Goal: Feedback & Contribution: Contribute content

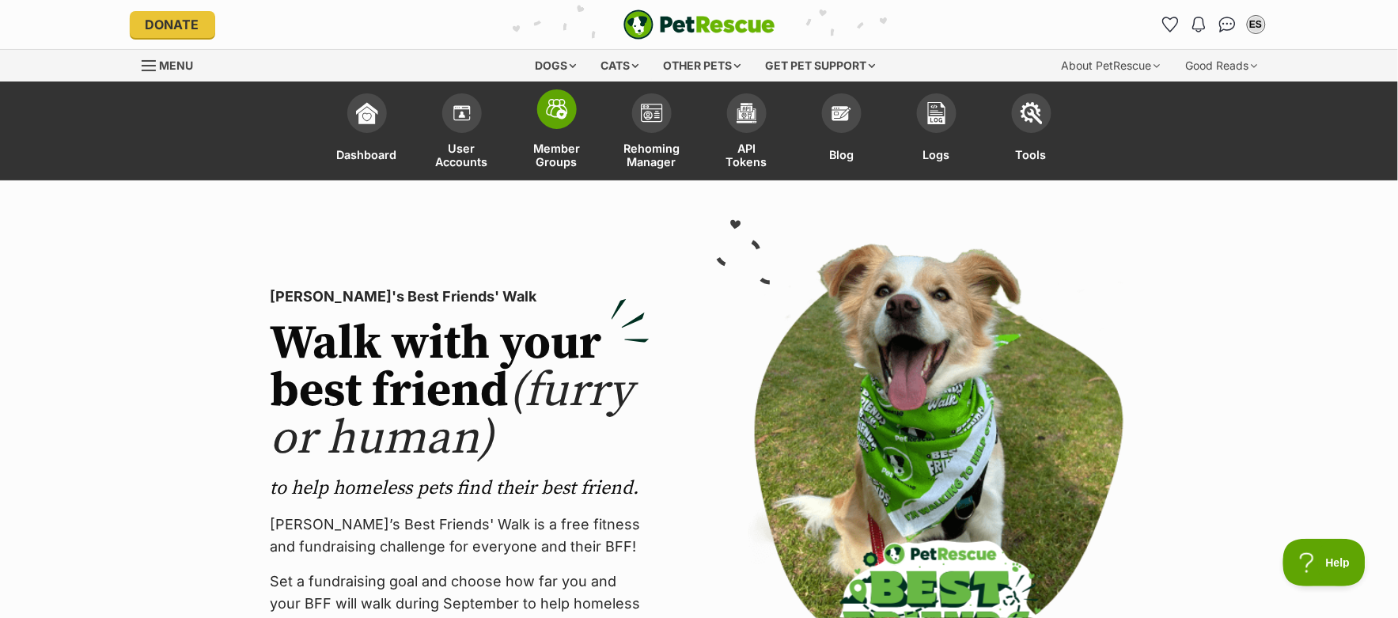
click at [544, 112] on span at bounding box center [557, 109] width 40 height 40
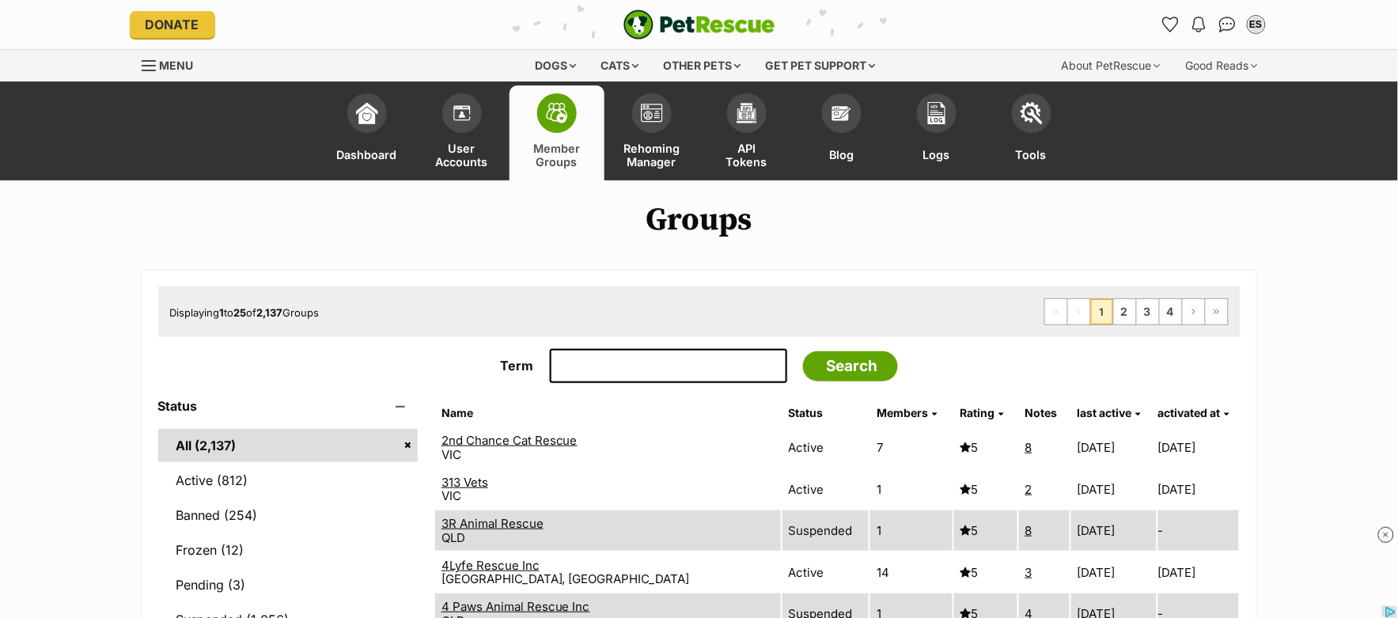
click at [592, 365] on input "Term" at bounding box center [668, 366] width 237 height 35
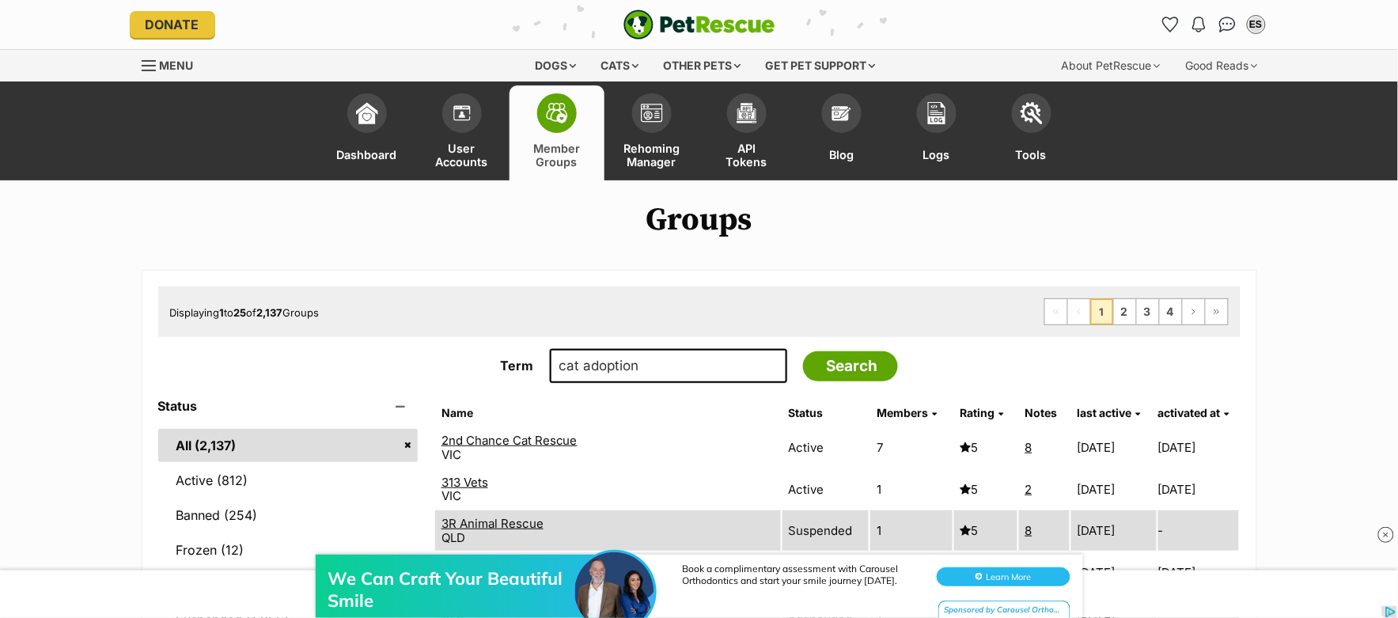
type input "cat adoption"
click at [803, 351] on input "Search" at bounding box center [850, 366] width 95 height 30
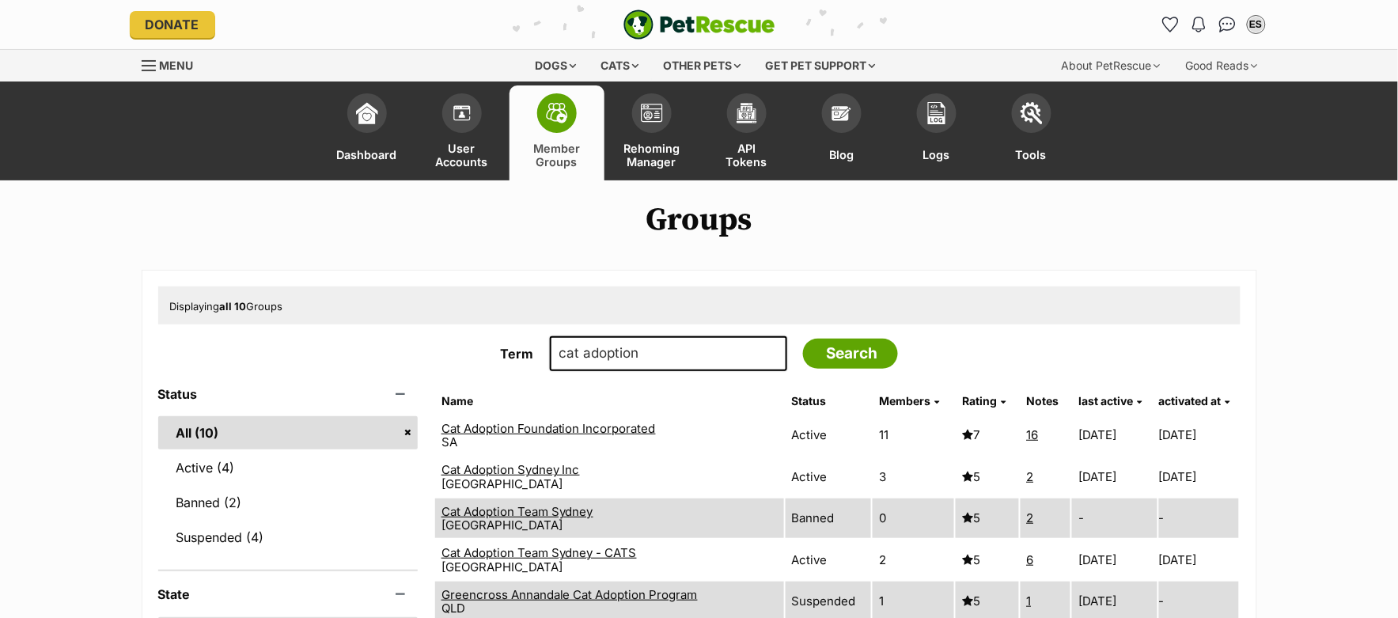
click at [571, 426] on link "Cat Adoption Foundation Incorporated" at bounding box center [549, 428] width 214 height 15
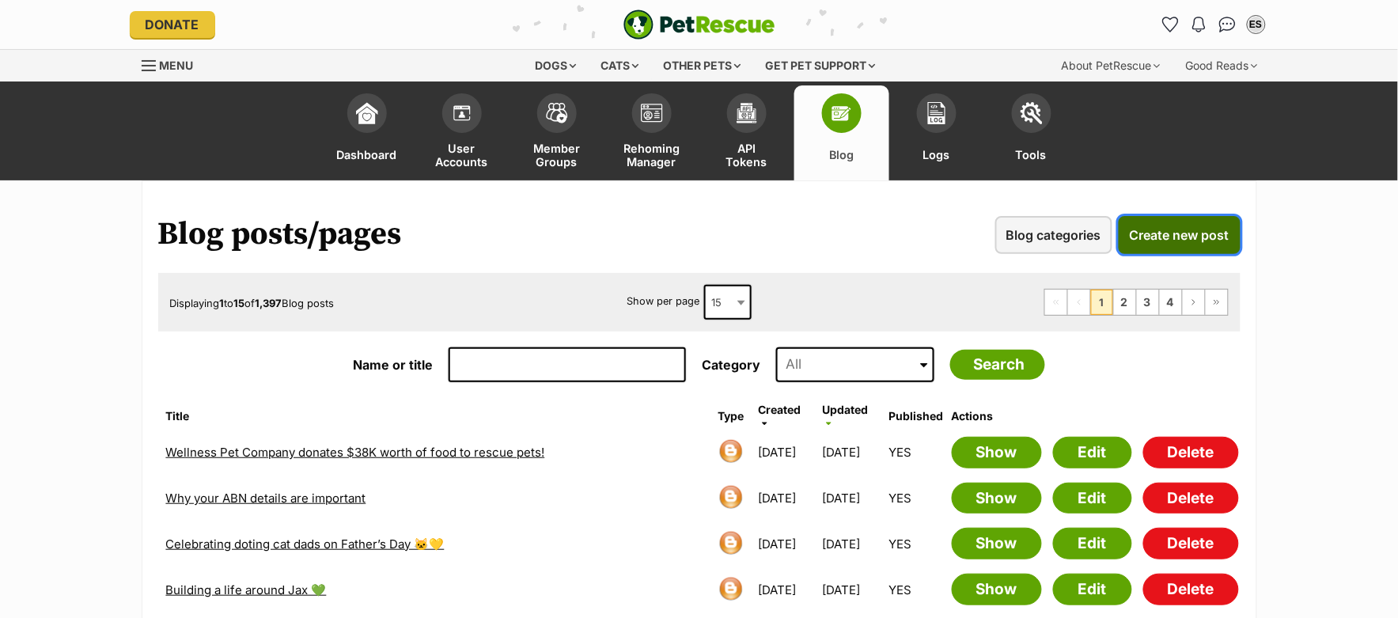
click at [1173, 236] on span "Create new post" at bounding box center [1180, 235] width 100 height 19
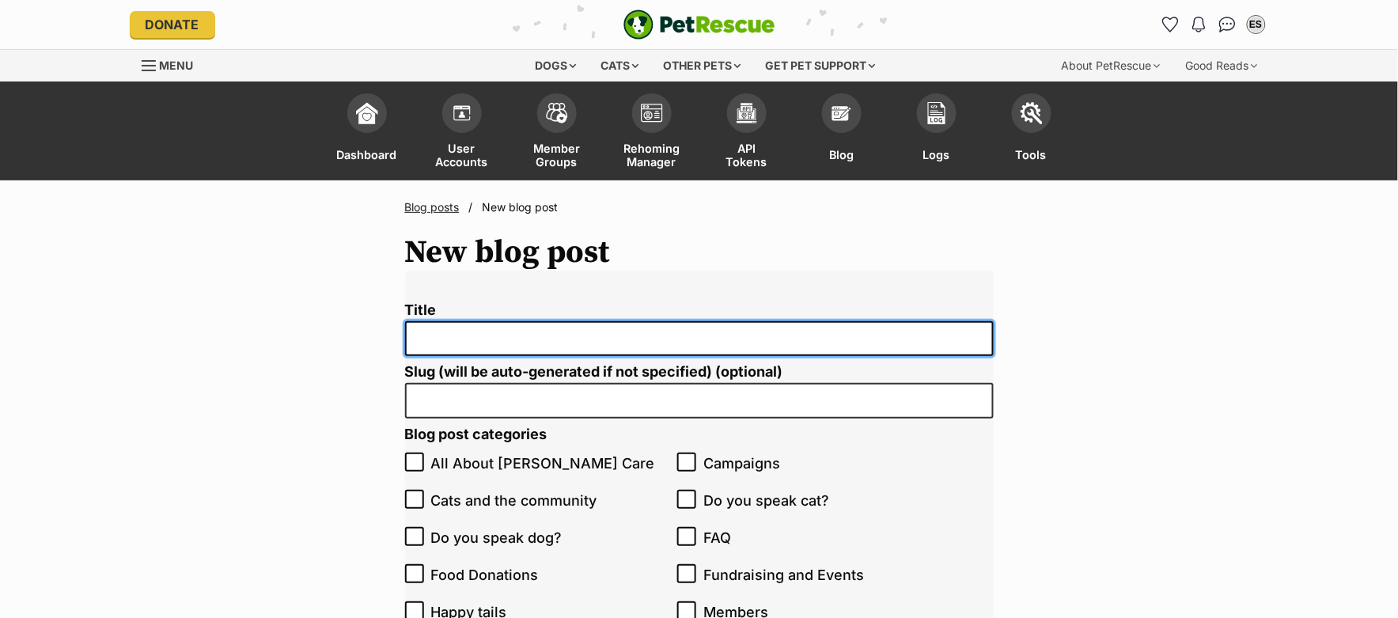
click at [679, 339] on input "Title" at bounding box center [699, 339] width 589 height 36
paste input "A better way forward for community cats in [GEOGRAPHIC_DATA]"
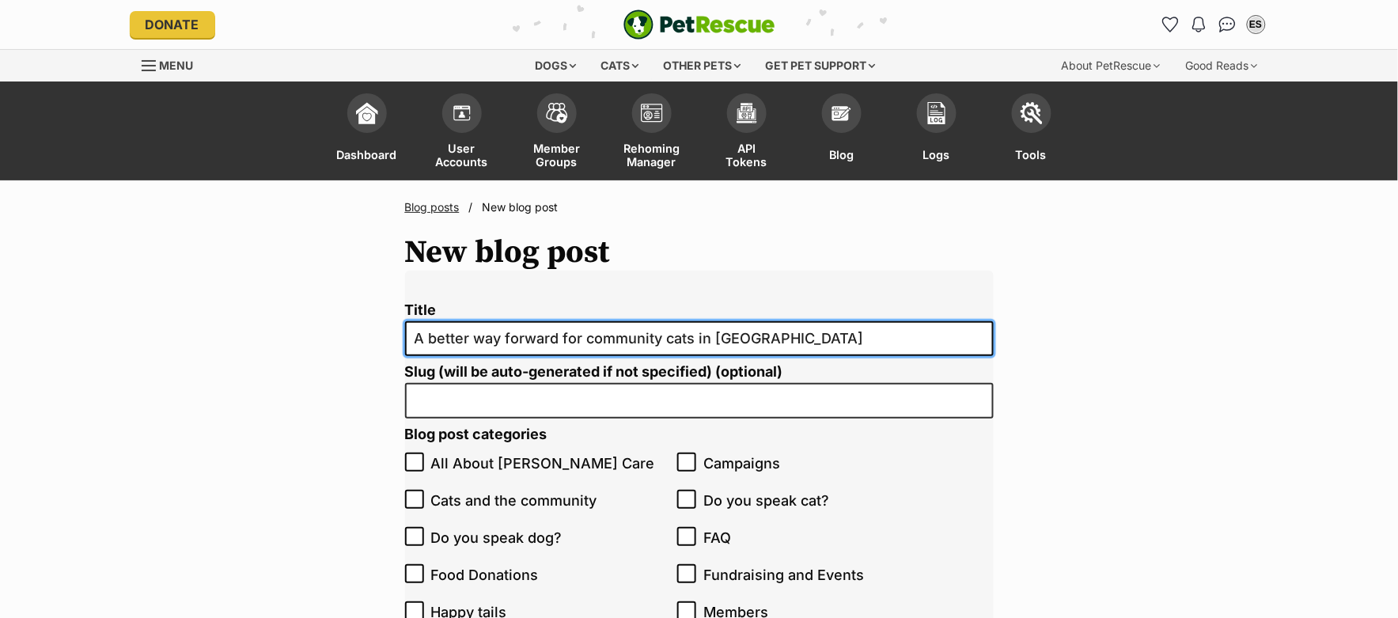
type input "A better way forward for community cats in [GEOGRAPHIC_DATA]"
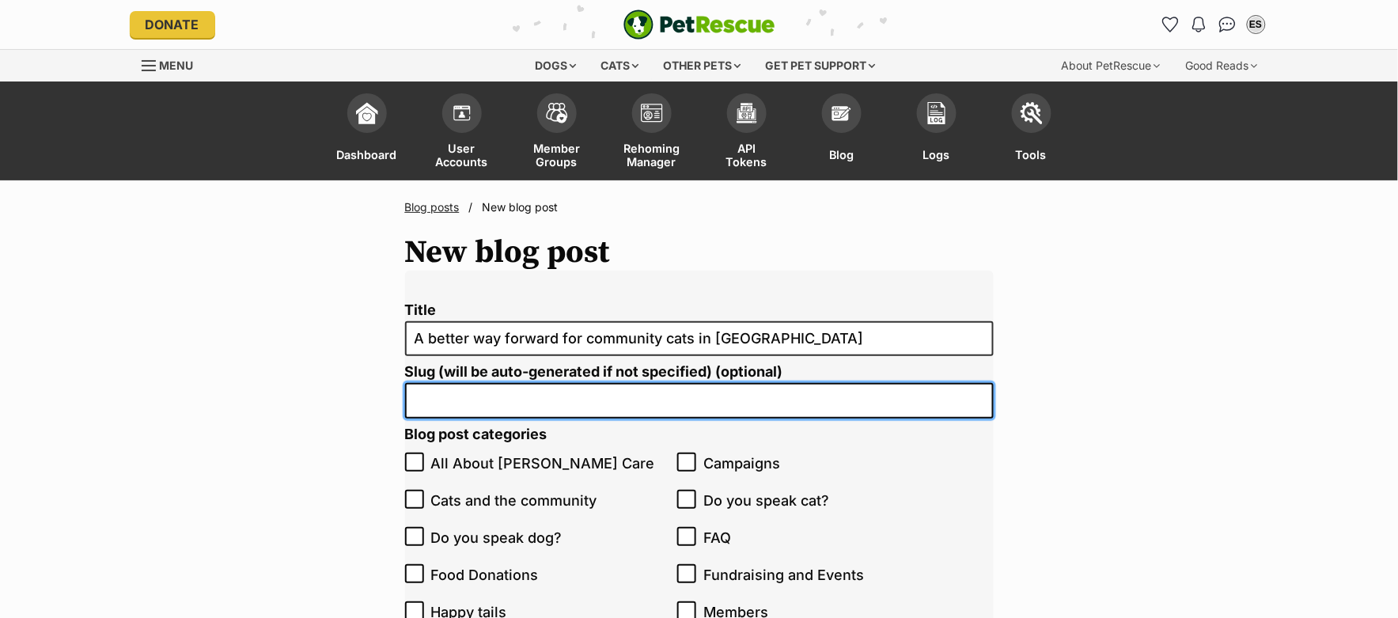
click at [502, 397] on input "Slug (will be auto-generated if not specified) (optional)" at bounding box center [699, 401] width 589 height 36
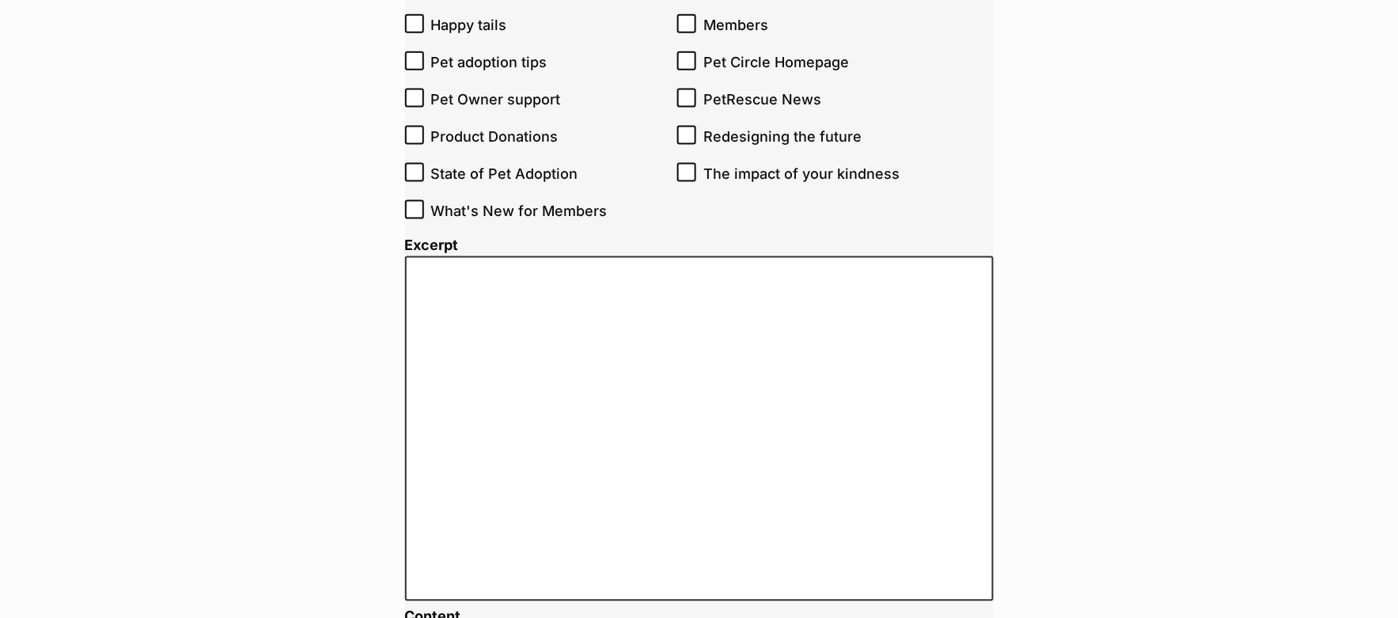
scroll to position [598, 0]
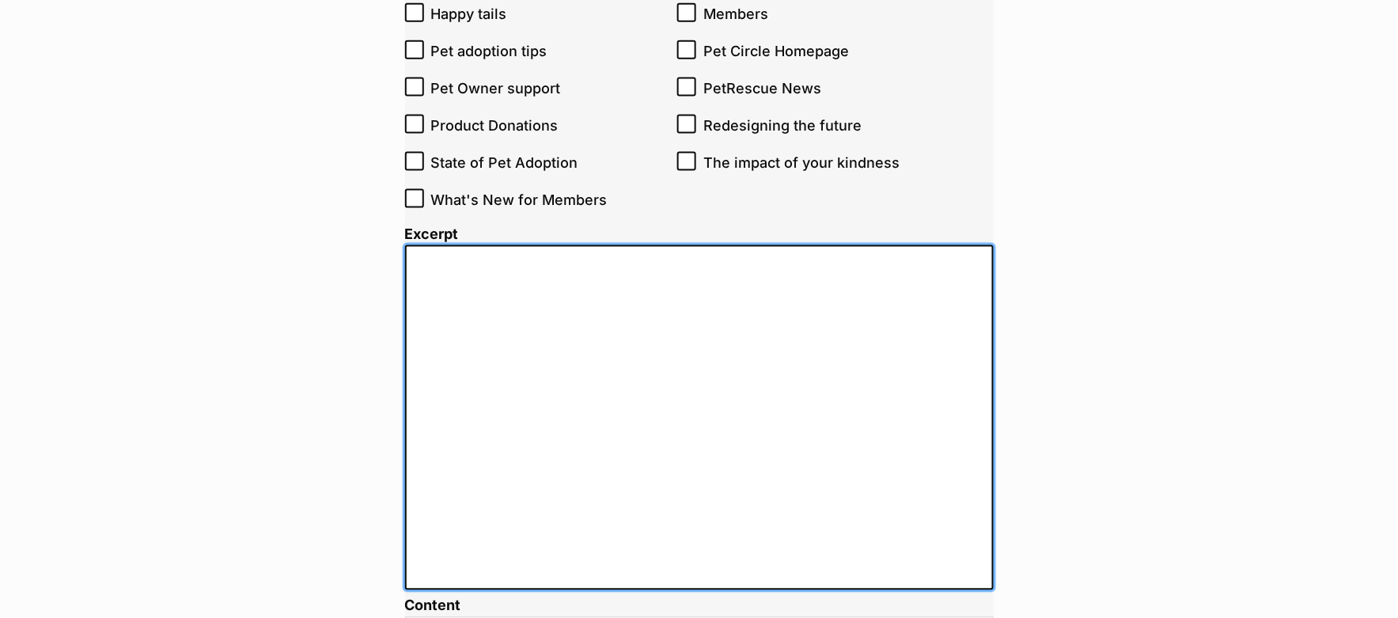
click at [540, 275] on textarea "Excerpt" at bounding box center [699, 417] width 589 height 345
paste textarea "Virginie Ducruc from Cat Adoption Foundation and Brad Scholefield from Salisbur…"
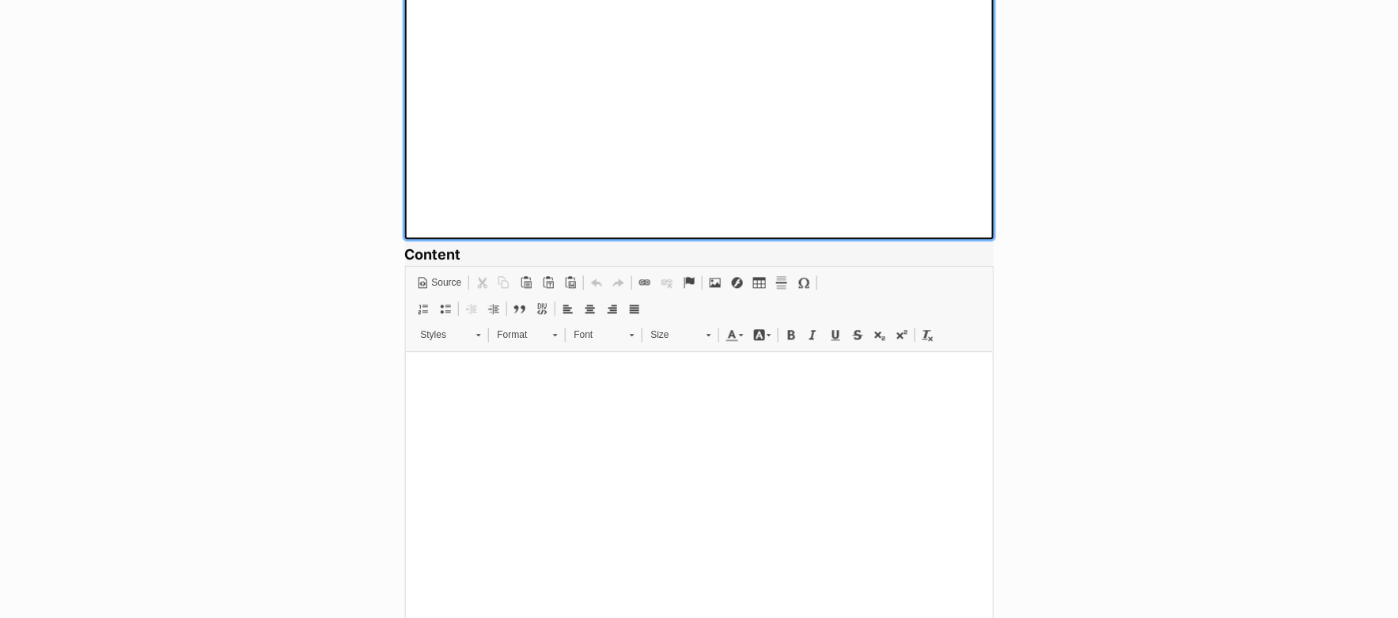
scroll to position [1110, 0]
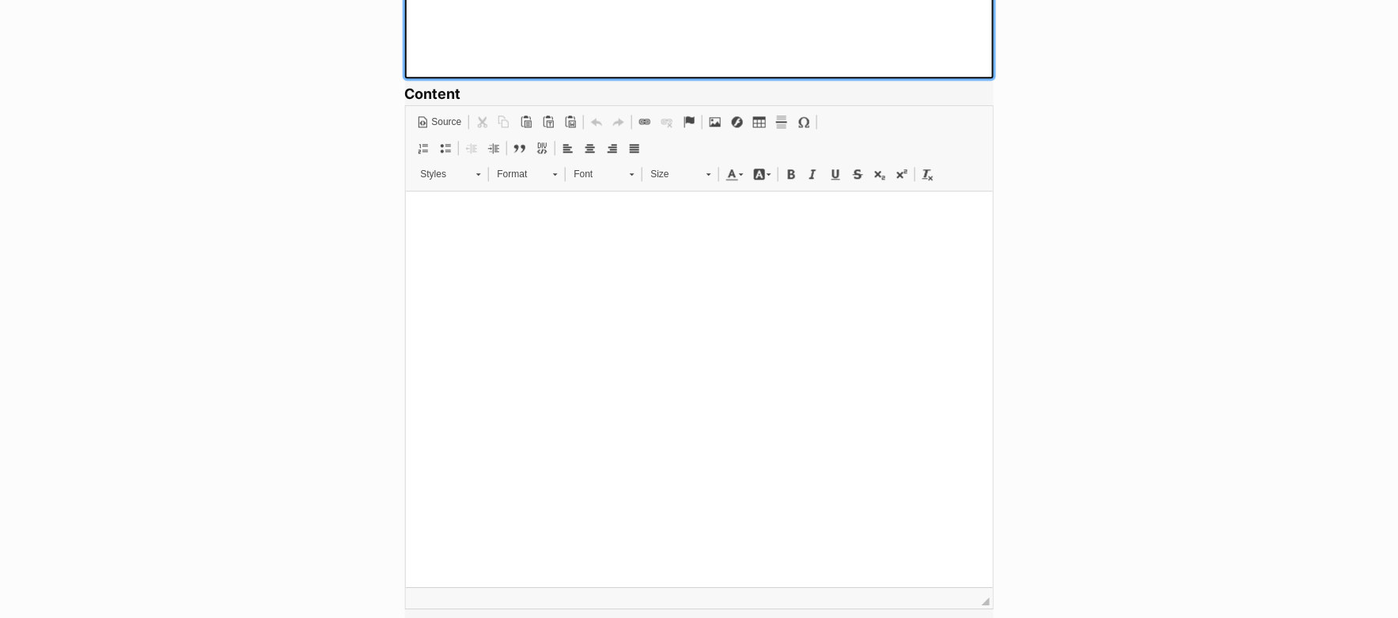
type textarea "[PERSON_NAME] from Cat Adoption Foundation and [PERSON_NAME] from [PERSON_NAME]…"
click at [502, 221] on p at bounding box center [698, 215] width 555 height 17
paste body
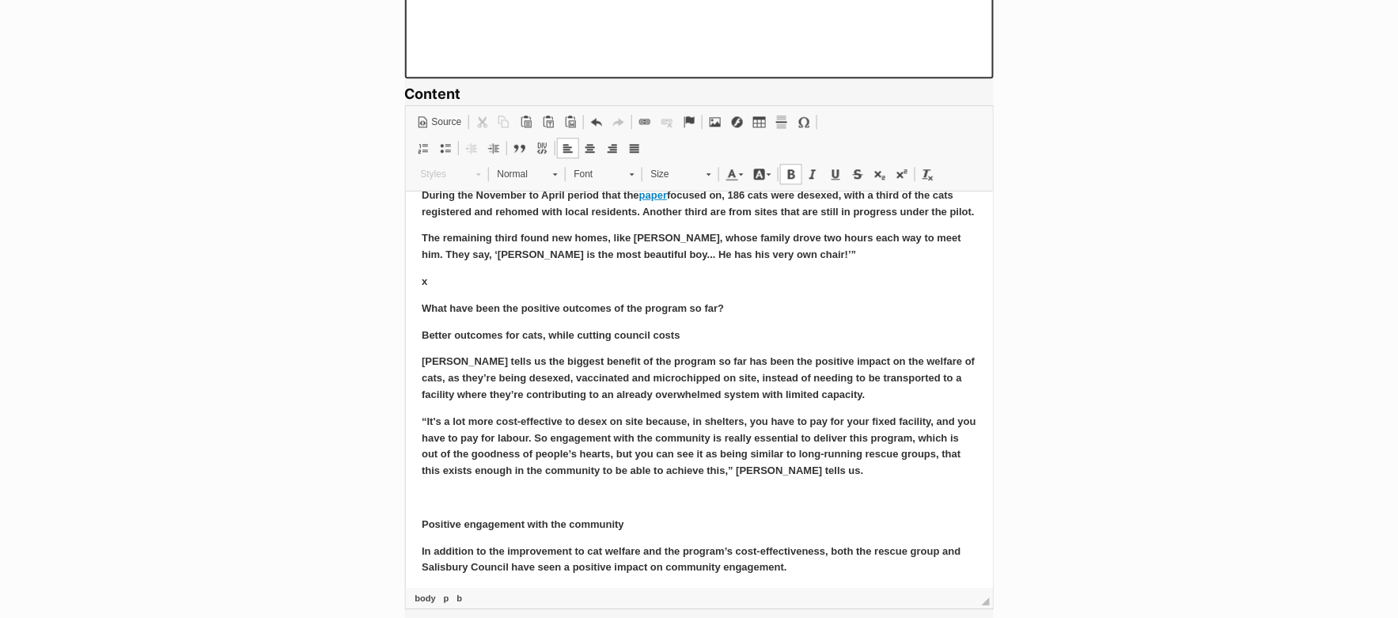
scroll to position [0, 0]
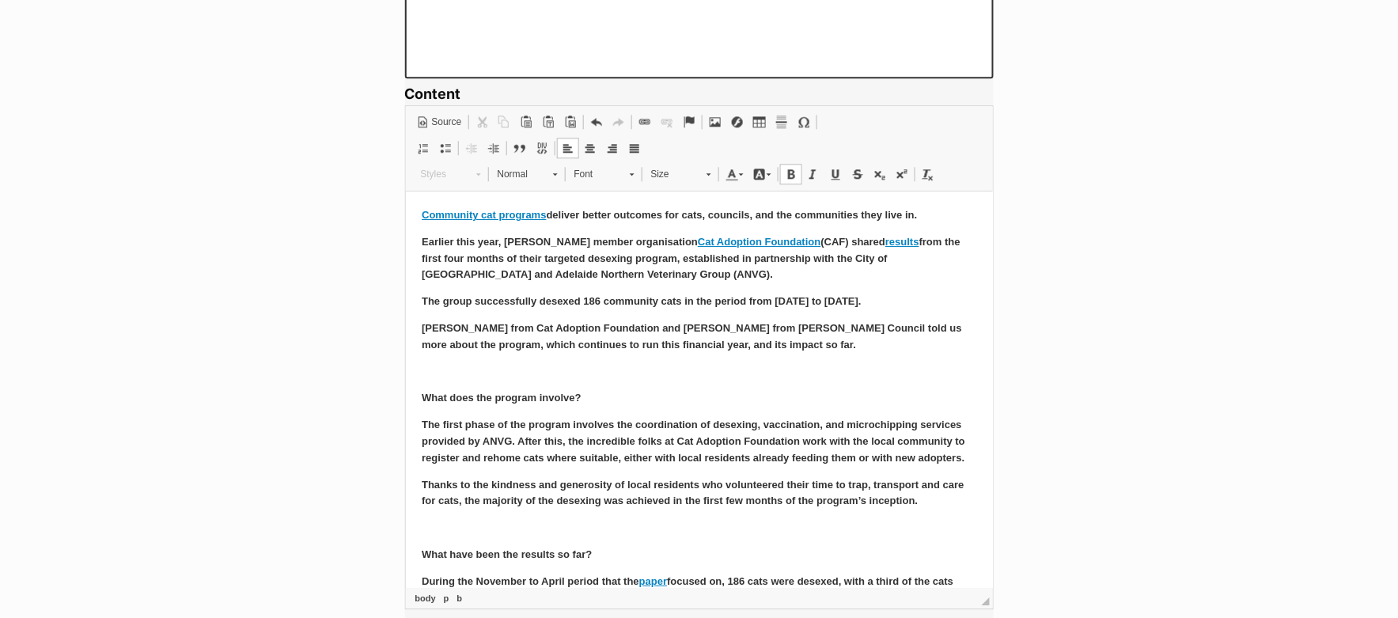
click at [813, 351] on p "Virginie Ducruc from Cat Adoption Foundation and Brad Scholefield from Salisbur…" at bounding box center [698, 336] width 555 height 33
drag, startPoint x: 813, startPoint y: 351, endPoint x: 412, endPoint y: 216, distance: 423.1
click at [923, 168] on span at bounding box center [928, 174] width 13 height 13
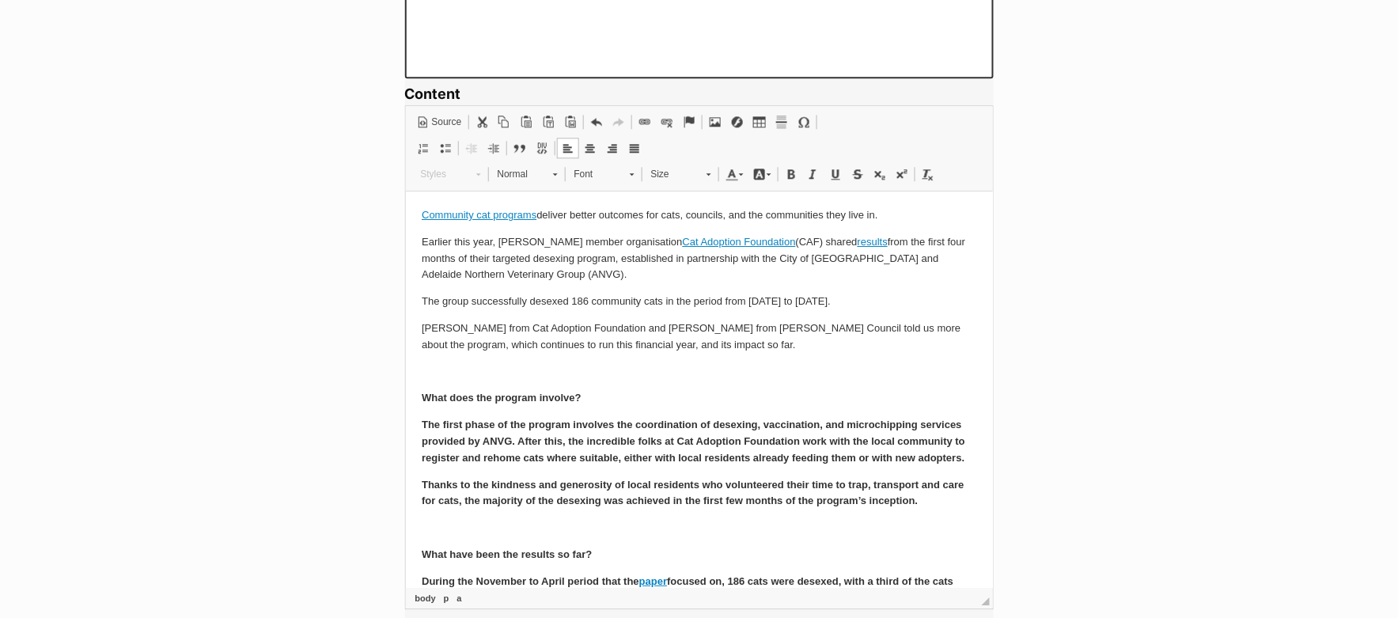
click at [586, 262] on p "Earlier this year, PetRescue member organisation Cat Adoption Foundation (CAF) …" at bounding box center [698, 257] width 555 height 49
drag, startPoint x: 535, startPoint y: 217, endPoint x: 416, endPoint y: 209, distance: 119.0
click at [639, 120] on span at bounding box center [645, 122] width 13 height 13
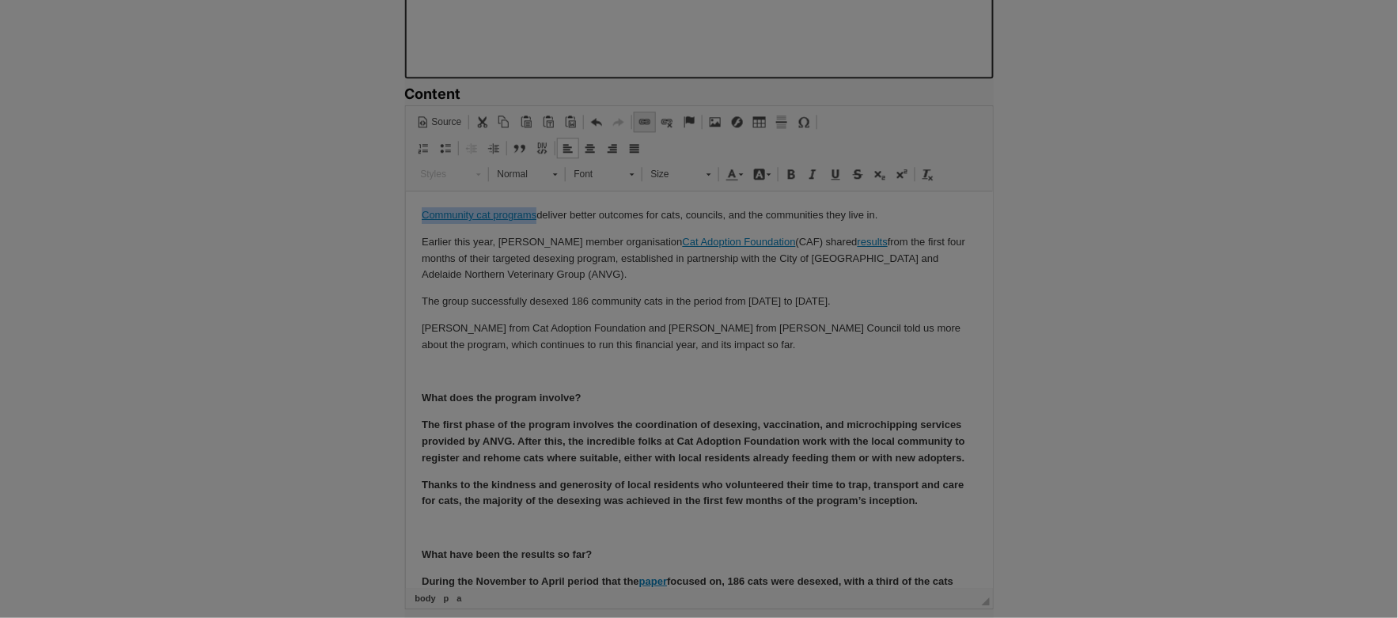
type input "Community cat programs"
select select "https://"
type input "petwelfare.org.au/community-cat-program-faq/"
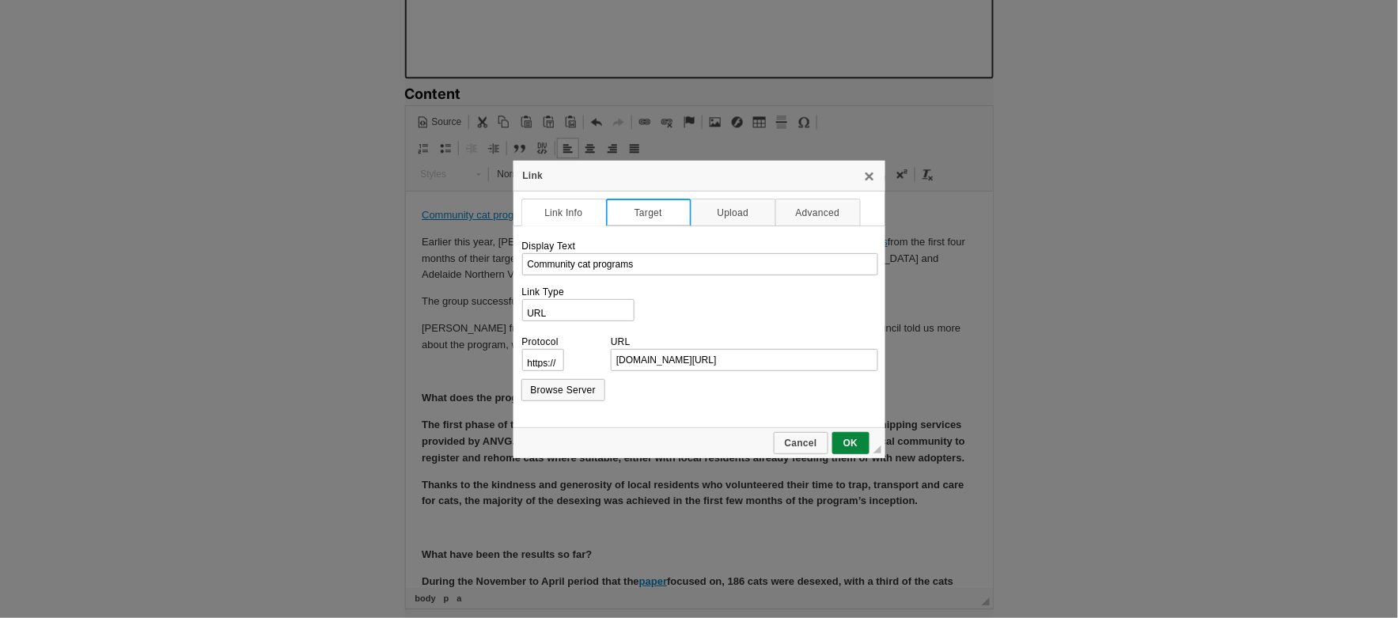
click at [631, 217] on link "Target" at bounding box center [648, 213] width 85 height 28
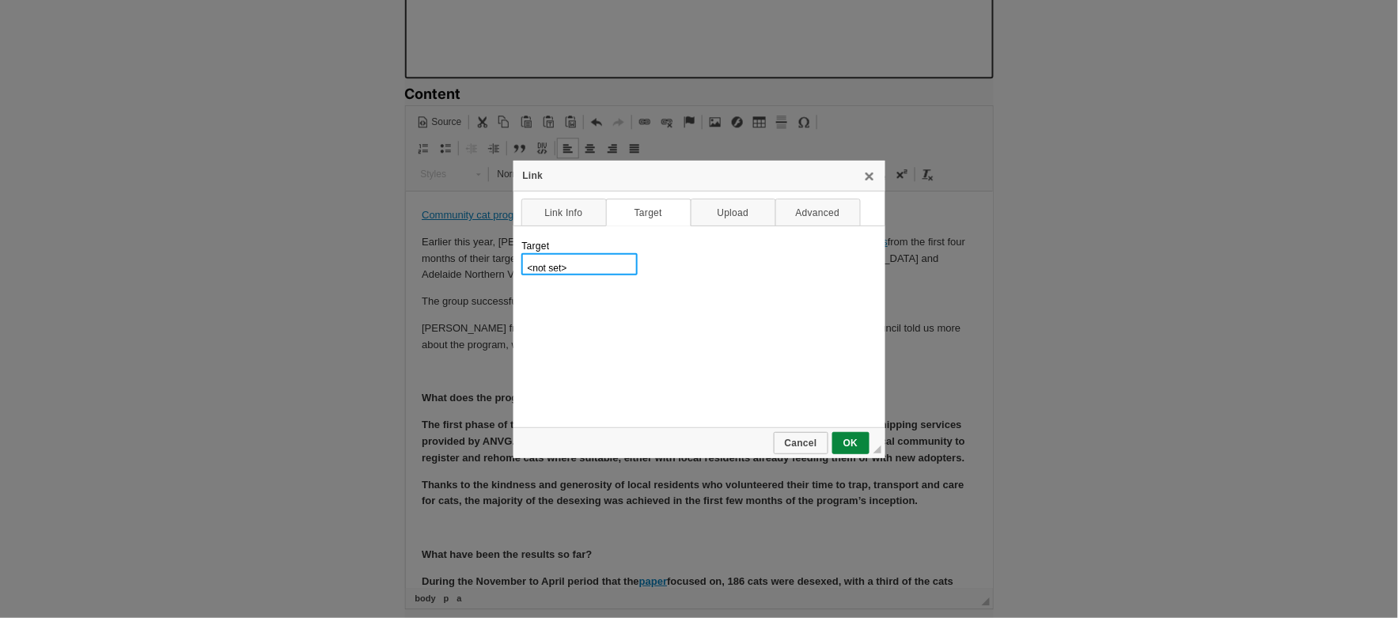
click at [593, 256] on select "<not set> <frame> <popup window> New Window (_blank) Topmost Window (_top) Same…" at bounding box center [579, 264] width 116 height 22
select select "_blank"
click at [521, 253] on select "<not set> <frame> <popup window> New Window (_blank) Topmost Window (_top) Same…" at bounding box center [579, 264] width 116 height 22
click at [855, 450] on link "OK" at bounding box center [850, 443] width 37 height 22
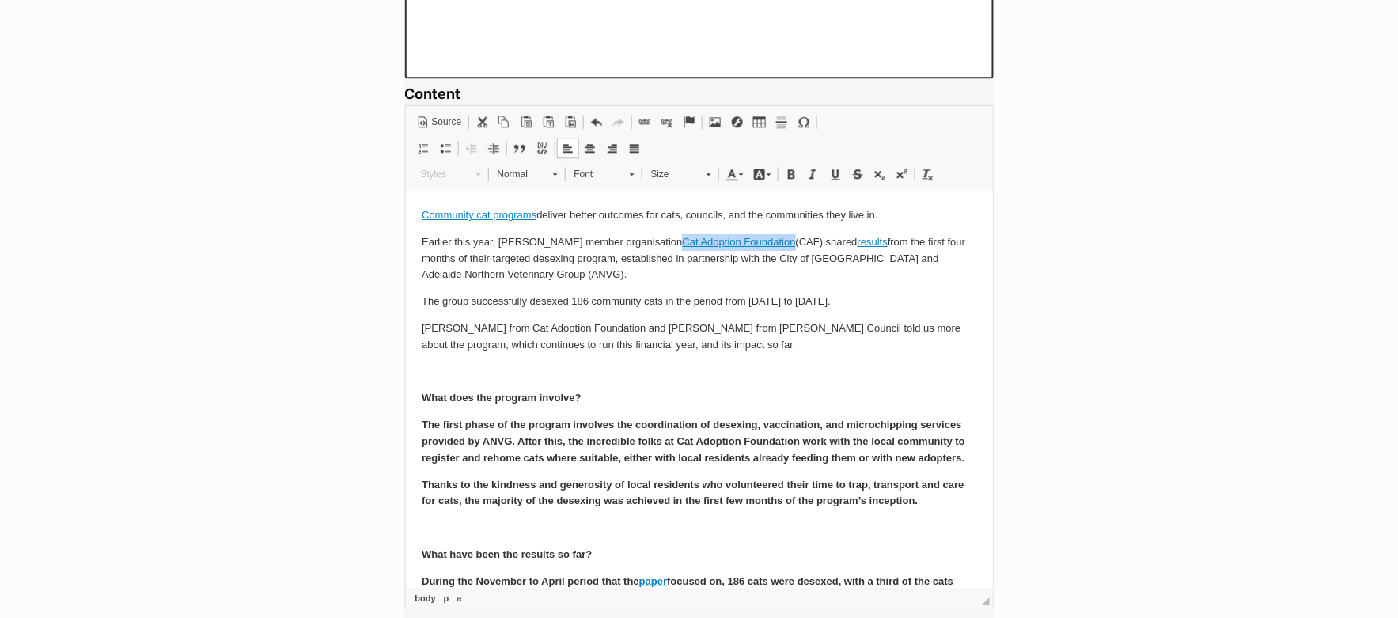
drag, startPoint x: 764, startPoint y: 242, endPoint x: 652, endPoint y: 237, distance: 111.7
click at [652, 237] on p "Earlier this year, PetRescue member organisation Cat Adoption Foundation (CAF) …" at bounding box center [698, 257] width 555 height 49
click at [639, 118] on span at bounding box center [645, 122] width 13 height 13
select select "http://"
select select "notSet"
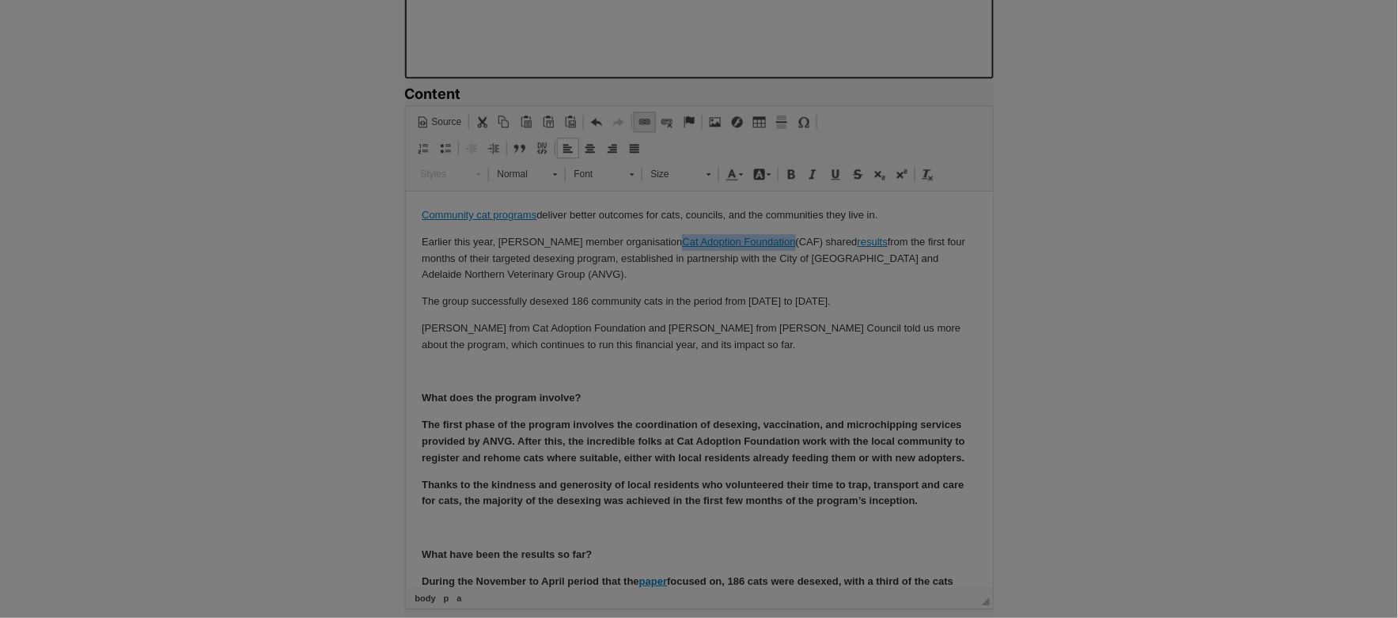
type input "Cat Adoption Foundation"
select select "https://"
type input "www.petrescue.com.au/groups/11155"
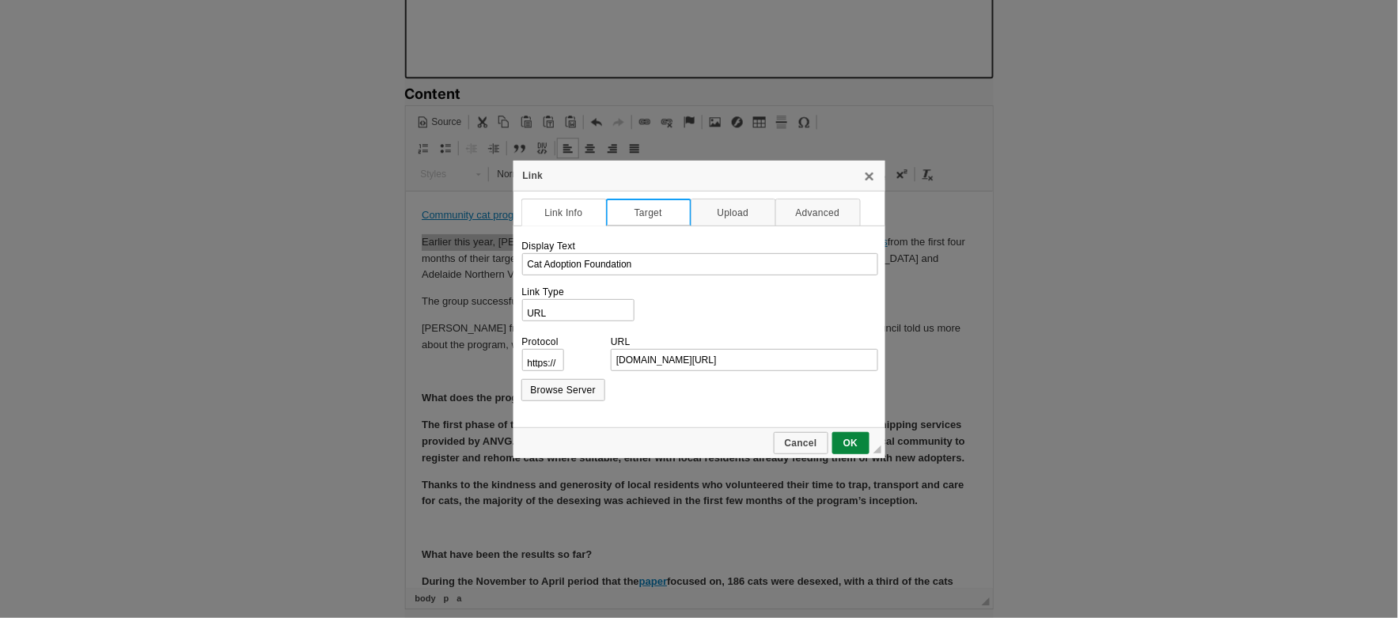
click at [647, 207] on link "Target" at bounding box center [648, 213] width 85 height 28
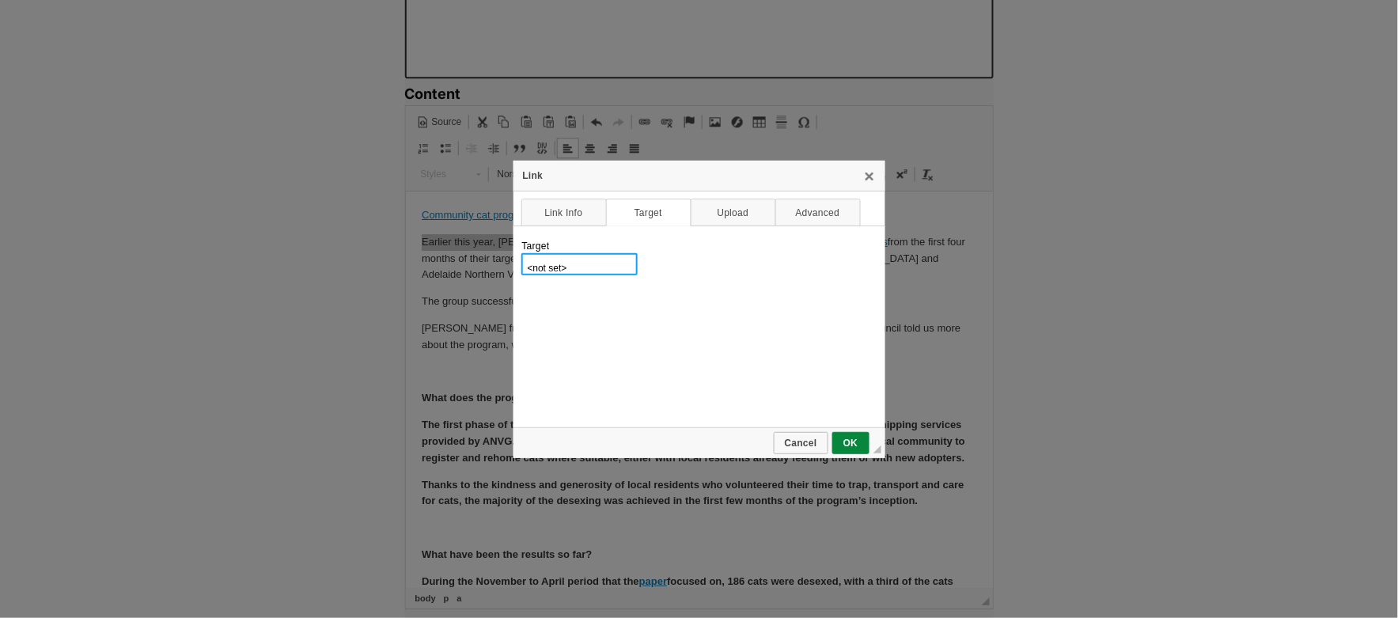
click at [597, 264] on select "<not set> <frame> <popup window> New Window (_blank) Topmost Window (_top) Same…" at bounding box center [579, 264] width 116 height 22
select select "_blank"
click at [521, 253] on select "<not set> <frame> <popup window> New Window (_blank) Topmost Window (_top) Same…" at bounding box center [579, 264] width 116 height 22
click at [860, 445] on span "OK" at bounding box center [851, 443] width 34 height 11
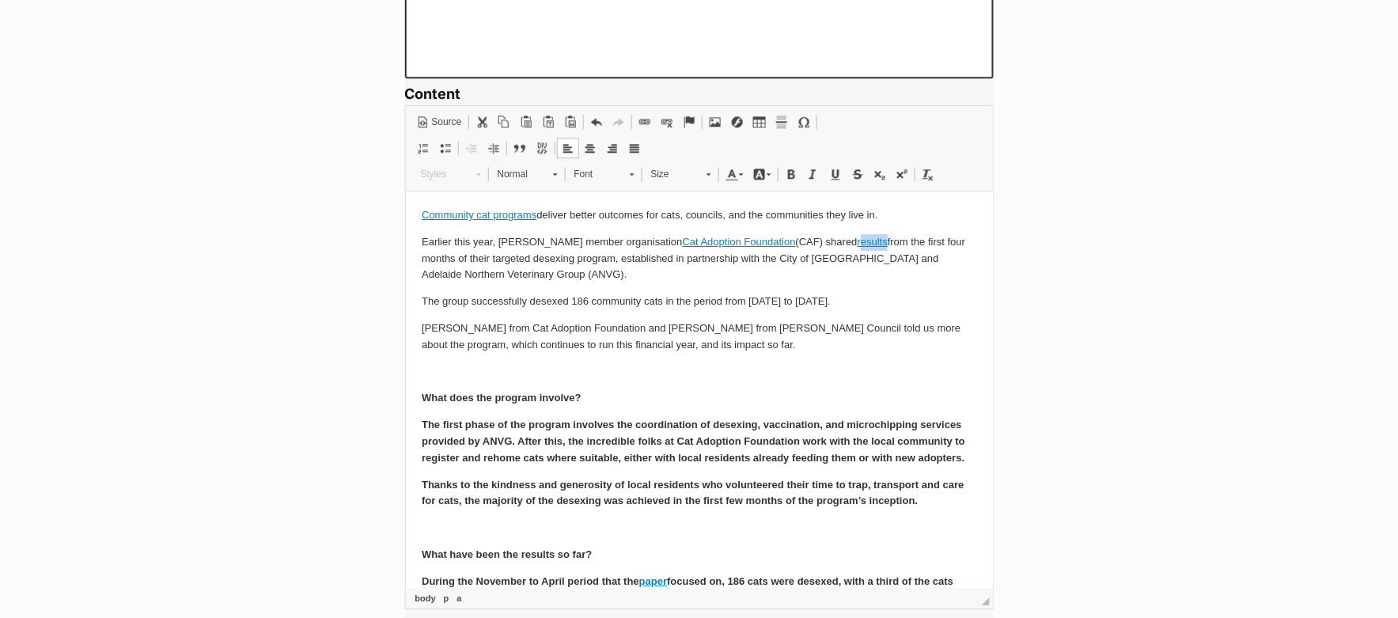
drag, startPoint x: 861, startPoint y: 238, endPoint x: 832, endPoint y: 239, distance: 28.5
click at [832, 239] on p "Earlier this year, PetRescue member organisation Cat Adoption Foundation (CAF) …" at bounding box center [698, 257] width 555 height 49
click at [646, 119] on span at bounding box center [645, 122] width 13 height 13
select select "http://"
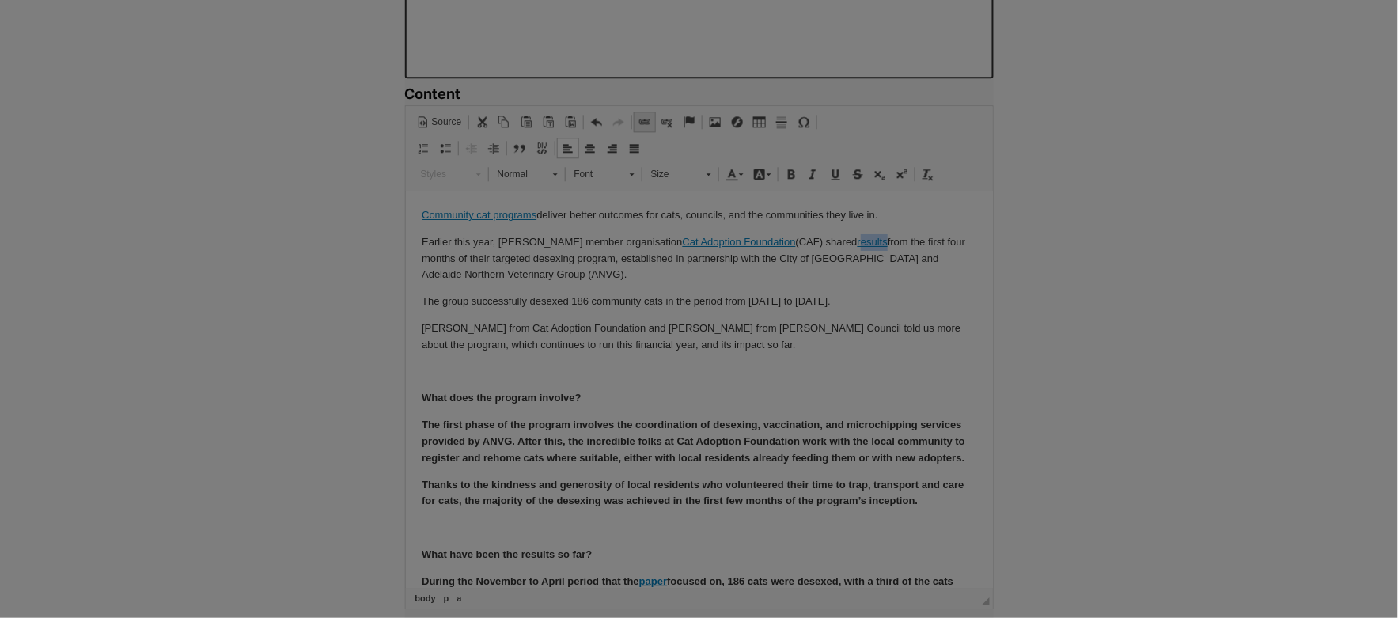
type input "results"
select select "https://"
type input "mcusercontent.com/180da3fac37065a9753be0008/files/47533d98-92ac-b117-bbfc-b596f…"
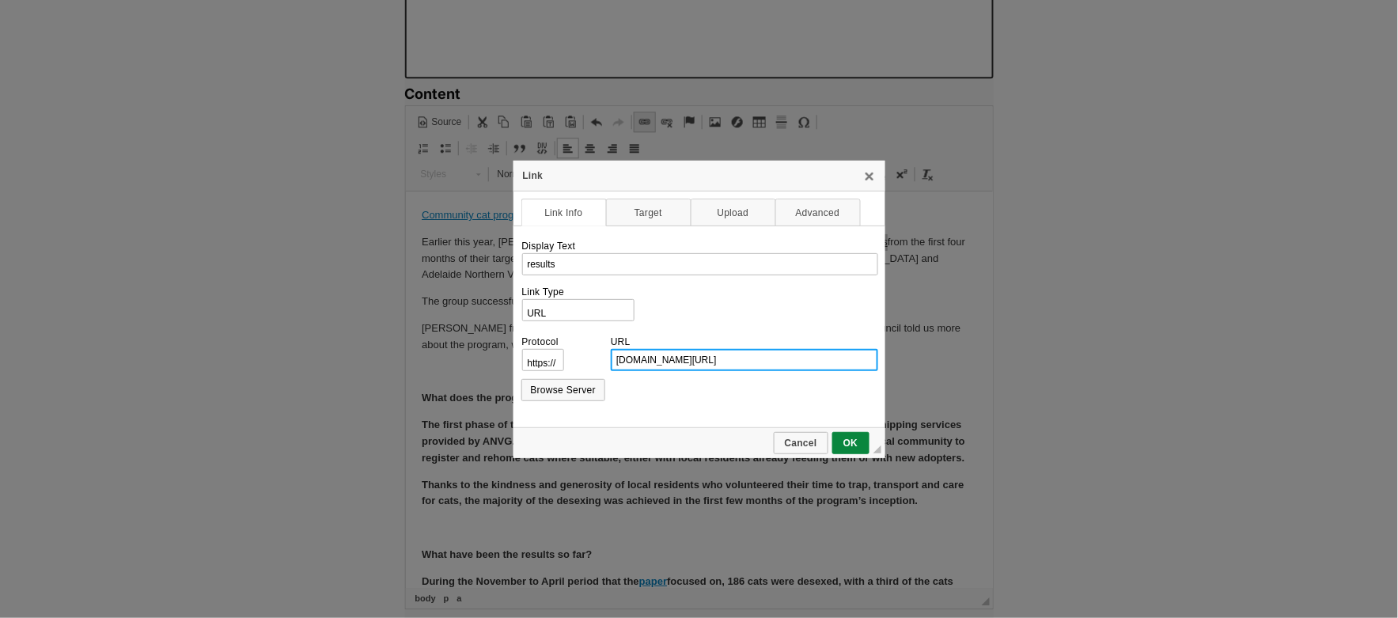
scroll to position [0, 323]
click at [871, 176] on link "X" at bounding box center [869, 175] width 13 height 13
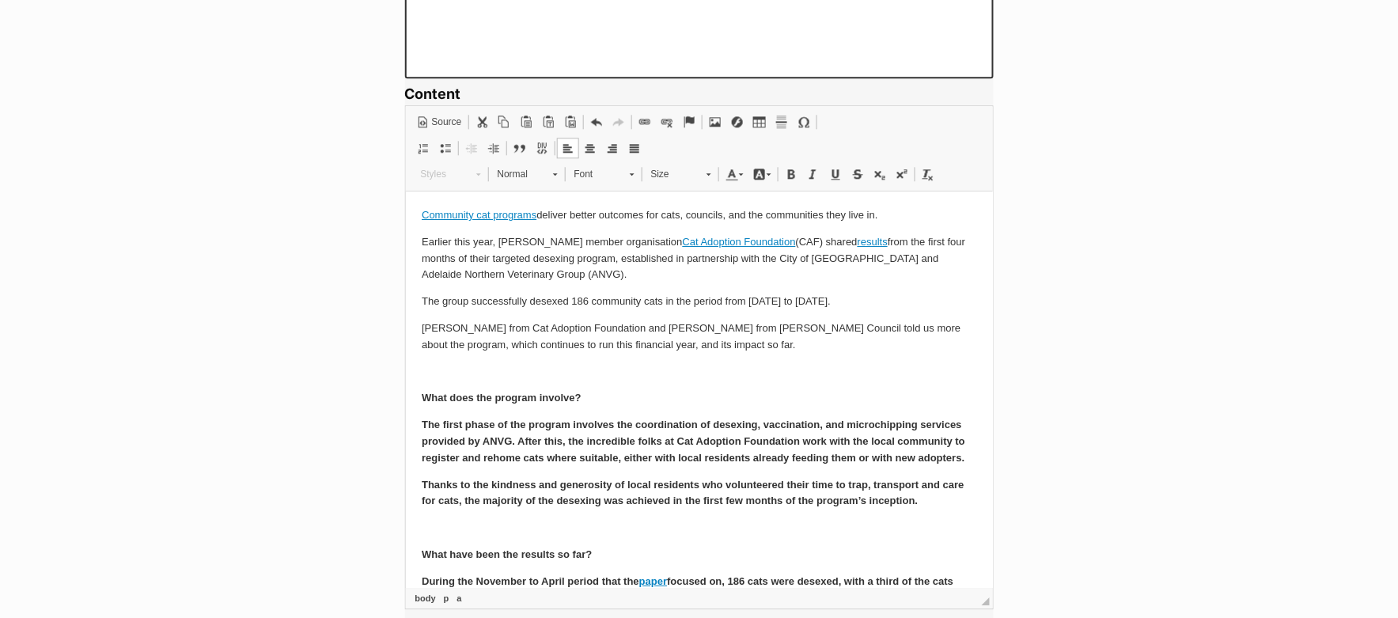
click at [870, 241] on p "Earlier this year, PetRescue member organisation Cat Adoption Foundation (CAF) …" at bounding box center [698, 257] width 555 height 49
drag, startPoint x: 860, startPoint y: 245, endPoint x: 830, endPoint y: 244, distance: 30.1
click at [830, 244] on p "Earlier this year, PetRescue member organisation Cat Adoption Foundation (CAF) …" at bounding box center [698, 257] width 555 height 49
click at [643, 112] on link "Link Keyboard shortcut Command+L" at bounding box center [645, 122] width 22 height 21
select select "http://"
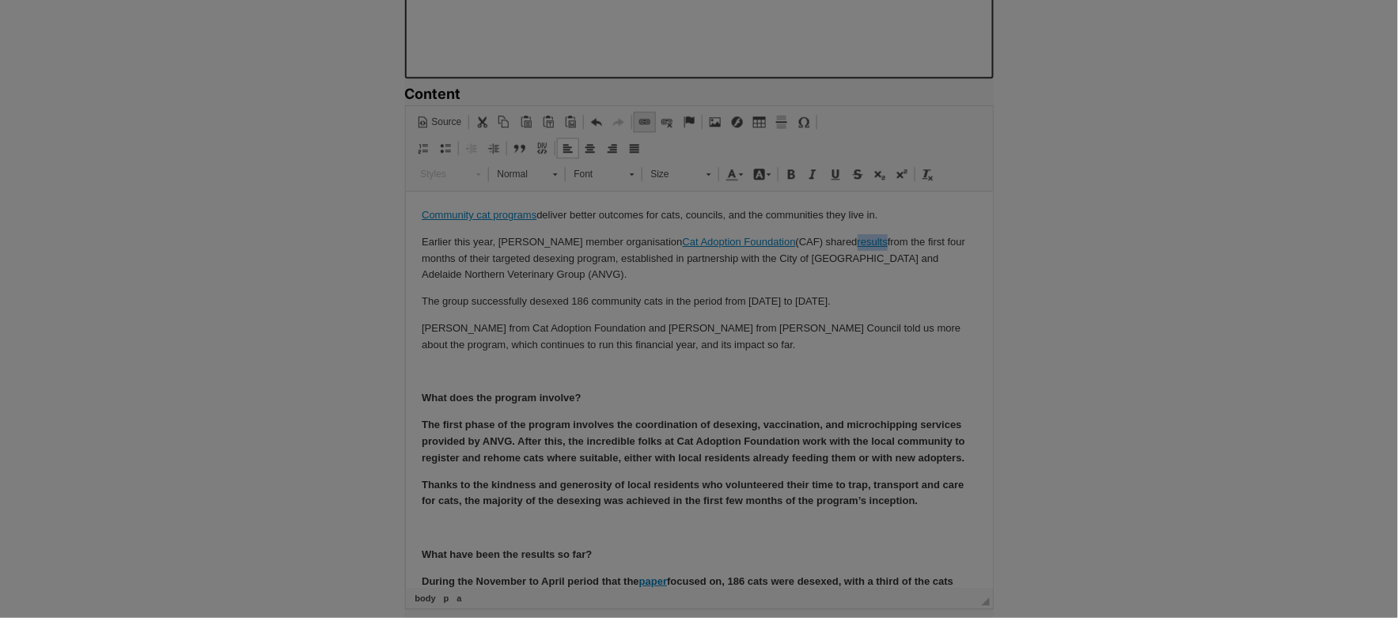
type input "results"
select select "https://"
type input "mcusercontent.com/180da3fac37065a9753be0008/files/47533d98-92ac-b117-bbfc-b596f…"
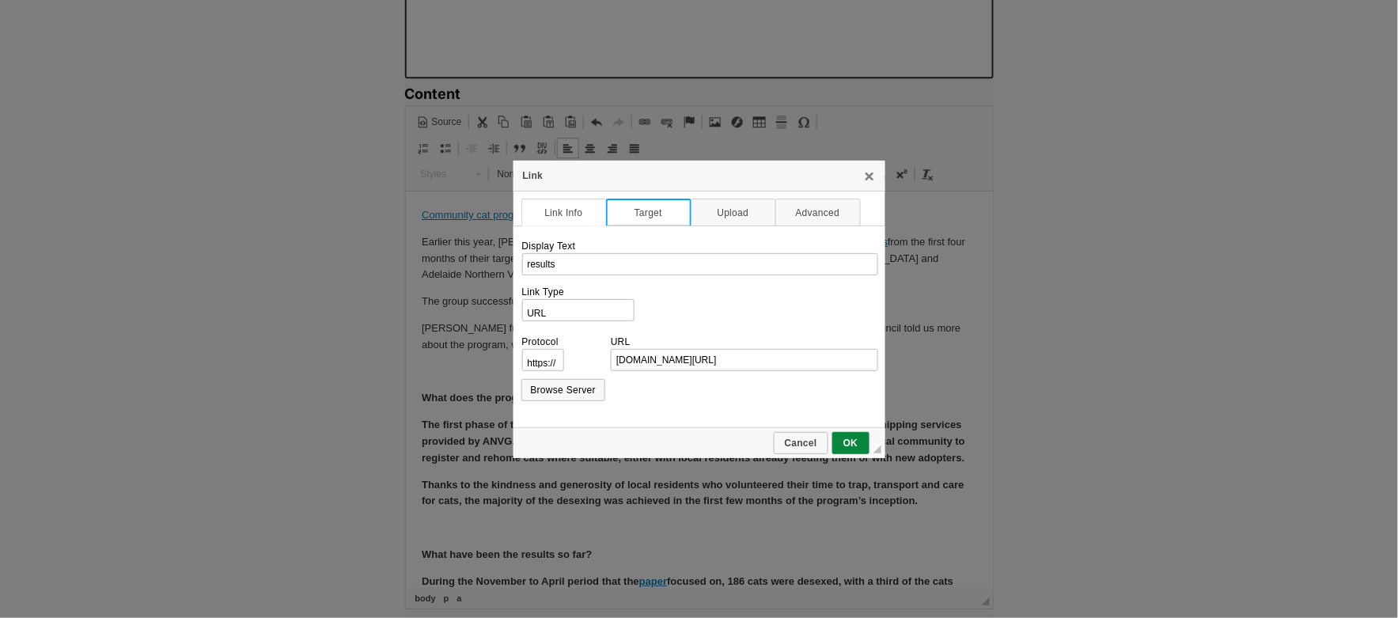
click at [646, 213] on link "Target" at bounding box center [648, 213] width 85 height 28
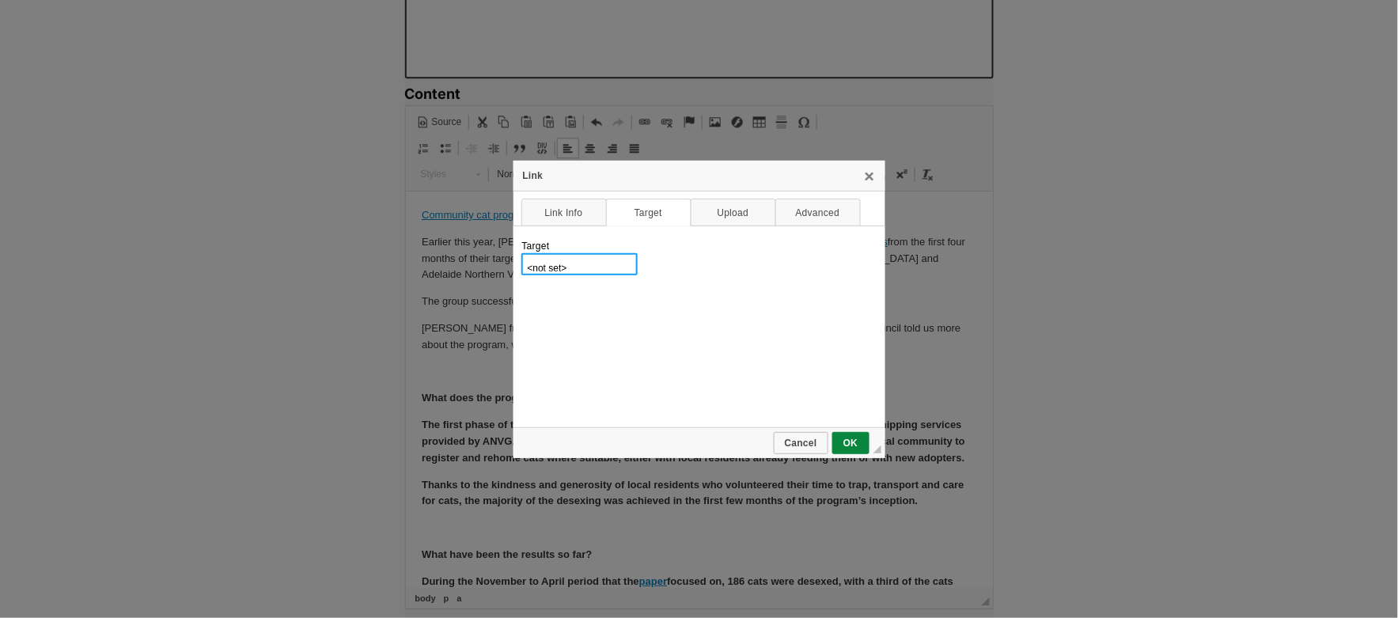
click at [571, 271] on select "<not set> <frame> <popup window> New Window (_blank) Topmost Window (_top) Same…" at bounding box center [579, 264] width 116 height 22
select select "_blank"
click at [521, 253] on select "<not set> <frame> <popup window> New Window (_blank) Topmost Window (_top) Same…" at bounding box center [579, 264] width 116 height 22
click at [853, 445] on span "OK" at bounding box center [851, 443] width 34 height 11
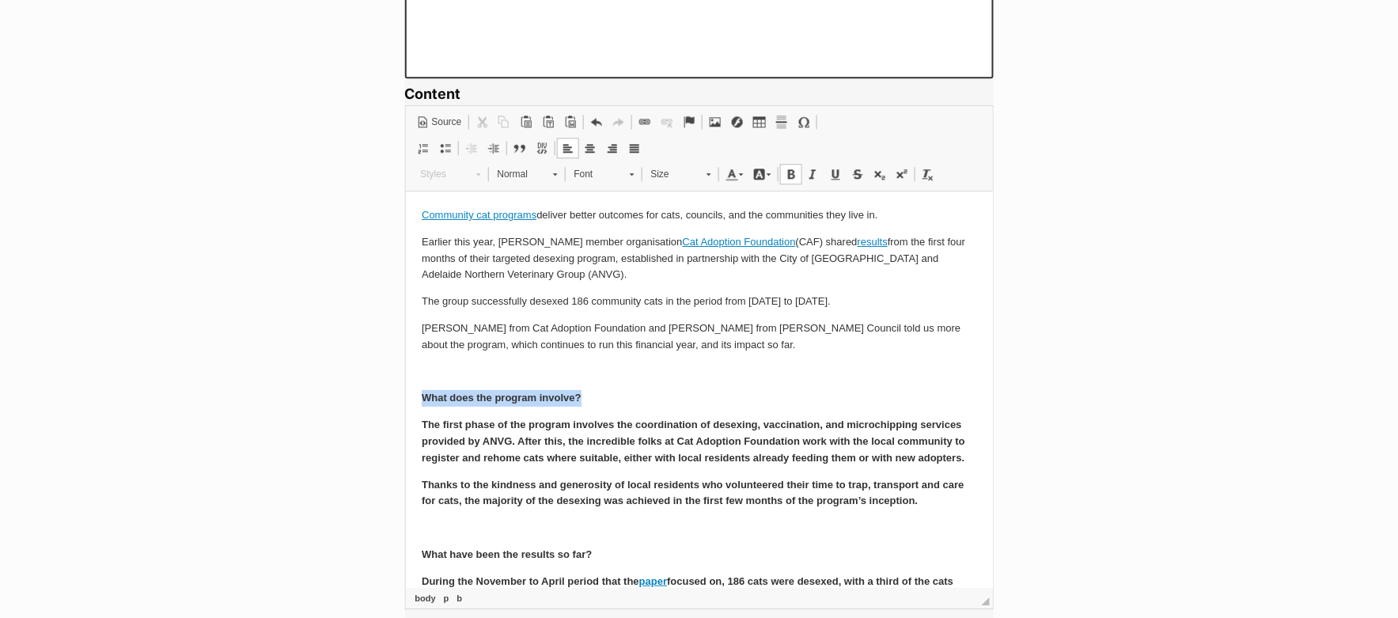
drag, startPoint x: 415, startPoint y: 395, endPoint x: 588, endPoint y: 406, distance: 172.9
click at [546, 165] on link "Normal" at bounding box center [527, 174] width 78 height 22
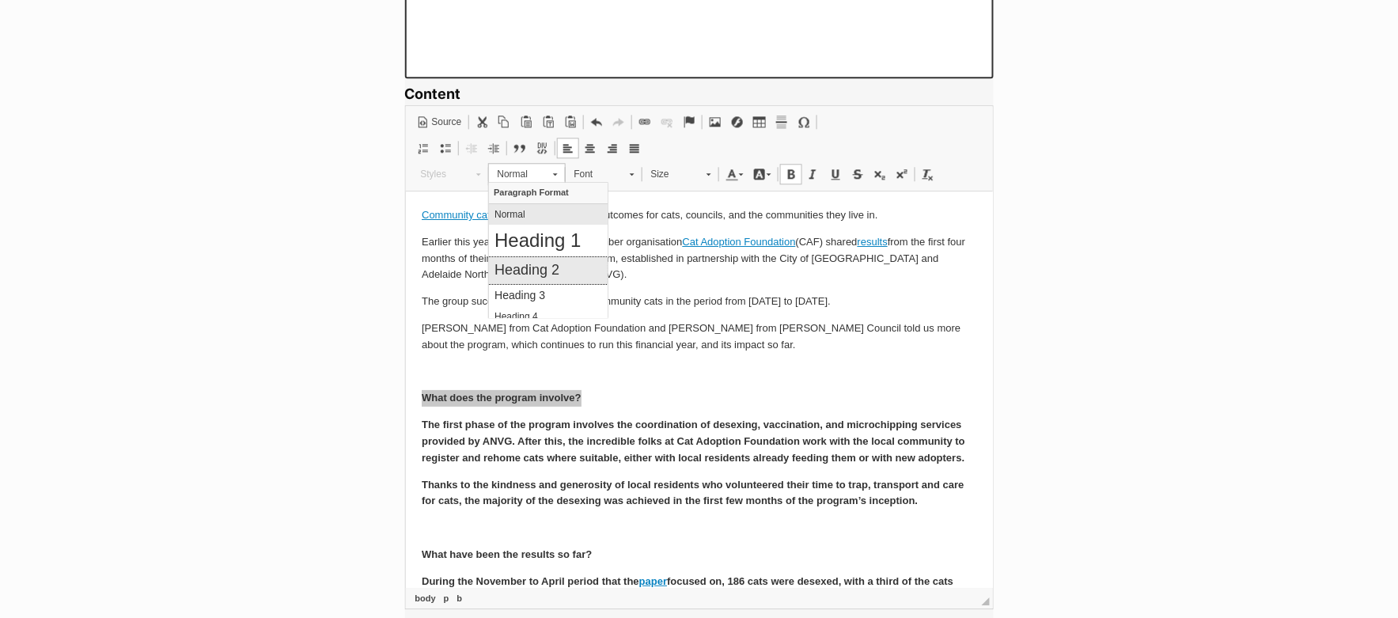
click at [555, 257] on link "Heading 2" at bounding box center [547, 269] width 119 height 27
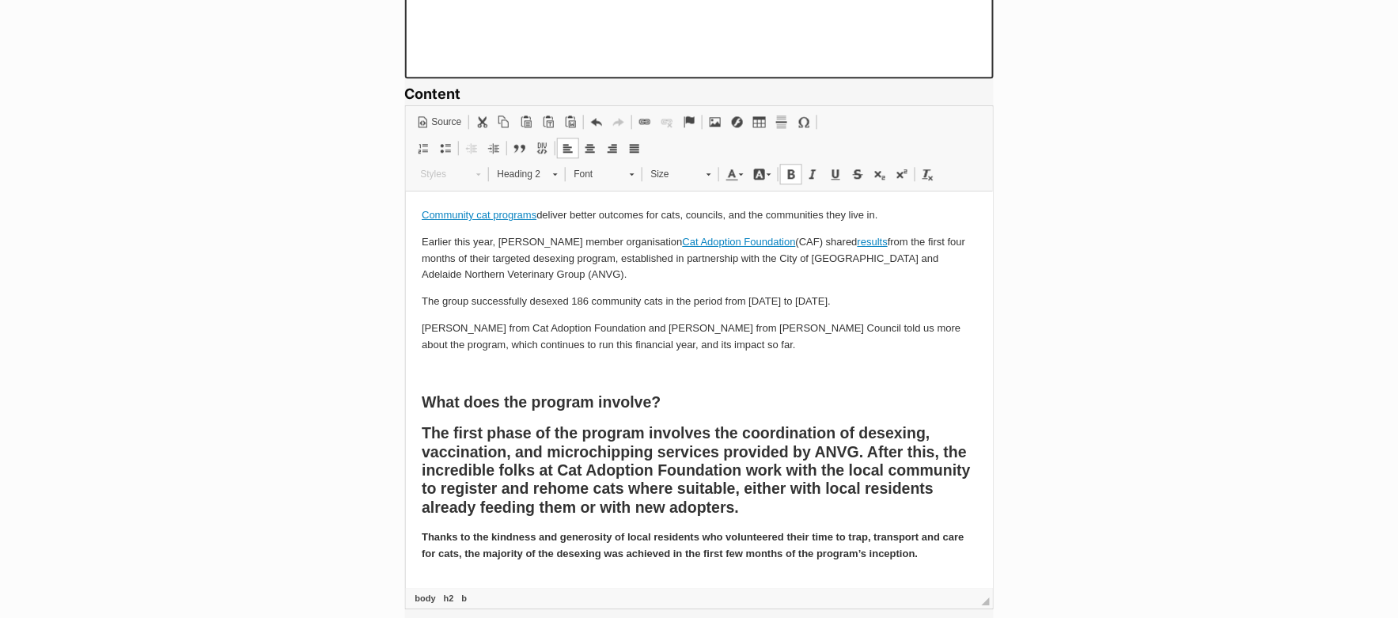
click at [494, 410] on b "The first phase of the program involves the coordination of desexing, vaccinati…" at bounding box center [540, 400] width 239 height 17
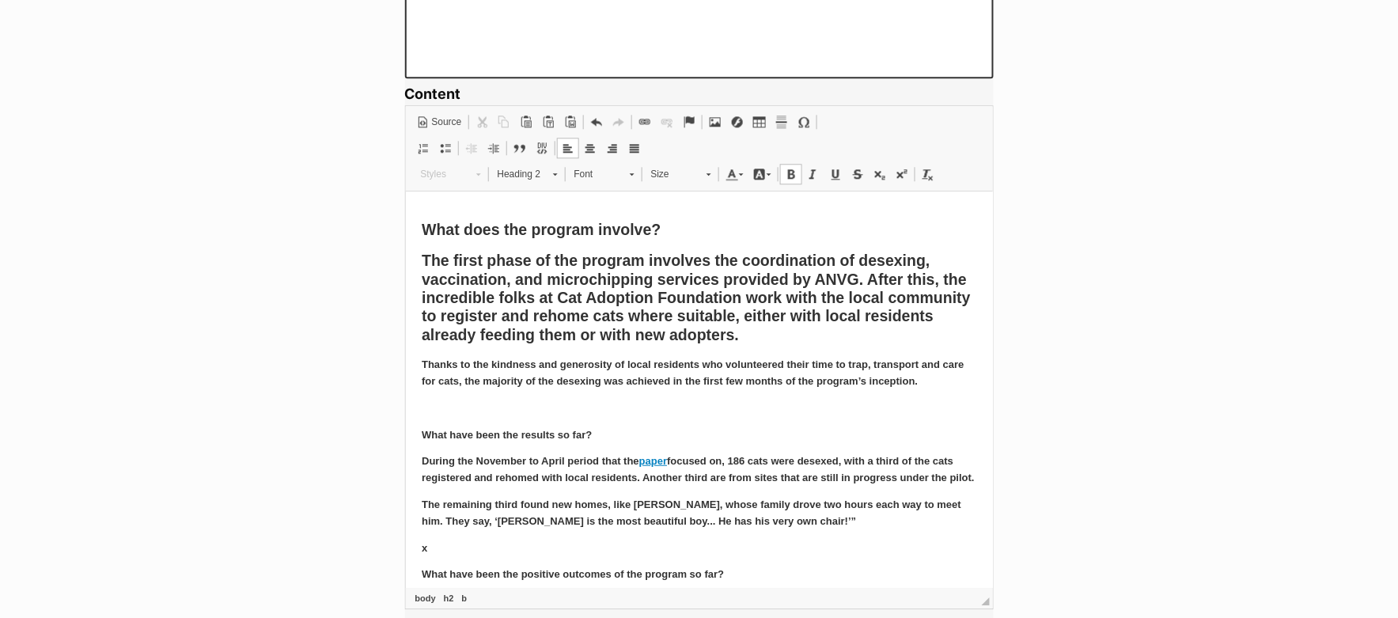
scroll to position [187, 0]
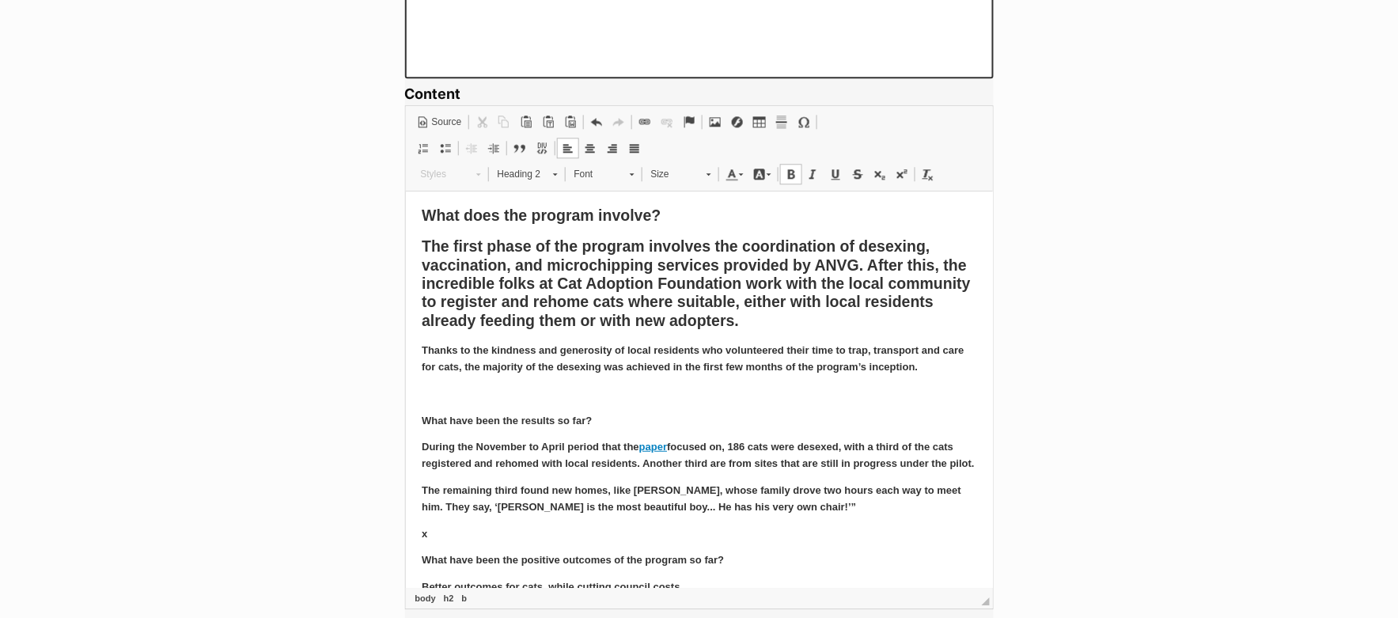
drag, startPoint x: 420, startPoint y: 245, endPoint x: 950, endPoint y: 370, distance: 544.9
click at [923, 176] on span at bounding box center [928, 174] width 13 height 13
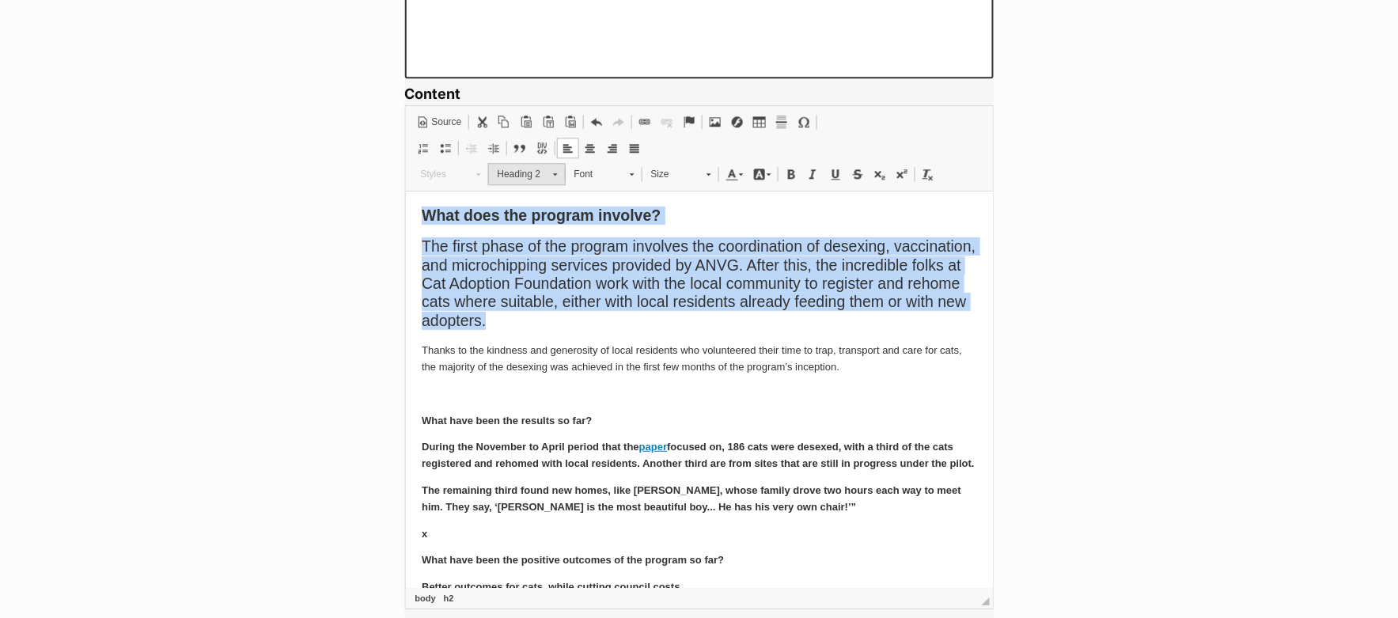
click at [532, 178] on span "Heading 2" at bounding box center [517, 174] width 55 height 21
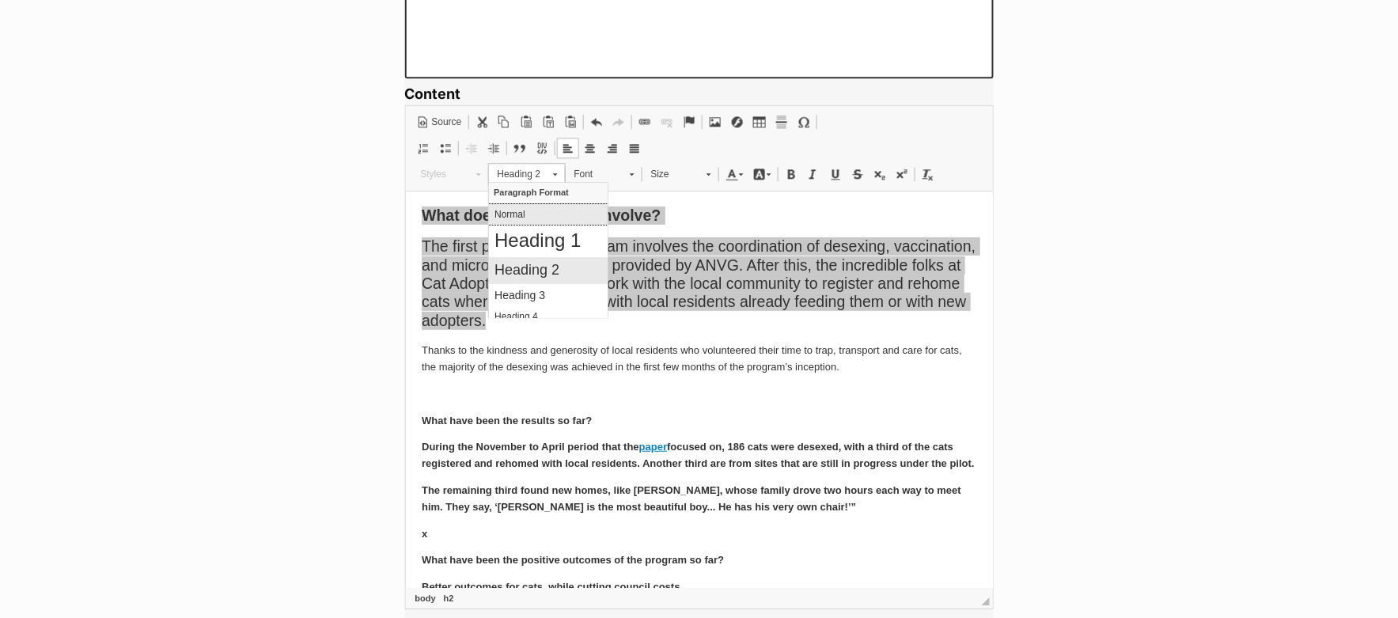
click at [526, 218] on p "Normal" at bounding box center [548, 213] width 108 height 11
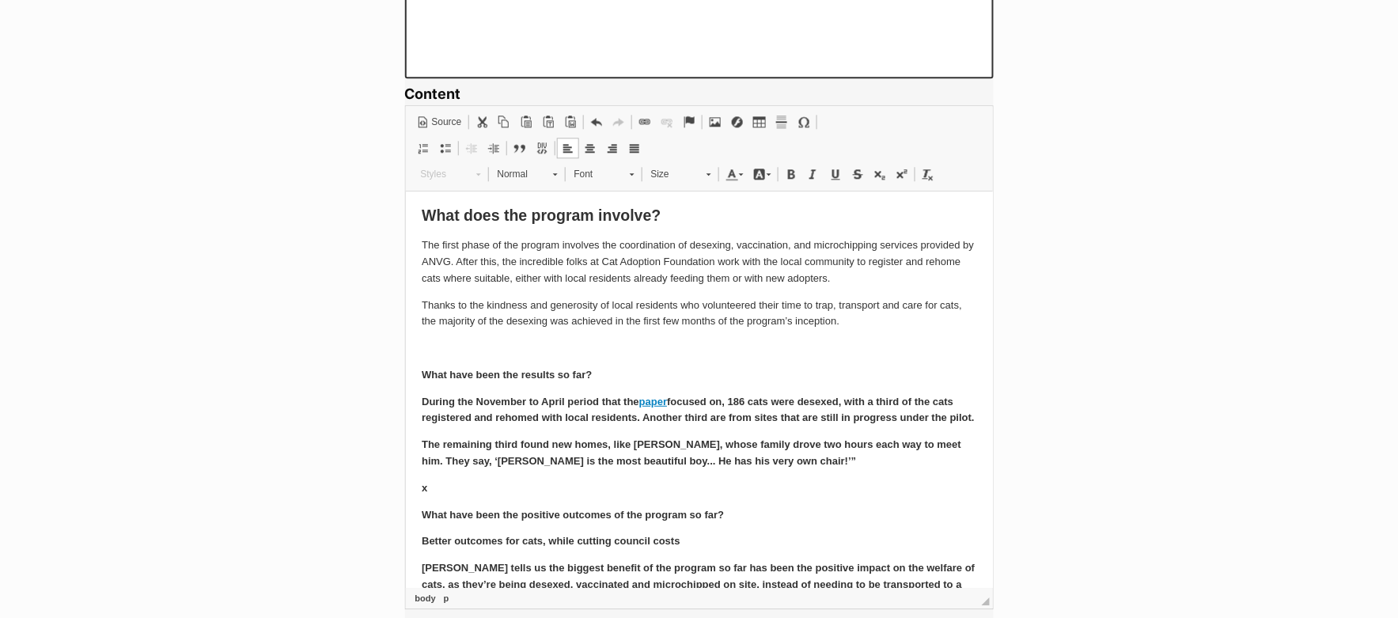
click at [519, 209] on b "What does the program involve?" at bounding box center [540, 214] width 239 height 17
click at [451, 381] on p "What have been the results so far?" at bounding box center [698, 374] width 555 height 17
drag, startPoint x: 422, startPoint y: 375, endPoint x: 601, endPoint y: 376, distance: 179.6
click at [601, 376] on p "What have been the results so far?" at bounding box center [698, 374] width 555 height 17
drag, startPoint x: 664, startPoint y: 208, endPoint x: 418, endPoint y: 211, distance: 246.1
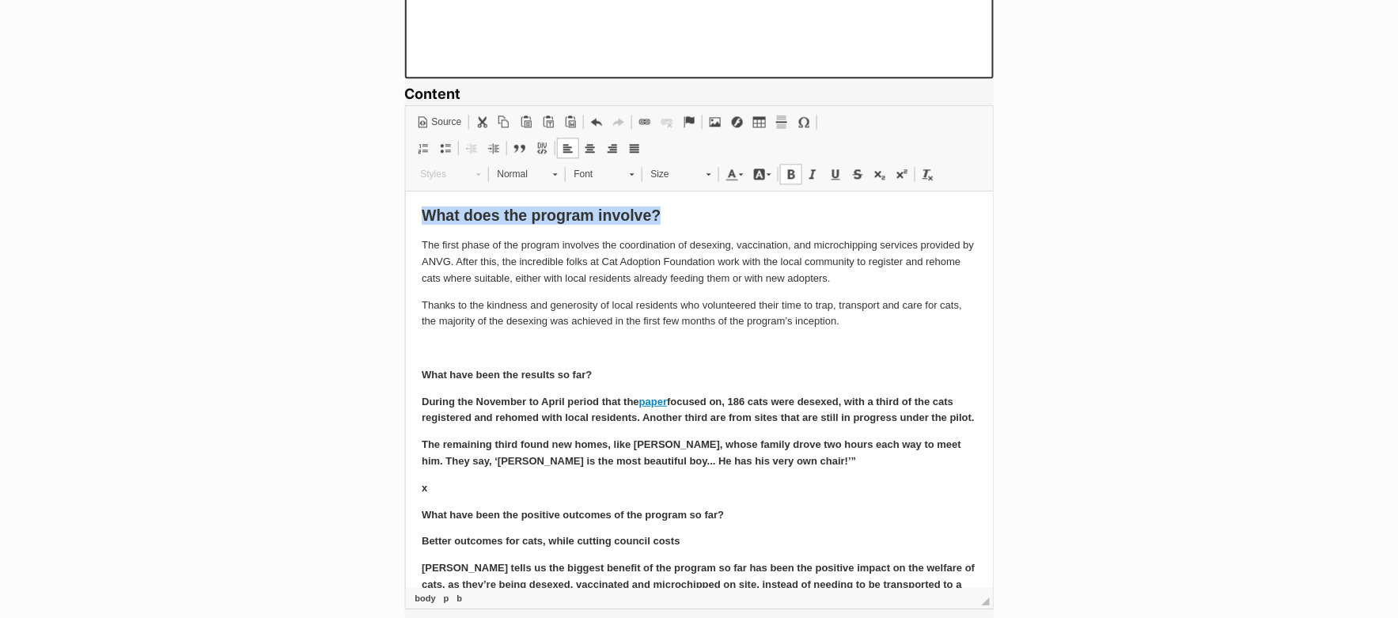
click at [787, 172] on span at bounding box center [791, 174] width 13 height 13
click at [922, 172] on span at bounding box center [928, 174] width 13 height 13
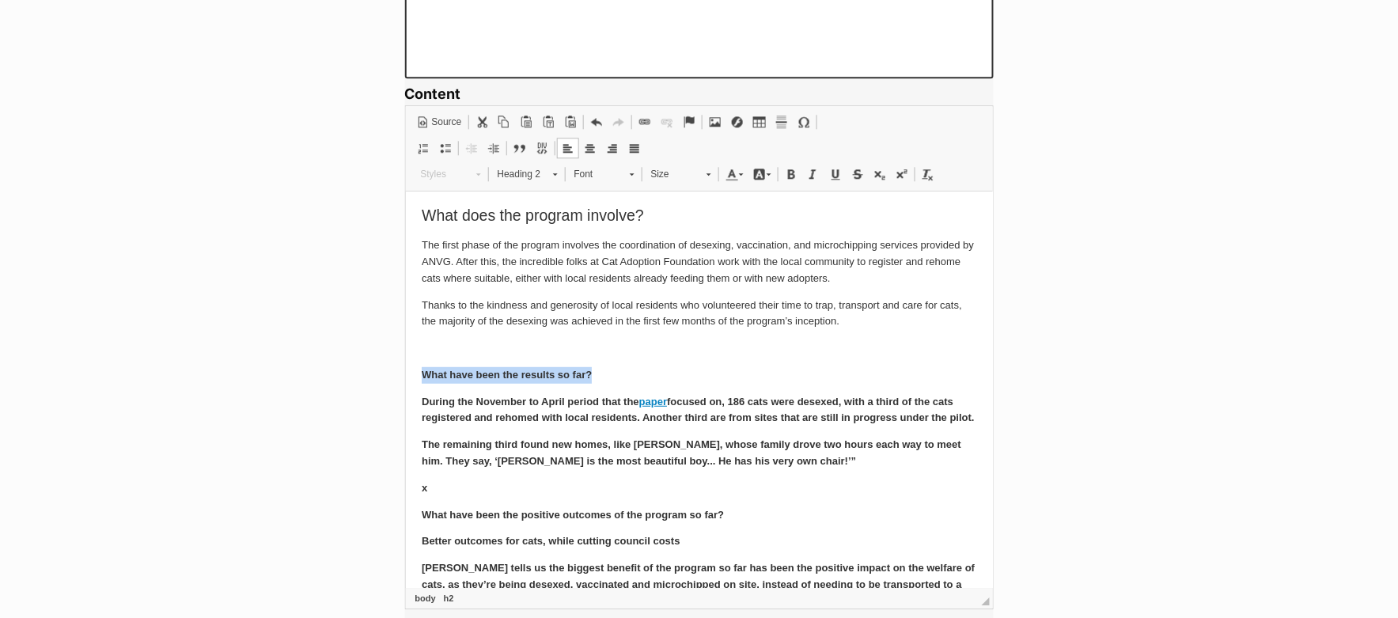
drag, startPoint x: 609, startPoint y: 376, endPoint x: 415, endPoint y: 370, distance: 194.7
click at [927, 174] on span at bounding box center [928, 174] width 13 height 13
click at [540, 169] on span "Normal" at bounding box center [517, 174] width 55 height 21
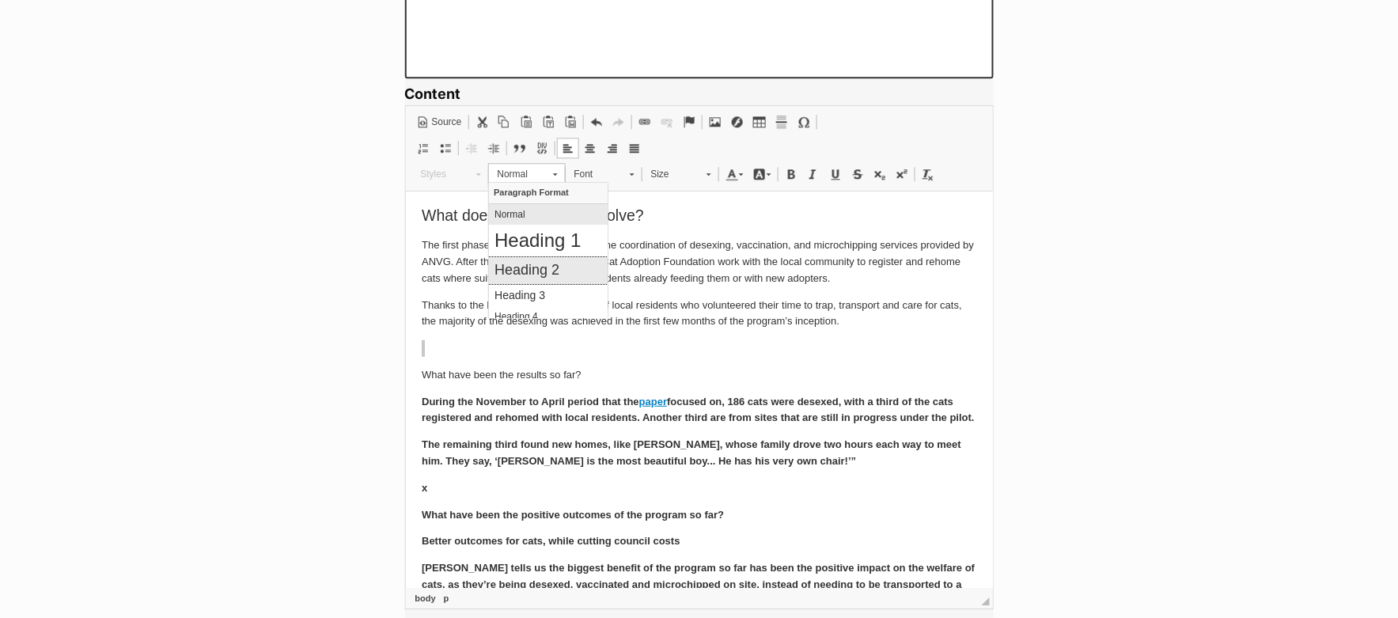
click at [540, 258] on link "Heading 2" at bounding box center [547, 269] width 119 height 27
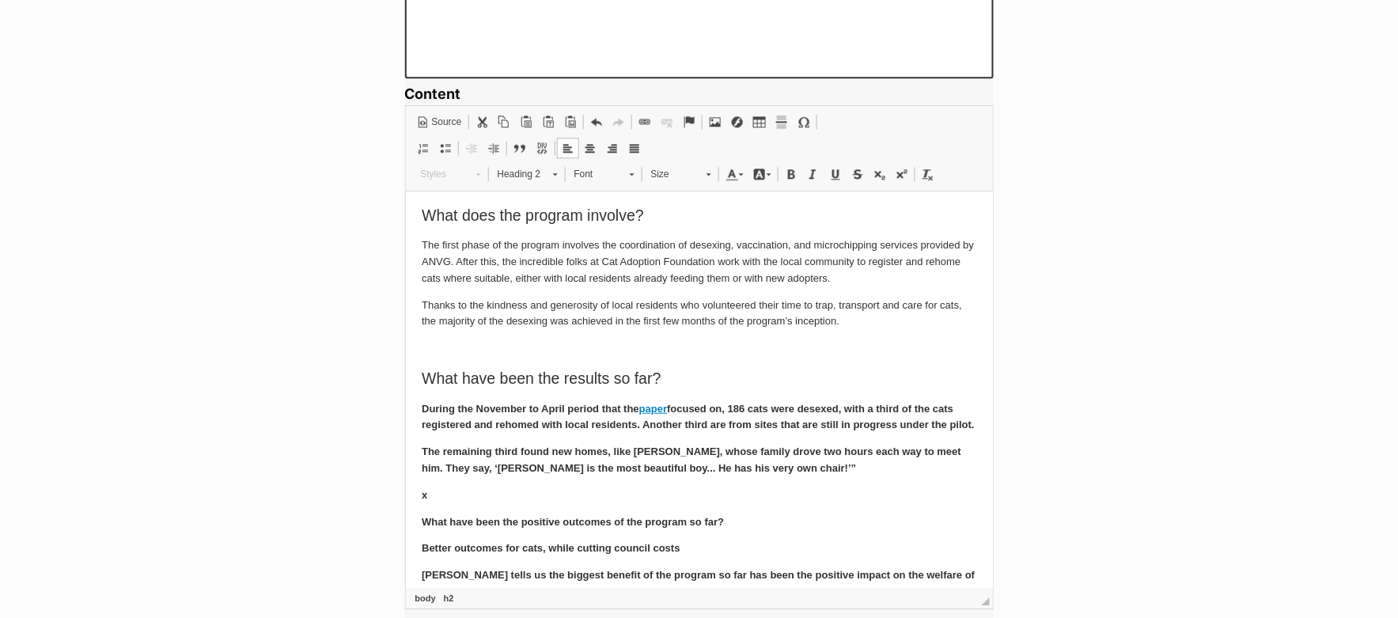
click at [506, 424] on b "During the November to April period that the paper focused on, 186 cats were de…" at bounding box center [697, 416] width 553 height 28
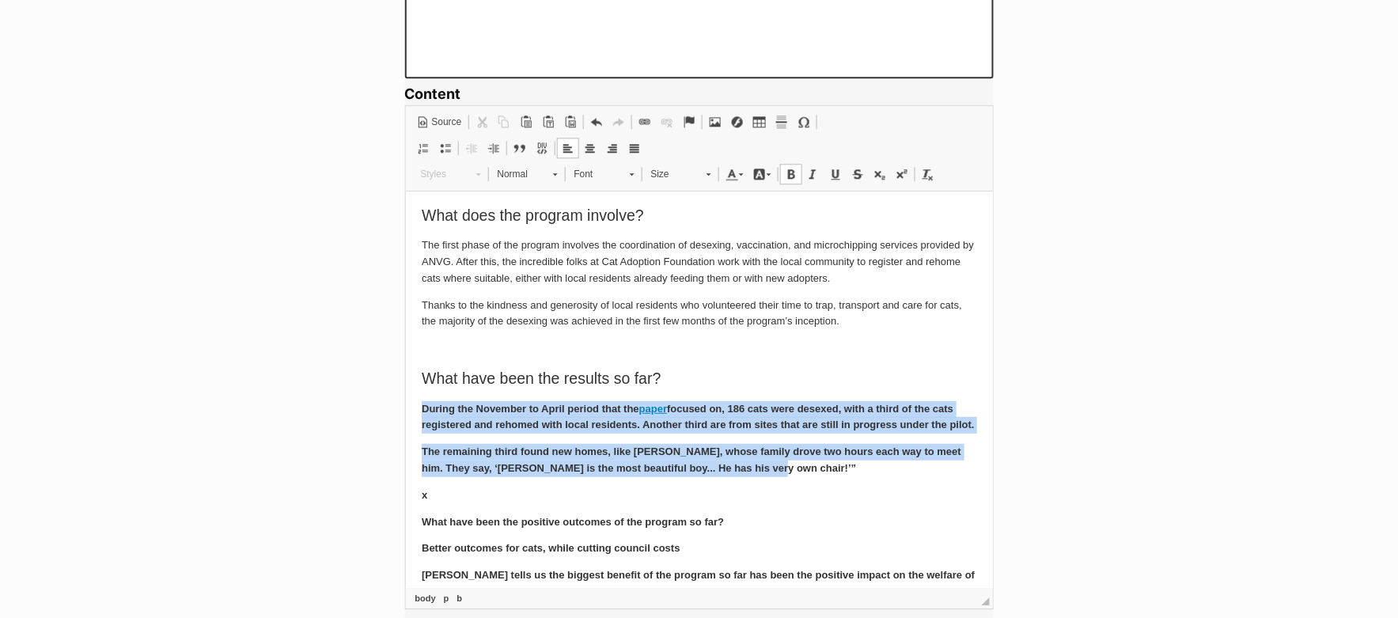
drag, startPoint x: 420, startPoint y: 409, endPoint x: 814, endPoint y: 475, distance: 399.5
click at [924, 172] on span at bounding box center [928, 174] width 13 height 13
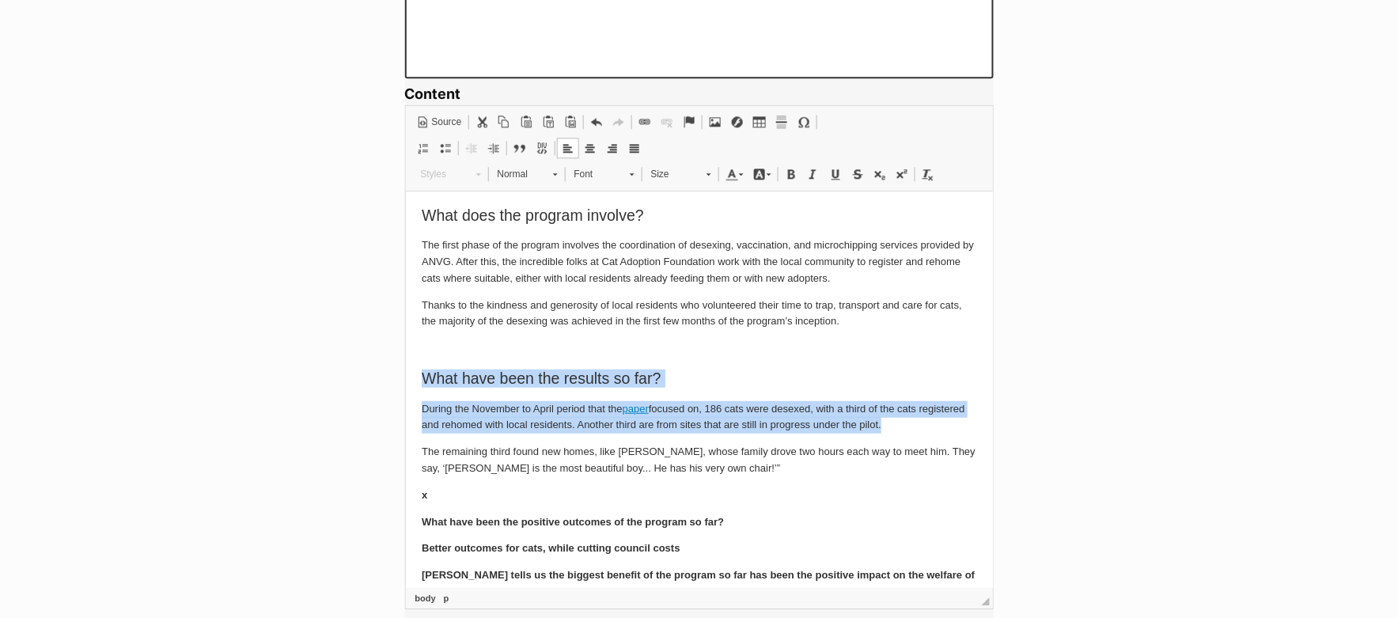
click at [679, 408] on p "During the November to April period that the paper focused on, 186 cats were de…" at bounding box center [698, 416] width 555 height 33
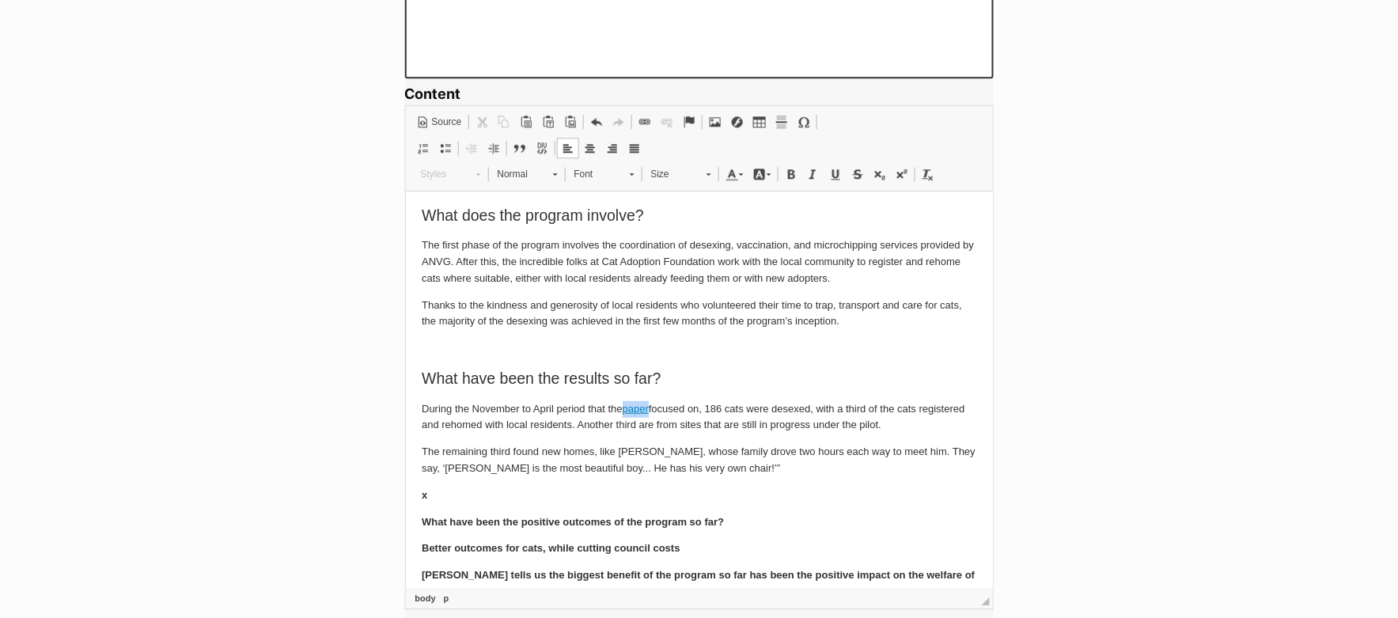
drag, startPoint x: 651, startPoint y: 410, endPoint x: 624, endPoint y: 411, distance: 26.9
click at [624, 411] on p "During the November to April period that the paper focused on, 186 cats were de…" at bounding box center [698, 416] width 555 height 33
click at [647, 119] on span at bounding box center [645, 122] width 13 height 13
select select "http://"
select select "notSet"
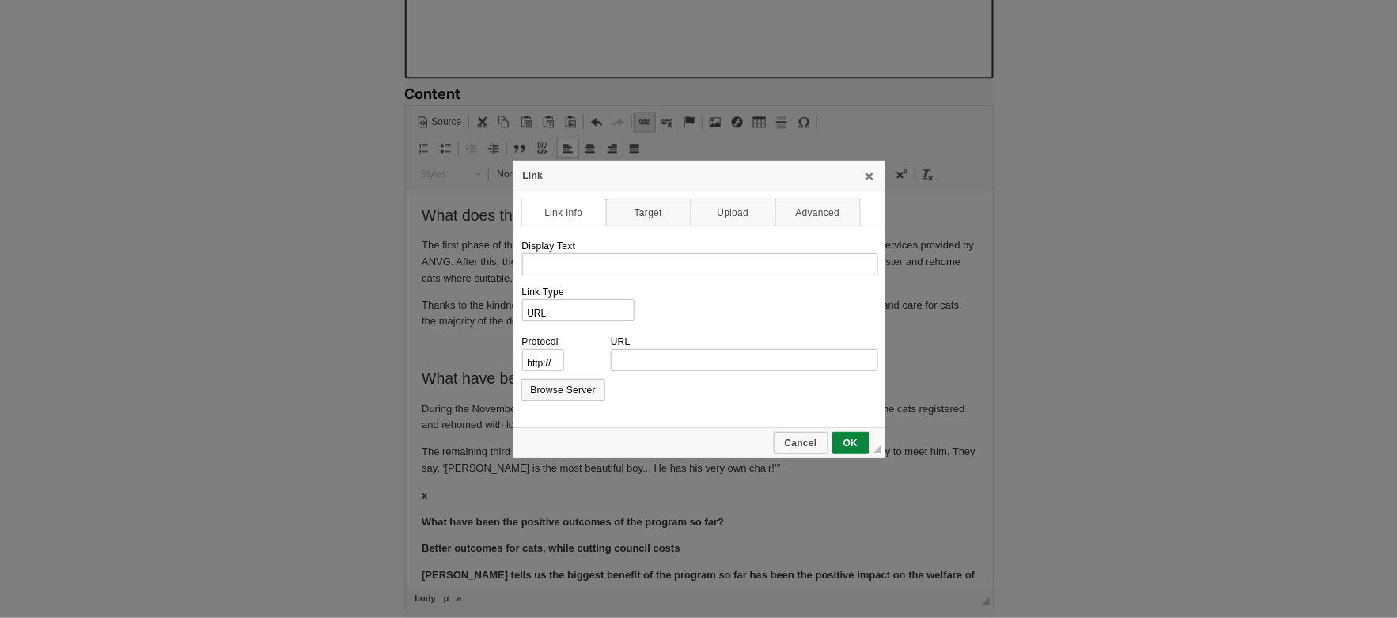
type input "paper"
select select "https://"
type input "mcusercontent.com/180da3fac37065a9753be0008/files/47533d98-92ac-b117-bbfc-b596f…"
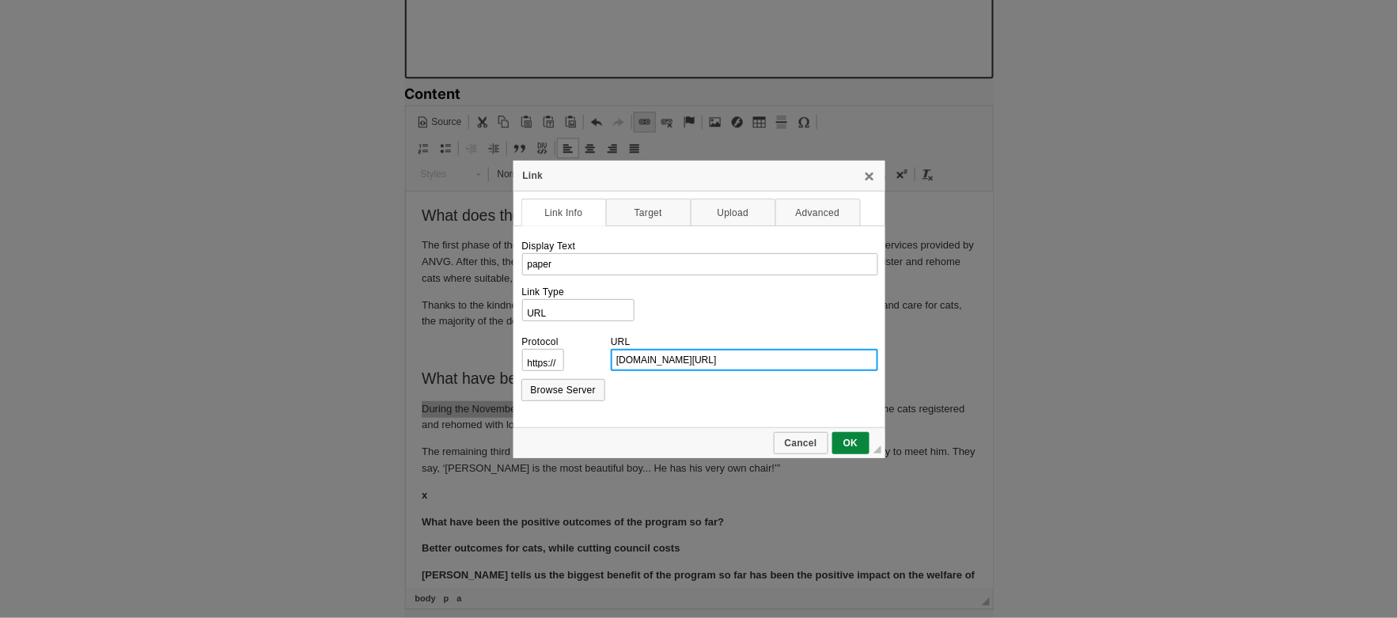
scroll to position [0, 323]
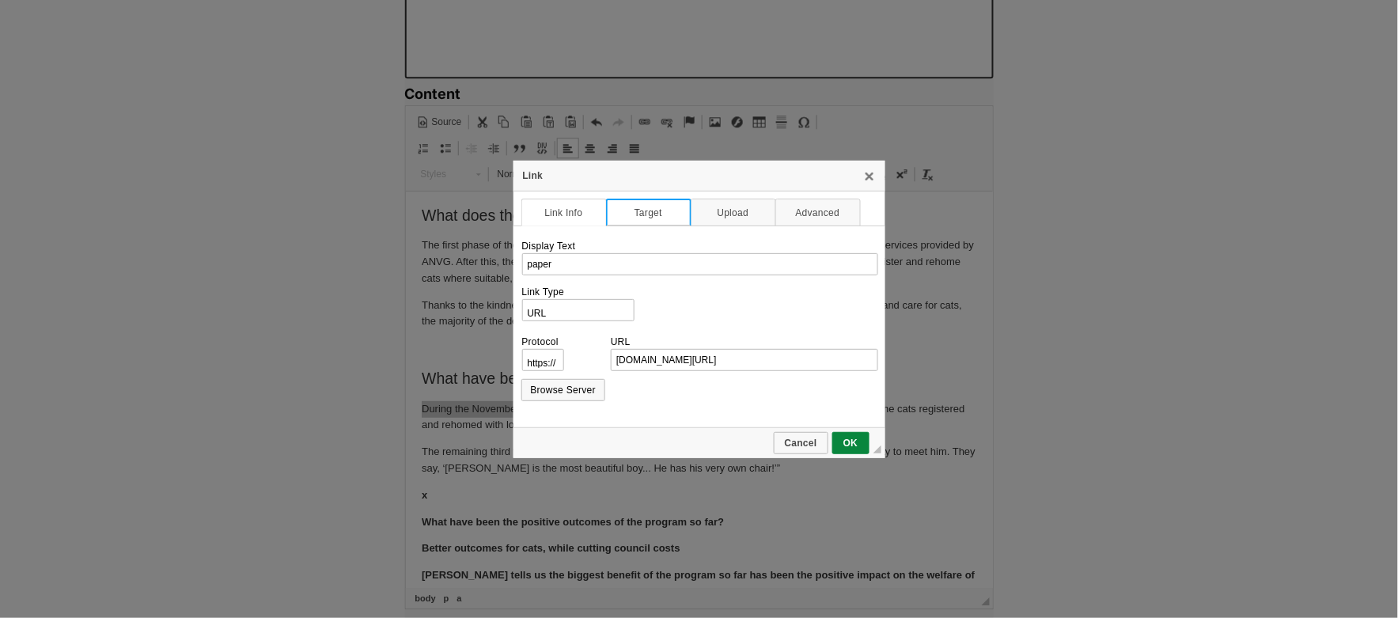
click at [624, 222] on link "Target" at bounding box center [648, 213] width 85 height 28
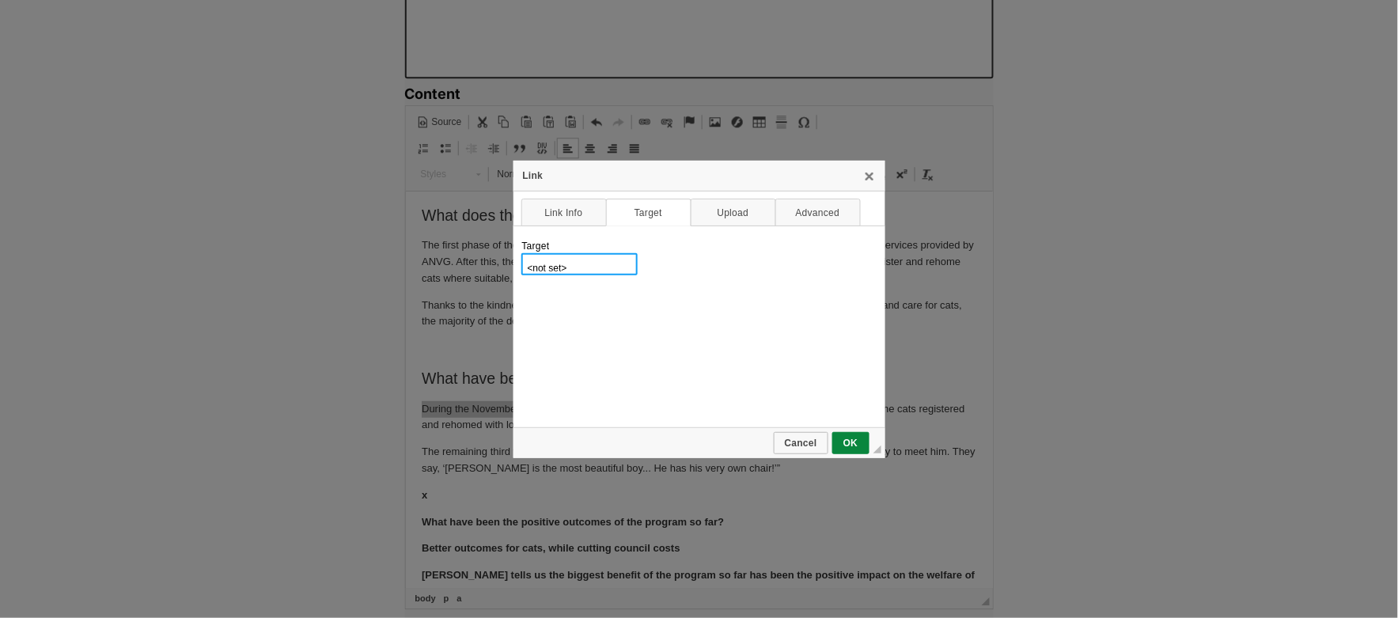
click at [594, 270] on select "<not set> <frame> <popup window> New Window (_blank) Topmost Window (_top) Same…" at bounding box center [579, 264] width 116 height 22
select select "_blank"
click at [521, 253] on select "<not set> <frame> <popup window> New Window (_blank) Topmost Window (_top) Same…" at bounding box center [579, 264] width 116 height 22
click at [854, 441] on span "OK" at bounding box center [851, 443] width 34 height 11
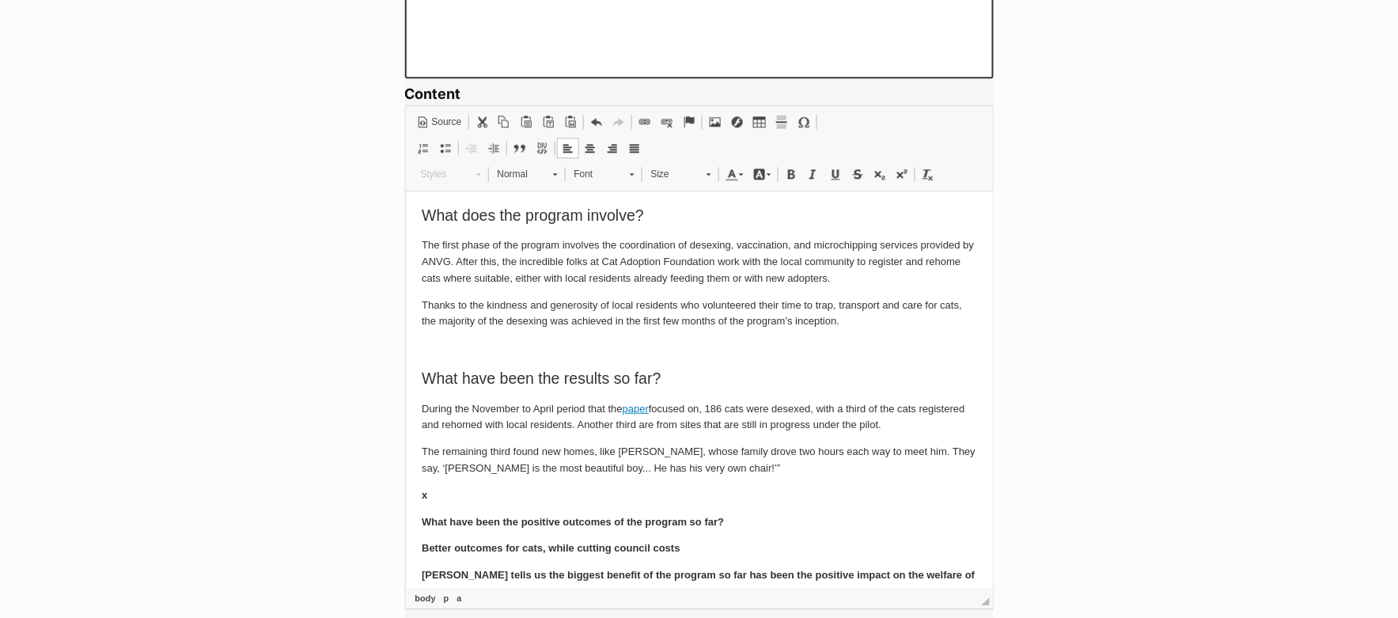
click at [718, 466] on p "The remaining third found new homes, like Dexter, whose family drove two hours …" at bounding box center [698, 459] width 555 height 33
click at [596, 116] on span at bounding box center [596, 122] width 13 height 13
click at [620, 120] on span at bounding box center [618, 122] width 13 height 13
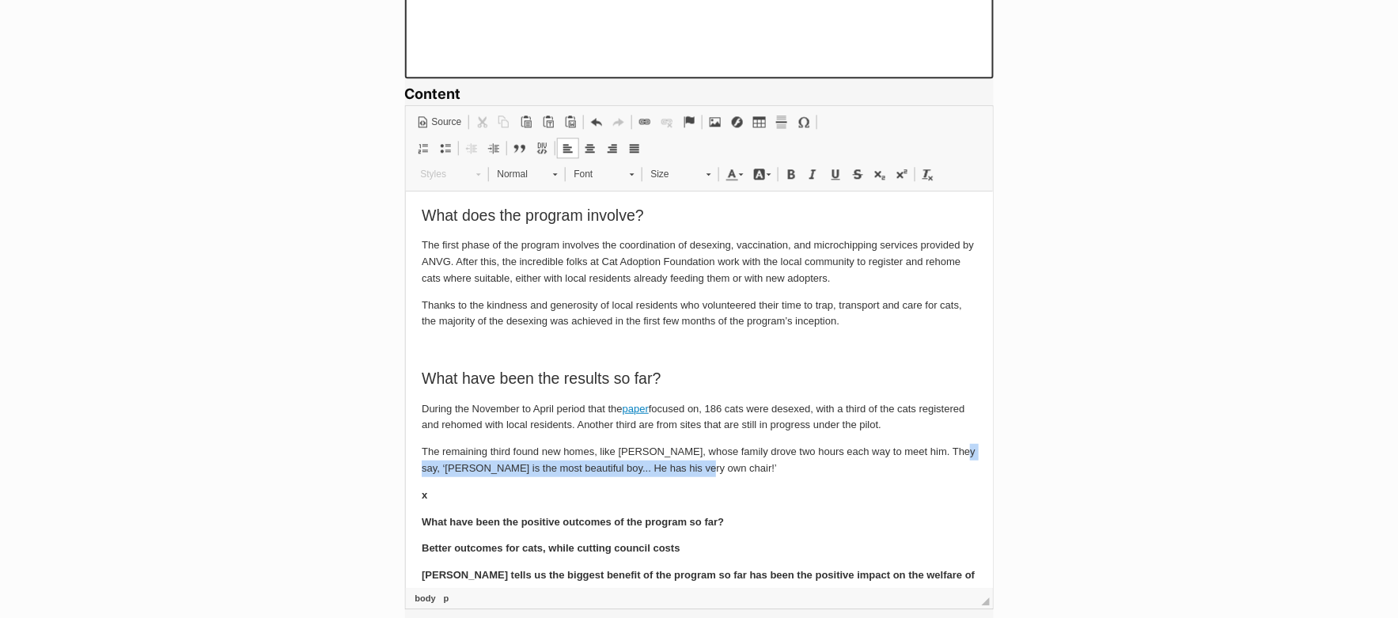
drag, startPoint x: 942, startPoint y: 453, endPoint x: 966, endPoint y: 468, distance: 28.1
click at [966, 468] on p "The remaining third found new homes, like Dexter, whose family drove two hours …" at bounding box center [698, 459] width 555 height 33
click at [807, 171] on span at bounding box center [813, 174] width 13 height 13
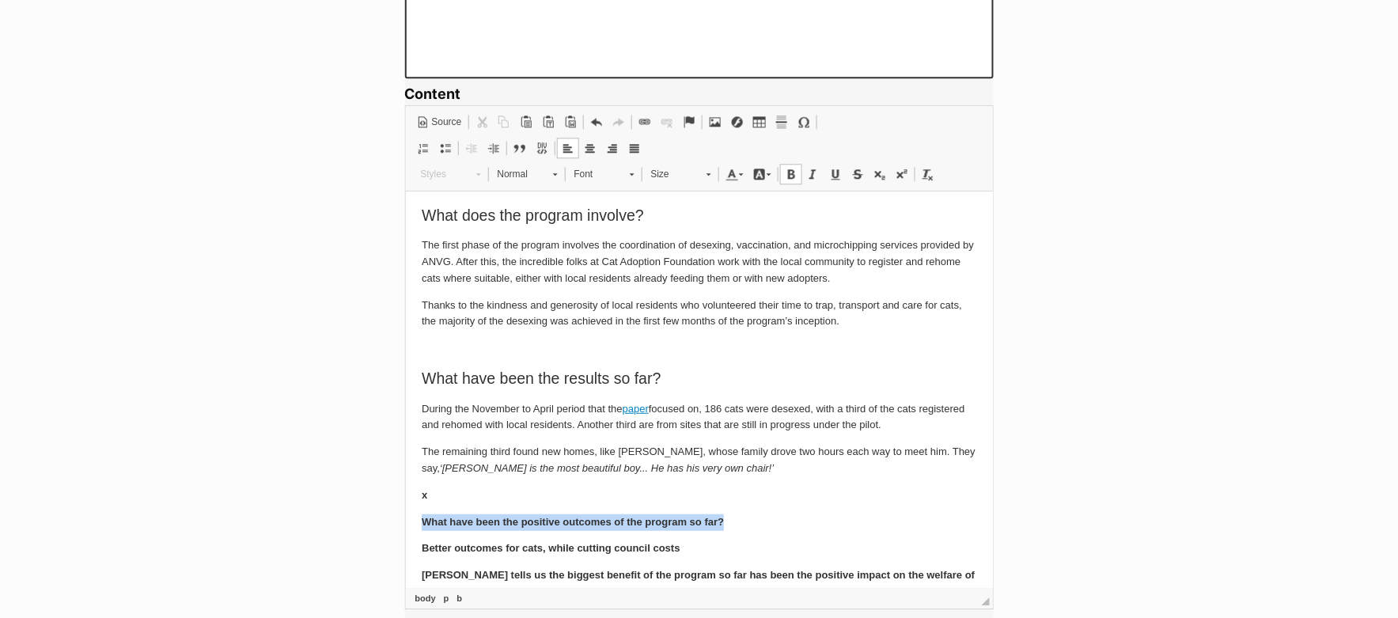
drag, startPoint x: 423, startPoint y: 523, endPoint x: 734, endPoint y: 529, distance: 311.8
click at [930, 169] on span at bounding box center [928, 174] width 13 height 13
click at [532, 169] on span "Normal" at bounding box center [517, 174] width 55 height 21
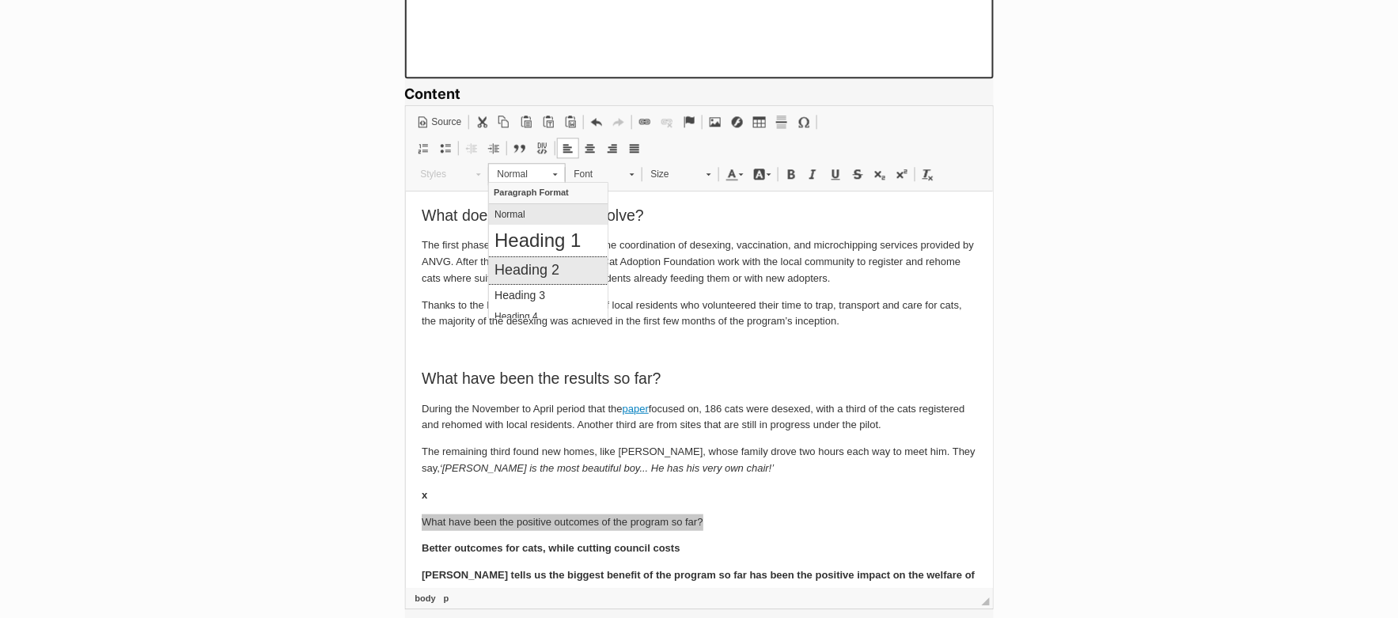
click at [530, 275] on h2 "Heading 2" at bounding box center [548, 269] width 108 height 17
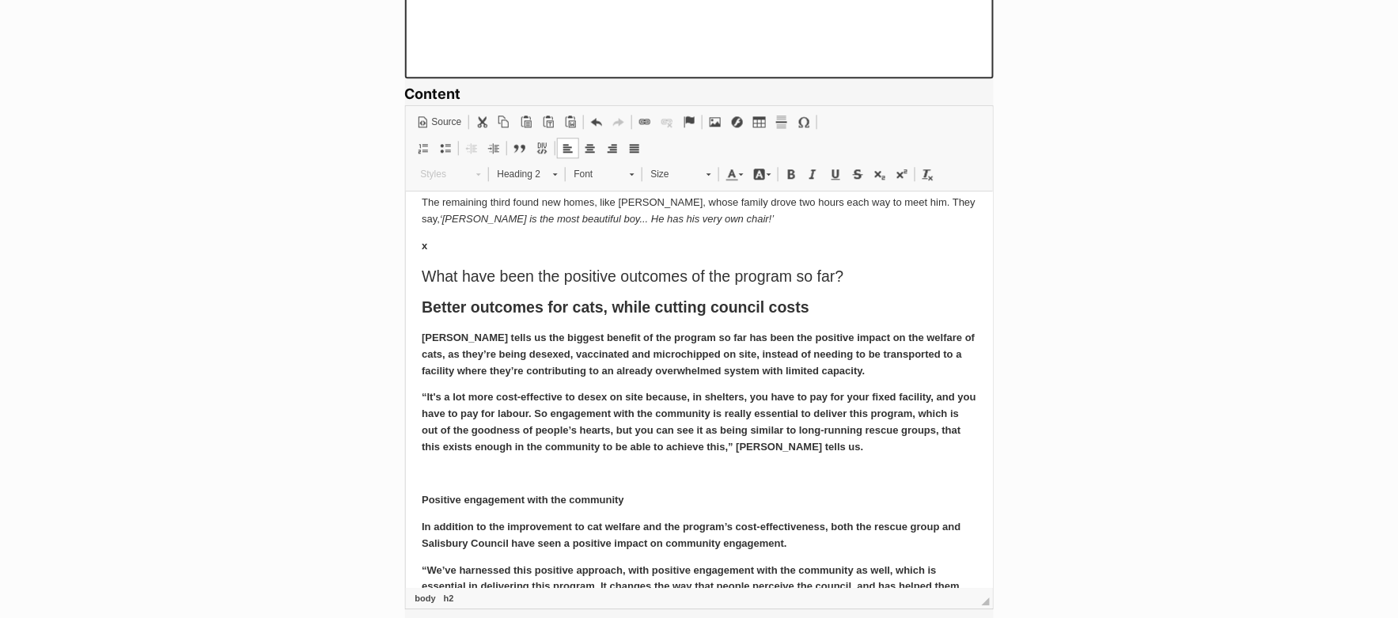
scroll to position [436, 0]
drag, startPoint x: 418, startPoint y: 305, endPoint x: 850, endPoint y: 312, distance: 432.1
click at [927, 175] on span at bounding box center [928, 174] width 13 height 13
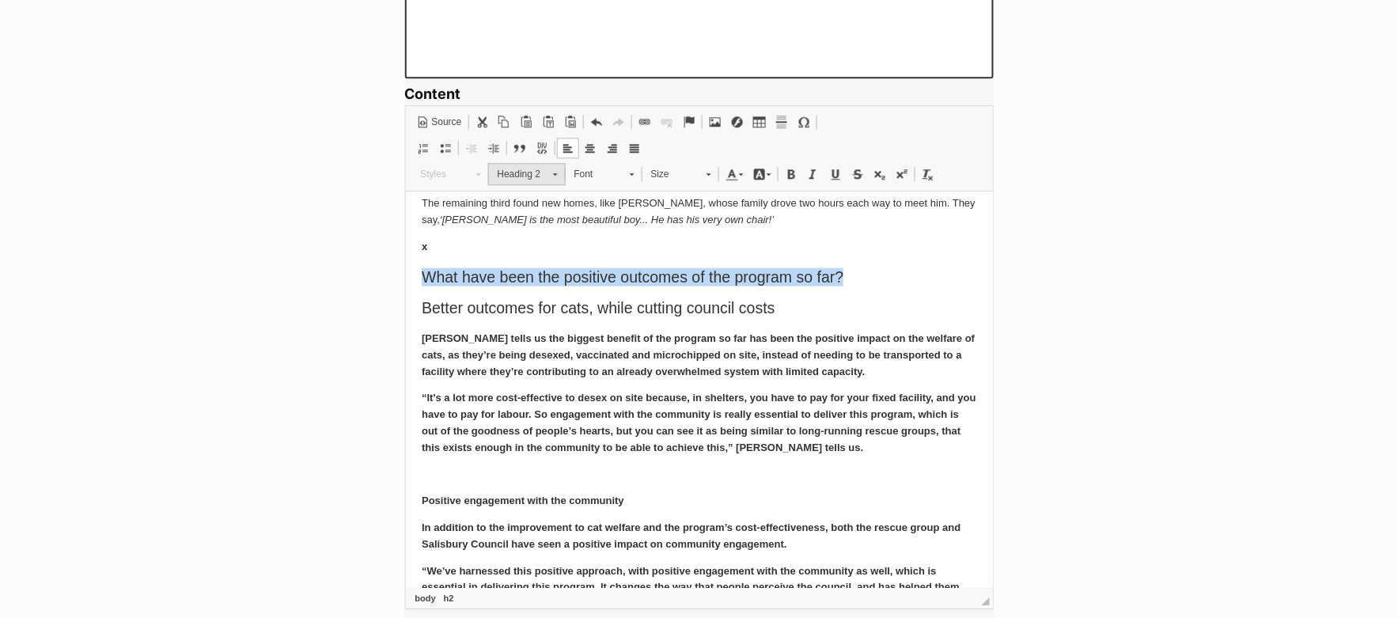
click at [529, 166] on span "Heading 2" at bounding box center [517, 174] width 55 height 21
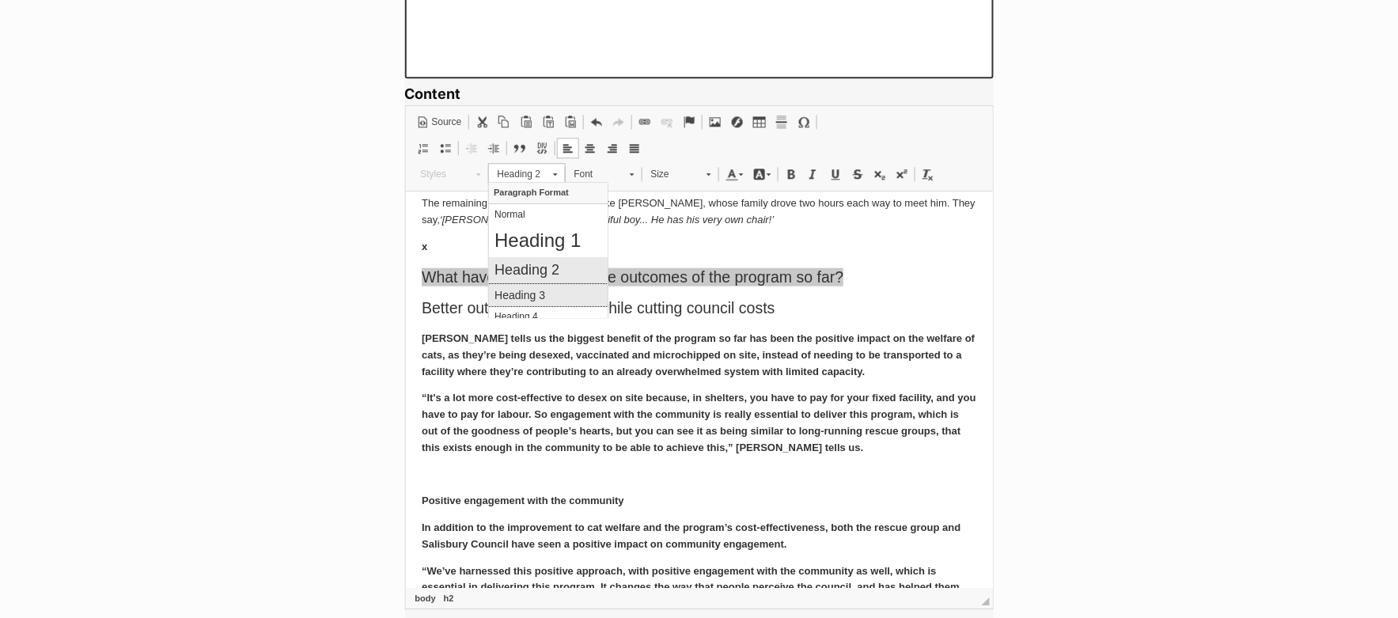
click at [533, 291] on h3 "Heading 3" at bounding box center [548, 294] width 108 height 13
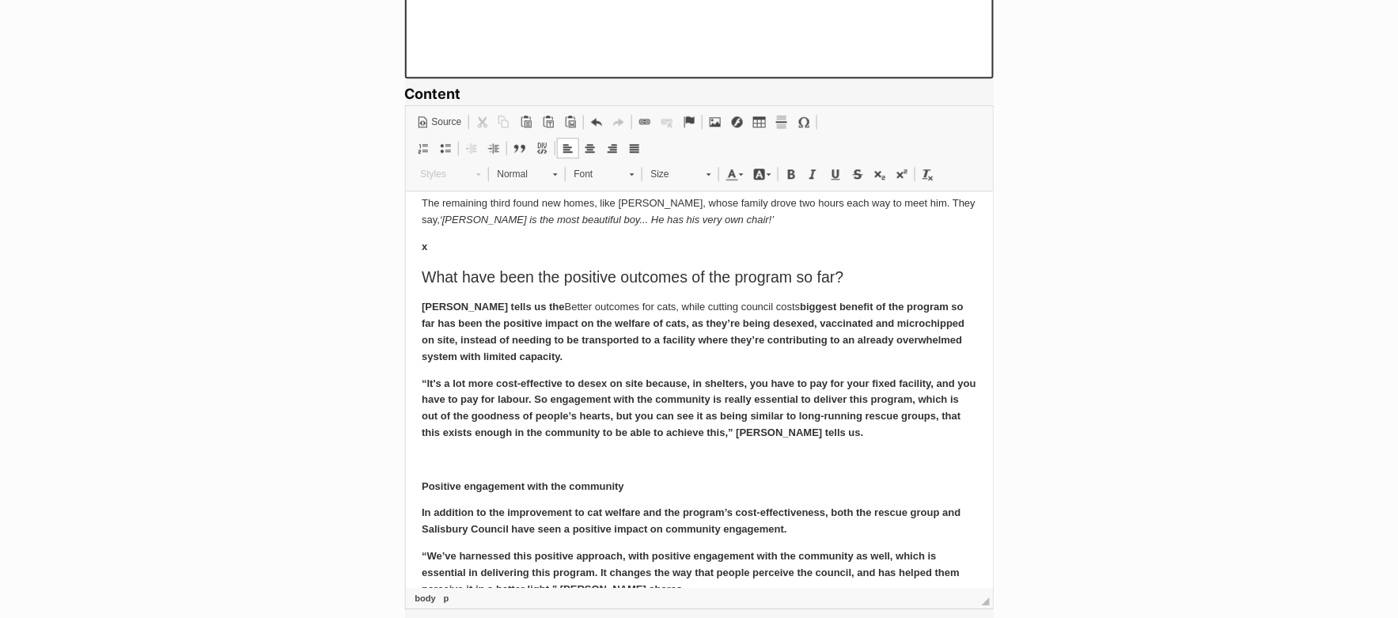
scroll to position [435, 0]
click at [594, 116] on span at bounding box center [596, 122] width 13 height 13
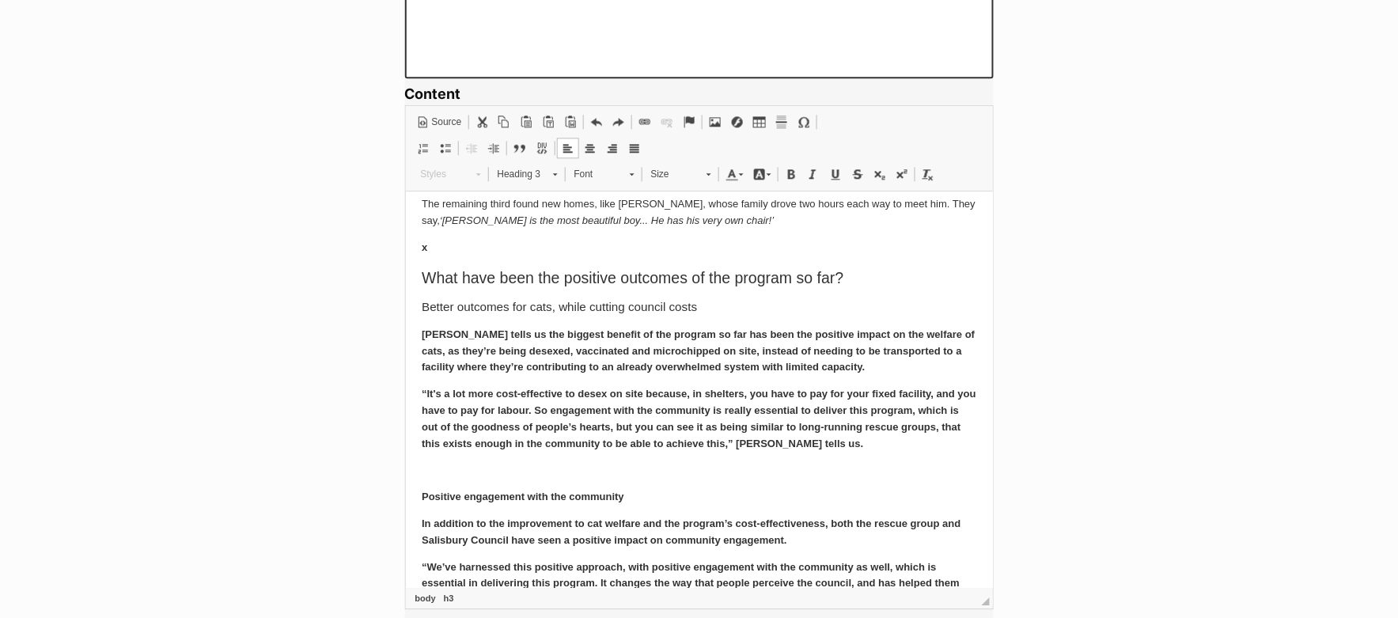
click at [492, 369] on b "[PERSON_NAME] tells us the biggest benefit of the program so far has been the p…" at bounding box center [697, 349] width 553 height 45
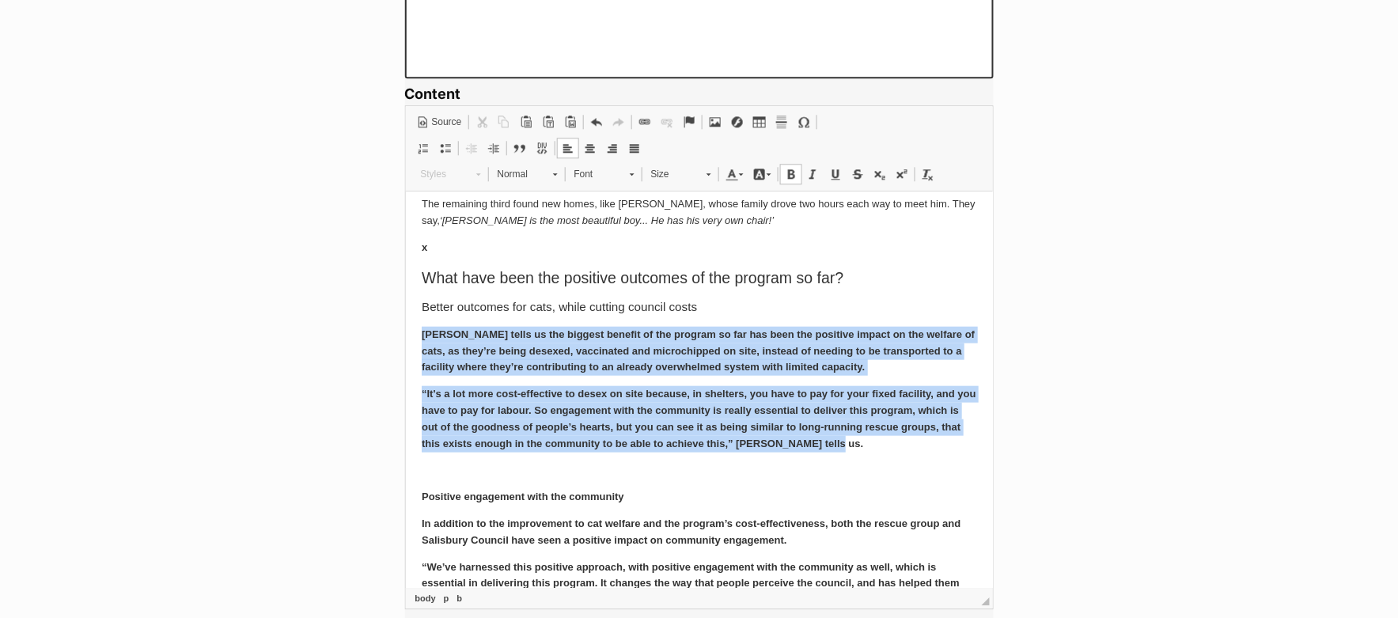
drag, startPoint x: 423, startPoint y: 335, endPoint x: 840, endPoint y: 449, distance: 432.3
click at [926, 174] on span at bounding box center [928, 174] width 13 height 13
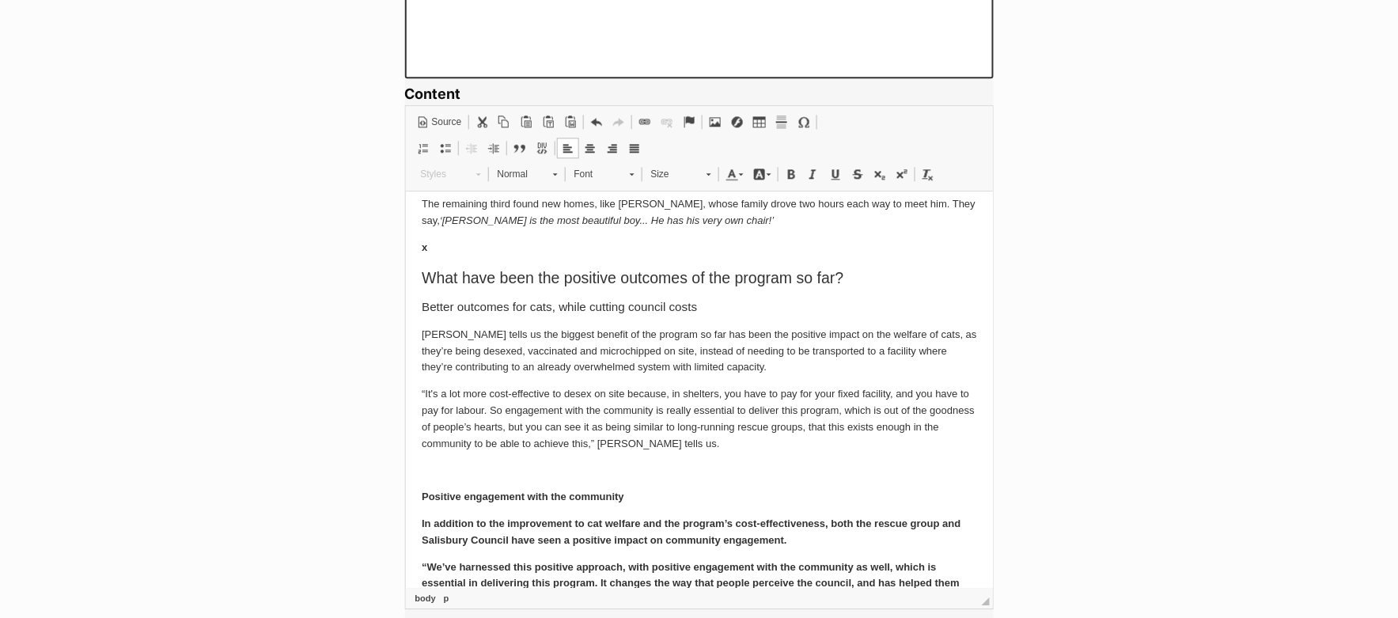
click at [514, 301] on h3 "Better outcomes for cats, while cutting council costs" at bounding box center [698, 305] width 555 height 14
drag, startPoint x: 420, startPoint y: 494, endPoint x: 665, endPoint y: 498, distance: 245.3
click at [665, 498] on p "Positive engagement with the community" at bounding box center [698, 495] width 555 height 17
click at [927, 168] on span at bounding box center [928, 174] width 13 height 13
click at [521, 173] on span "Normal" at bounding box center [517, 174] width 55 height 21
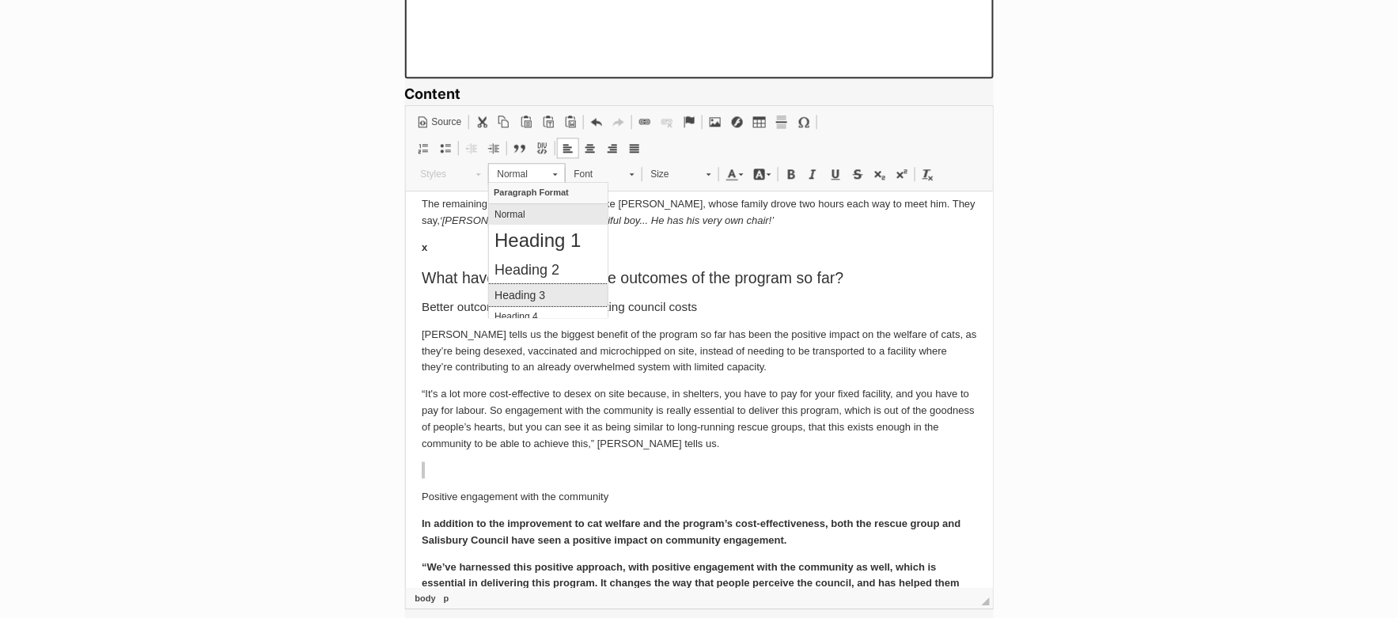
click at [526, 290] on h3 "Heading 3" at bounding box center [548, 294] width 108 height 13
click at [723, 493] on h3 "Positive engagement with the community" at bounding box center [698, 496] width 555 height 14
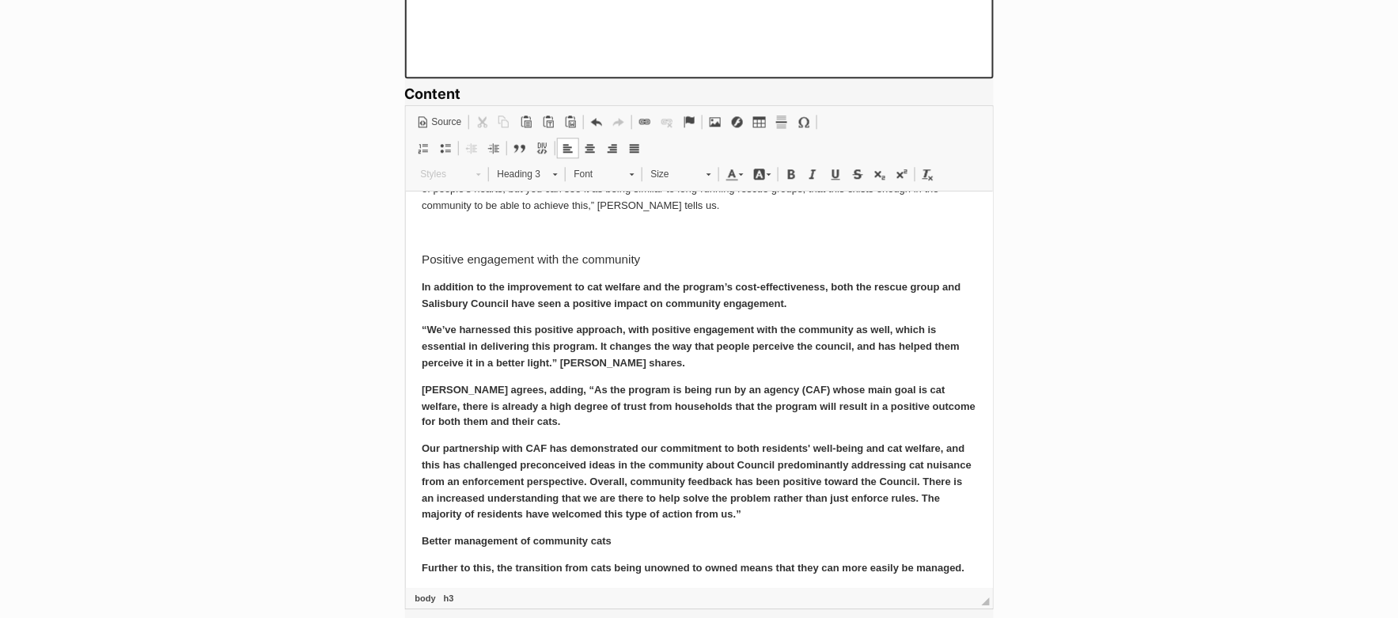
scroll to position [678, 0]
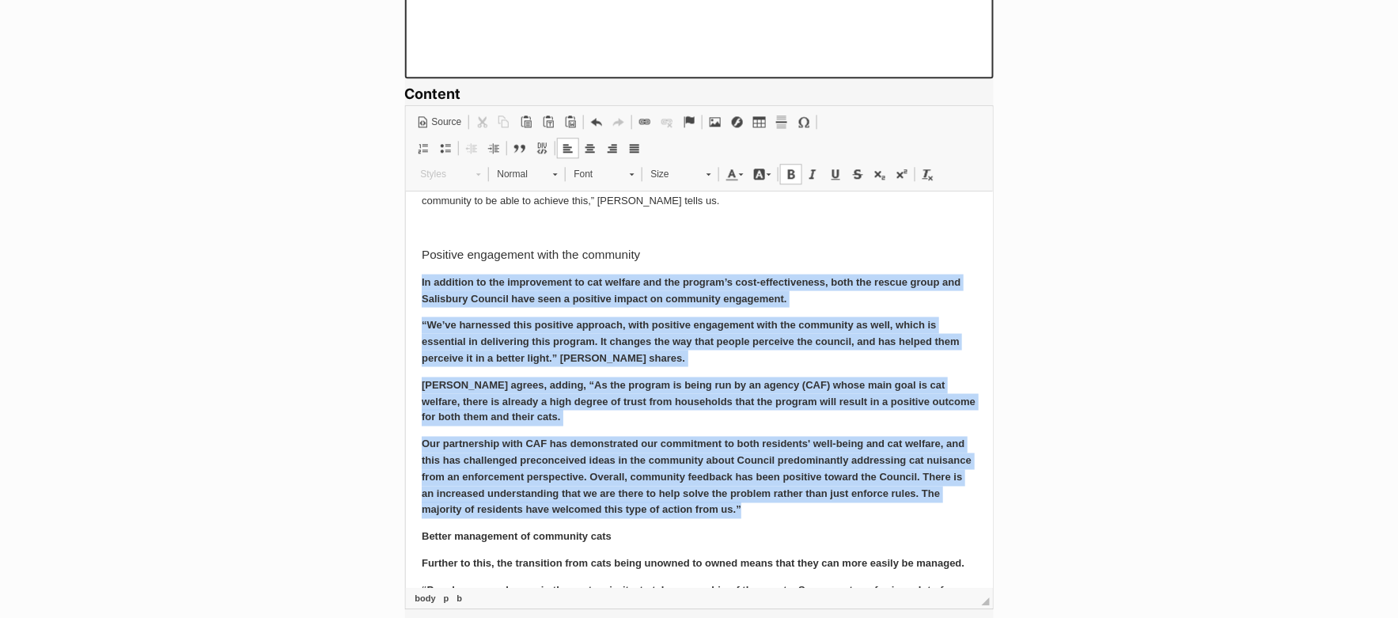
drag, startPoint x: 419, startPoint y: 280, endPoint x: 817, endPoint y: 516, distance: 461.9
click at [922, 179] on link "Remove Format" at bounding box center [928, 174] width 22 height 21
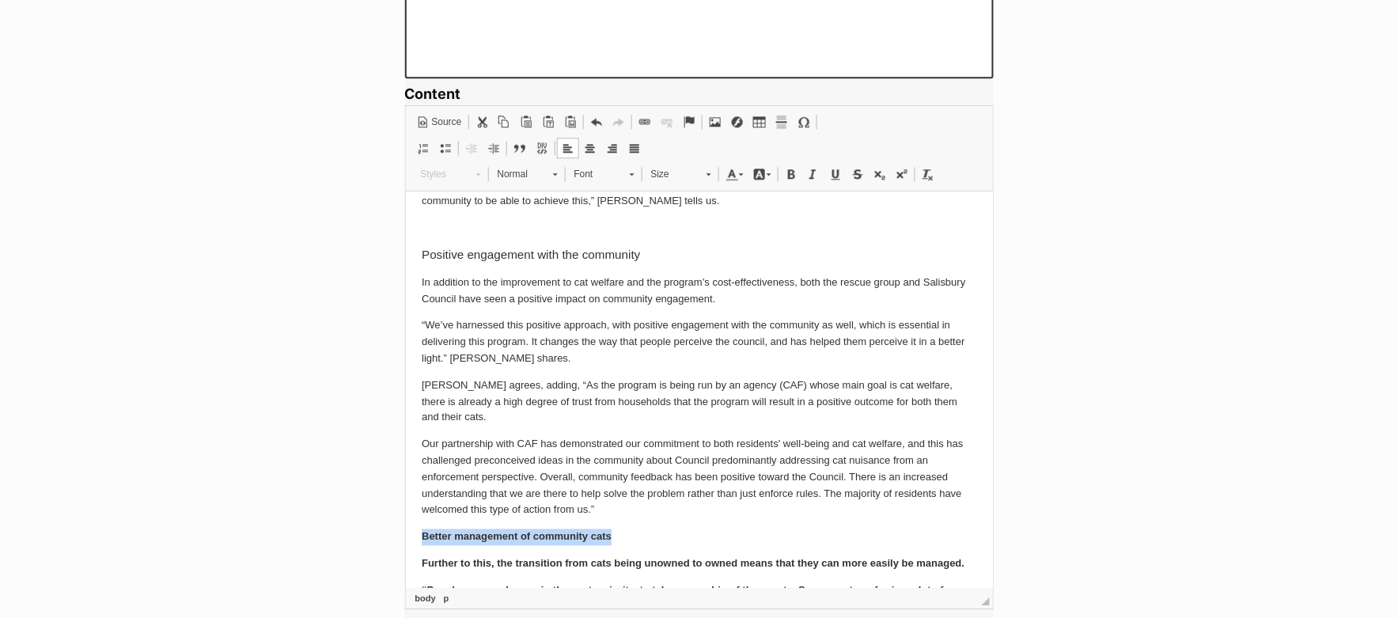
drag, startPoint x: 635, startPoint y: 522, endPoint x: 419, endPoint y: 512, distance: 216.3
click at [924, 173] on span at bounding box center [928, 174] width 13 height 13
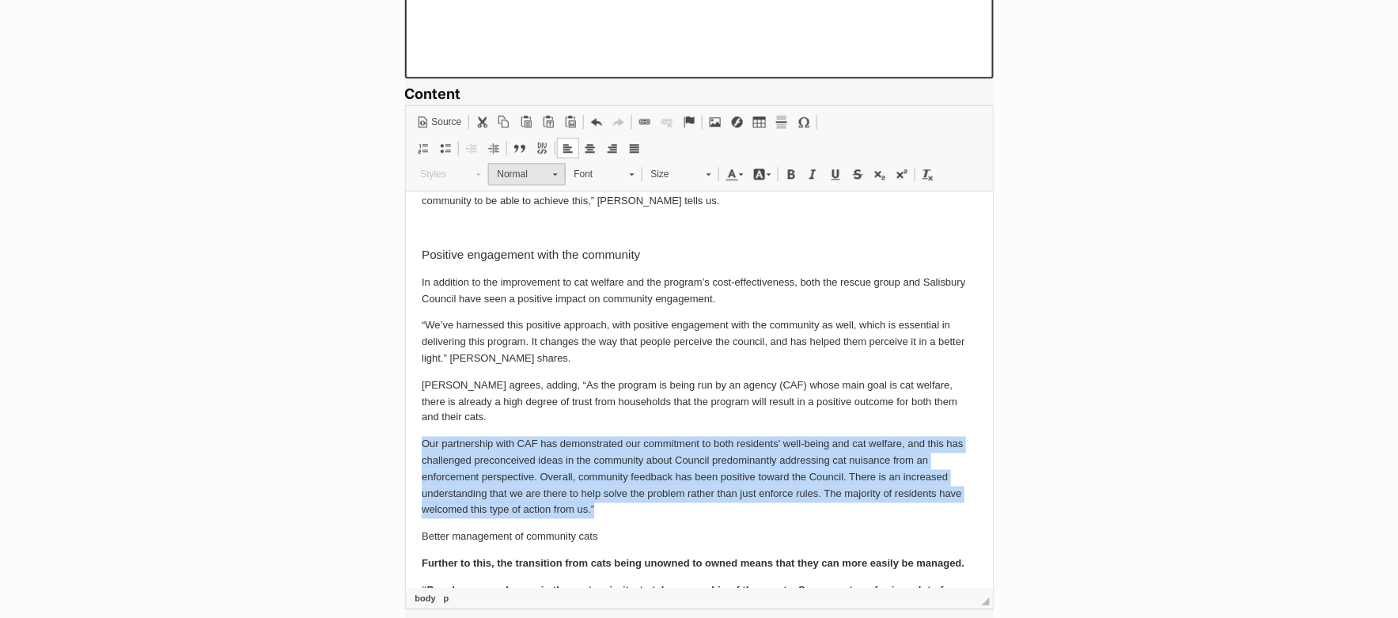
click at [535, 175] on span "Normal" at bounding box center [517, 174] width 55 height 21
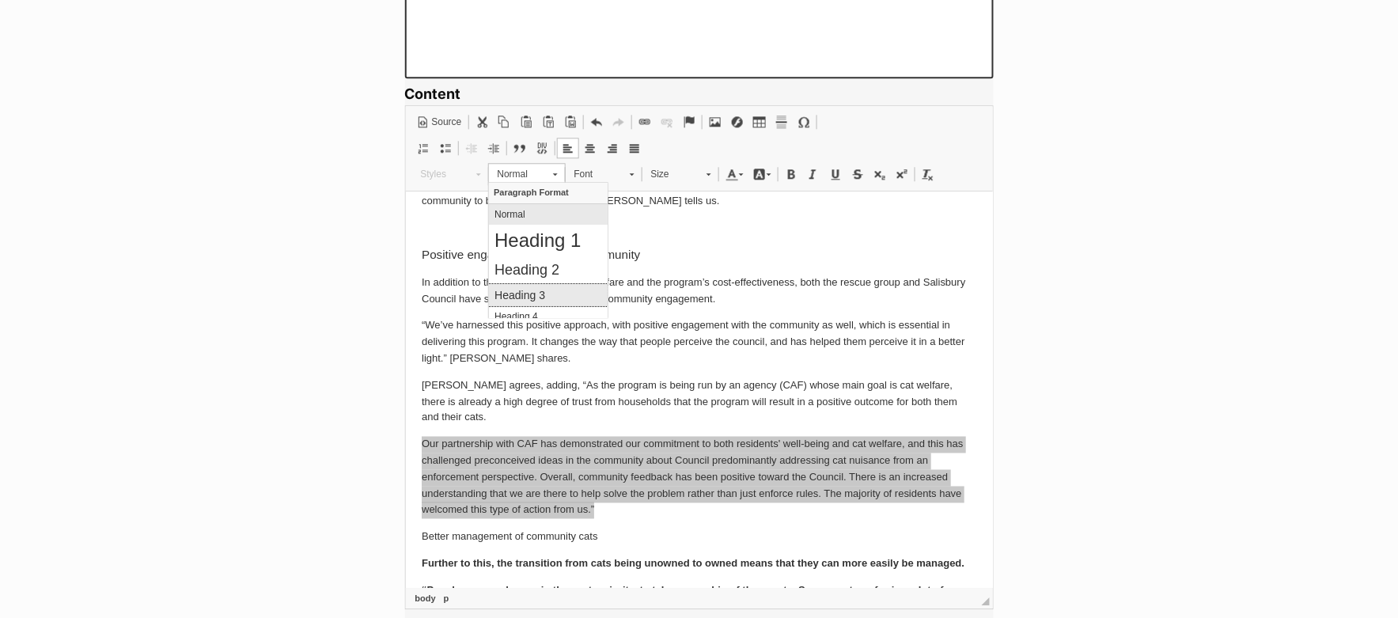
click at [543, 291] on h3 "Heading 3" at bounding box center [548, 294] width 108 height 13
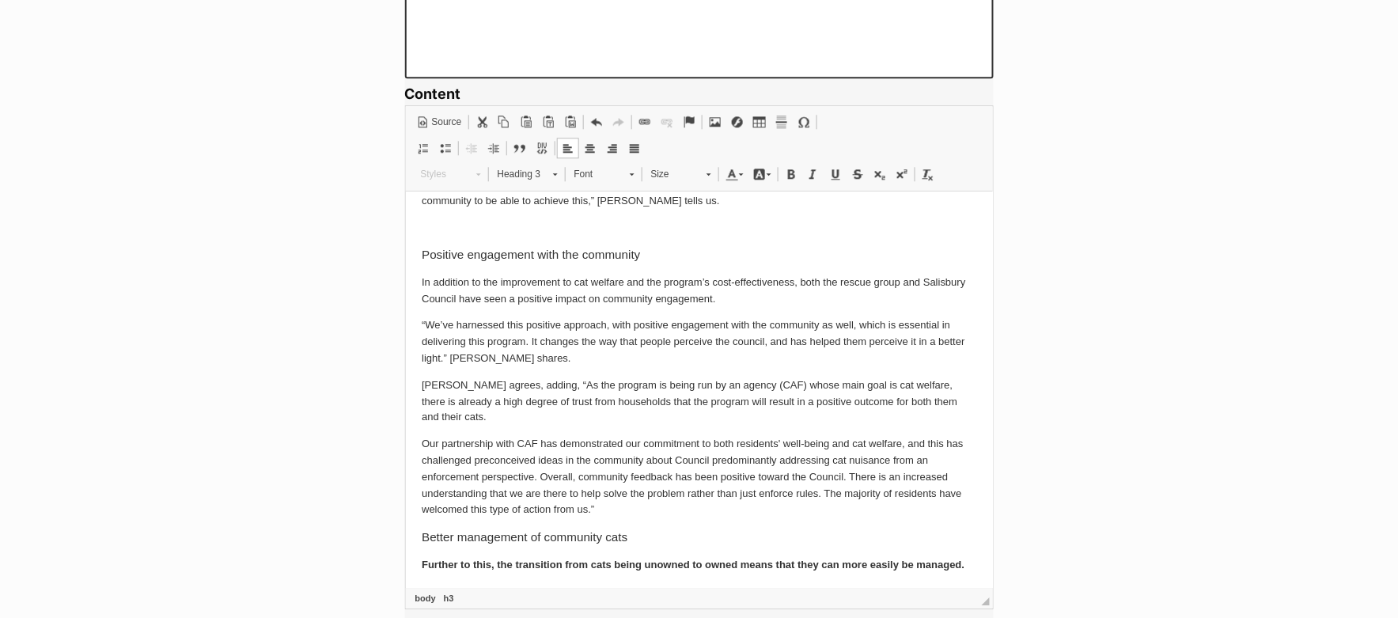
click at [584, 453] on p "Our partnership with CAF has demonstrated our commitment to both residents' wel…" at bounding box center [698, 476] width 555 height 82
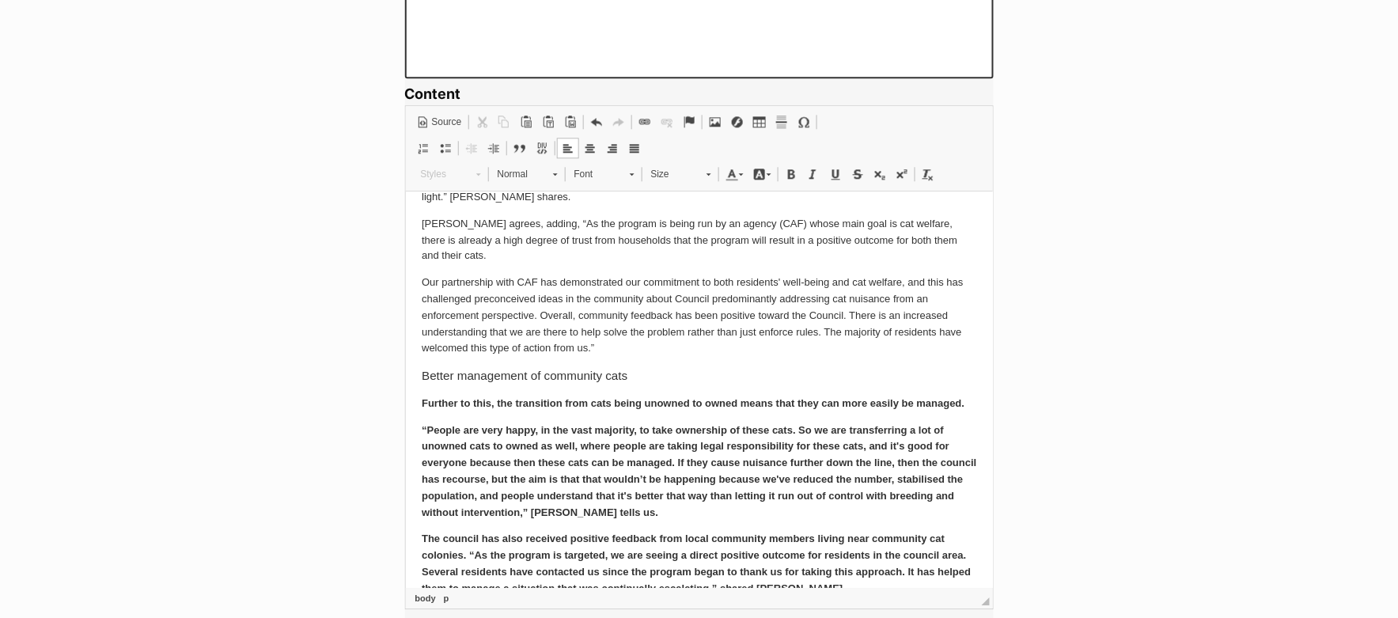
scroll to position [851, 0]
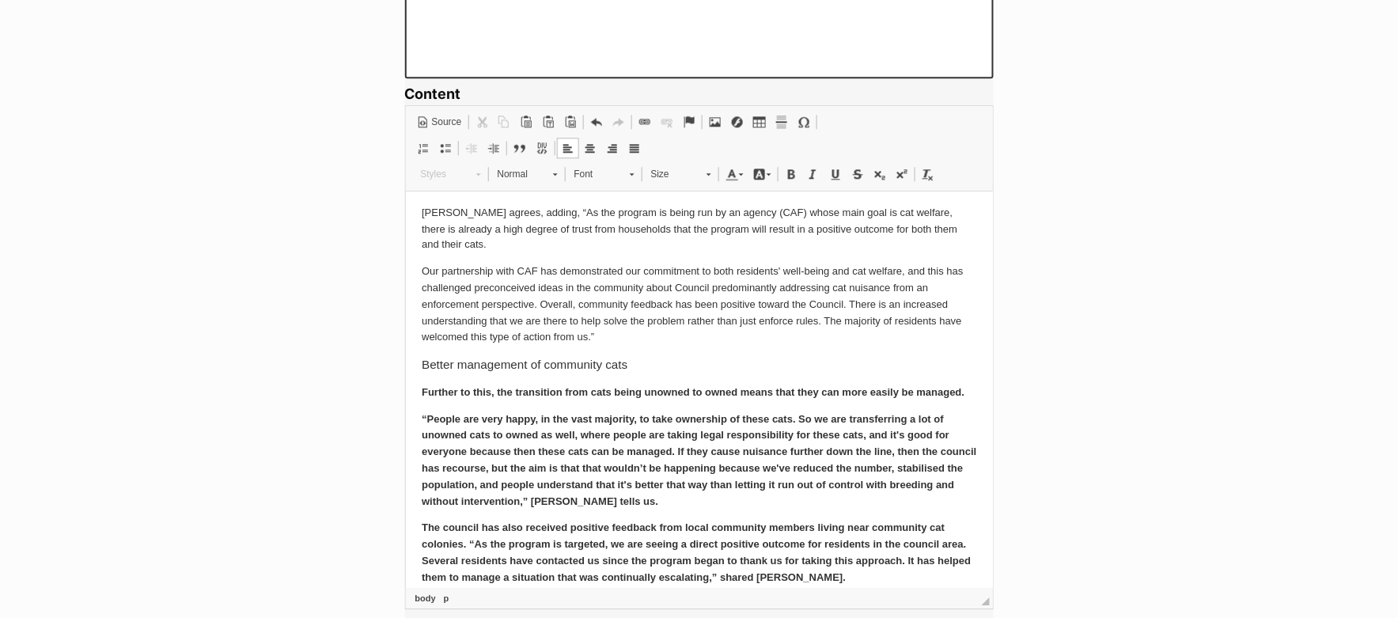
click at [605, 320] on p "Our partnership with CAF has demonstrated our commitment to both residents' wel…" at bounding box center [698, 304] width 555 height 82
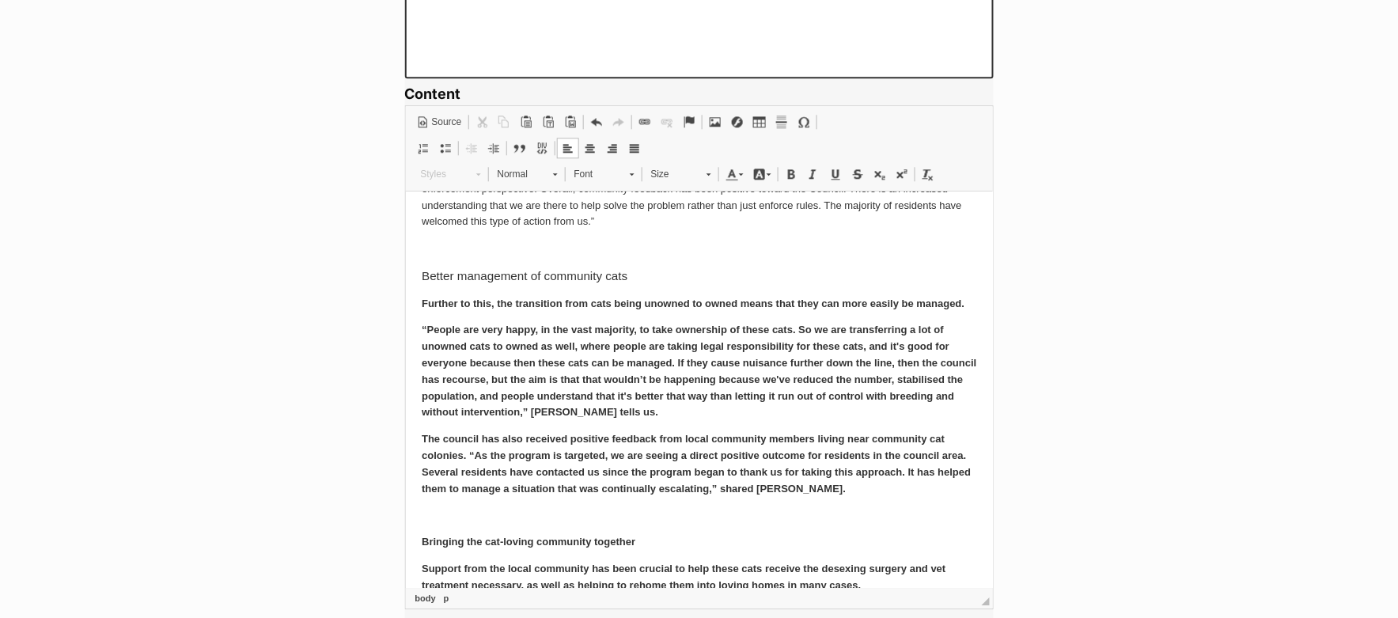
scroll to position [969, 0]
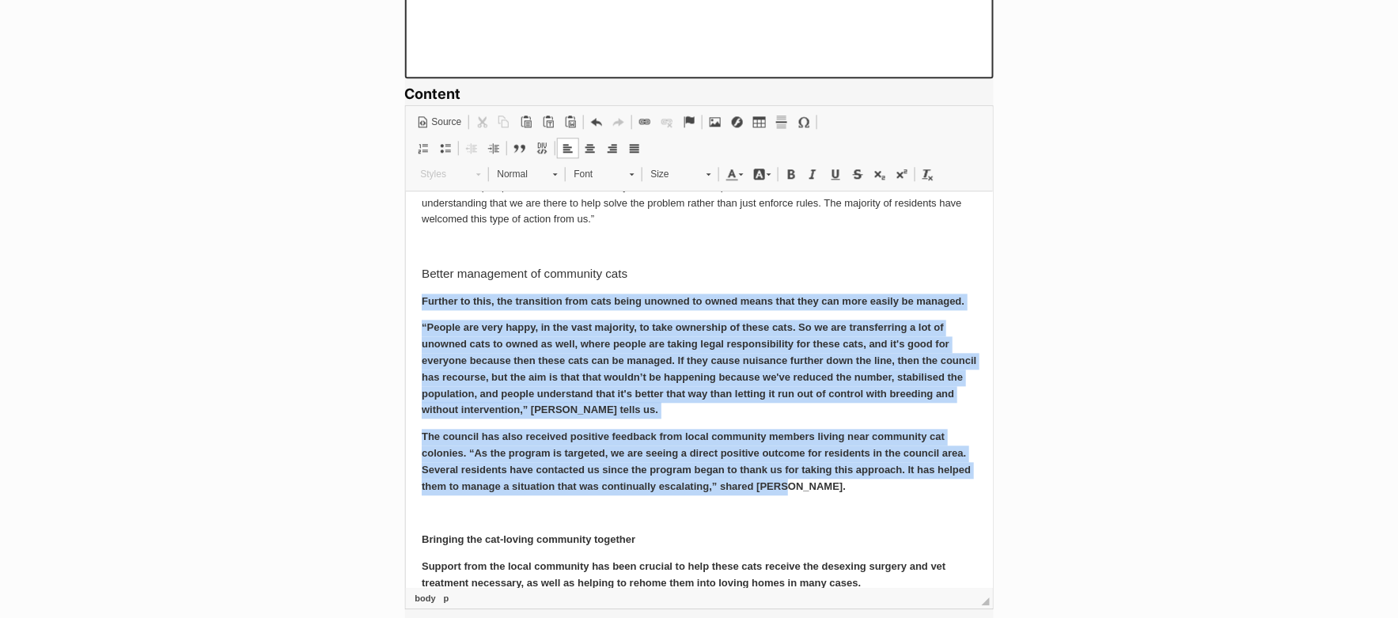
drag, startPoint x: 420, startPoint y: 285, endPoint x: 866, endPoint y: 463, distance: 480.5
click at [866, 463] on body "Community cat programs deliver better outcomes for cats, councils, and the comm…" at bounding box center [698, 618] width 555 height 2761
click at [924, 172] on span at bounding box center [928, 174] width 13 height 13
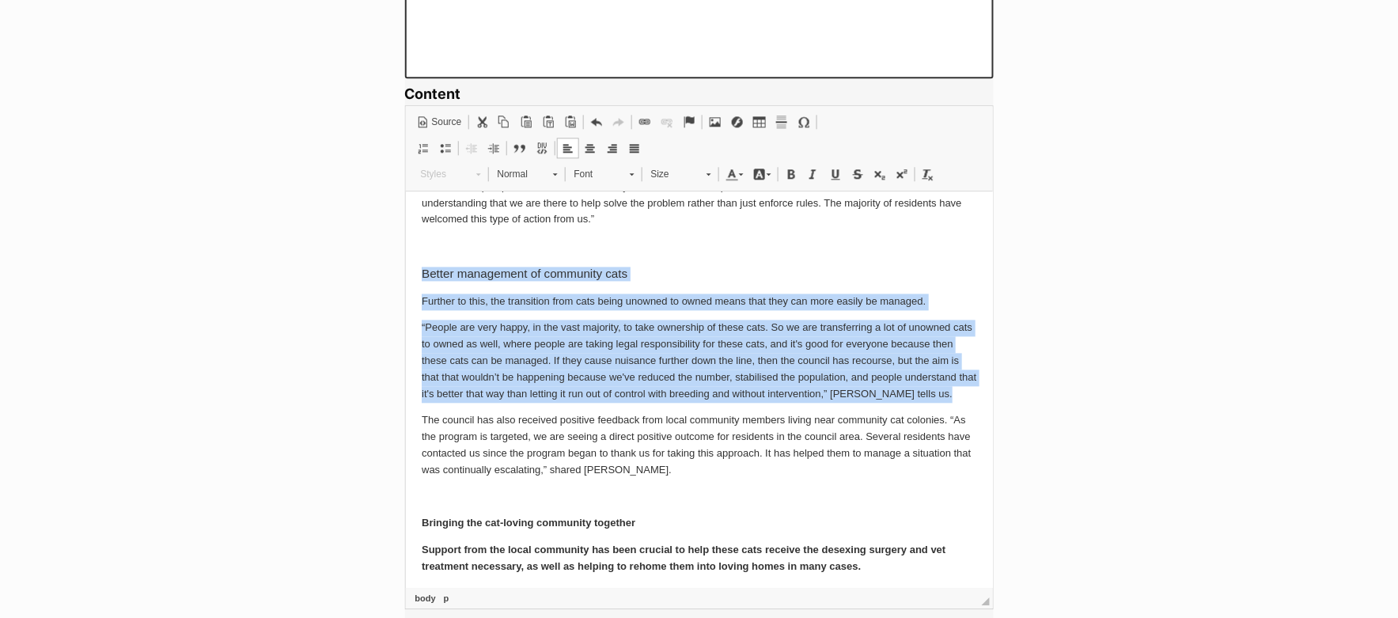
click at [472, 324] on p "“People are very happy, in the vast majority, to take ownership of these cats. …" at bounding box center [698, 360] width 555 height 82
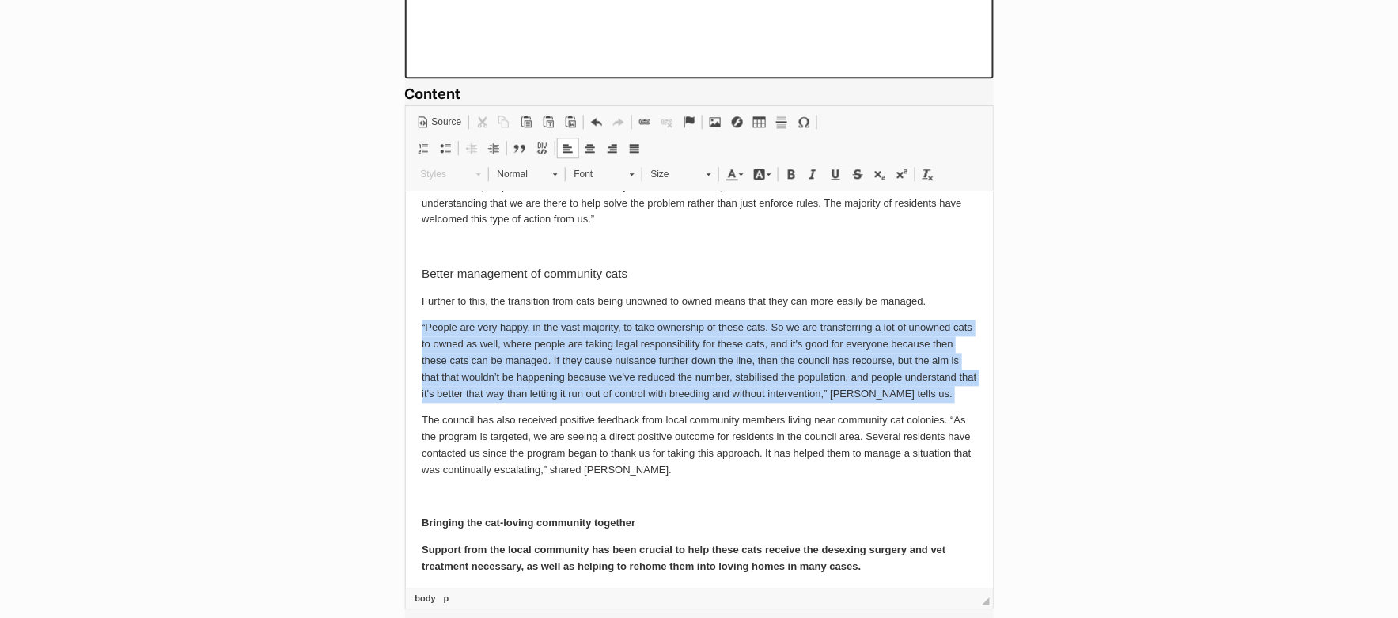
drag, startPoint x: 420, startPoint y: 309, endPoint x: 901, endPoint y: 387, distance: 487.3
click at [901, 387] on body "Community cat programs deliver better outcomes for cats, councils, and the comm…" at bounding box center [698, 610] width 555 height 2744
click at [520, 148] on span at bounding box center [520, 148] width 13 height 13
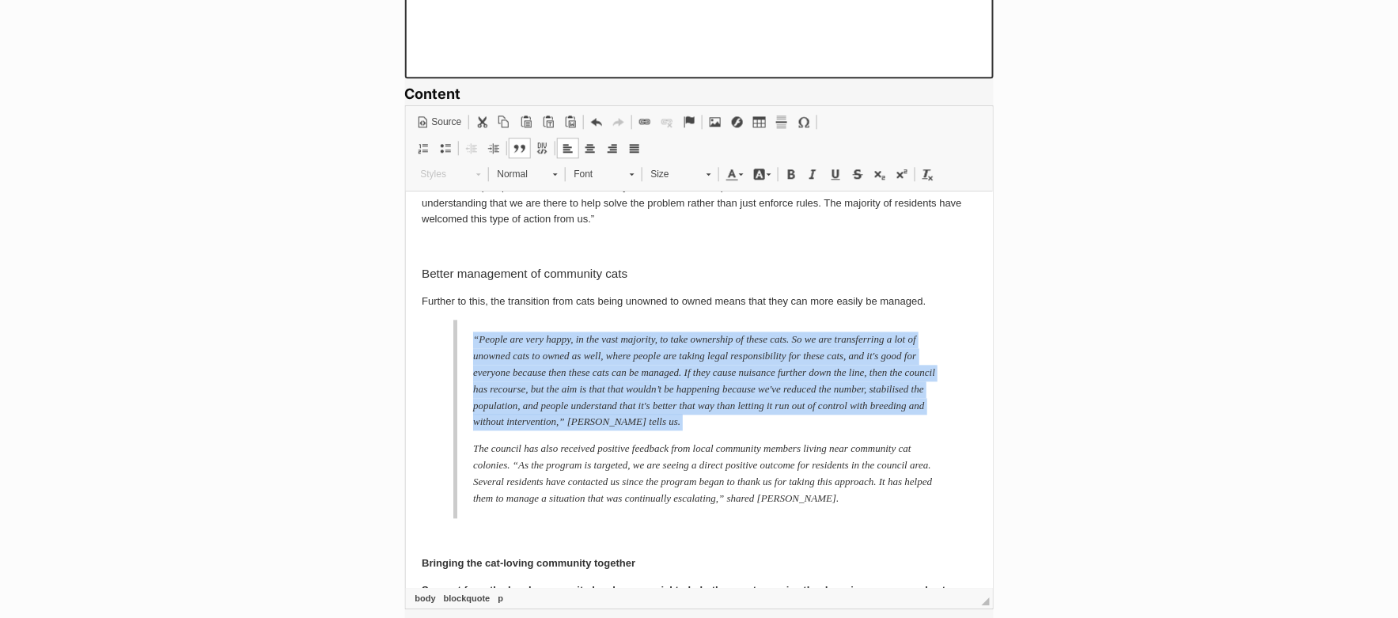
click at [903, 399] on p "“People are very happy, in the vast majority, to take ownership of these cats. …" at bounding box center [705, 380] width 466 height 99
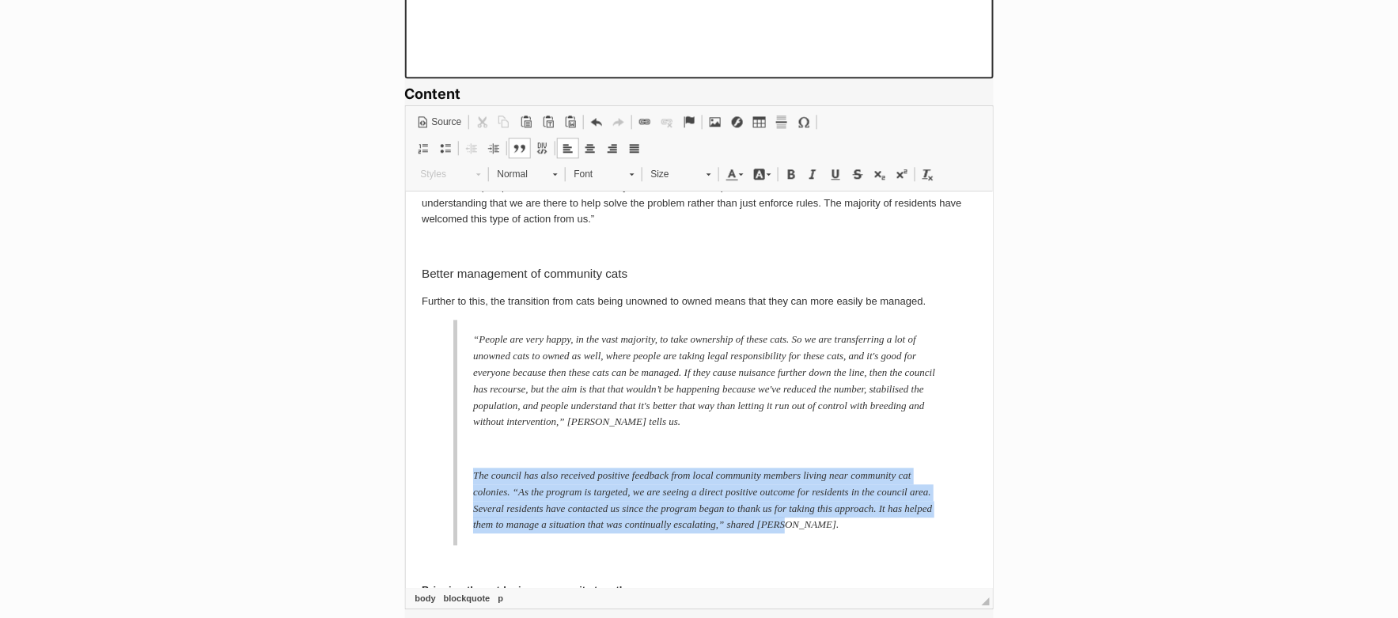
drag, startPoint x: 605, startPoint y: 527, endPoint x: 466, endPoint y: 461, distance: 154.0
click at [466, 461] on blockquote "“People are very happy, in the vast majority, to take ownership of these cats. …" at bounding box center [699, 432] width 492 height 226
click at [521, 143] on span at bounding box center [520, 148] width 13 height 13
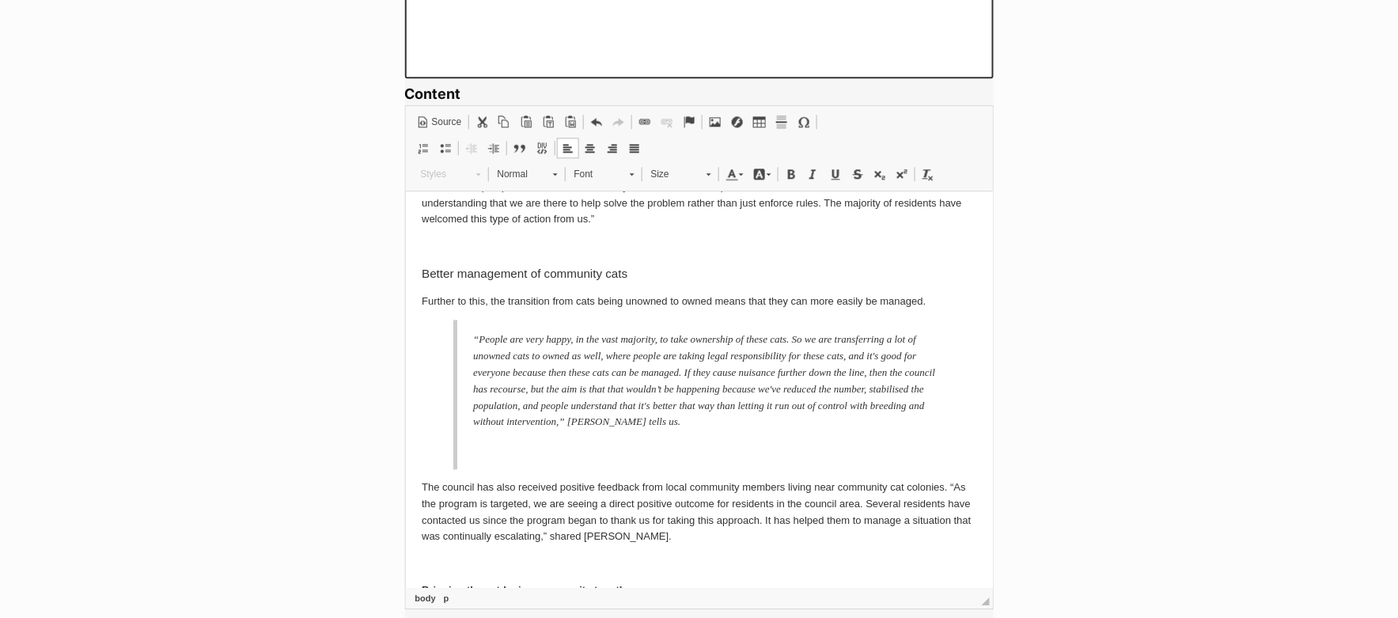
click at [474, 419] on blockquote "“People are very happy, in the vast majority, to take ownership of these cats. …" at bounding box center [699, 394] width 492 height 150
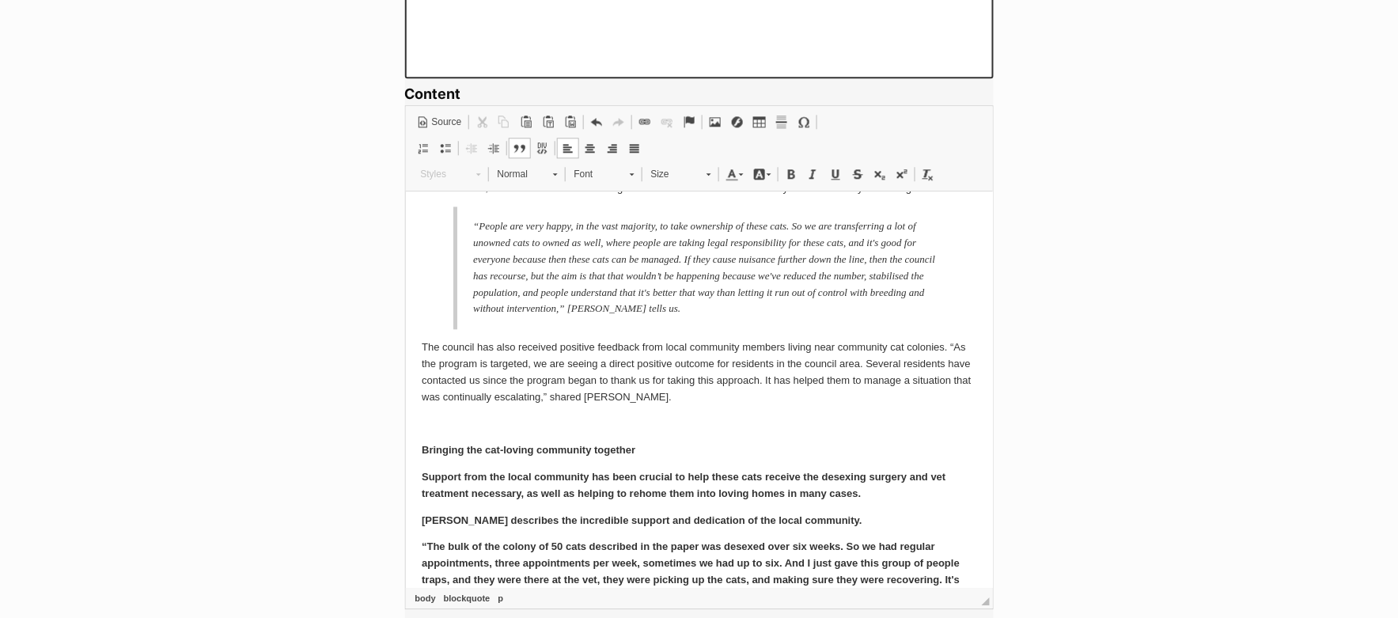
scroll to position [1094, 0]
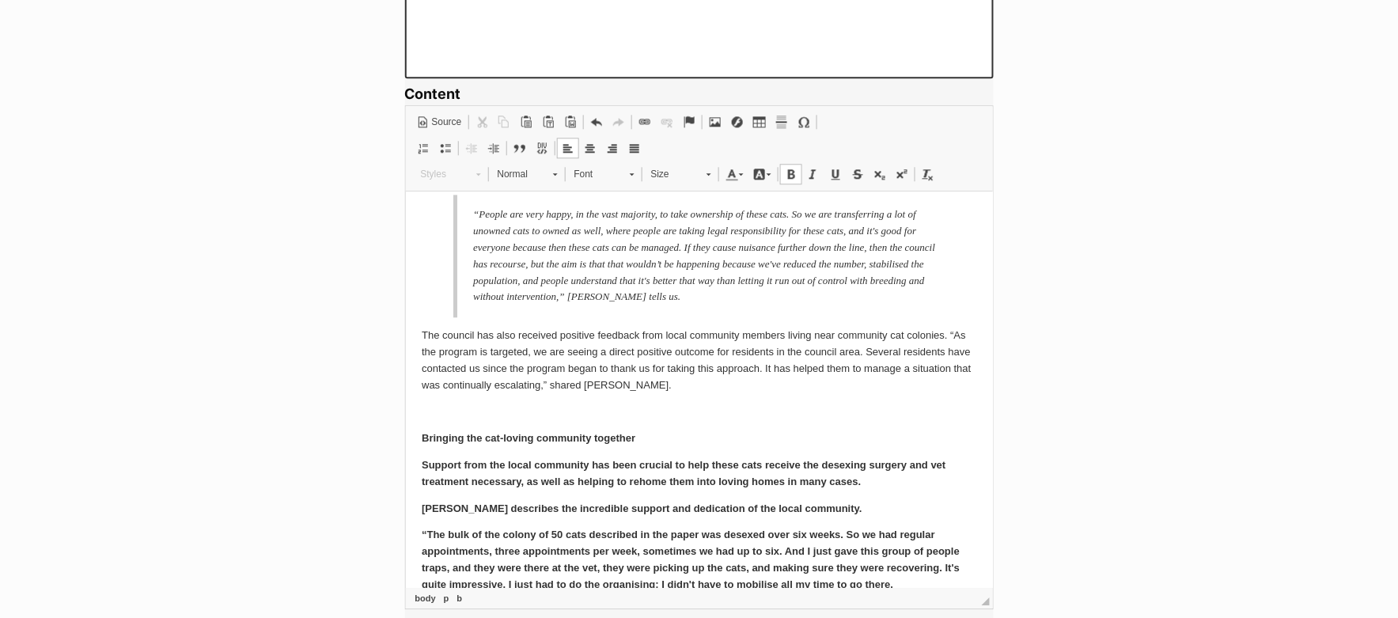
drag, startPoint x: 415, startPoint y: 417, endPoint x: 698, endPoint y: 415, distance: 282.5
click at [698, 415] on html "Community cat programs deliver better outcomes for cats, councils, and the comm…" at bounding box center [698, 505] width 587 height 2816
click at [924, 171] on span at bounding box center [928, 174] width 13 height 13
click at [524, 172] on span "Normal" at bounding box center [517, 174] width 55 height 21
click at [540, 291] on h3 "Heading 3" at bounding box center [548, 294] width 108 height 13
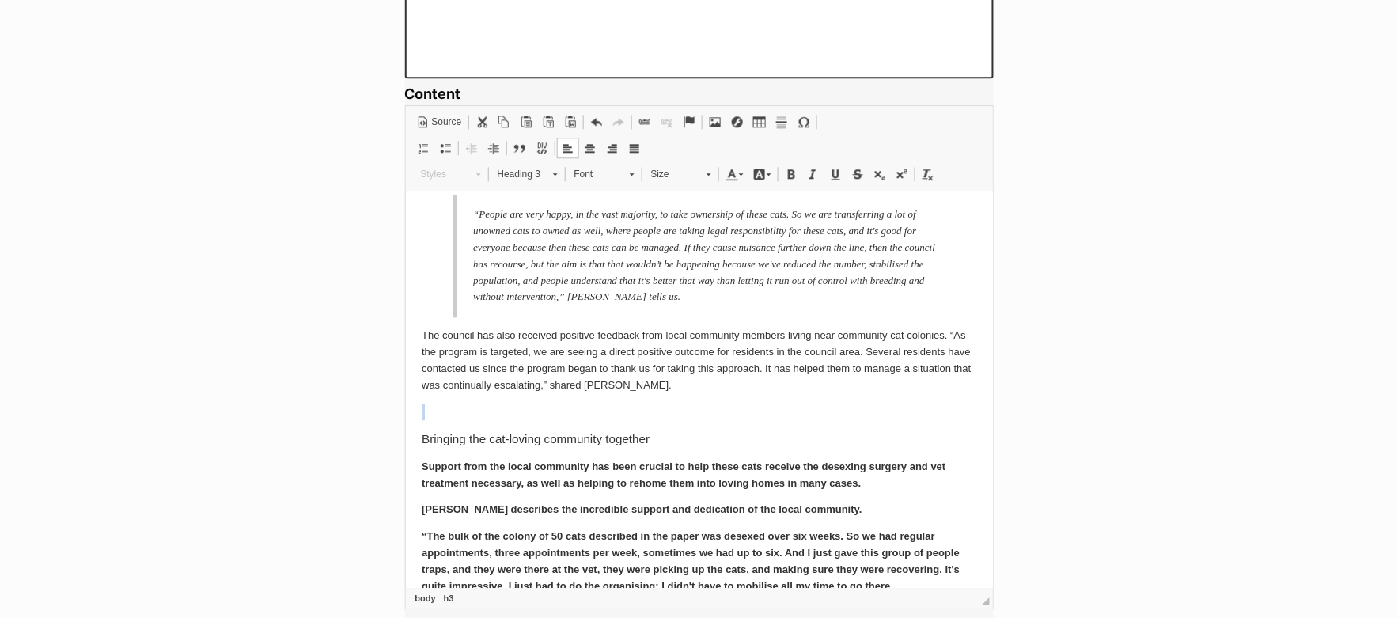
click at [788, 434] on body "Community cat programs deliver better outcomes for cats, councils, and the comm…" at bounding box center [698, 506] width 555 height 2786
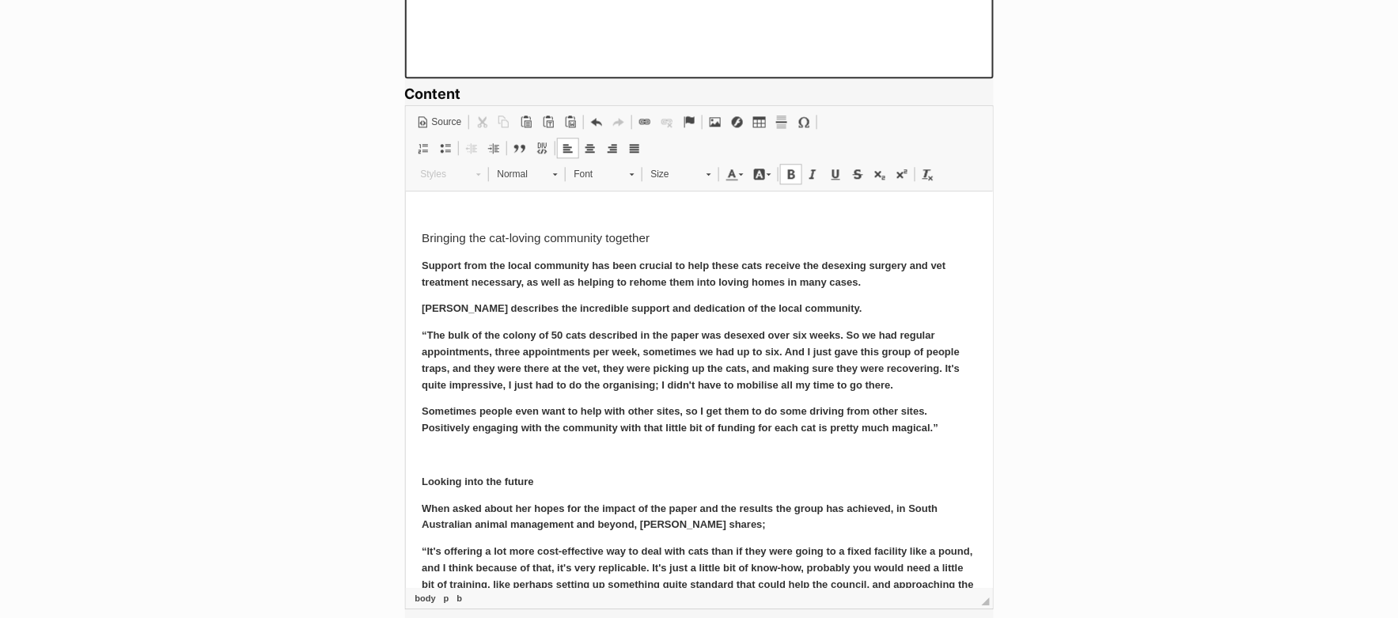
scroll to position [1303, 0]
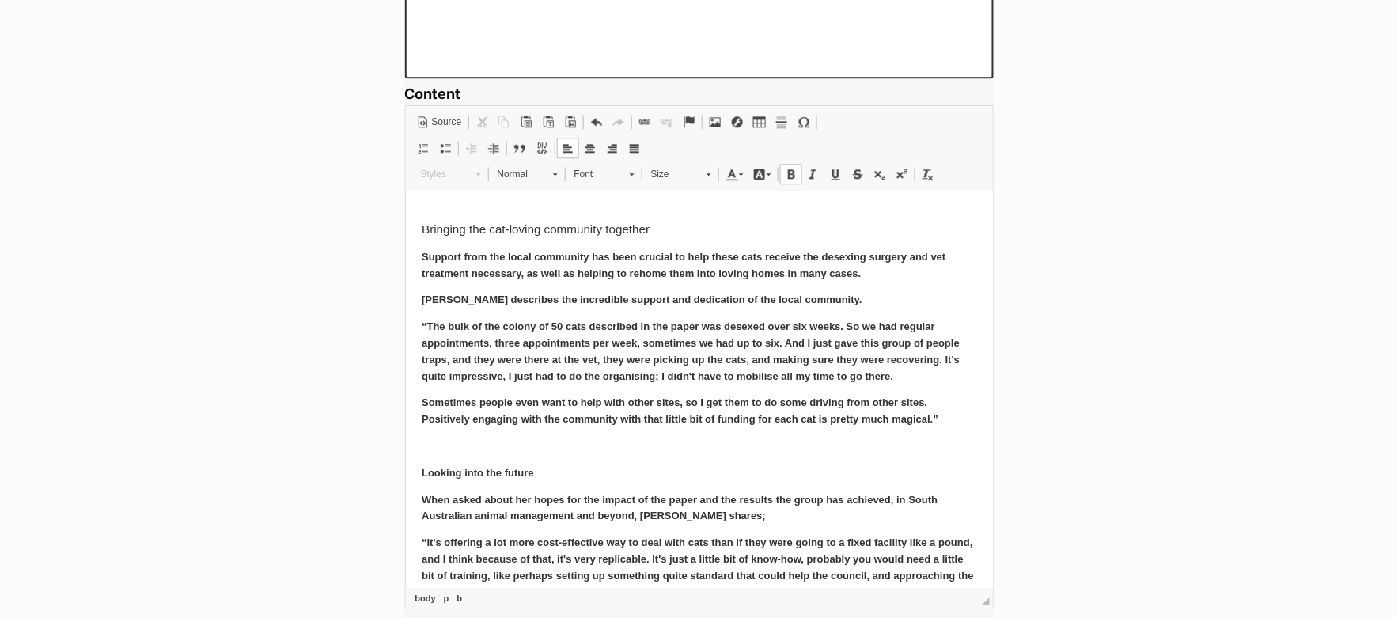
drag, startPoint x: 419, startPoint y: 239, endPoint x: 940, endPoint y: 400, distance: 545.1
click at [940, 400] on html "Community cat programs deliver better outcomes for cats, councils, and the comm…" at bounding box center [698, 296] width 587 height 2818
click at [922, 174] on span at bounding box center [928, 174] width 13 height 13
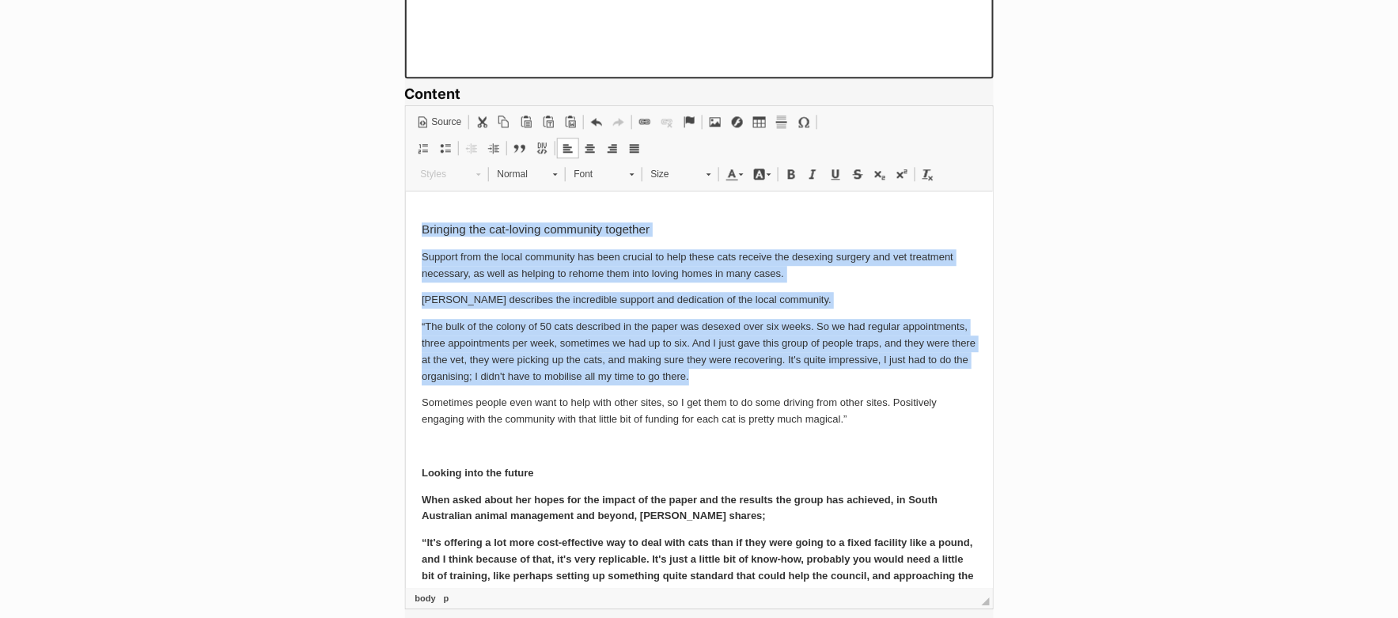
click at [851, 404] on p "Sometimes people even want to help with other sites, so I get them to do some d…" at bounding box center [698, 410] width 555 height 33
drag, startPoint x: 863, startPoint y: 404, endPoint x: 347, endPoint y: 392, distance: 516.1
click at [405, 392] on html "Community cat programs deliver better outcomes for cats, councils, and the comm…" at bounding box center [698, 296] width 587 height 2818
click at [515, 142] on span at bounding box center [520, 148] width 13 height 13
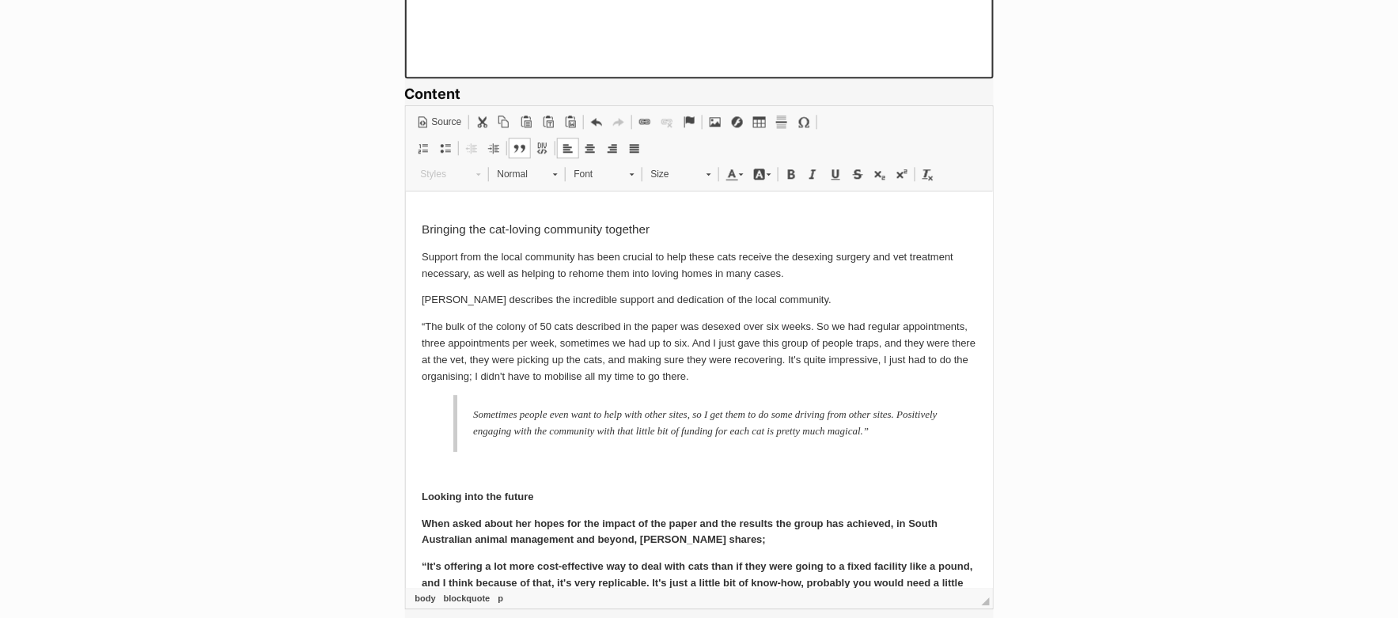
click at [552, 502] on p "Looking into the future" at bounding box center [698, 496] width 555 height 17
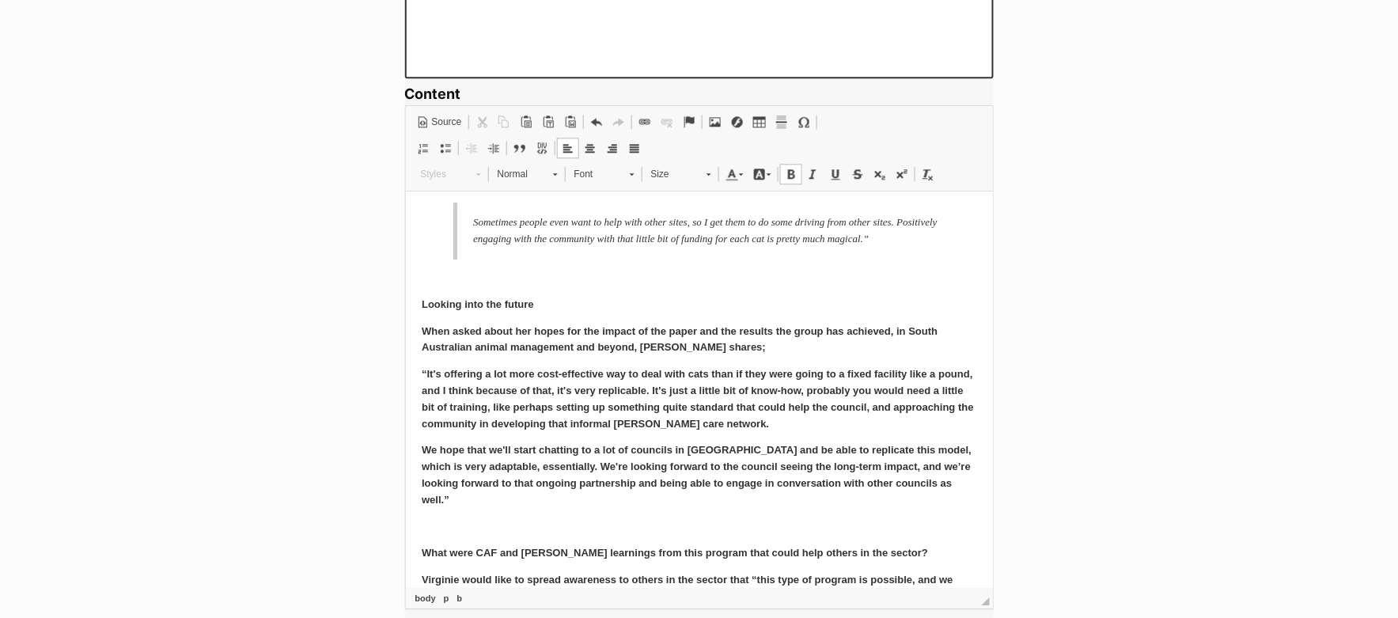
scroll to position [1497, 0]
drag, startPoint x: 419, startPoint y: 301, endPoint x: 567, endPoint y: 301, distance: 148.0
click at [567, 301] on html "Community cat programs deliver better outcomes for cats, councils, and the comm…" at bounding box center [698, 114] width 587 height 2841
click at [923, 172] on span at bounding box center [928, 174] width 13 height 13
click at [522, 169] on span "Normal" at bounding box center [517, 174] width 55 height 21
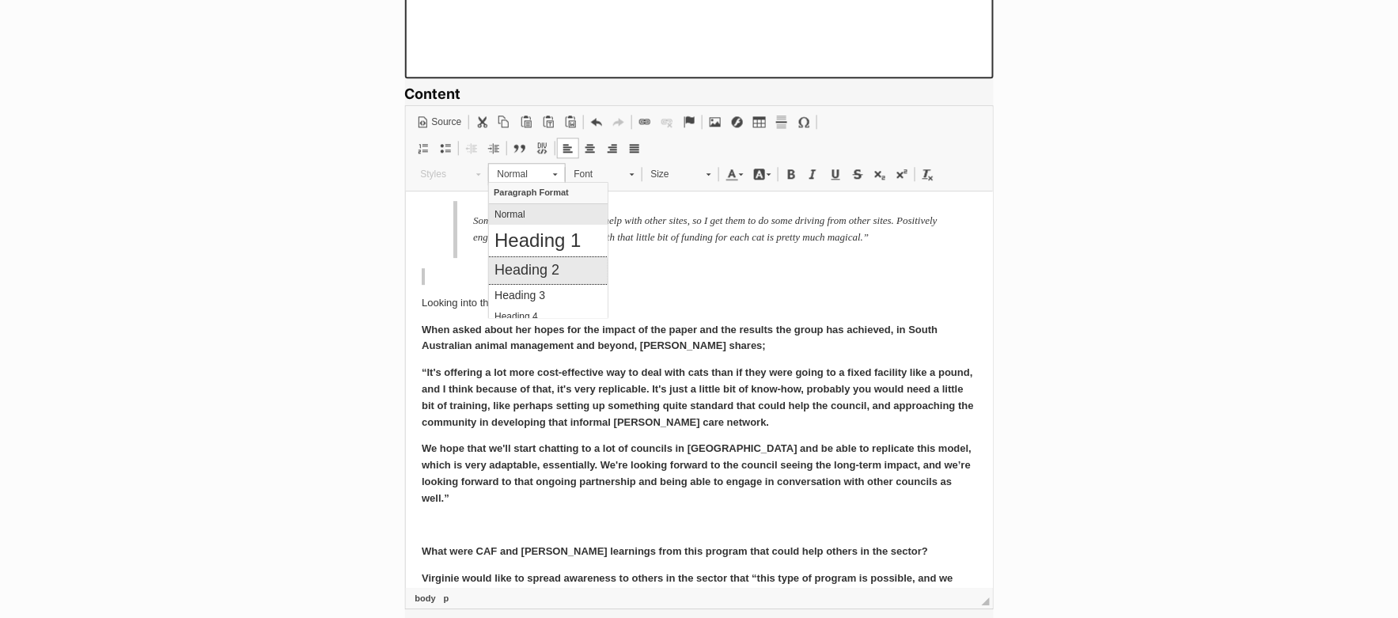
drag, startPoint x: 532, startPoint y: 273, endPoint x: 615, endPoint y: 267, distance: 83.3
click at [532, 273] on h2 "Heading 2" at bounding box center [548, 269] width 108 height 17
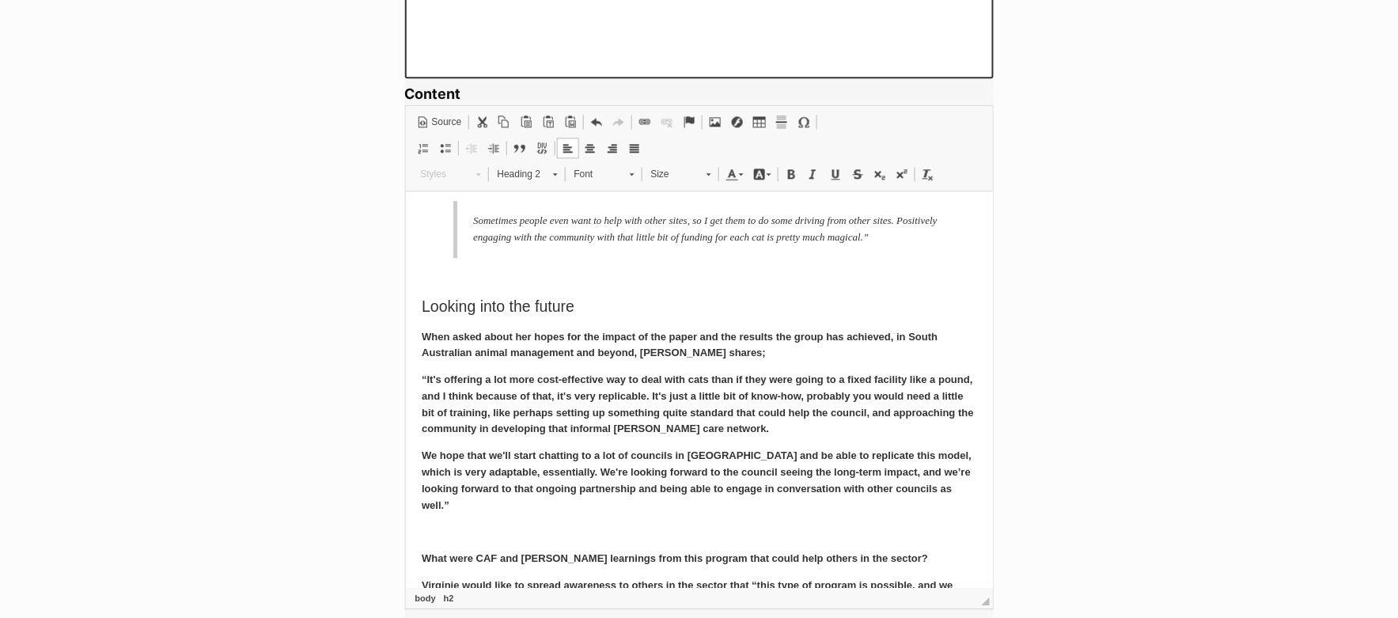
click at [504, 385] on p "“It's offering a lot more cost-effective way to deal with cats than if they wer…" at bounding box center [698, 404] width 555 height 66
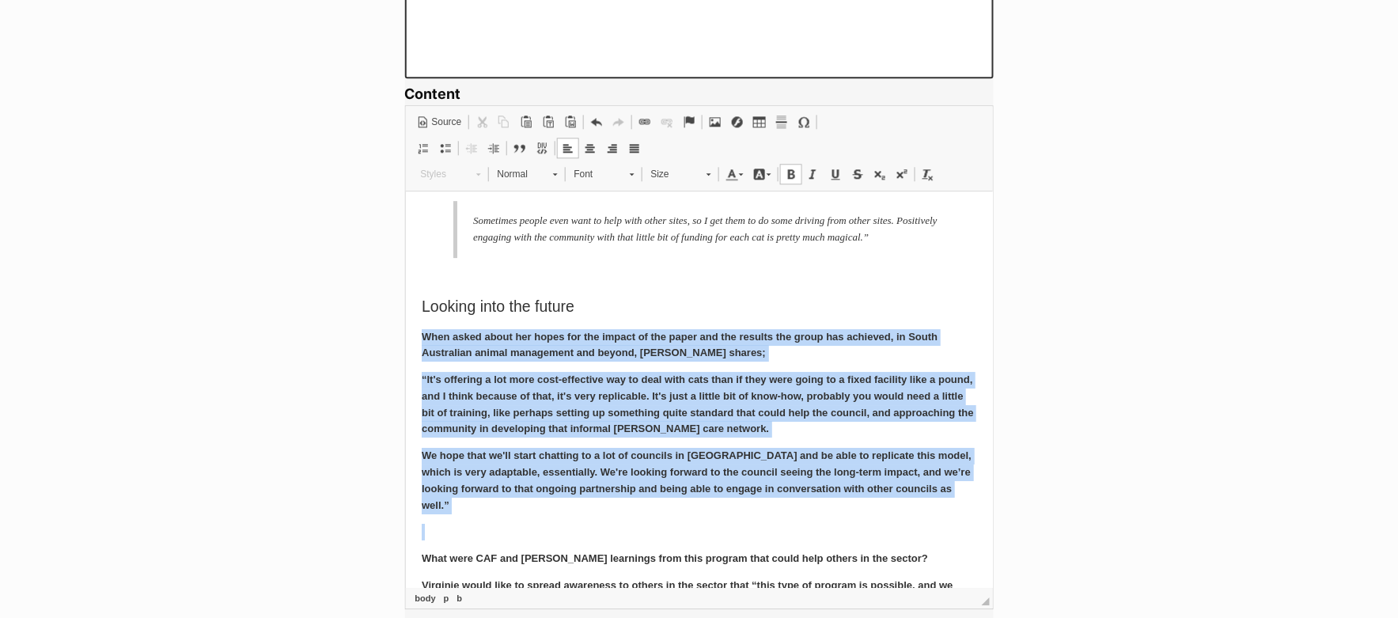
drag, startPoint x: 419, startPoint y: 335, endPoint x: 464, endPoint y: 516, distance: 186.9
click at [464, 516] on html "Community cat programs deliver better outcomes for cats, councils, and the comm…" at bounding box center [698, 118] width 587 height 2849
click at [924, 171] on span at bounding box center [928, 174] width 13 height 13
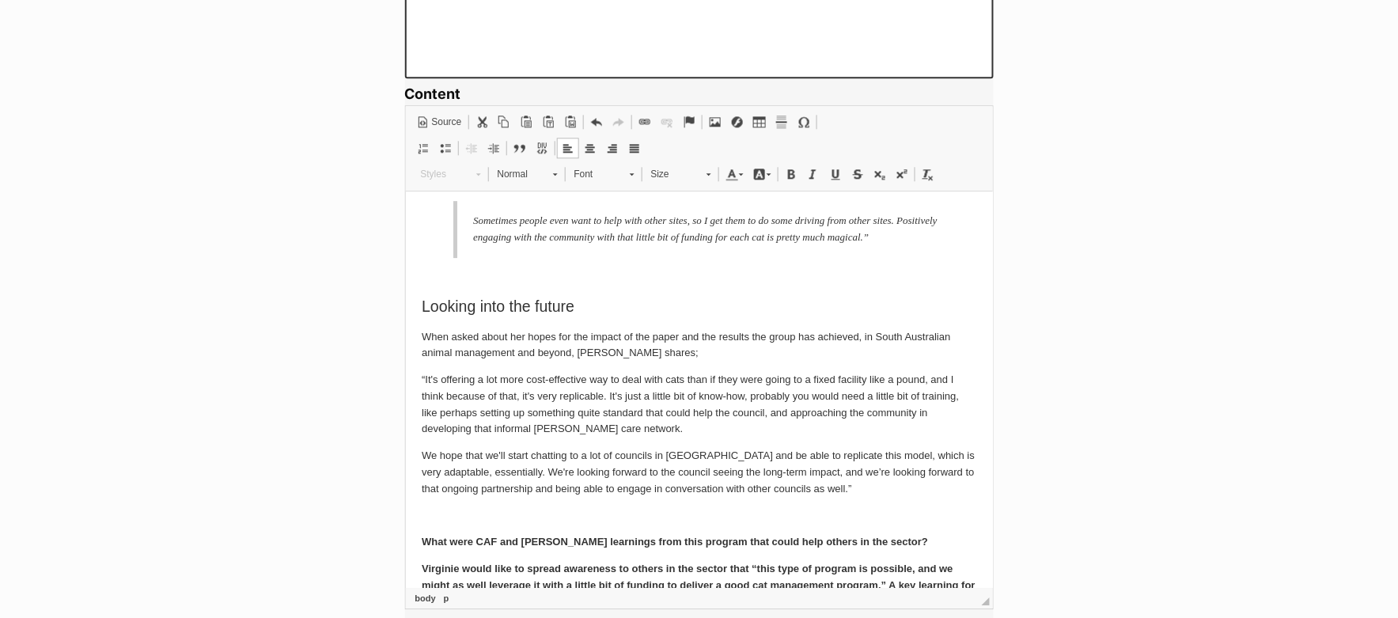
click at [736, 550] on body "Community cat programs deliver better outcomes for cats, councils, and the comm…" at bounding box center [698, 109] width 555 height 2800
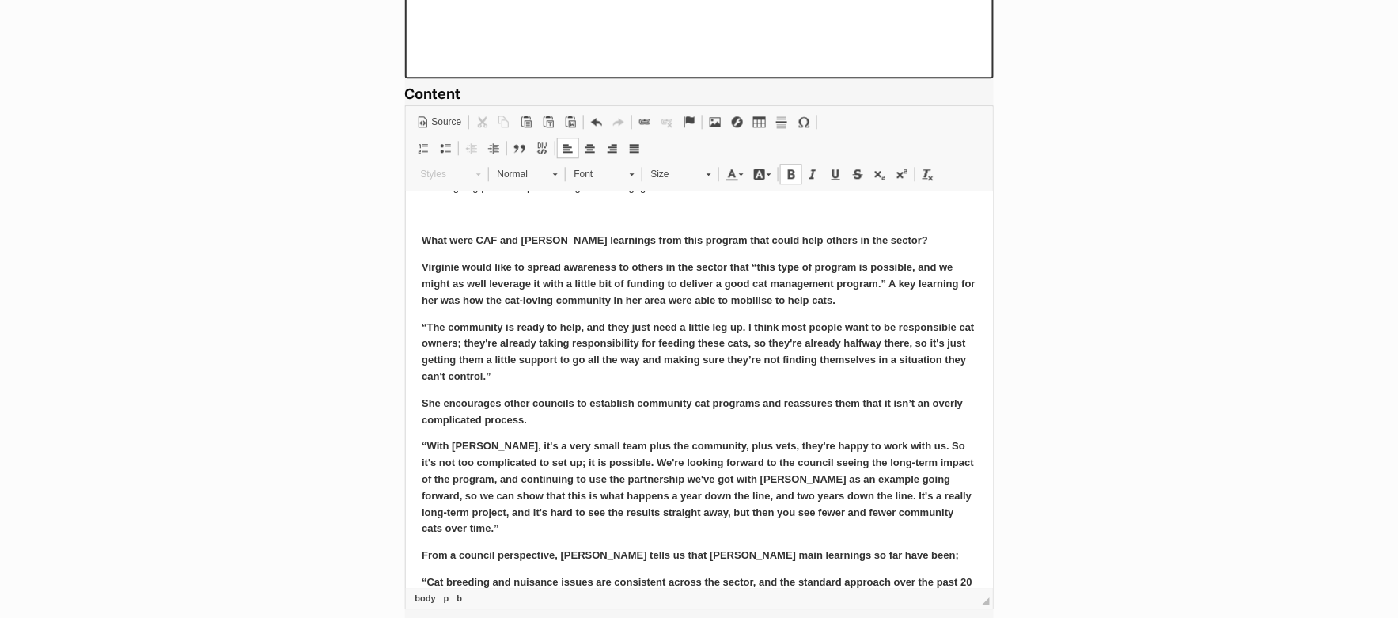
scroll to position [1799, 0]
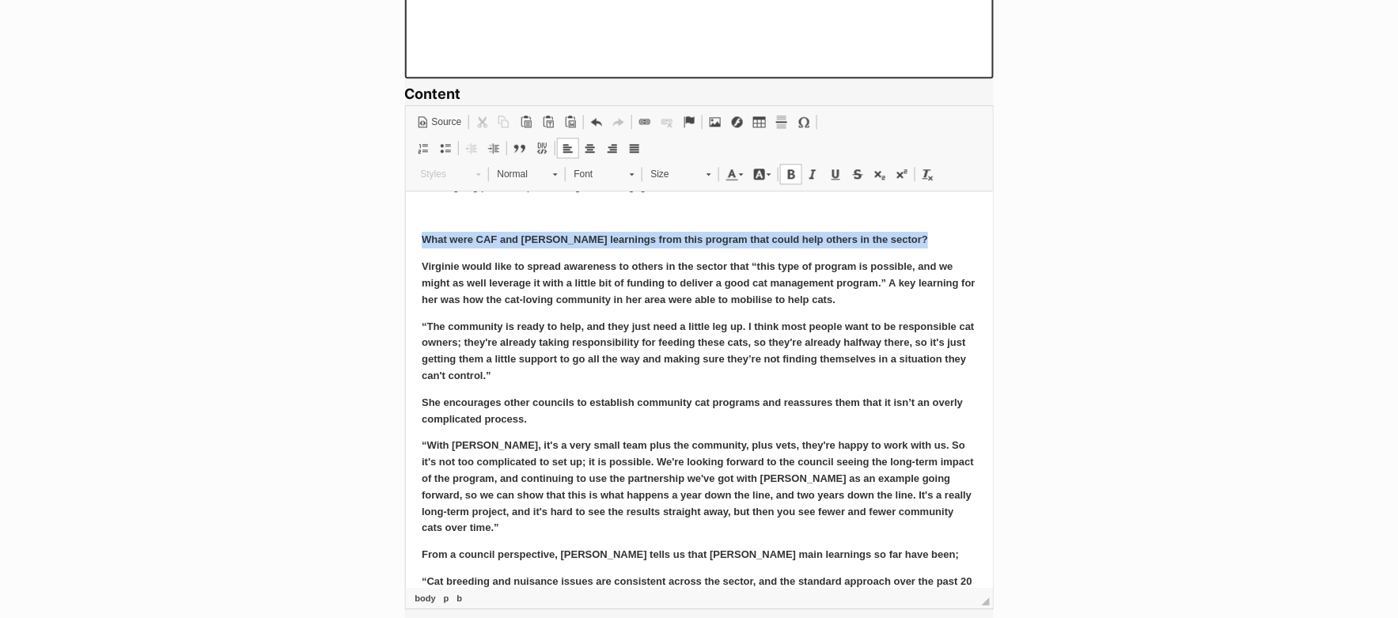
drag, startPoint x: 420, startPoint y: 242, endPoint x: 768, endPoint y: 249, distance: 348.2
click at [922, 176] on span at bounding box center [928, 174] width 13 height 13
click at [529, 176] on span "Normal" at bounding box center [517, 174] width 55 height 21
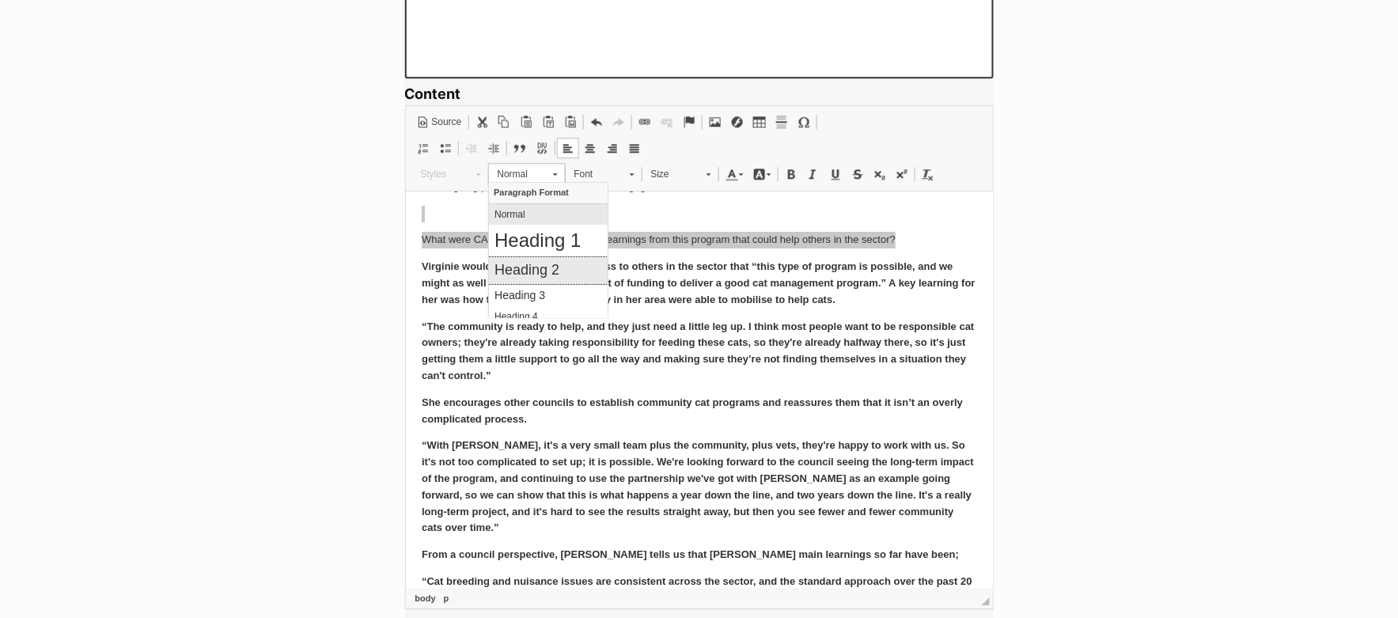
click at [529, 264] on h2 "Heading 2" at bounding box center [548, 269] width 108 height 17
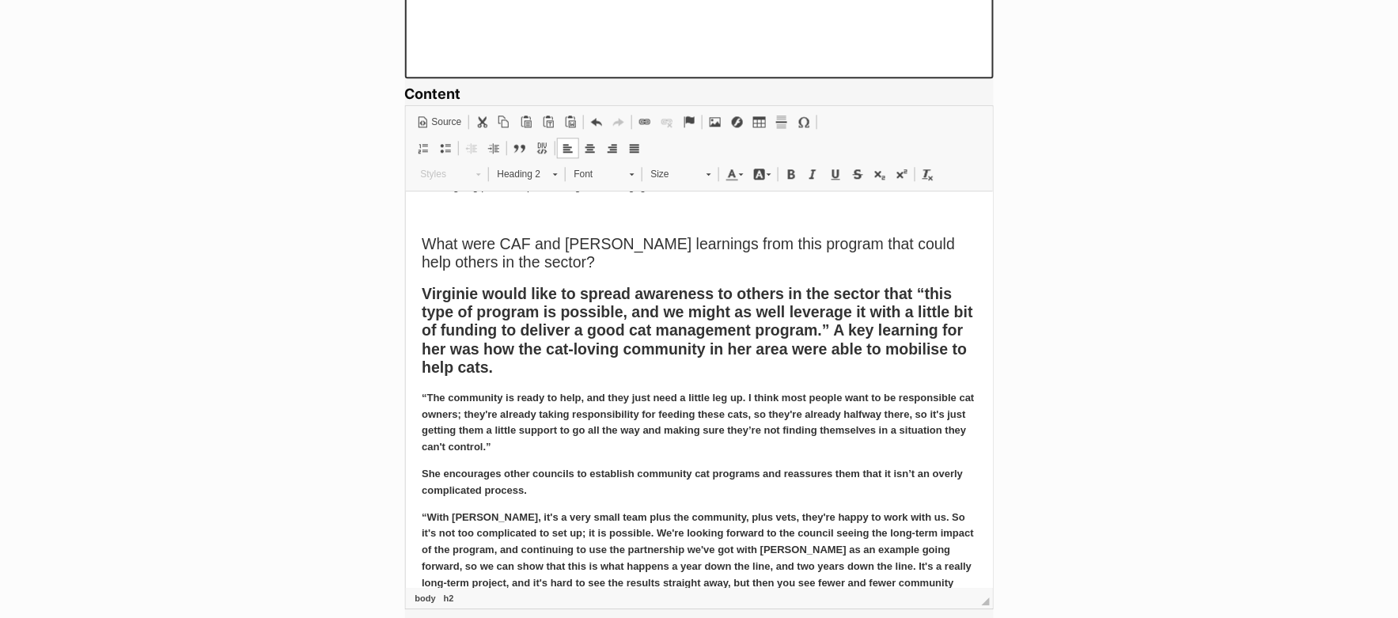
click at [477, 297] on b "Virginie would like to spread awareness to others in the sector that “this type…" at bounding box center [697, 330] width 552 height 92
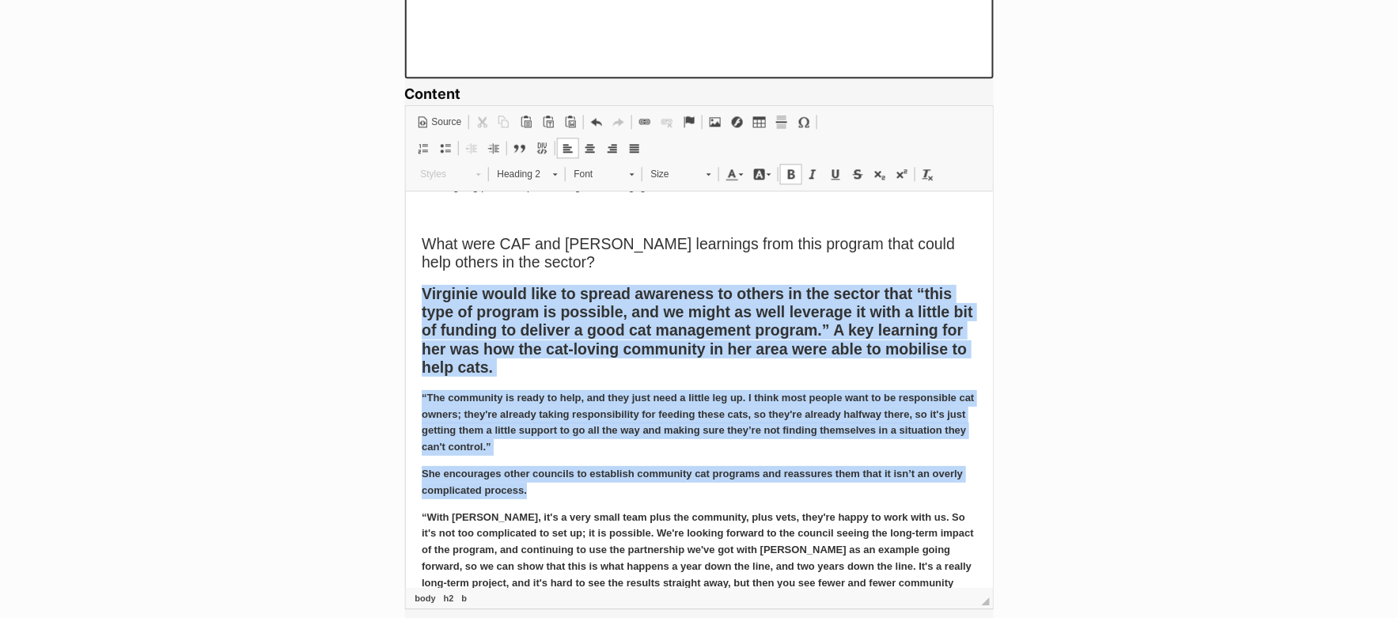
drag, startPoint x: 422, startPoint y: 290, endPoint x: 747, endPoint y: 504, distance: 389.1
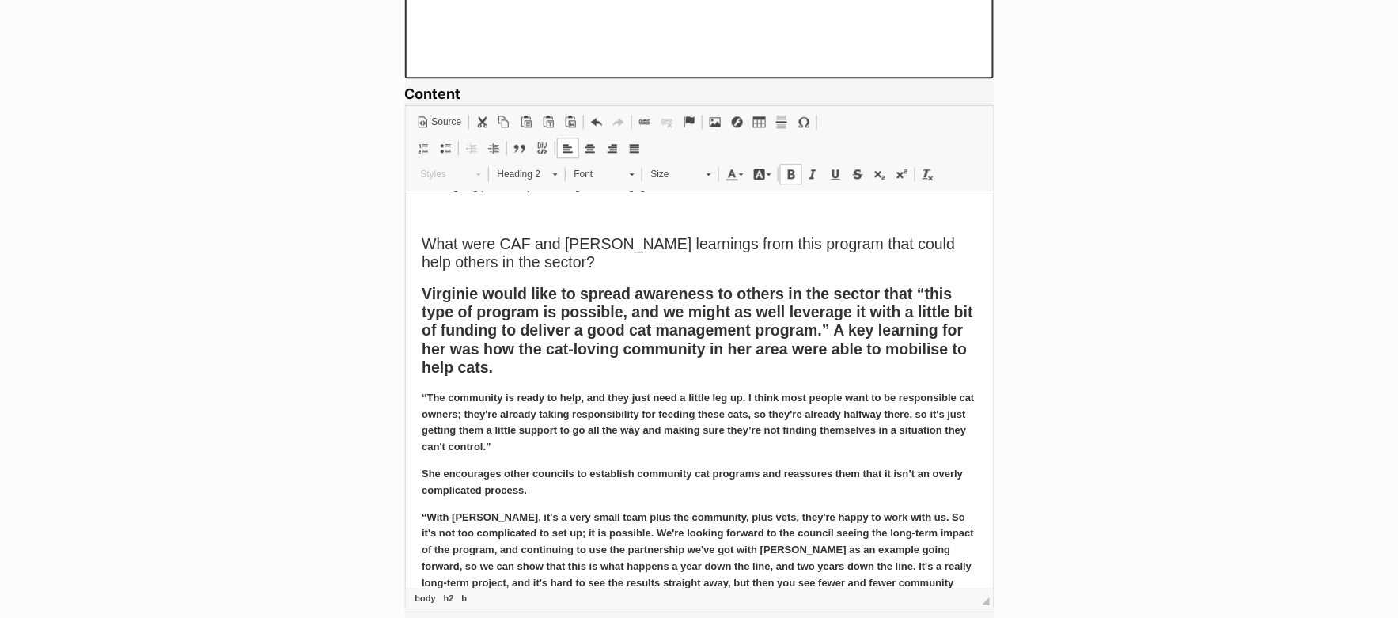
click at [840, 452] on b "“With [PERSON_NAME], it's a very small team plus the community, plus vets, they…" at bounding box center [697, 421] width 553 height 61
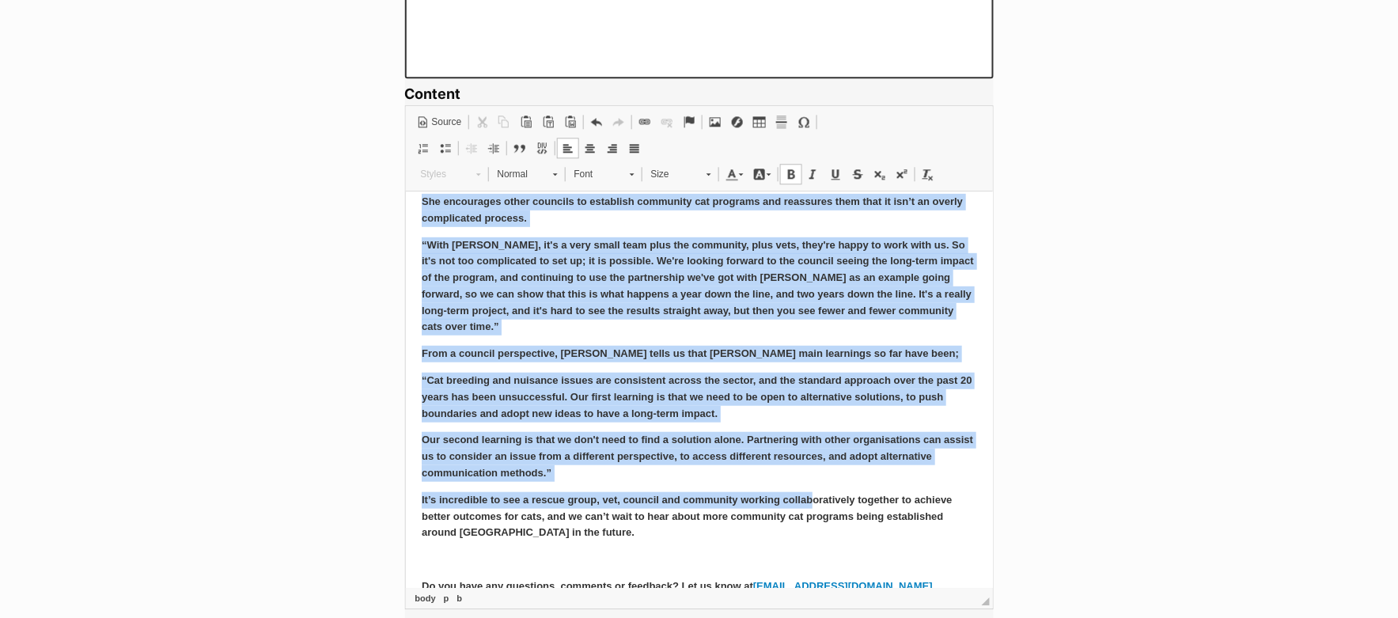
scroll to position [2074, 0]
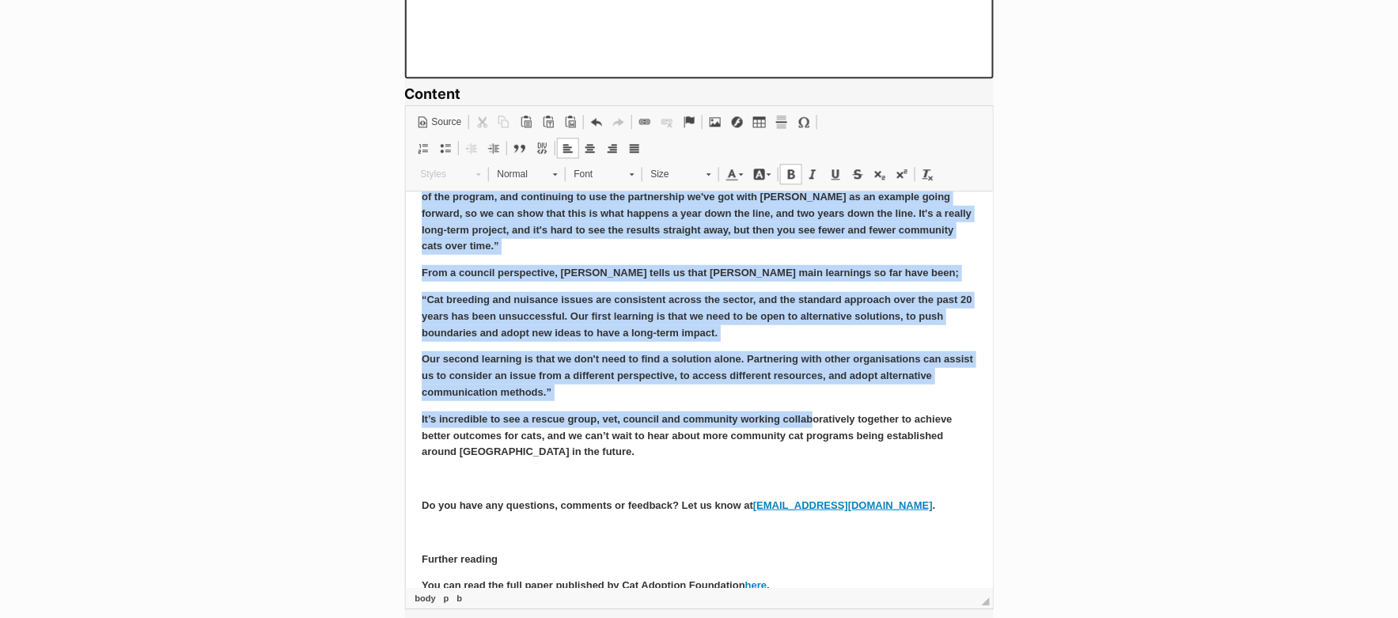
drag, startPoint x: 423, startPoint y: 291, endPoint x: 926, endPoint y: 572, distance: 575.6
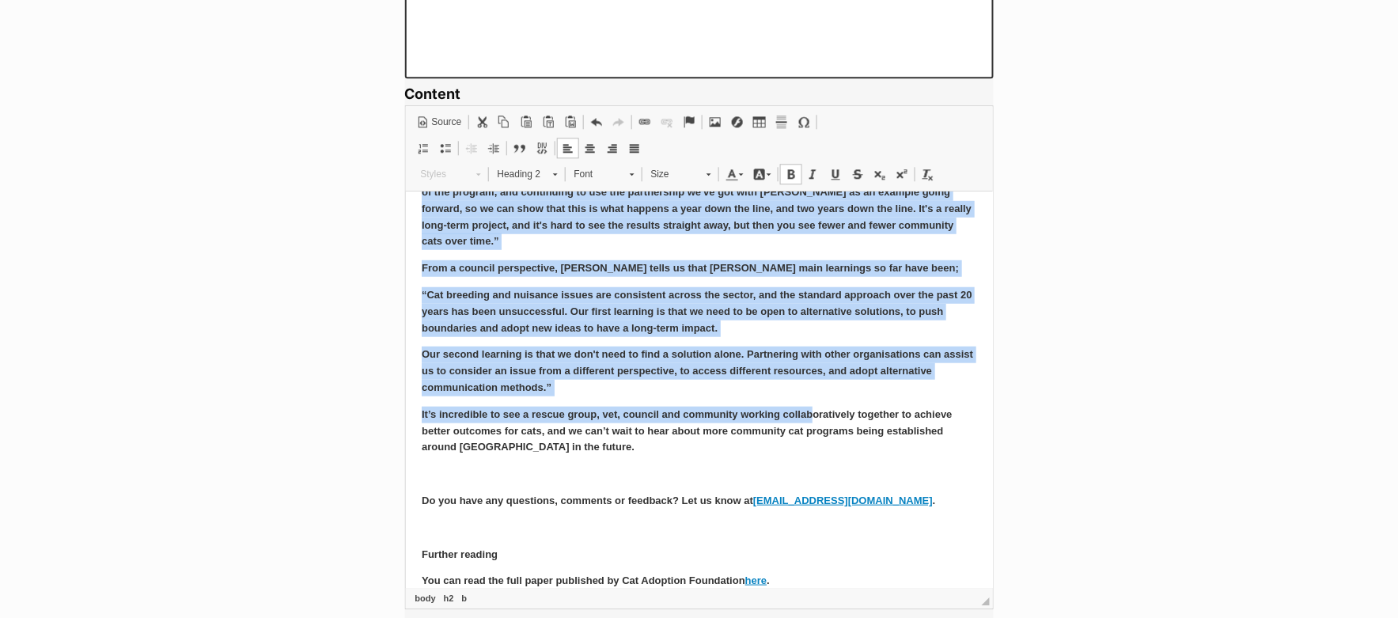
click at [802, 372] on p "Our second learning is that we don't need to find a solution alone. Partnering …" at bounding box center [698, 370] width 555 height 49
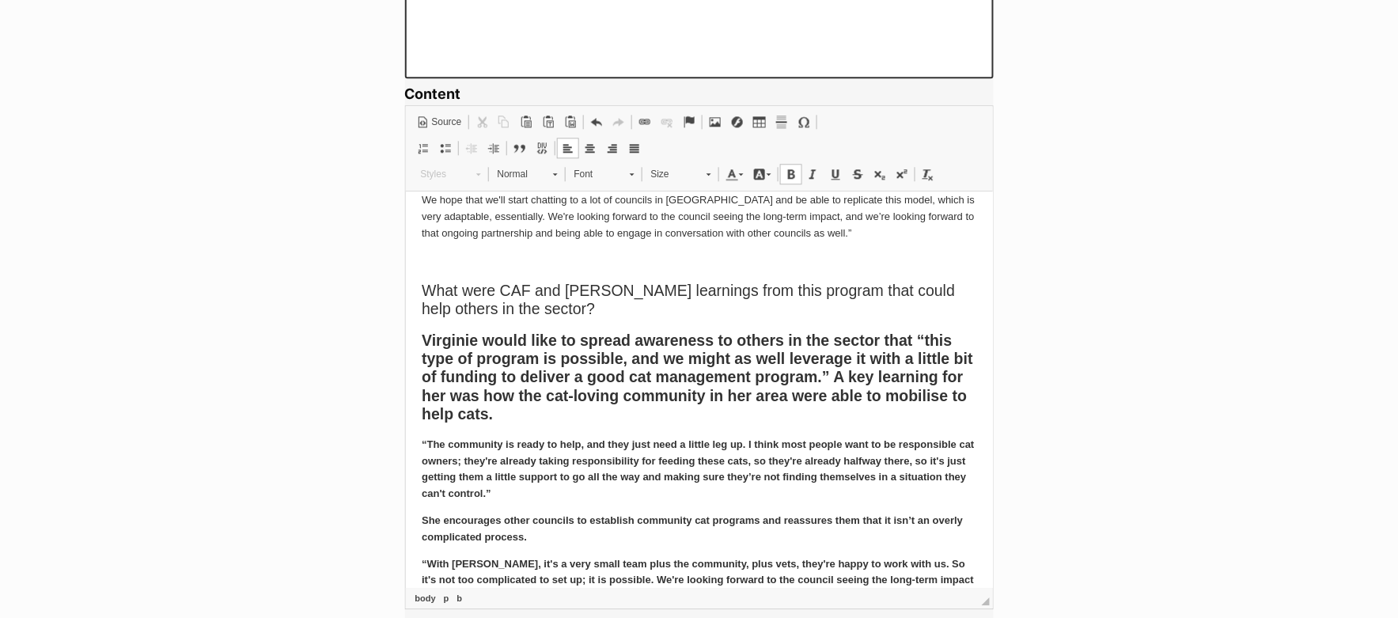
scroll to position [1723, 0]
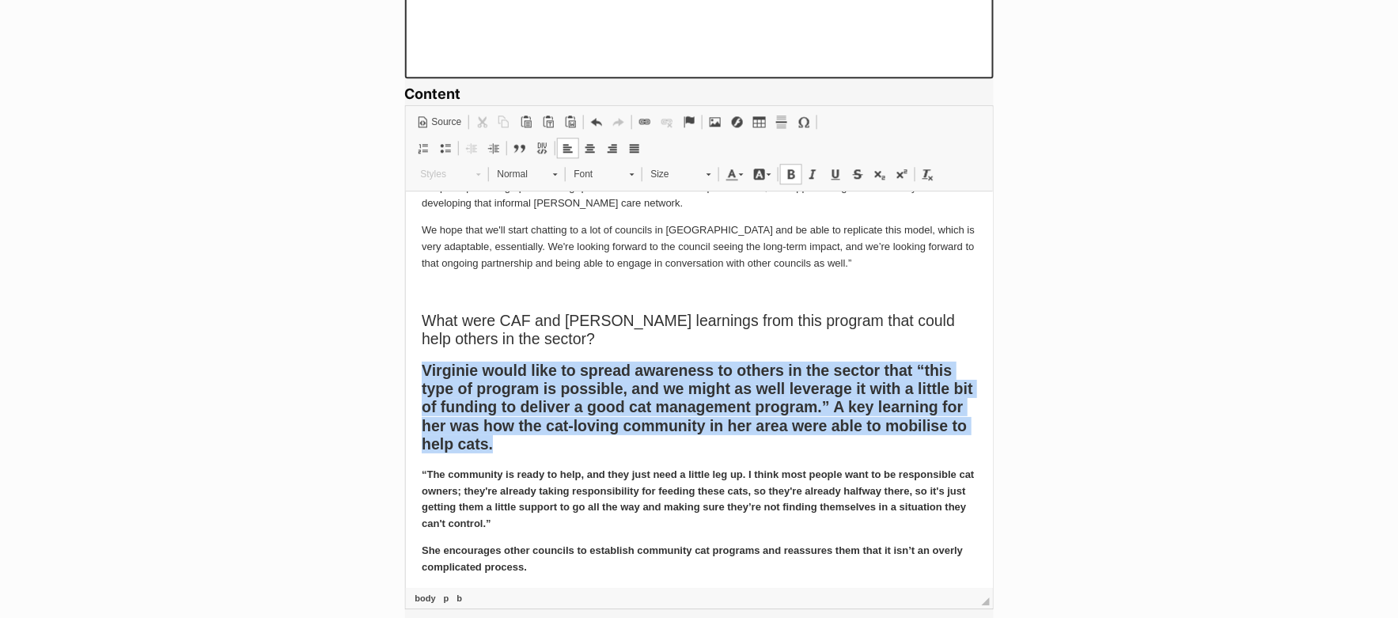
drag, startPoint x: 420, startPoint y: 370, endPoint x: 526, endPoint y: 452, distance: 134.2
click at [526, 452] on h2 "Virginie would like to spread awareness to others in the sector that “this type…" at bounding box center [698, 407] width 555 height 93
click at [927, 172] on span at bounding box center [928, 174] width 13 height 13
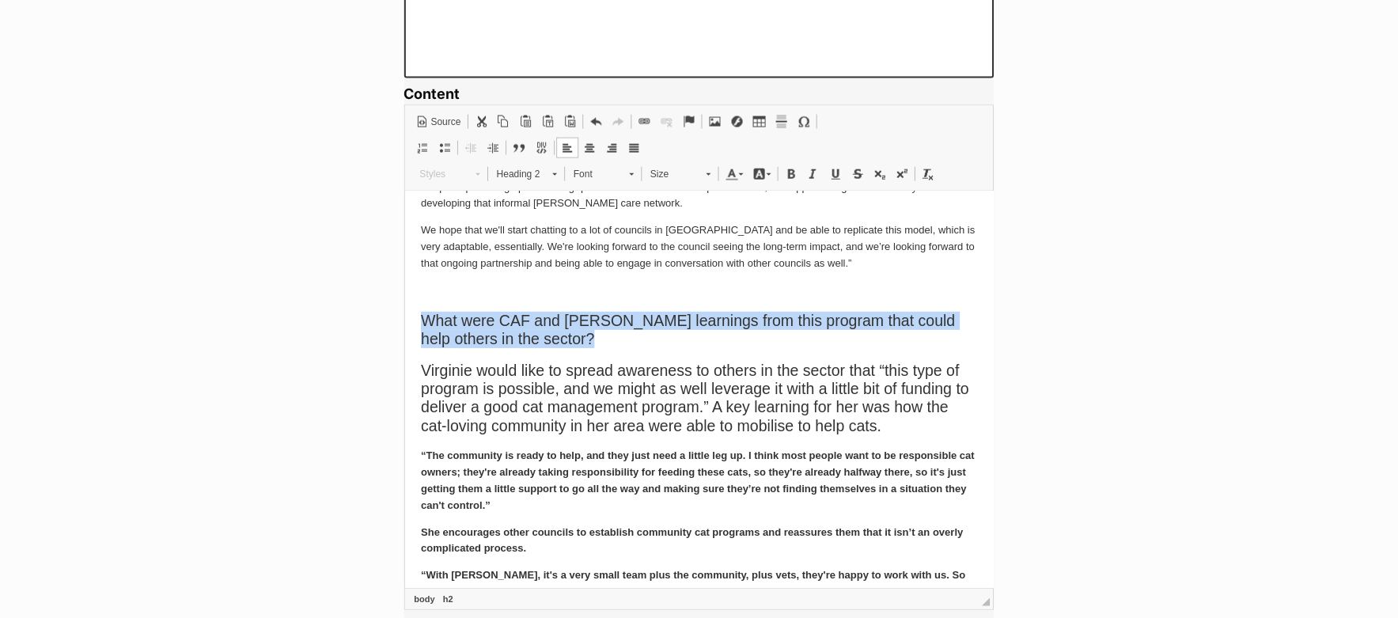
scroll to position [1109, 0]
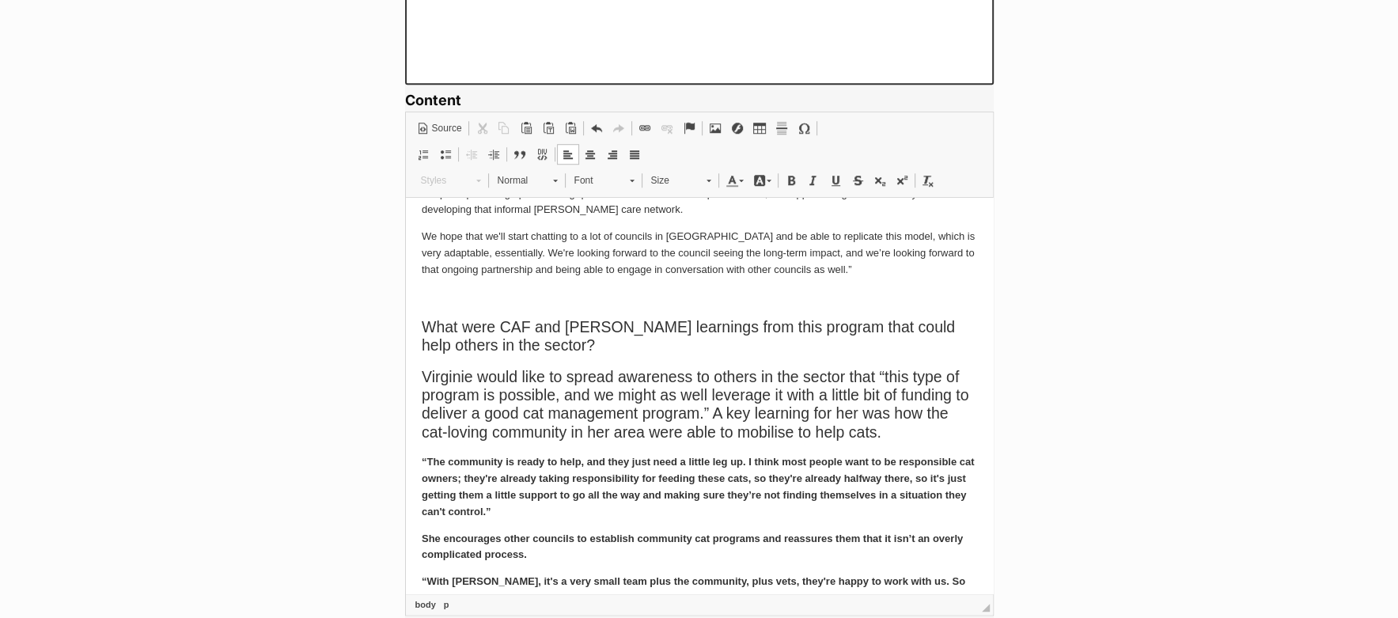
scroll to position [1103, 0]
click at [579, 341] on h2 "What were CAF and [PERSON_NAME] learnings from this program that could help oth…" at bounding box center [698, 336] width 555 height 37
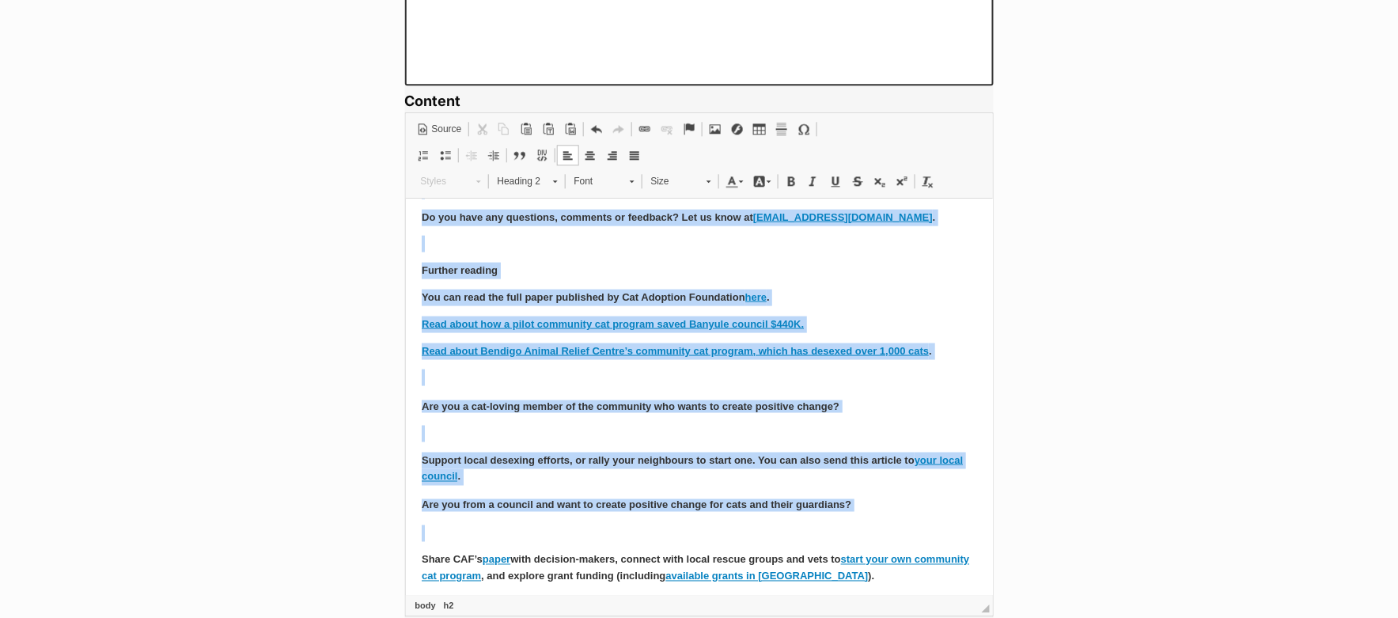
scroll to position [2472, 0]
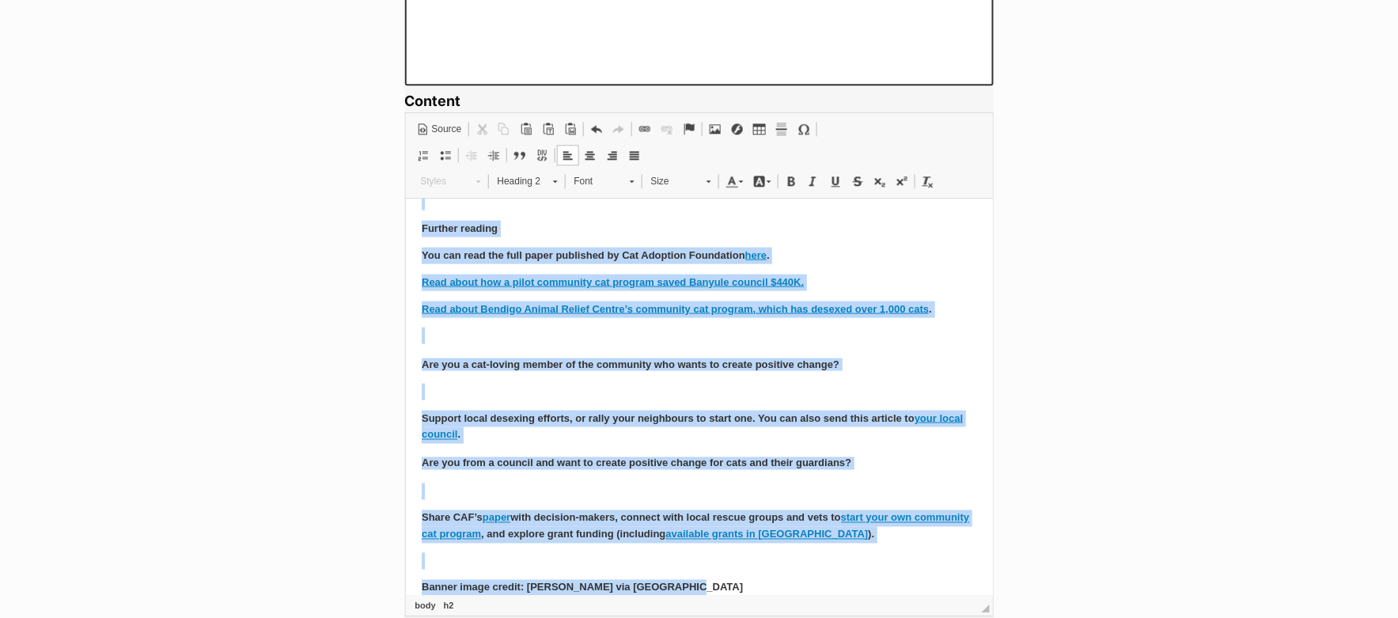
drag, startPoint x: 421, startPoint y: 375, endPoint x: 846, endPoint y: 570, distance: 467.4
click at [927, 182] on span at bounding box center [928, 181] width 13 height 13
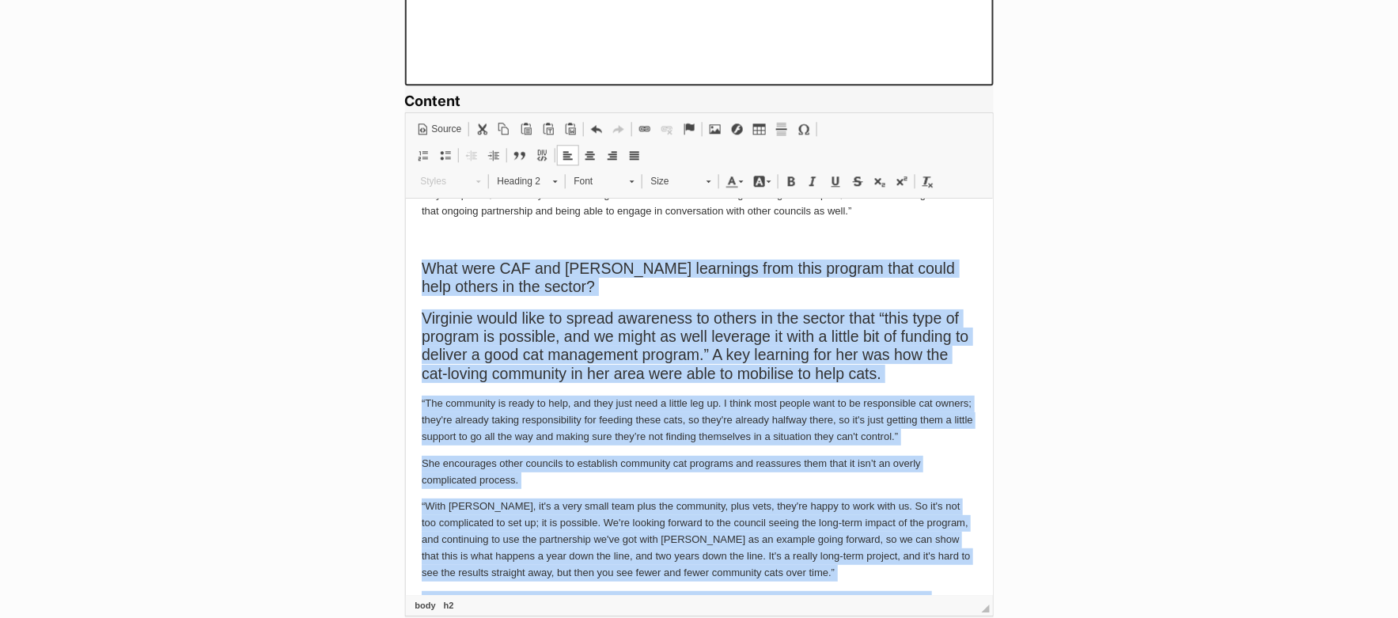
scroll to position [1733, 0]
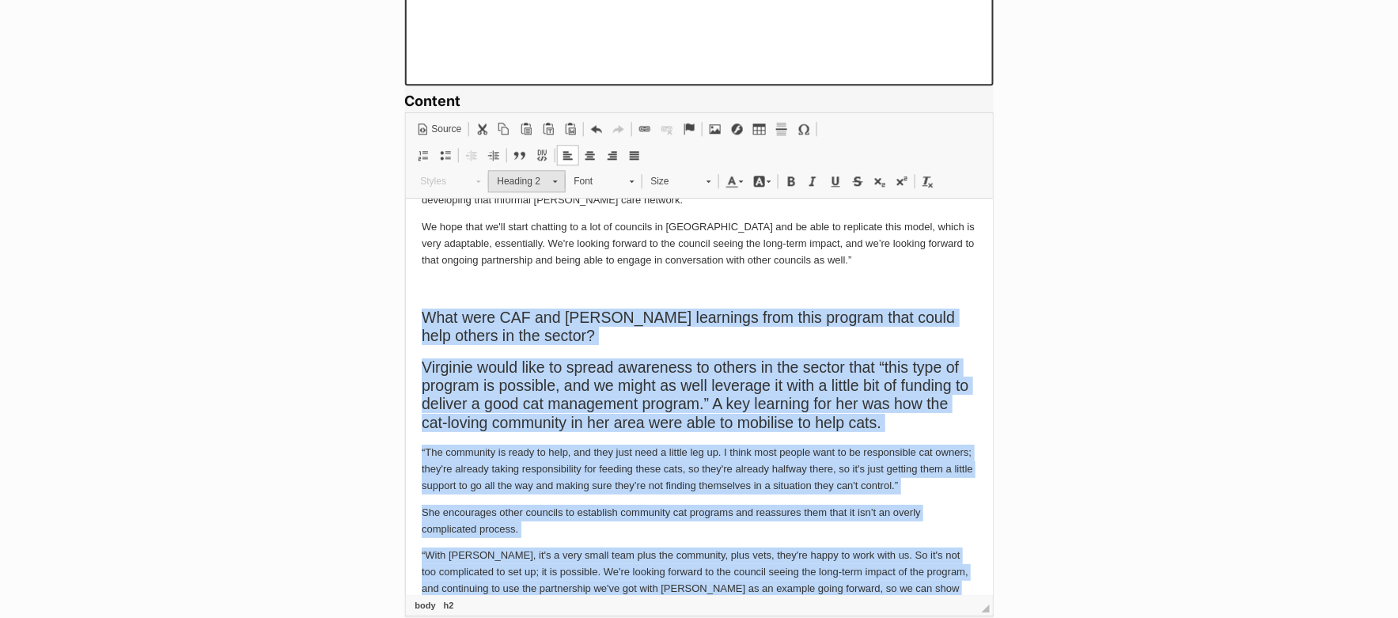
click at [553, 180] on span at bounding box center [555, 179] width 4 height 15
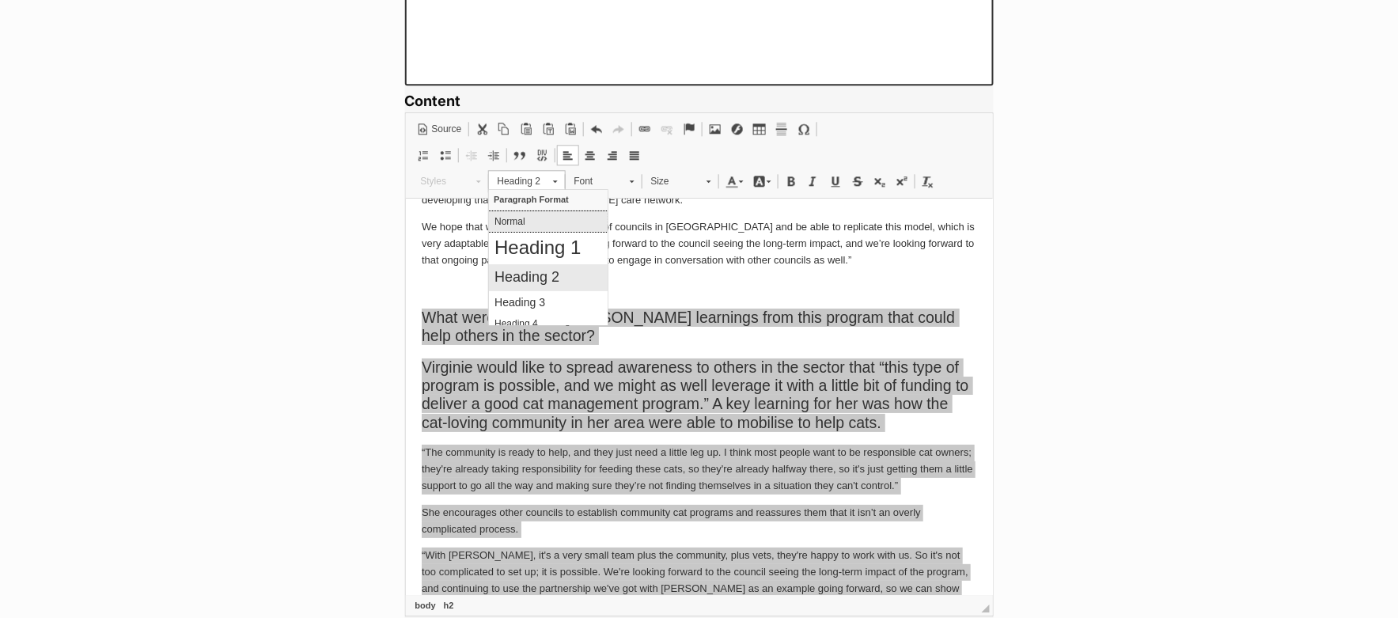
click at [540, 224] on p "Normal" at bounding box center [548, 220] width 108 height 11
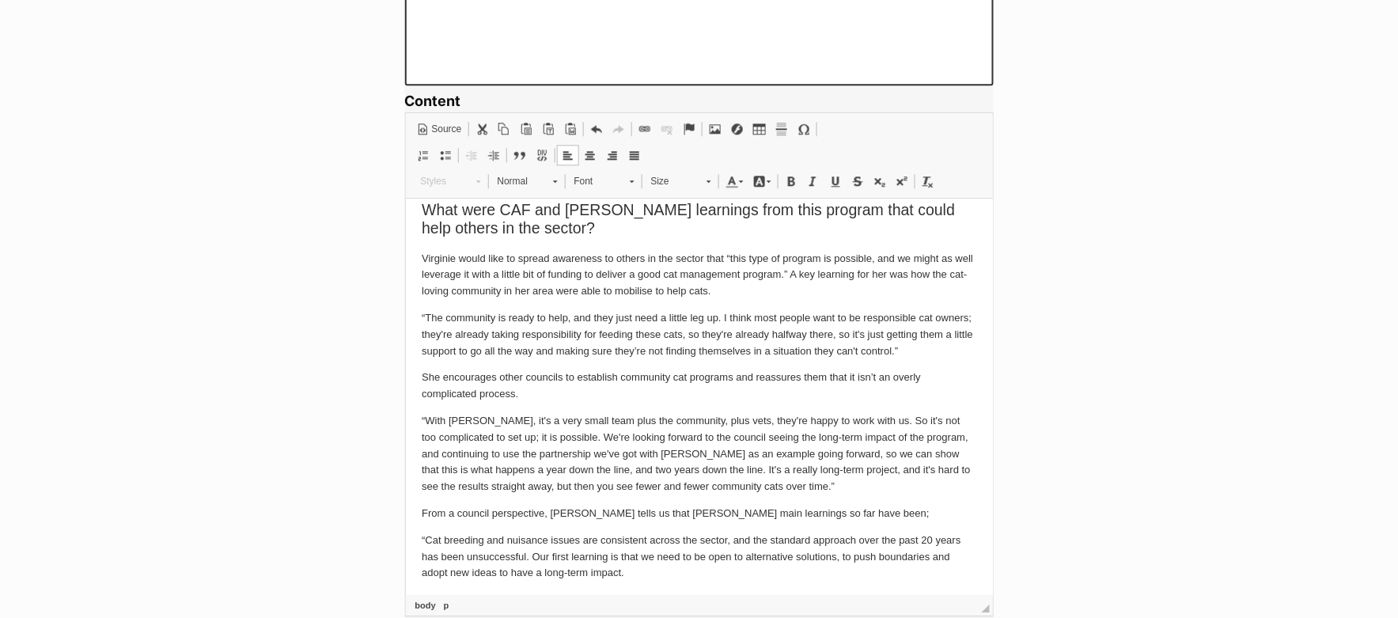
scroll to position [1841, 0]
click at [500, 327] on p "“The community is ready to help, and they just need a little leg up. I think mo…" at bounding box center [698, 333] width 555 height 49
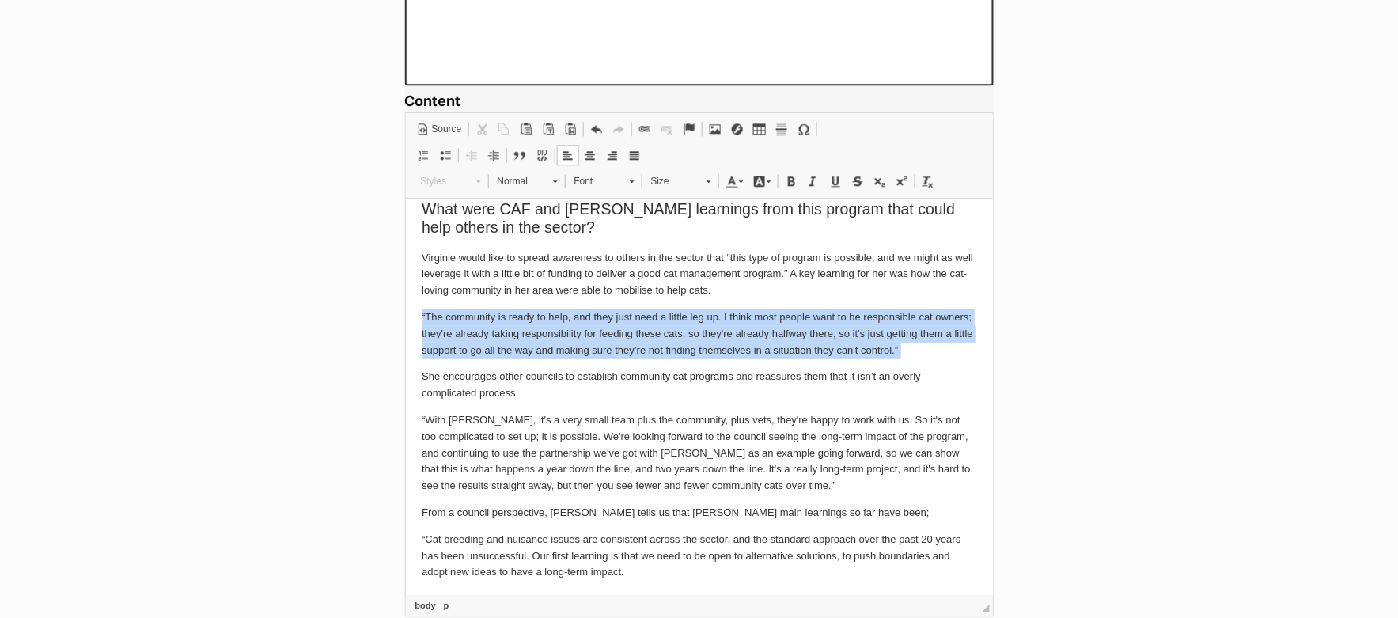
drag, startPoint x: 418, startPoint y: 317, endPoint x: 911, endPoint y: 358, distance: 494.7
click at [521, 158] on link "Block Quote" at bounding box center [520, 155] width 22 height 21
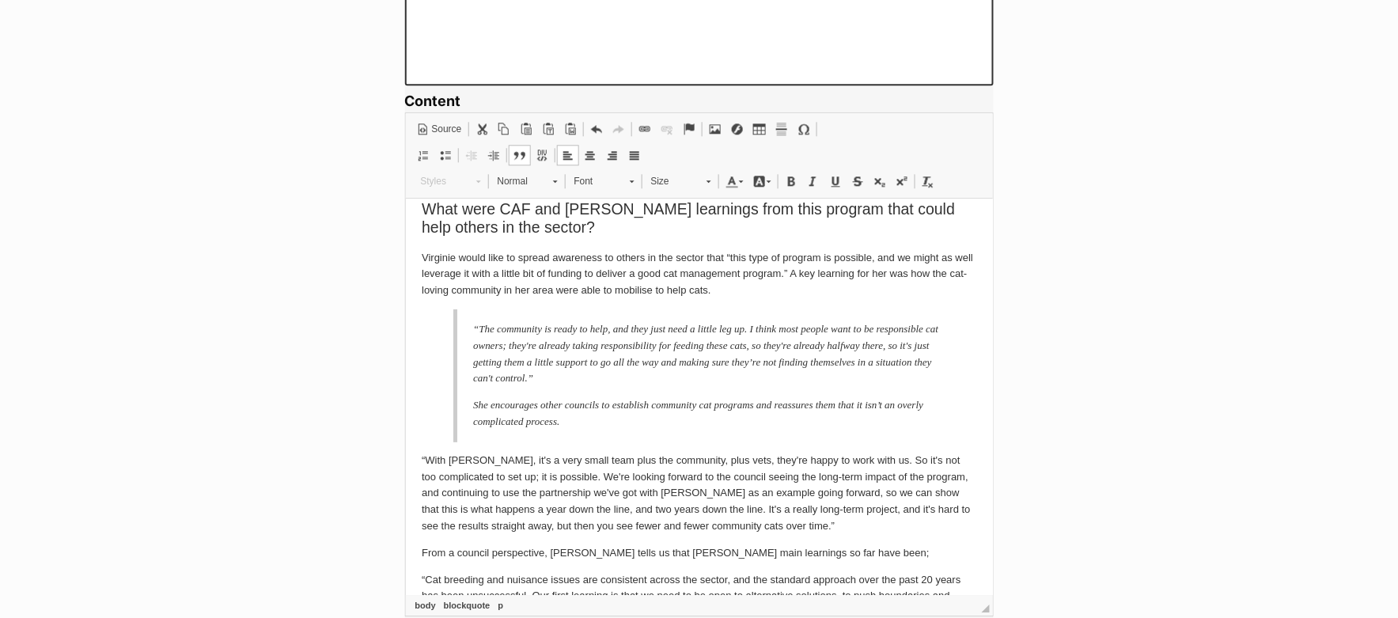
click at [471, 408] on blockquote "“The community is ready to help, and they just need a little leg up. I think mo…" at bounding box center [699, 375] width 492 height 133
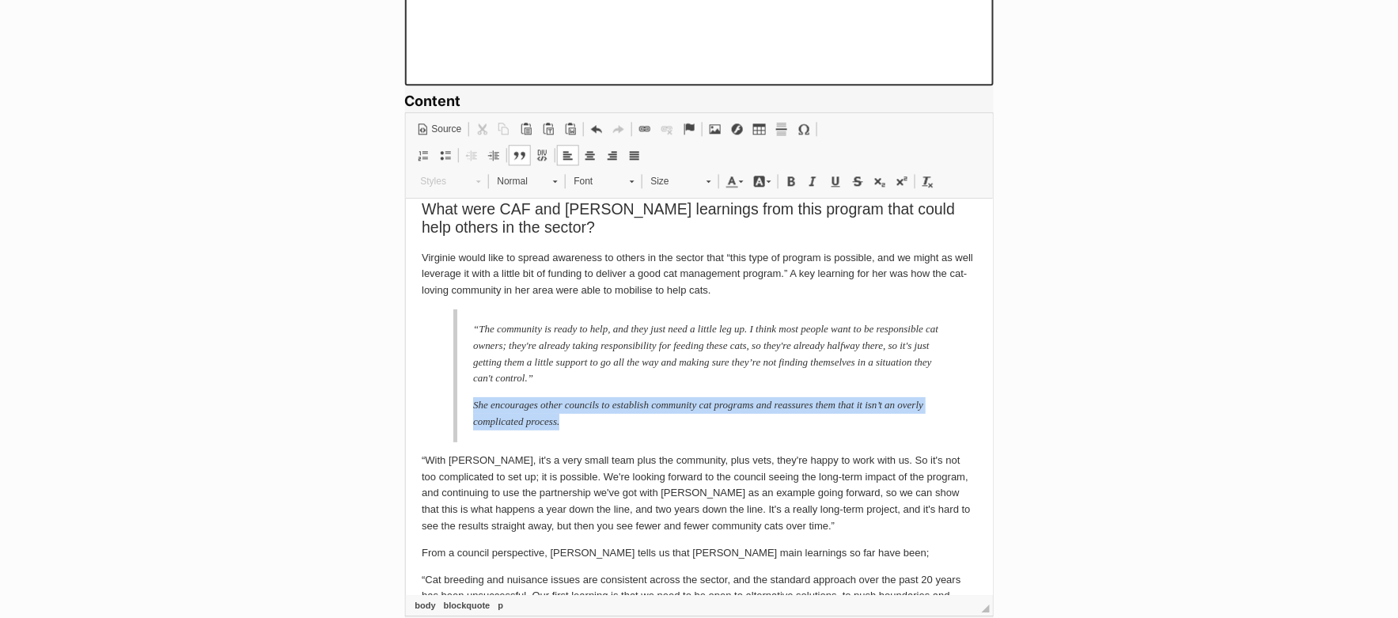
drag, startPoint x: 470, startPoint y: 404, endPoint x: 658, endPoint y: 415, distance: 187.9
click at [658, 416] on blockquote "“The community is ready to help, and they just need a little leg up. I think mo…" at bounding box center [699, 375] width 492 height 133
click at [524, 152] on span at bounding box center [520, 155] width 13 height 13
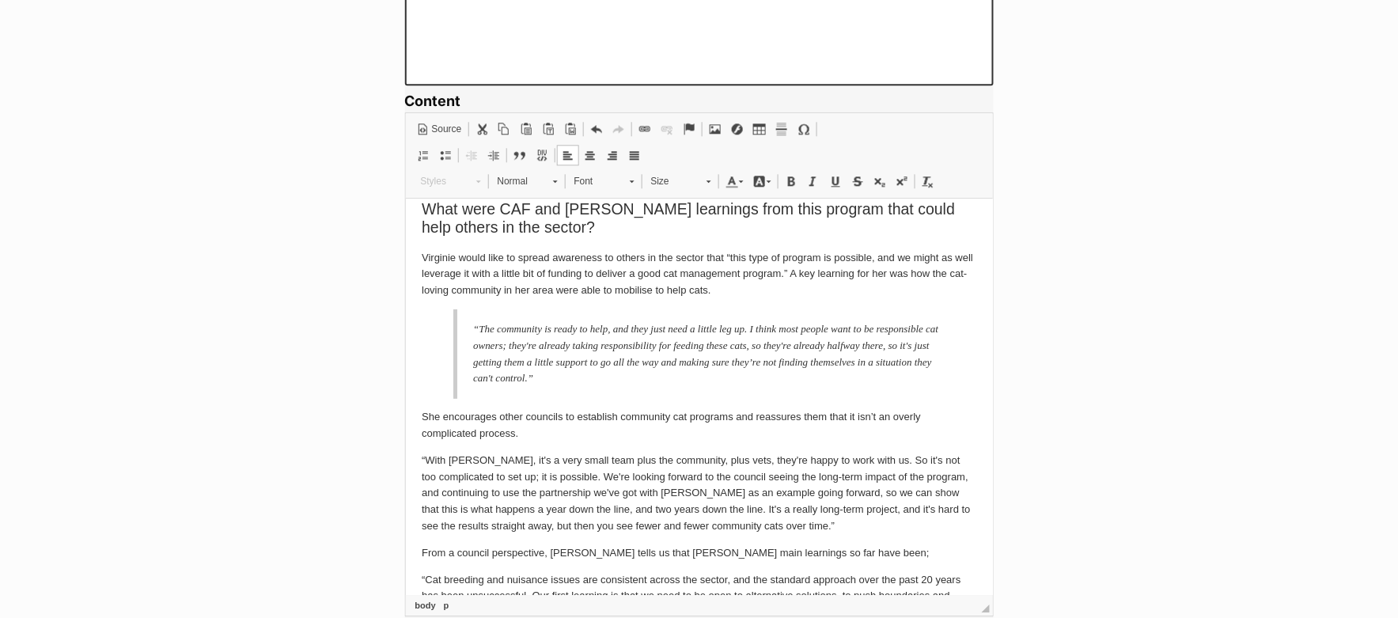
click at [624, 502] on p "“With [PERSON_NAME], it's a very small team plus the community, plus vets, they…" at bounding box center [698, 493] width 555 height 82
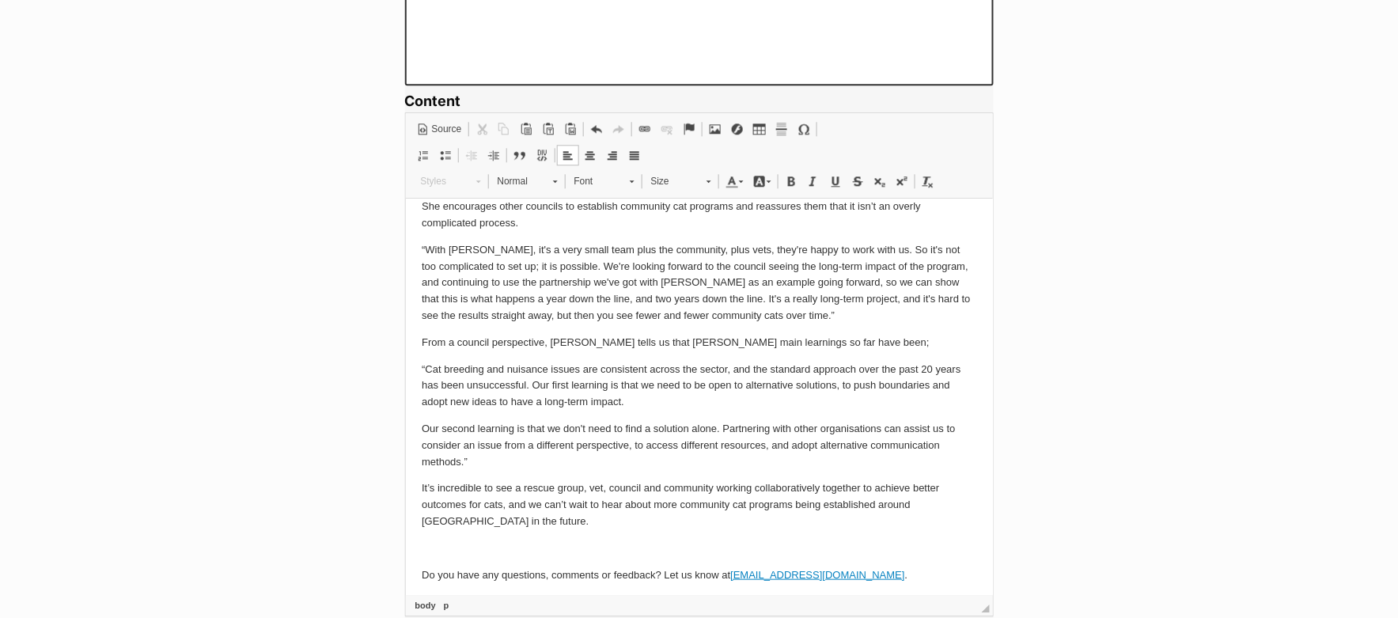
scroll to position [2053, 0]
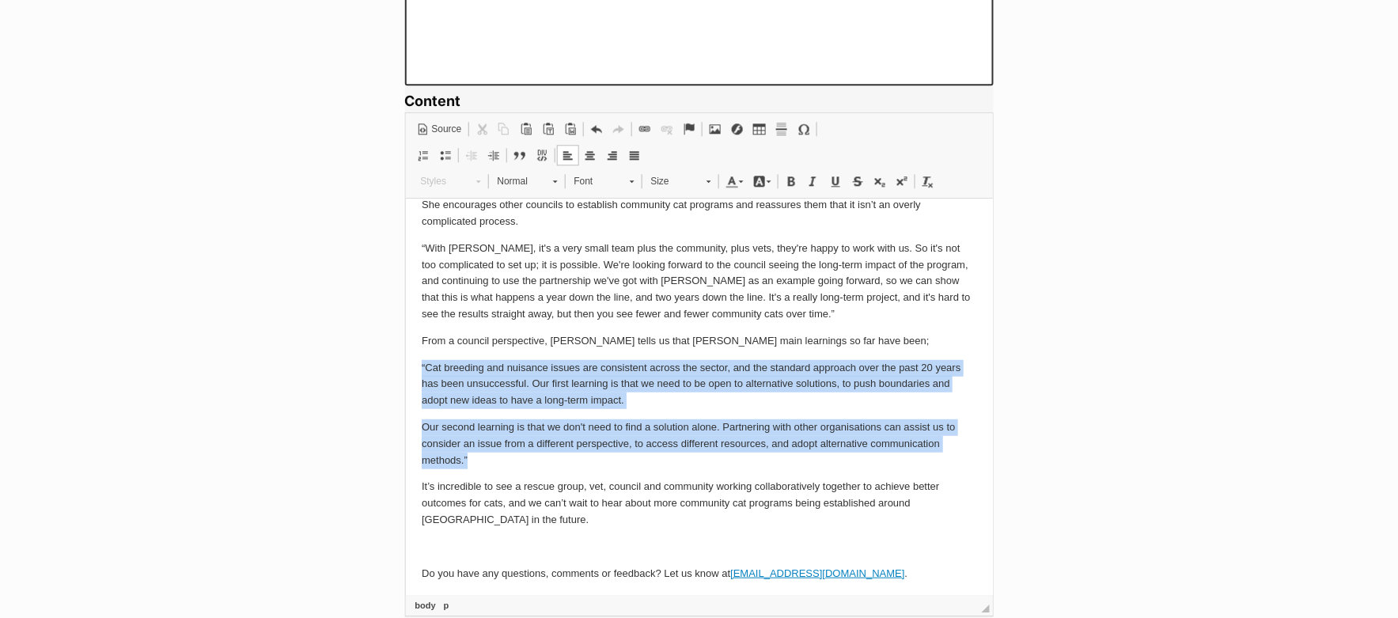
drag, startPoint x: 419, startPoint y: 367, endPoint x: 573, endPoint y: 456, distance: 177.3
click at [525, 154] on span at bounding box center [520, 155] width 13 height 13
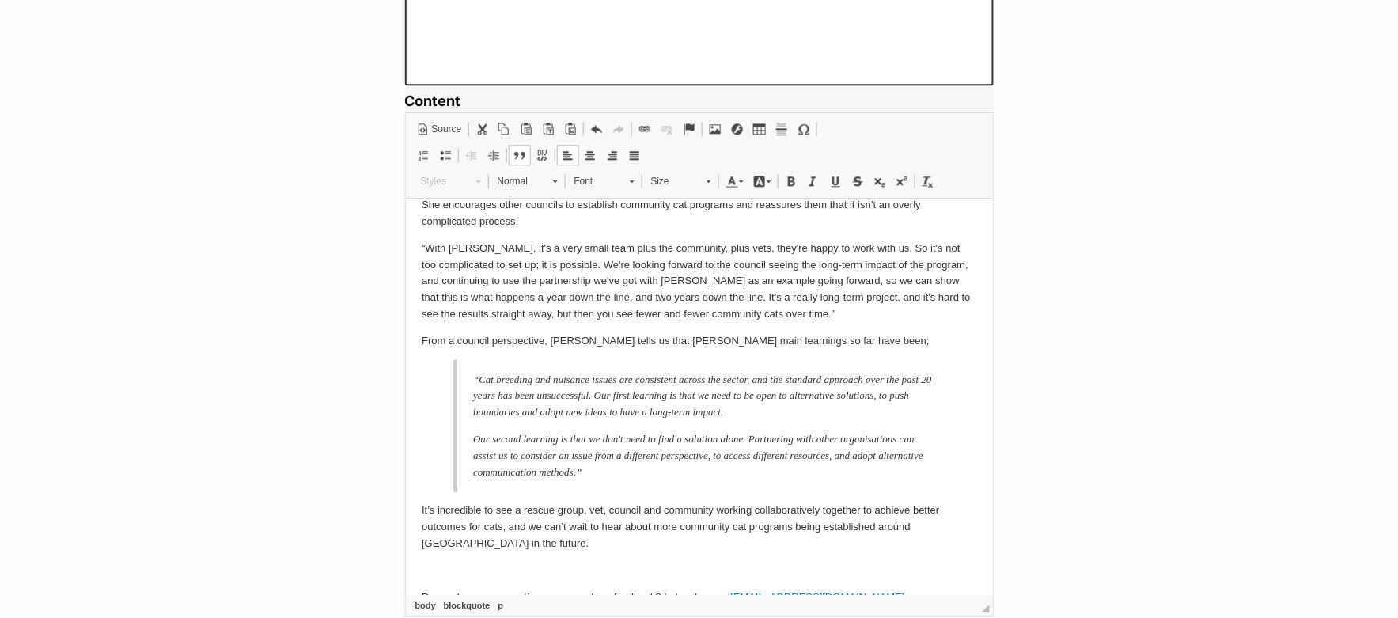
click at [734, 533] on p "It’s incredible to see a rescue group, vet, council and community working colla…" at bounding box center [698, 526] width 555 height 49
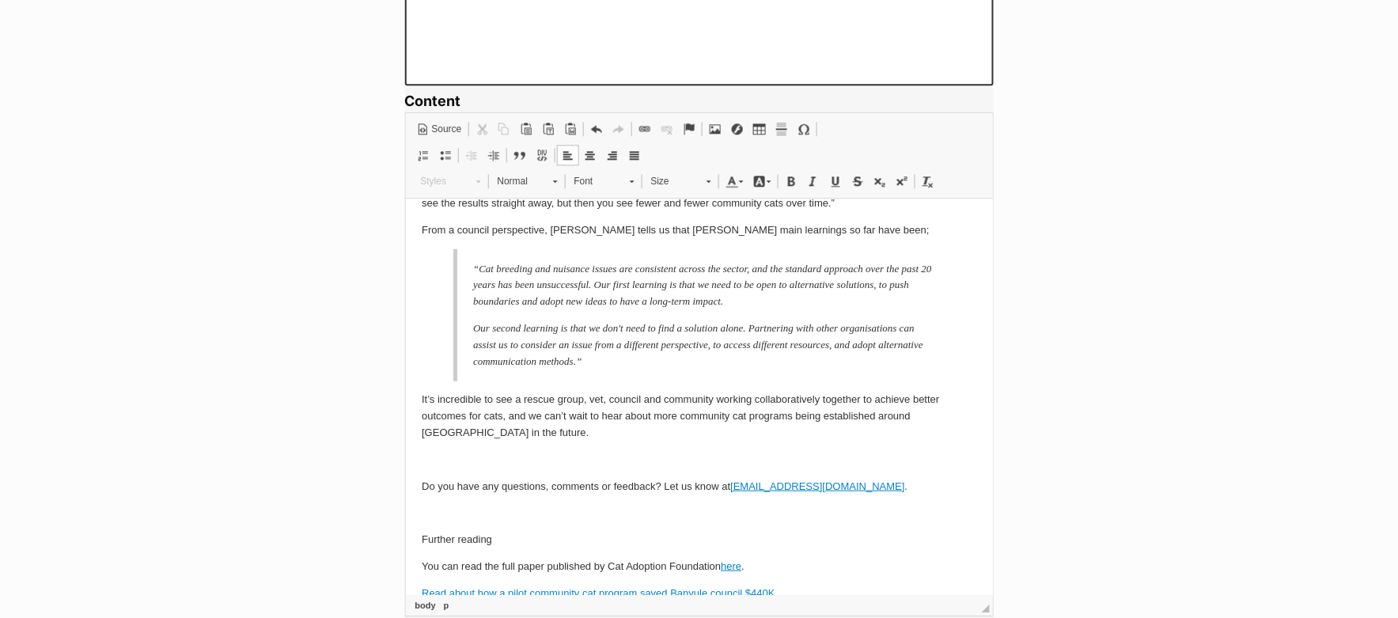
scroll to position [2292, 0]
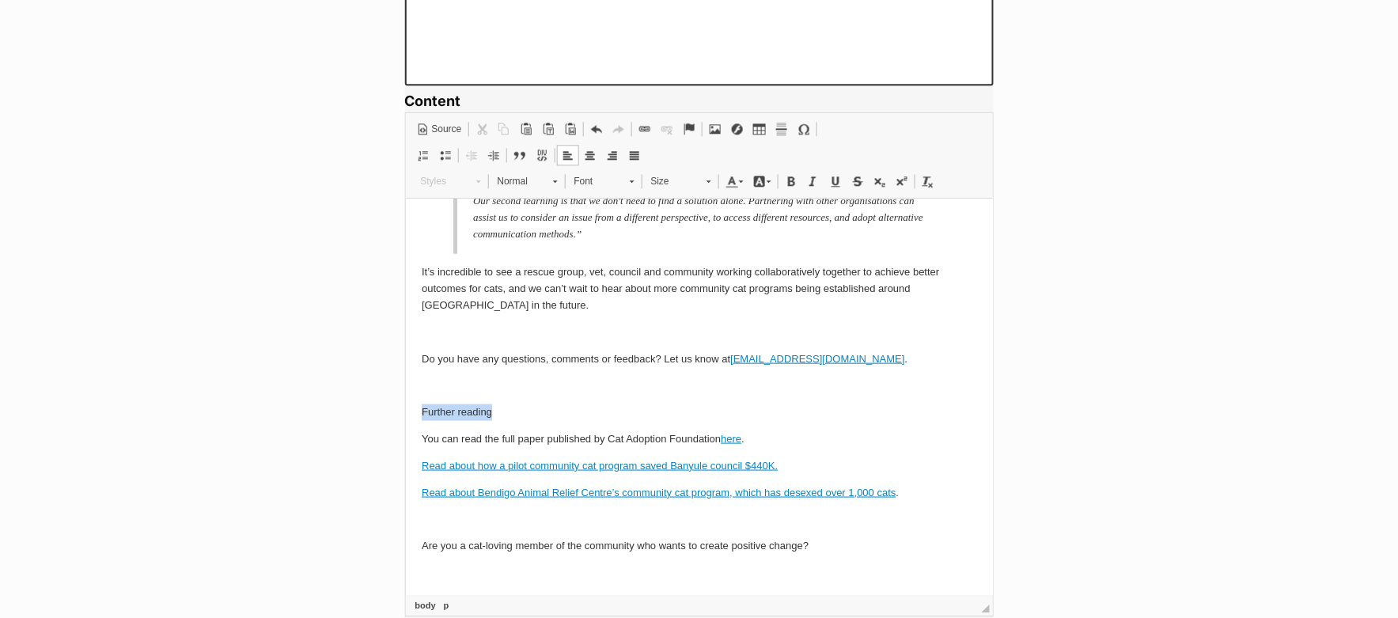
drag, startPoint x: 504, startPoint y: 414, endPoint x: 409, endPoint y: 397, distance: 96.4
click at [532, 173] on span "Normal" at bounding box center [517, 181] width 55 height 21
click at [521, 277] on h2 "Heading 2" at bounding box center [548, 276] width 108 height 17
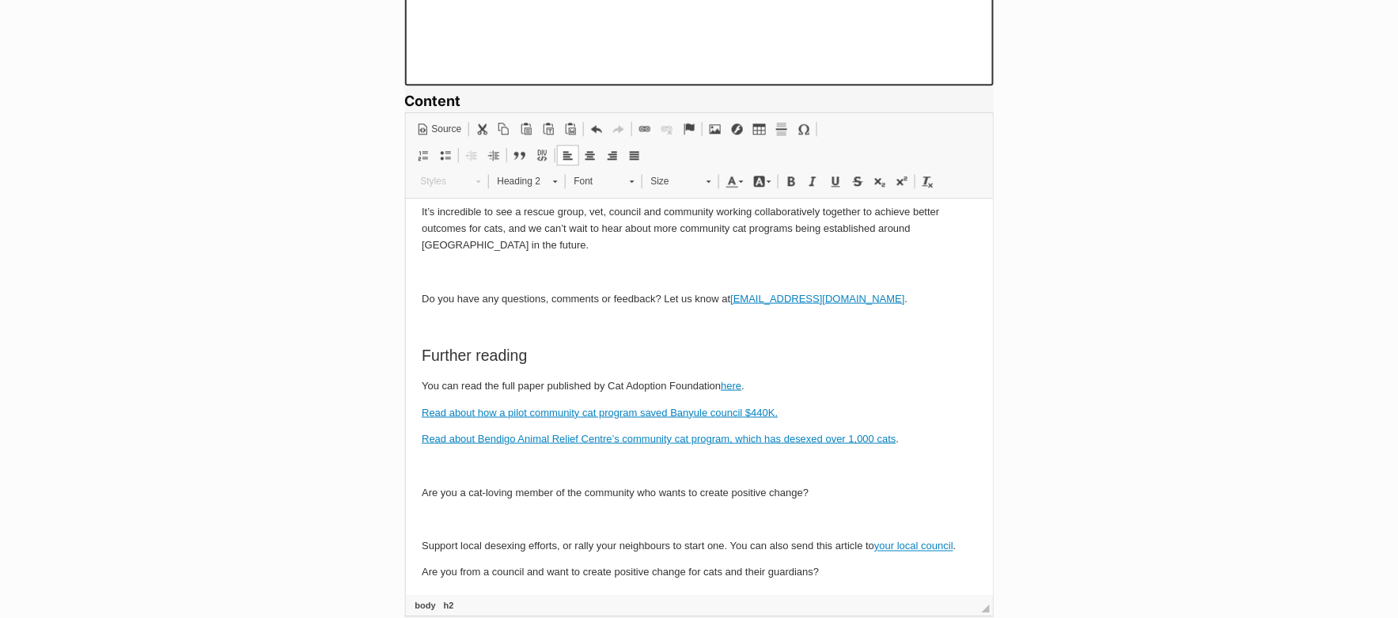
scroll to position [2478, 0]
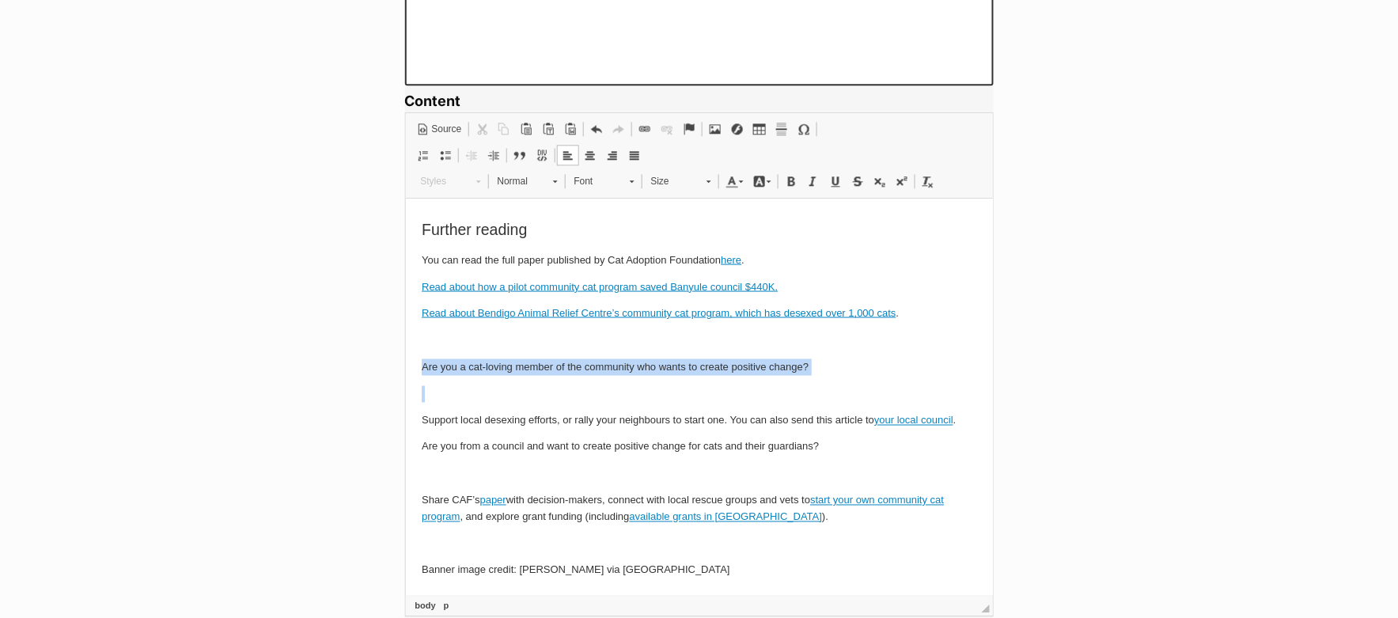
drag, startPoint x: 419, startPoint y: 365, endPoint x: 856, endPoint y: 377, distance: 436.9
click at [504, 185] on span "Normal" at bounding box center [517, 181] width 55 height 21
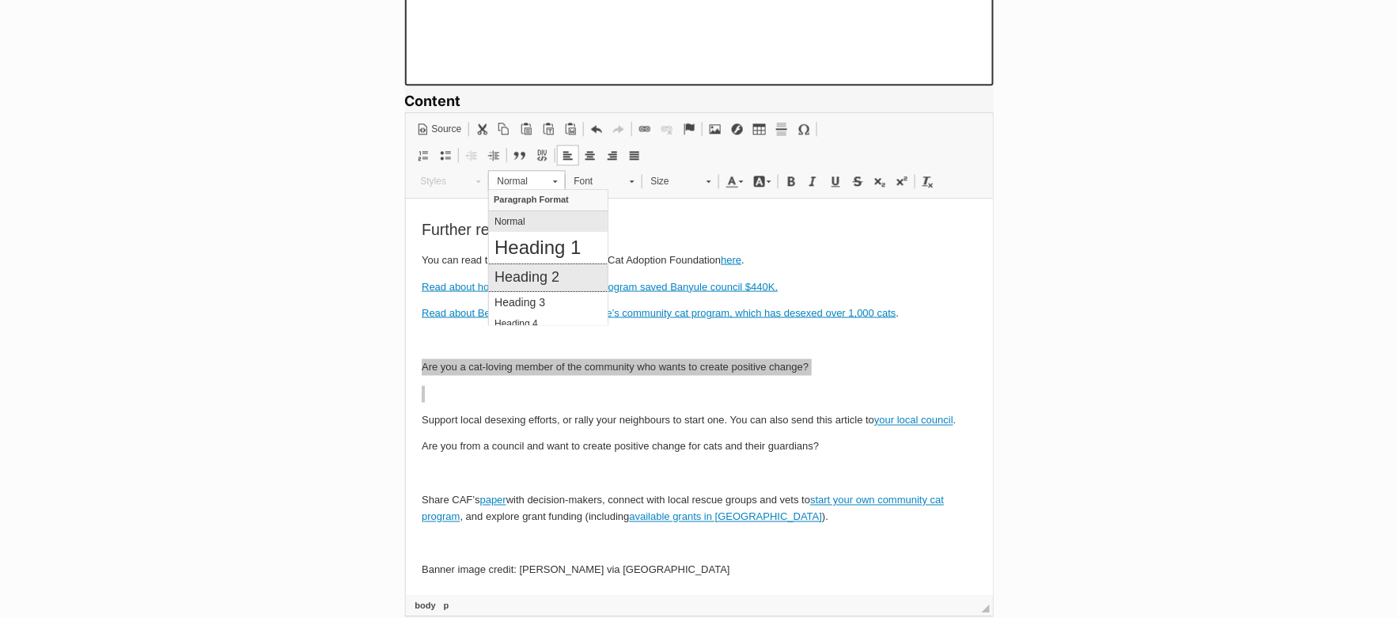
click at [529, 269] on h2 "Heading 2" at bounding box center [548, 276] width 108 height 17
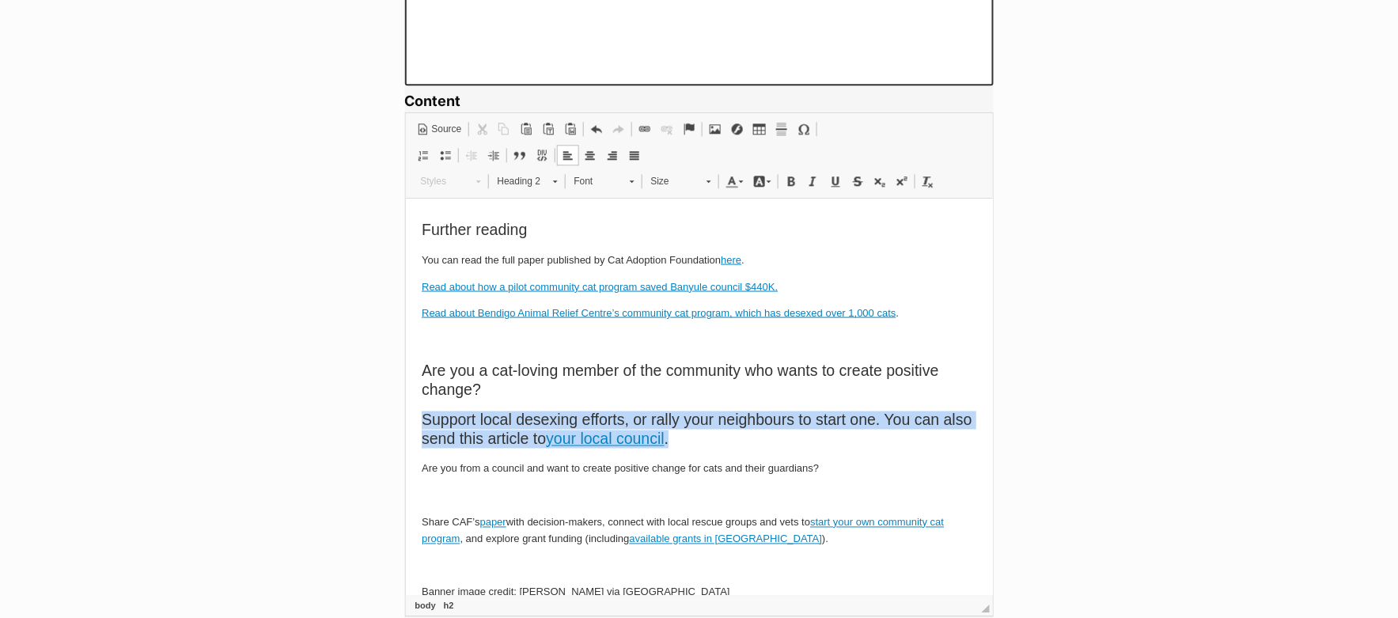
drag, startPoint x: 423, startPoint y: 415, endPoint x: 722, endPoint y: 442, distance: 299.5
click at [722, 442] on h2 "Support local desexing efforts, or rally your neighbours to start one. You can …" at bounding box center [698, 428] width 555 height 37
click at [923, 176] on span at bounding box center [928, 181] width 13 height 13
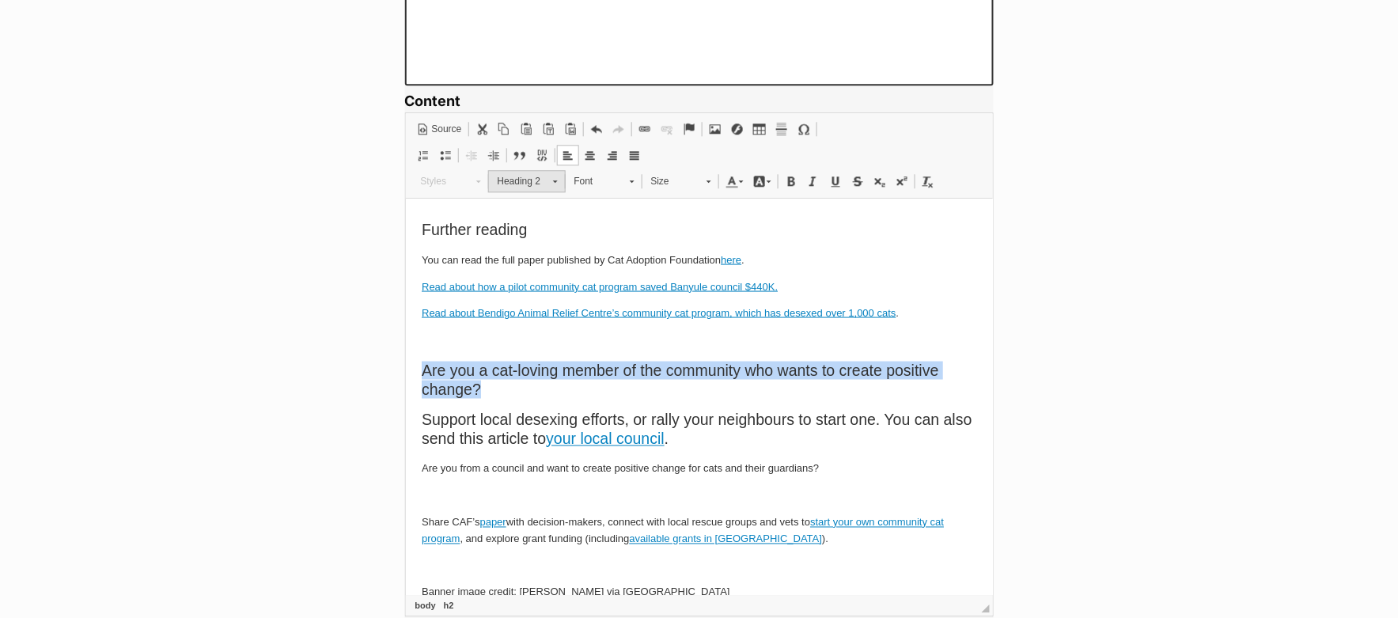
click at [544, 178] on span "Heading 2" at bounding box center [517, 181] width 55 height 21
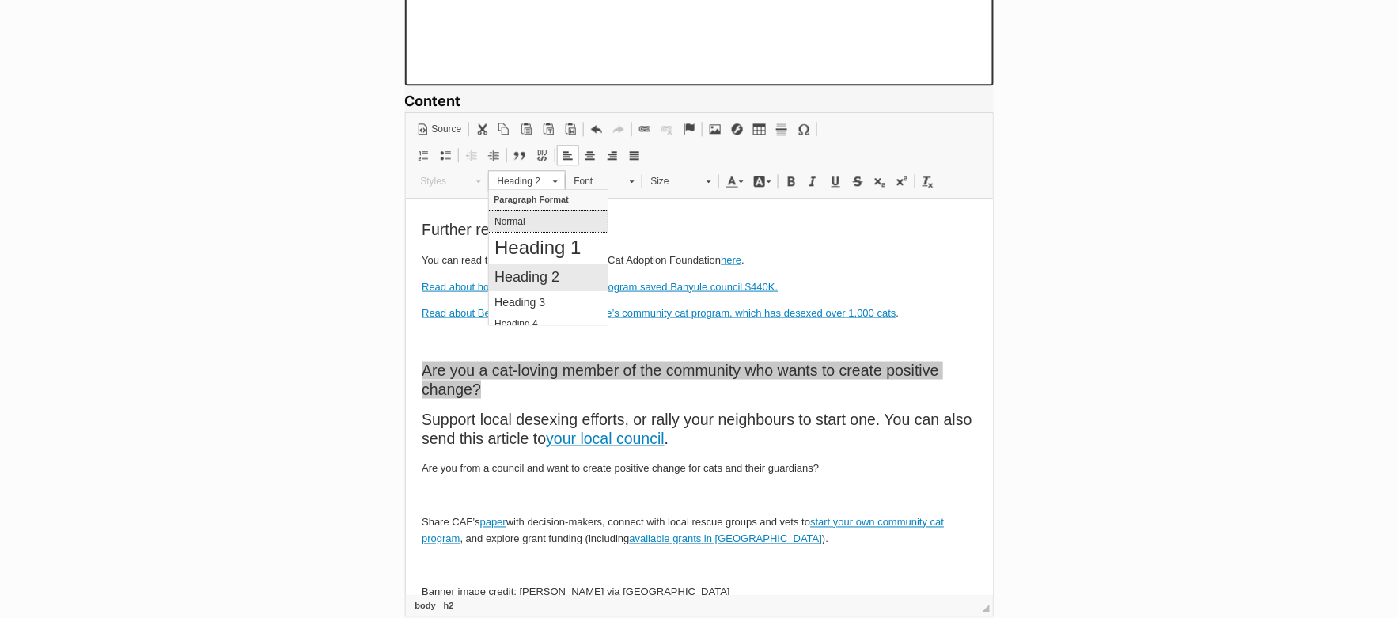
click at [532, 227] on link "Normal" at bounding box center [547, 220] width 119 height 21
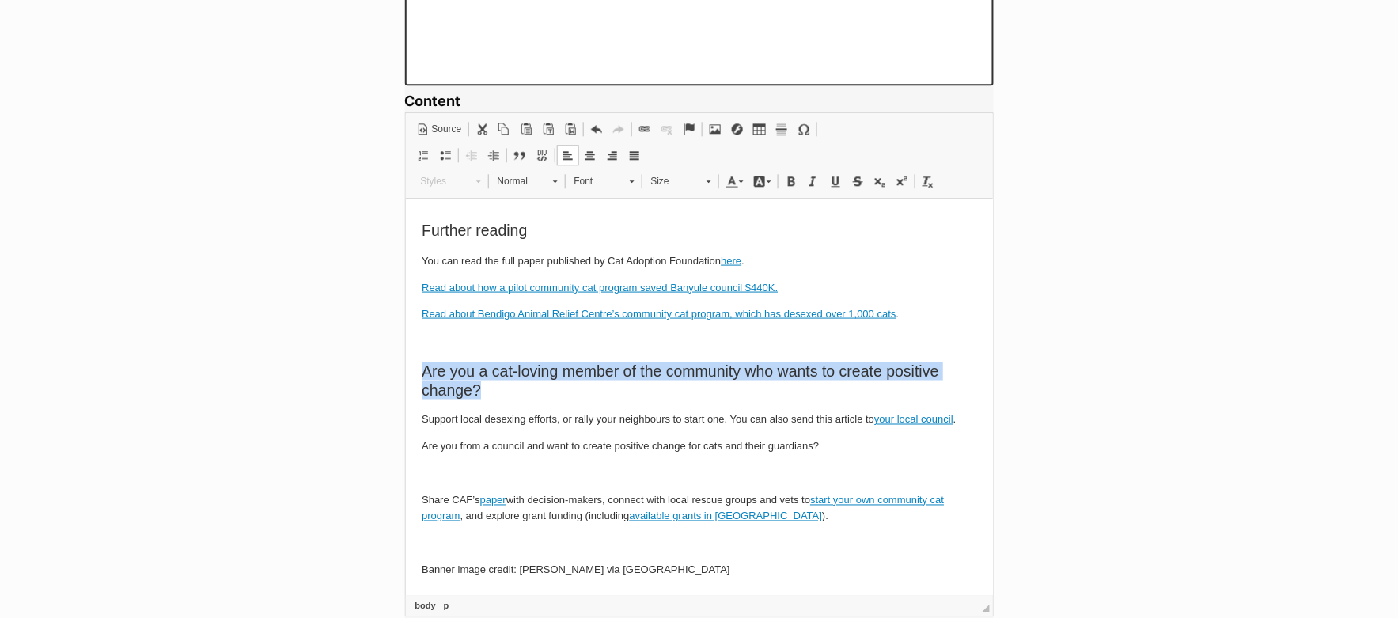
scroll to position [2477, 0]
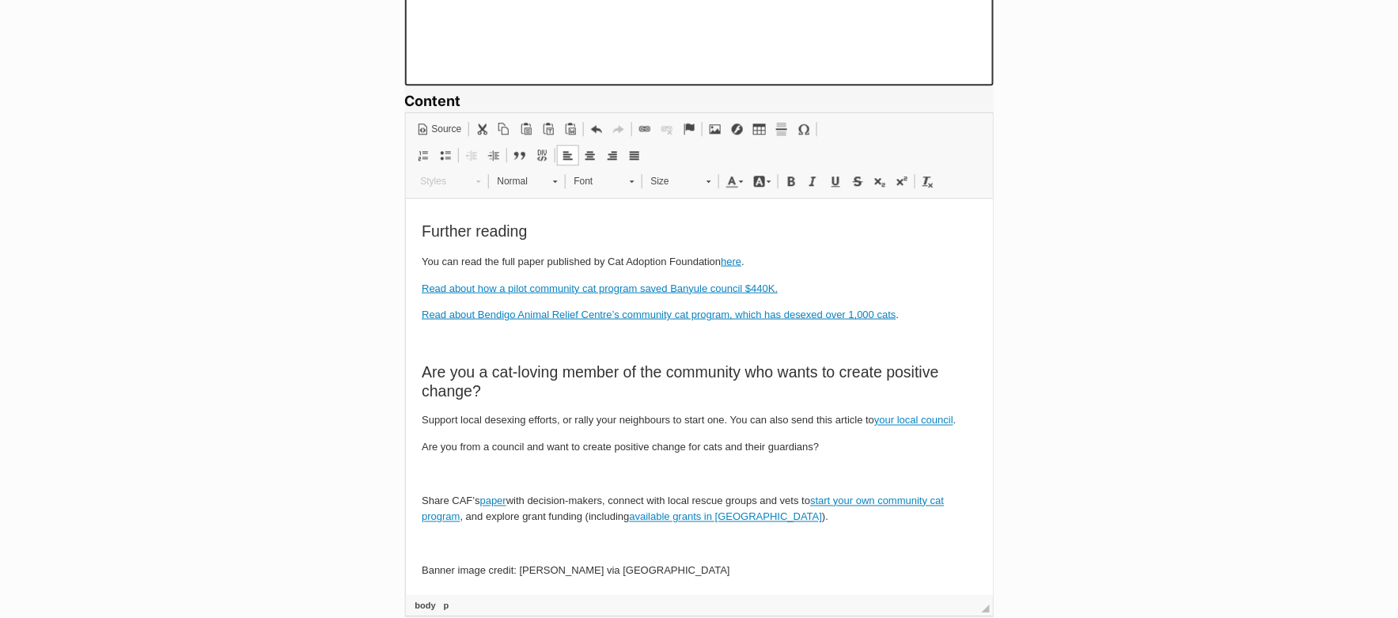
click at [550, 446] on p "Are you from a council and want to create positive change for cats and their gu…" at bounding box center [698, 446] width 555 height 17
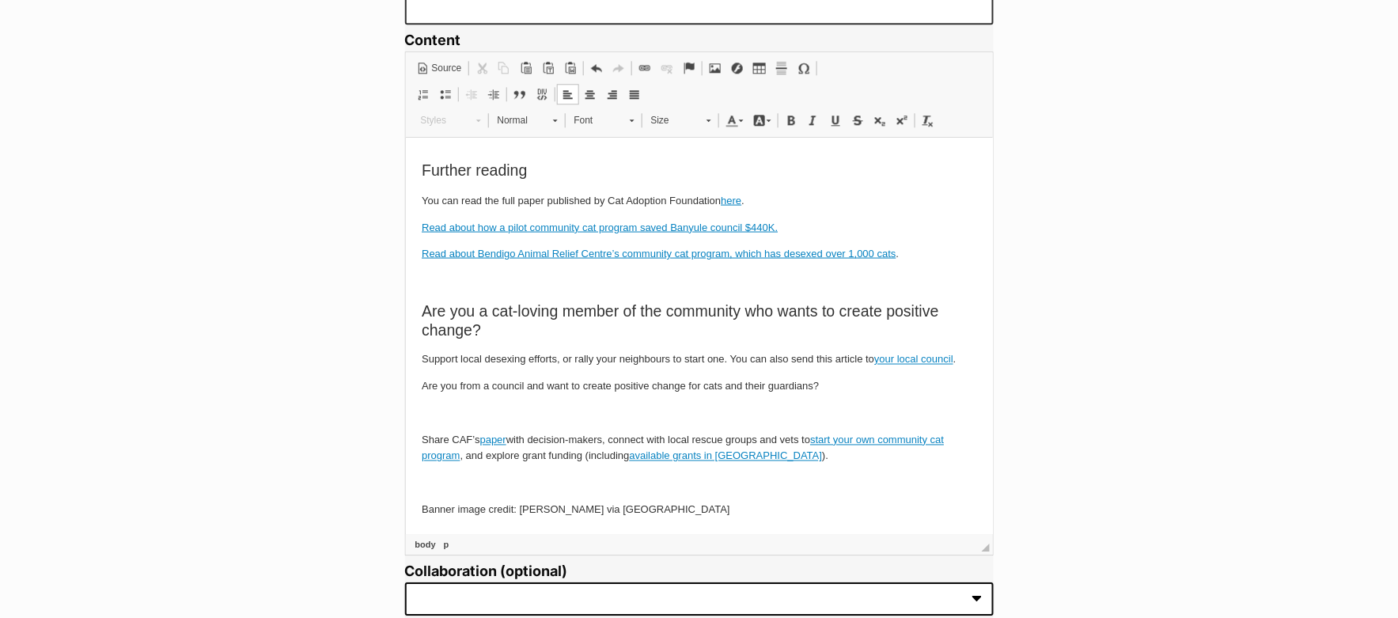
scroll to position [1167, 0]
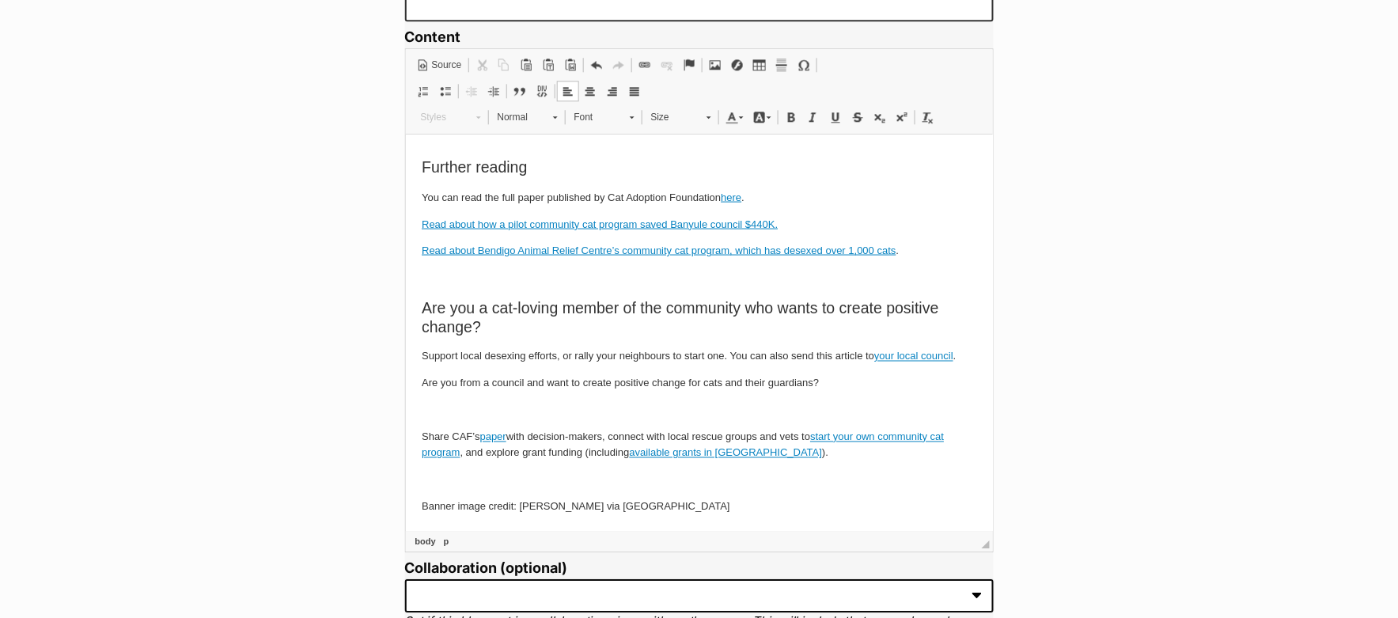
click at [421, 381] on p "Are you from a council and want to create positive change for cats and their gu…" at bounding box center [698, 382] width 555 height 17
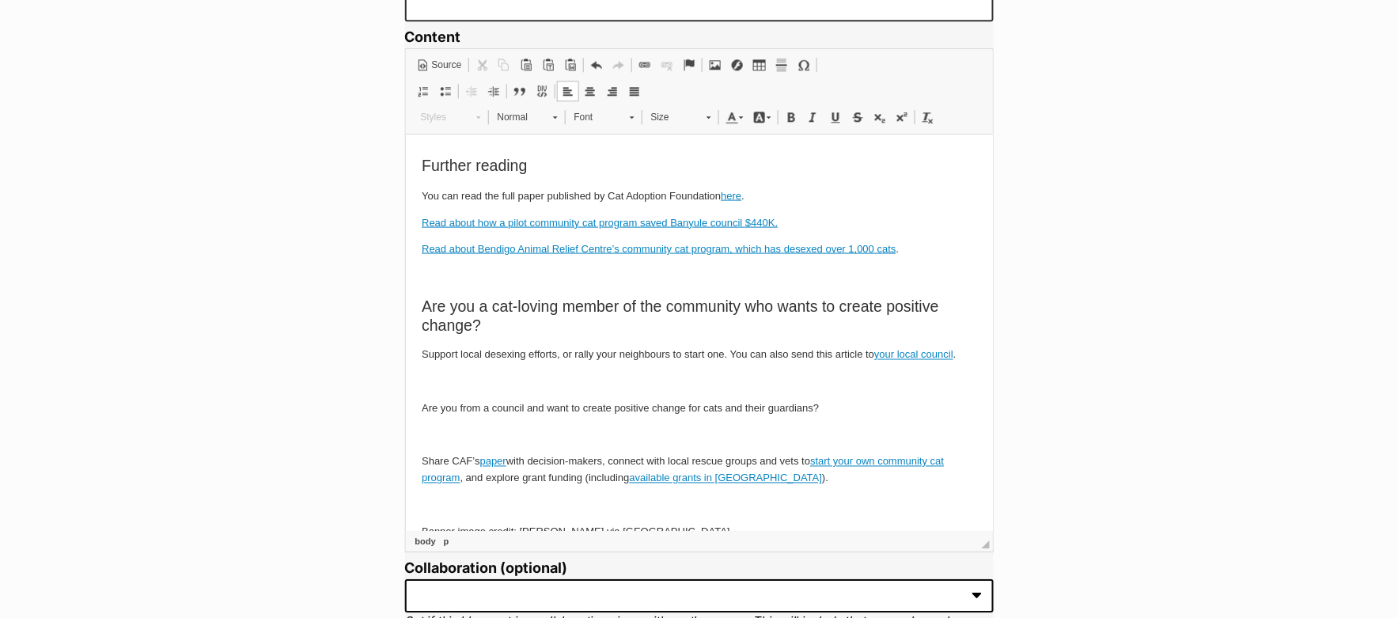
click at [438, 426] on p at bounding box center [698, 434] width 555 height 17
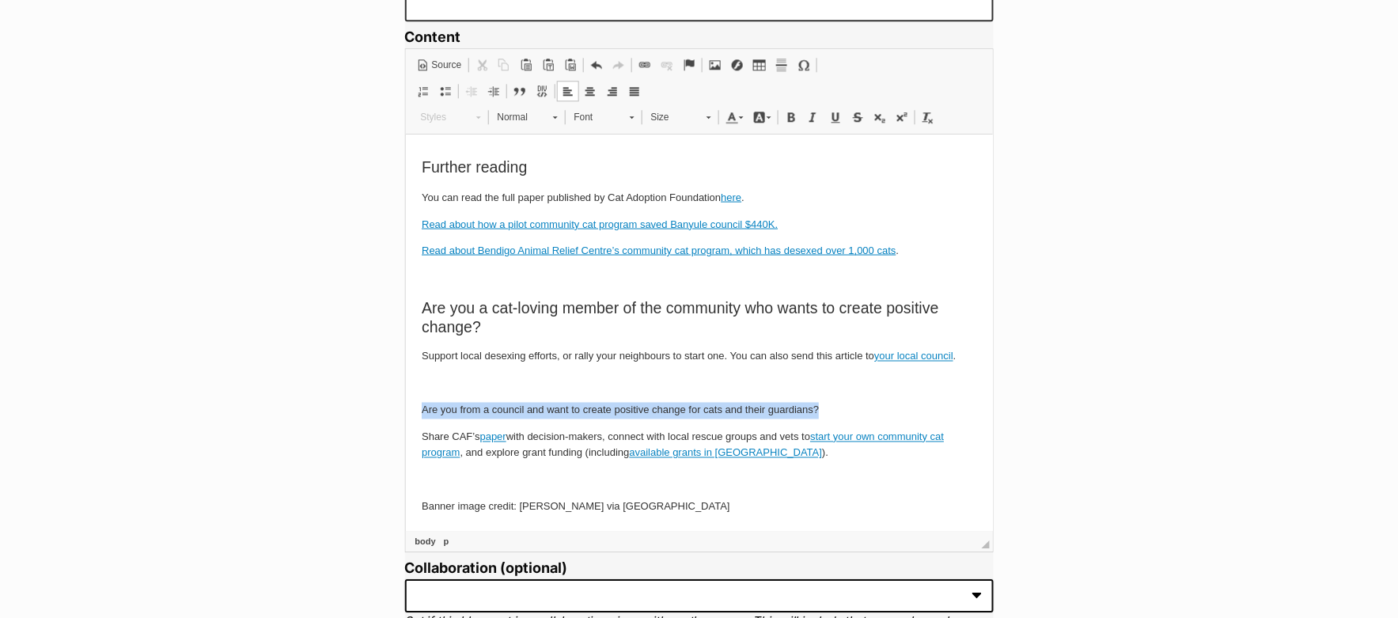
drag, startPoint x: 422, startPoint y: 404, endPoint x: 859, endPoint y: 412, distance: 437.6
click at [859, 412] on p "Are you from a council and want to create positive change for cats and their gu…" at bounding box center [698, 409] width 555 height 17
click at [532, 111] on span "Normal" at bounding box center [517, 117] width 55 height 21
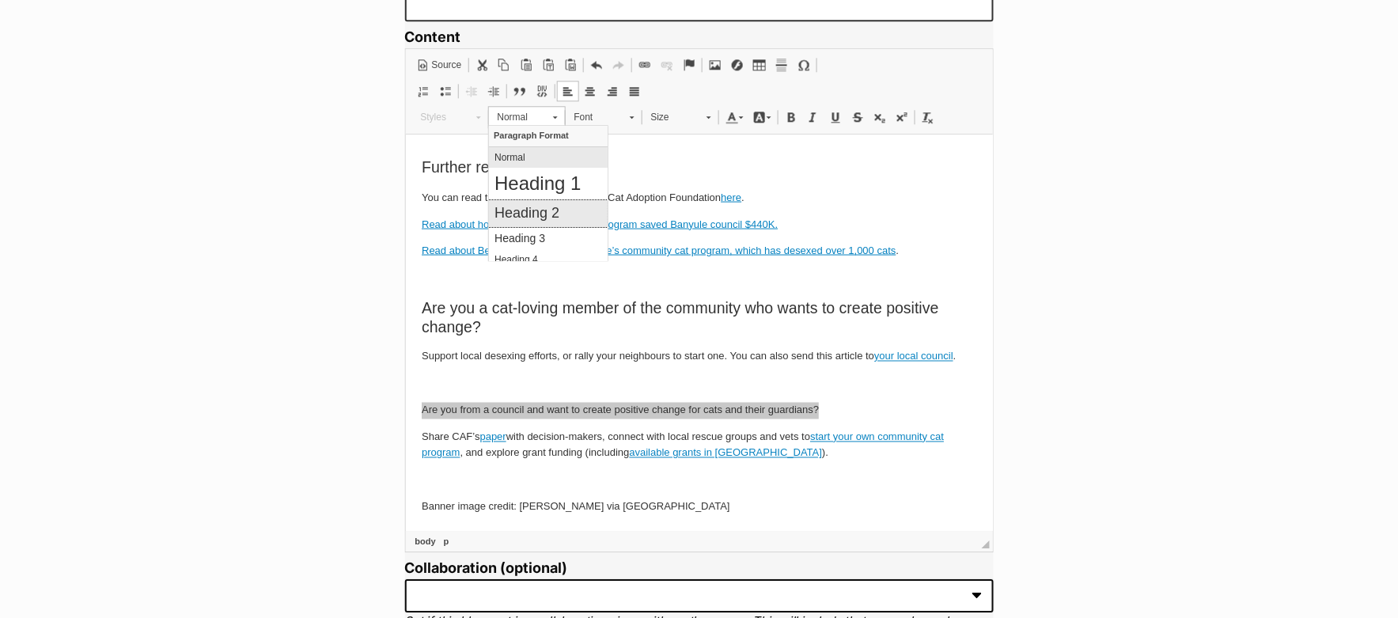
click at [538, 219] on h2 "Heading 2" at bounding box center [548, 212] width 108 height 17
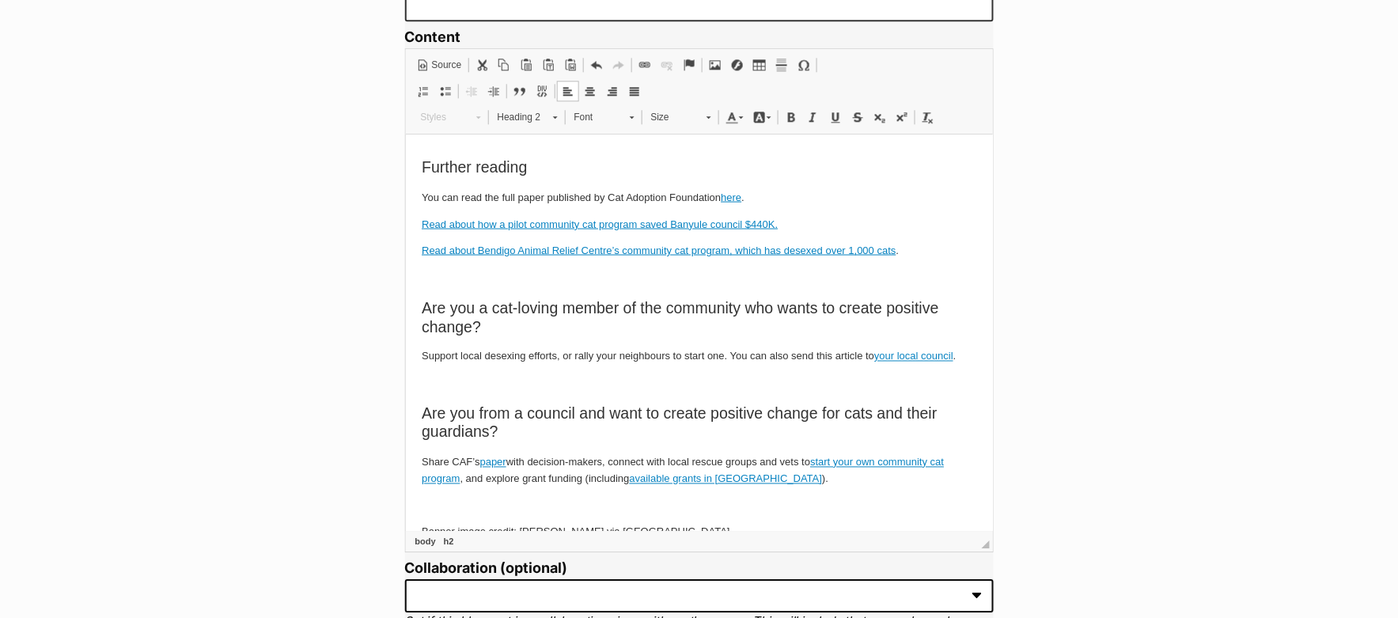
click at [583, 427] on h2 "Are you from a council and want to create positive change for cats and their gu…" at bounding box center [698, 422] width 555 height 37
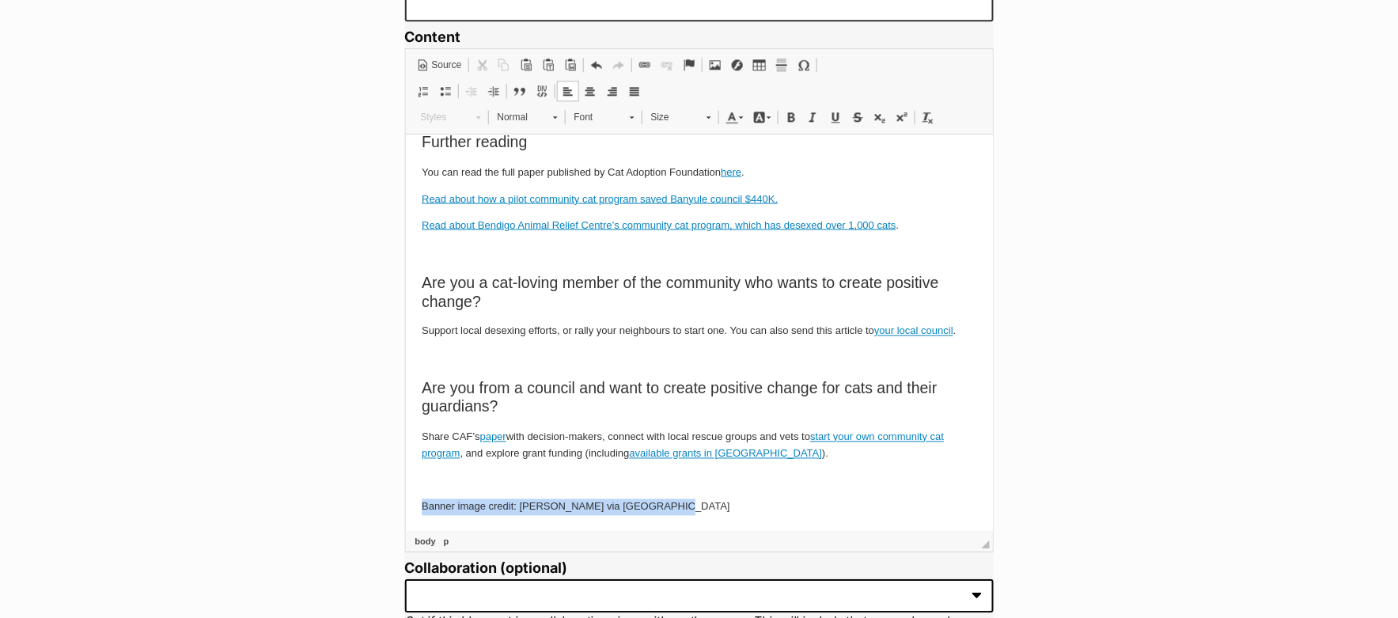
drag, startPoint x: 680, startPoint y: 517, endPoint x: 398, endPoint y: 501, distance: 283.0
click at [810, 111] on span at bounding box center [813, 117] width 13 height 13
click at [762, 332] on p "Support local desexing efforts, or rally your neighbours to start one. You can …" at bounding box center [698, 330] width 555 height 17
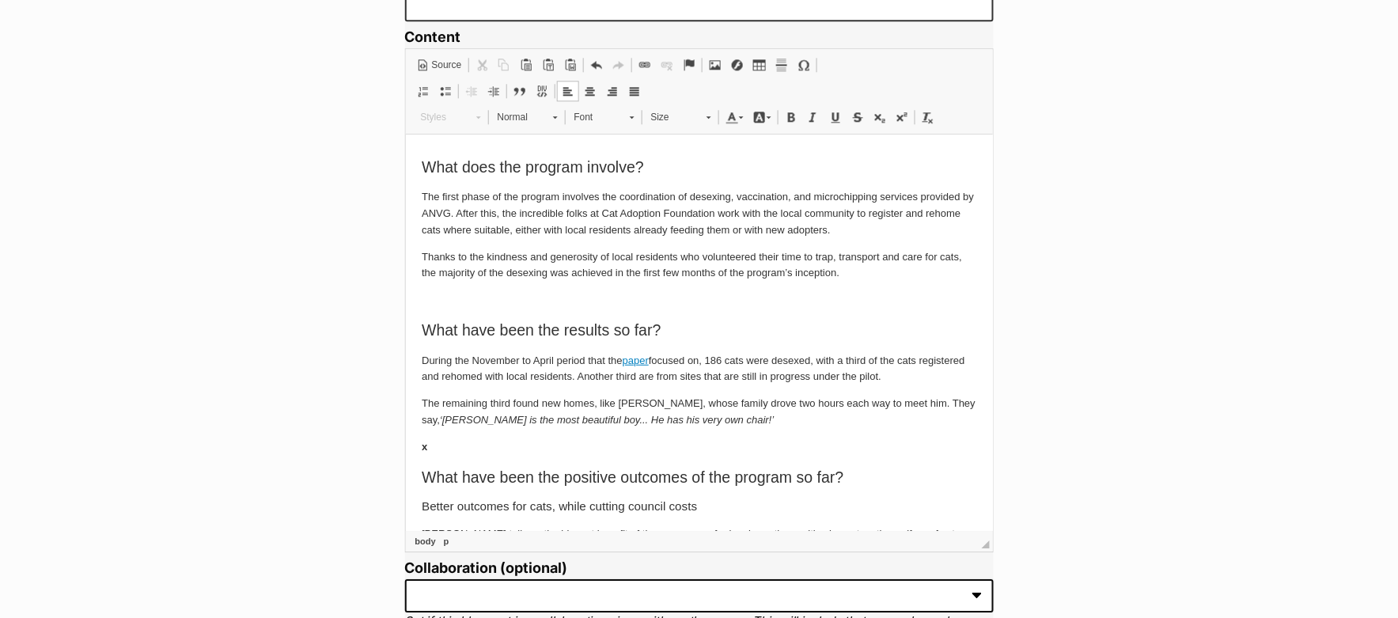
scroll to position [175, 0]
click at [456, 449] on p "x" at bounding box center [698, 450] width 555 height 17
click at [711, 68] on link "Image" at bounding box center [715, 65] width 22 height 21
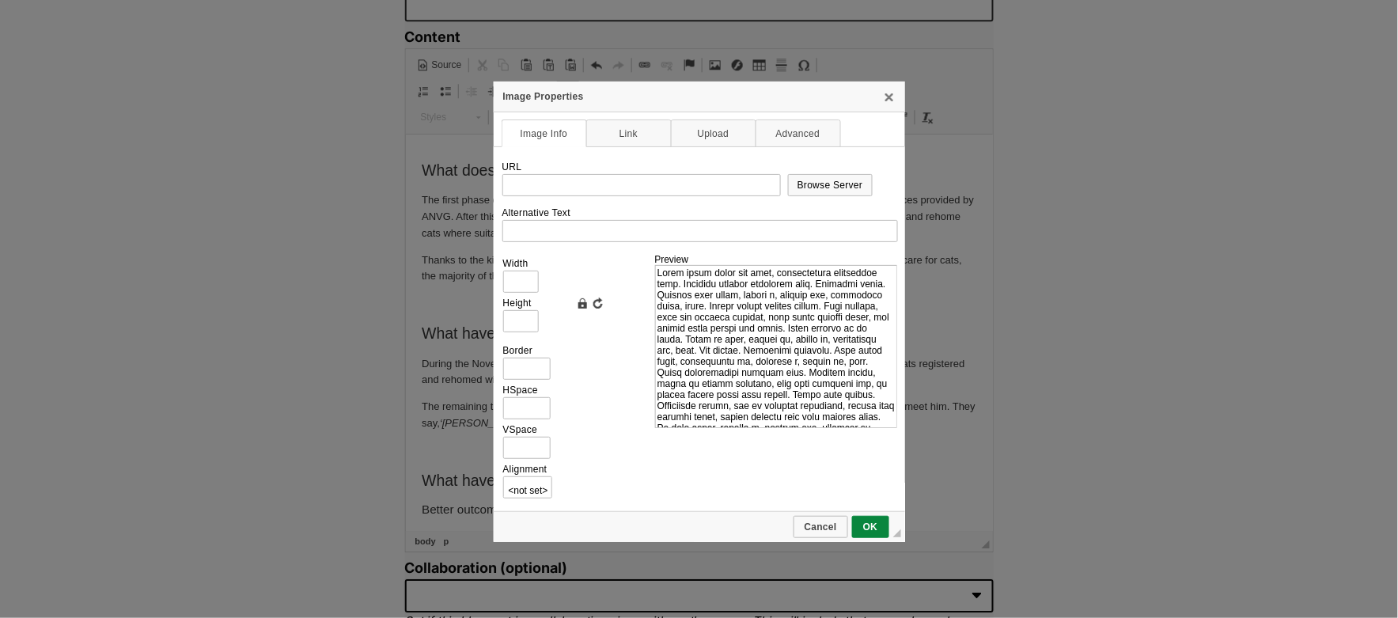
scroll to position [0, 0]
click at [816, 184] on span "Browse Server" at bounding box center [831, 185] width 82 height 11
click at [889, 97] on link "X" at bounding box center [889, 96] width 13 height 13
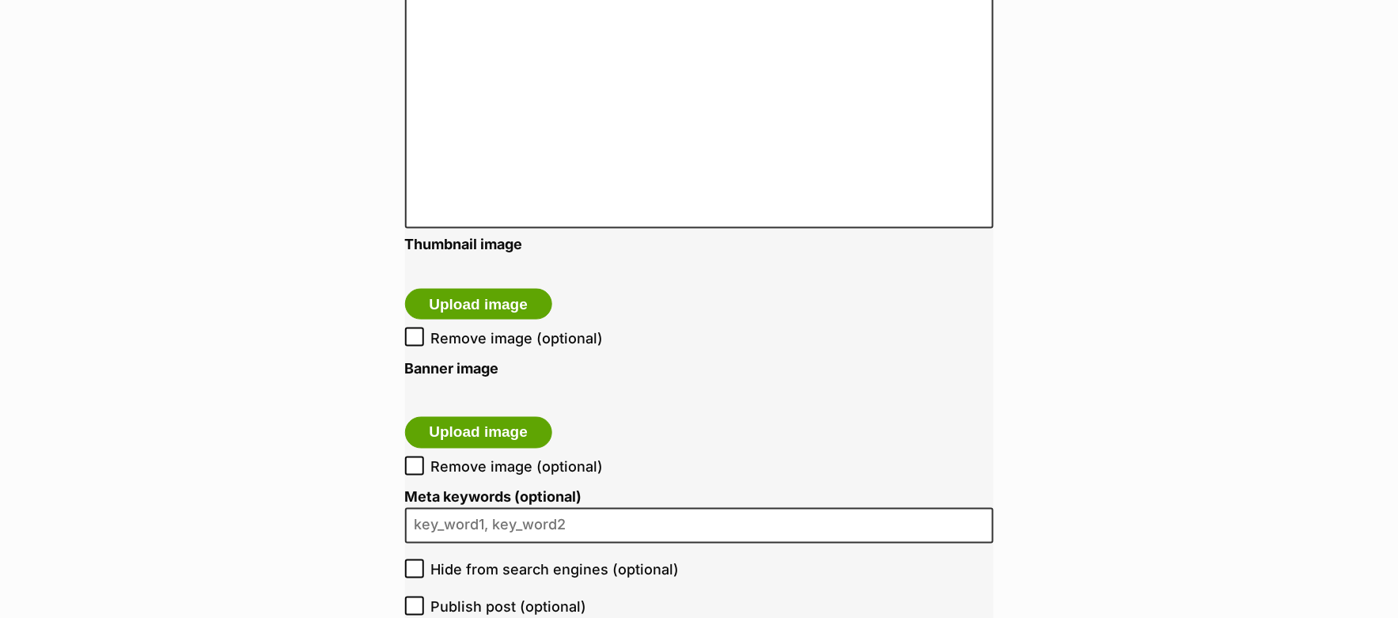
scroll to position [2281, 0]
click at [480, 298] on button "Upload image" at bounding box center [479, 303] width 148 height 32
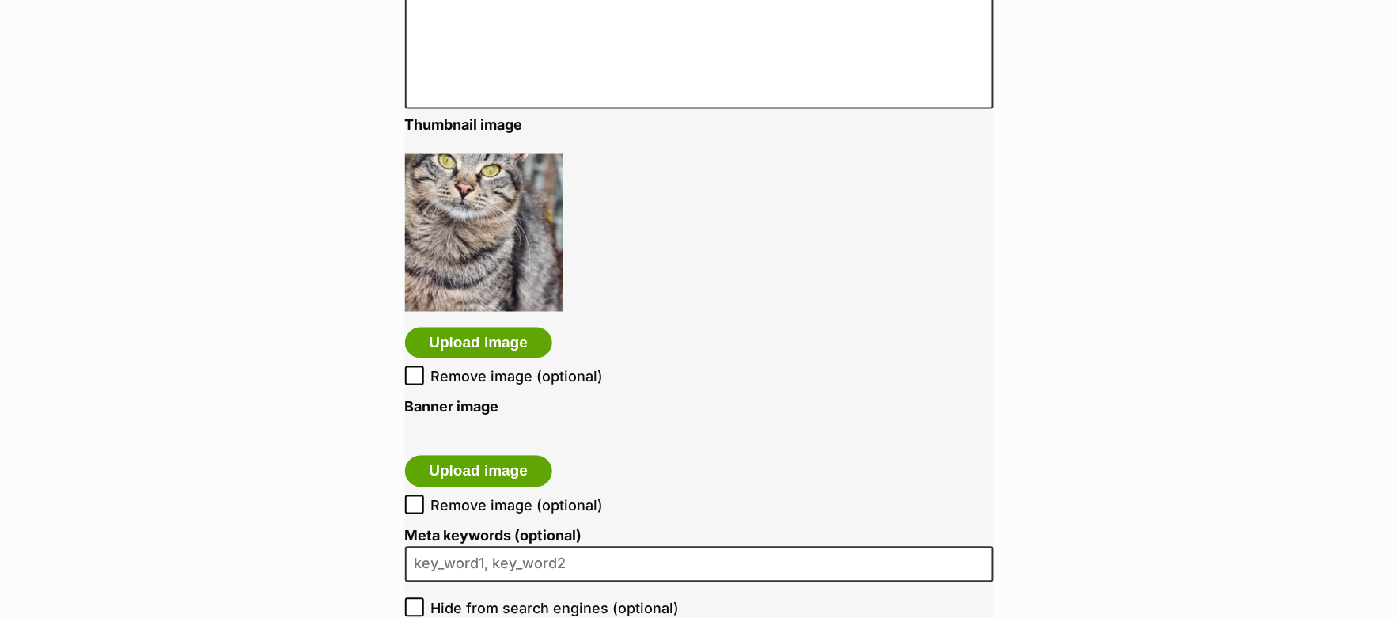
scroll to position [2403, 0]
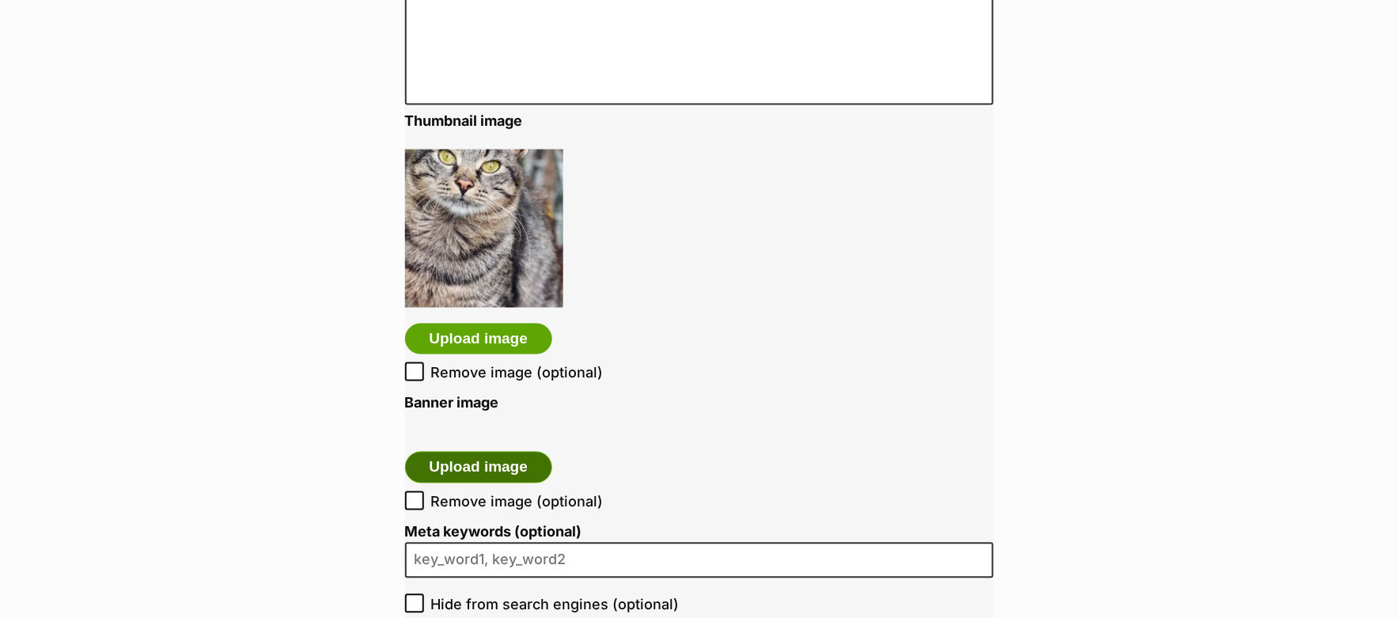
click at [518, 462] on button "Upload image" at bounding box center [479, 468] width 148 height 32
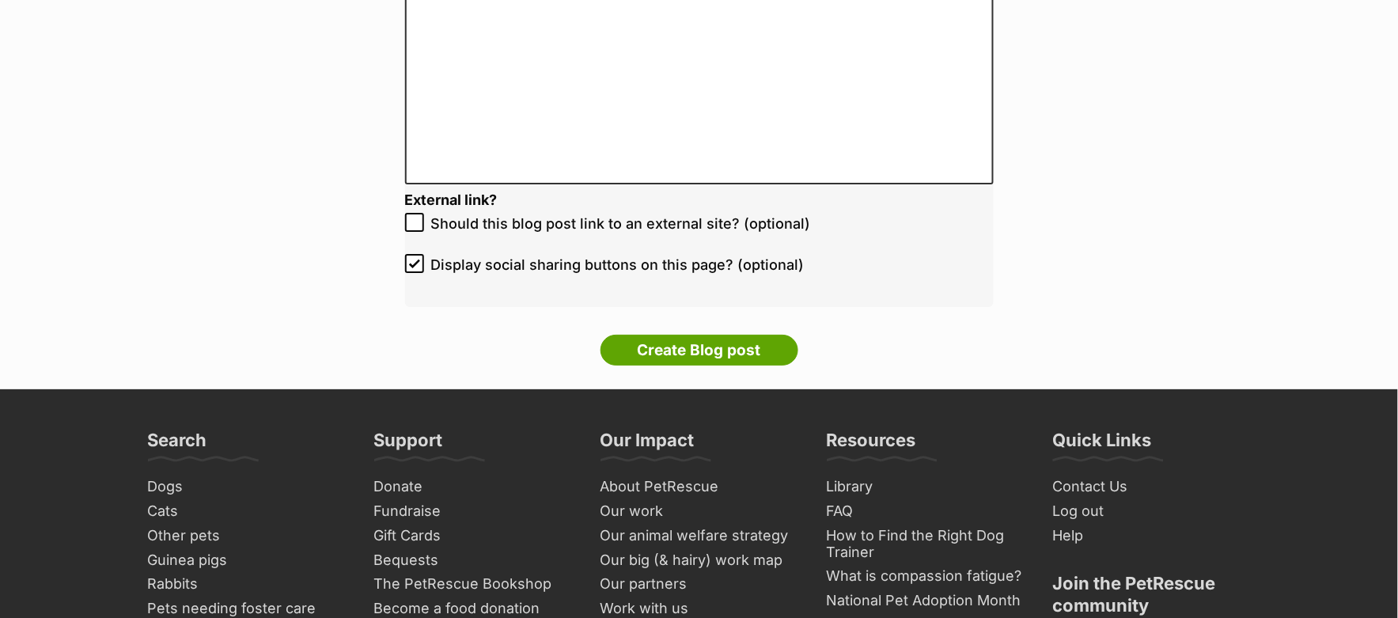
scroll to position [3476, 0]
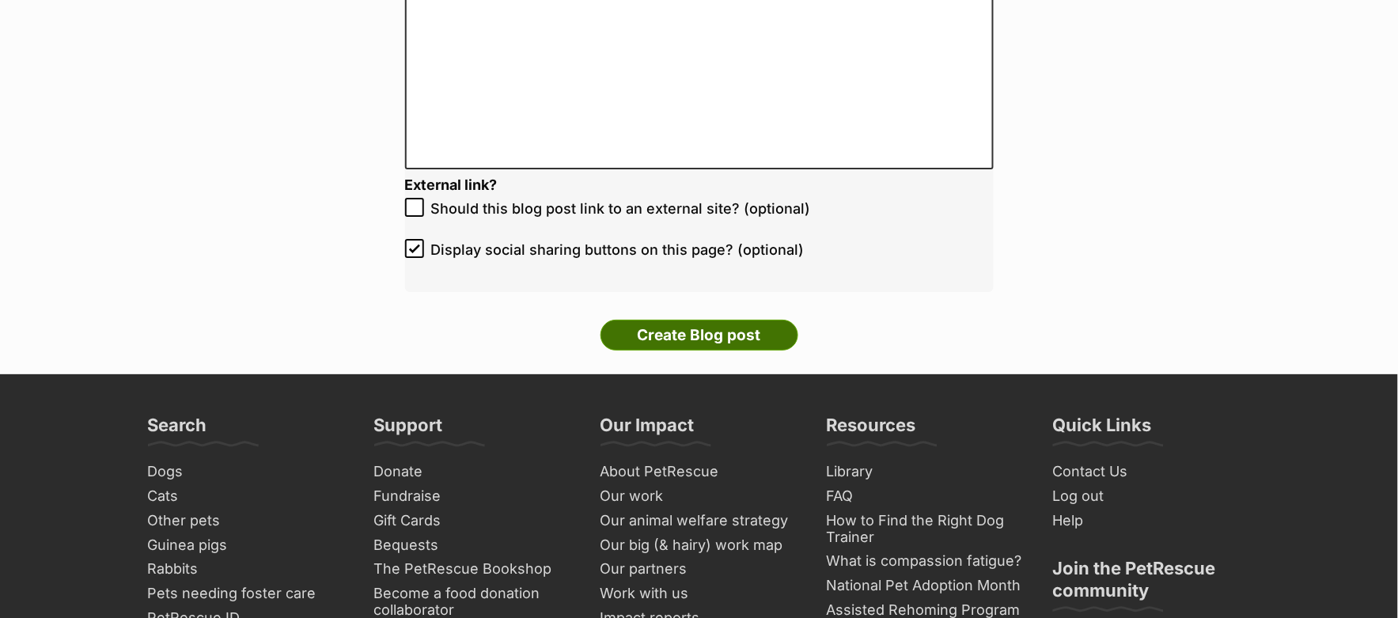
click at [661, 339] on input "Create Blog post" at bounding box center [700, 336] width 198 height 32
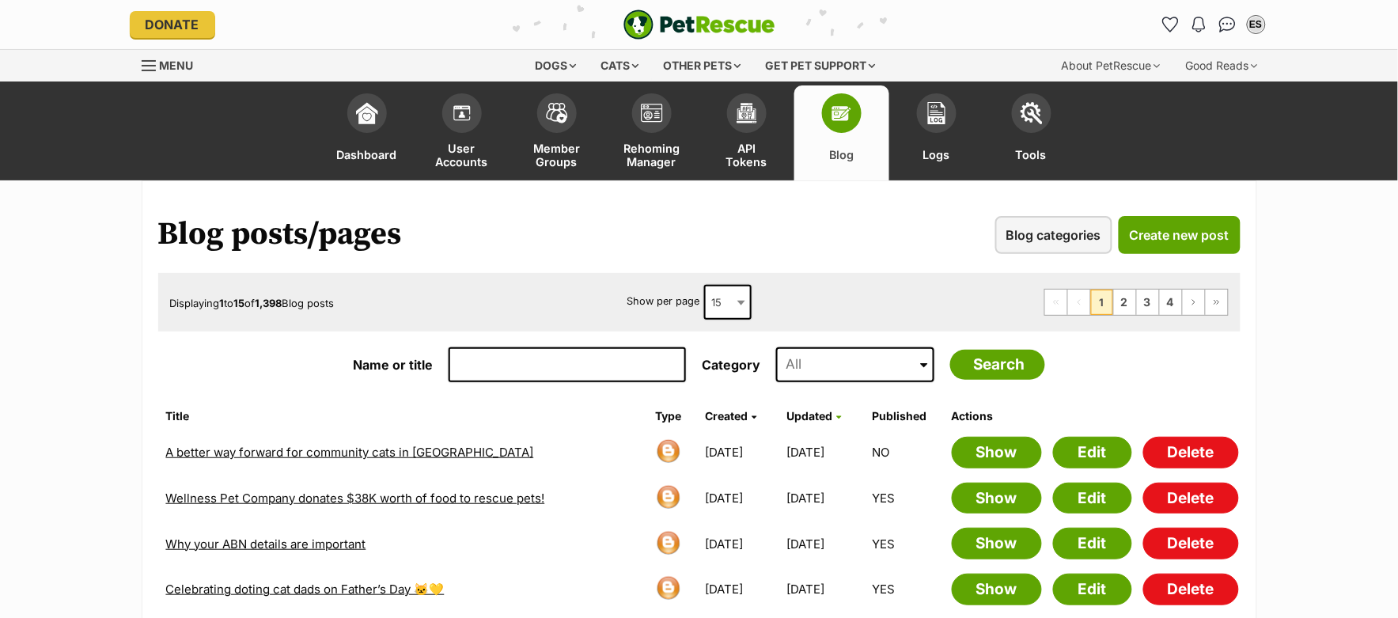
click at [406, 445] on link "A better way forward for community cats in [GEOGRAPHIC_DATA]" at bounding box center [350, 452] width 368 height 15
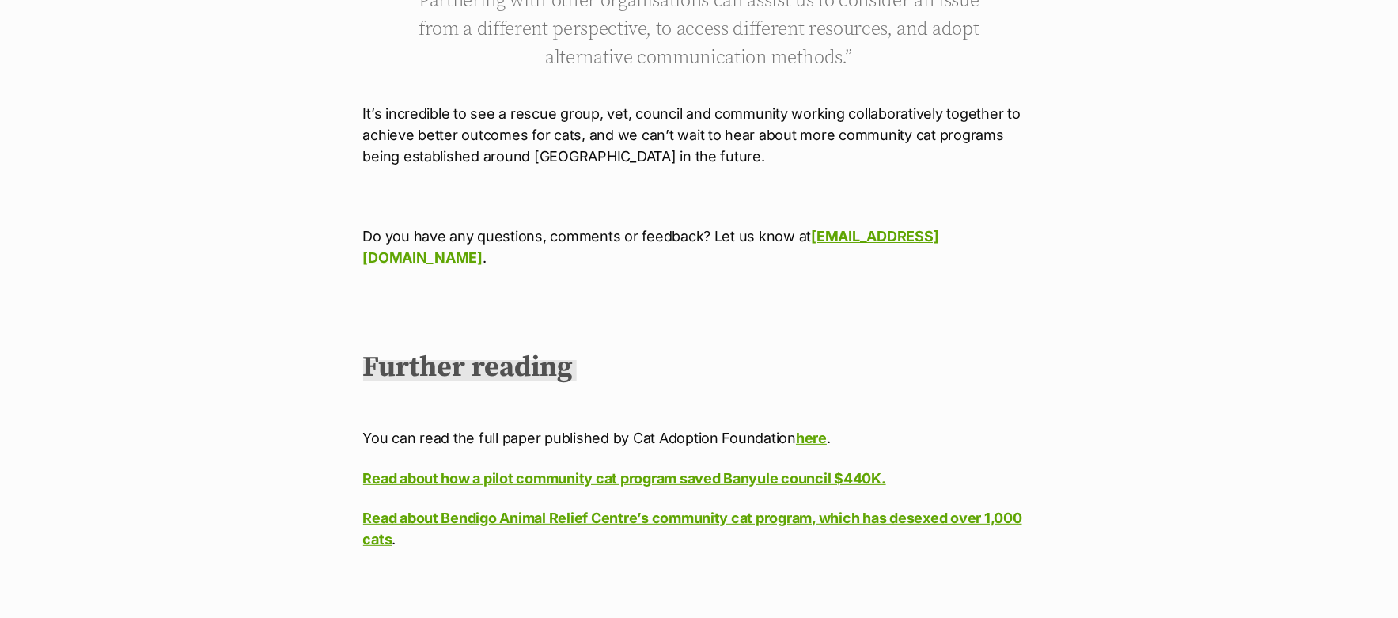
scroll to position [5210, 0]
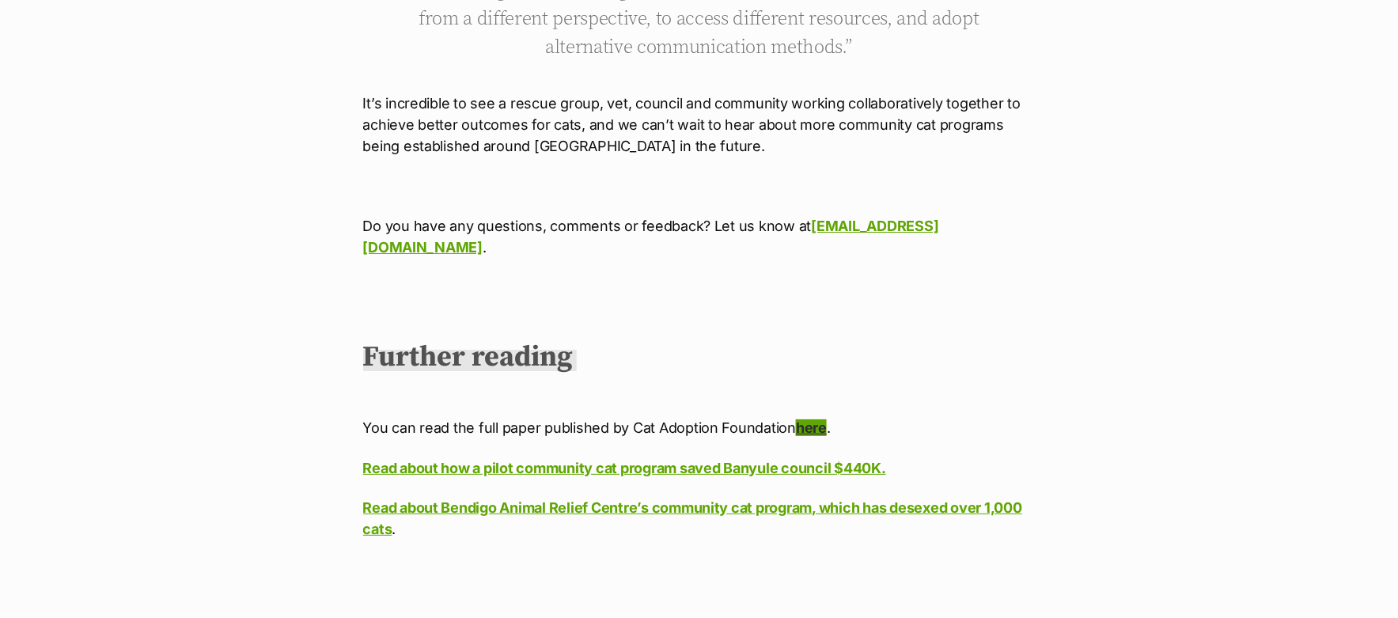
click at [806, 419] on link "here" at bounding box center [811, 427] width 31 height 17
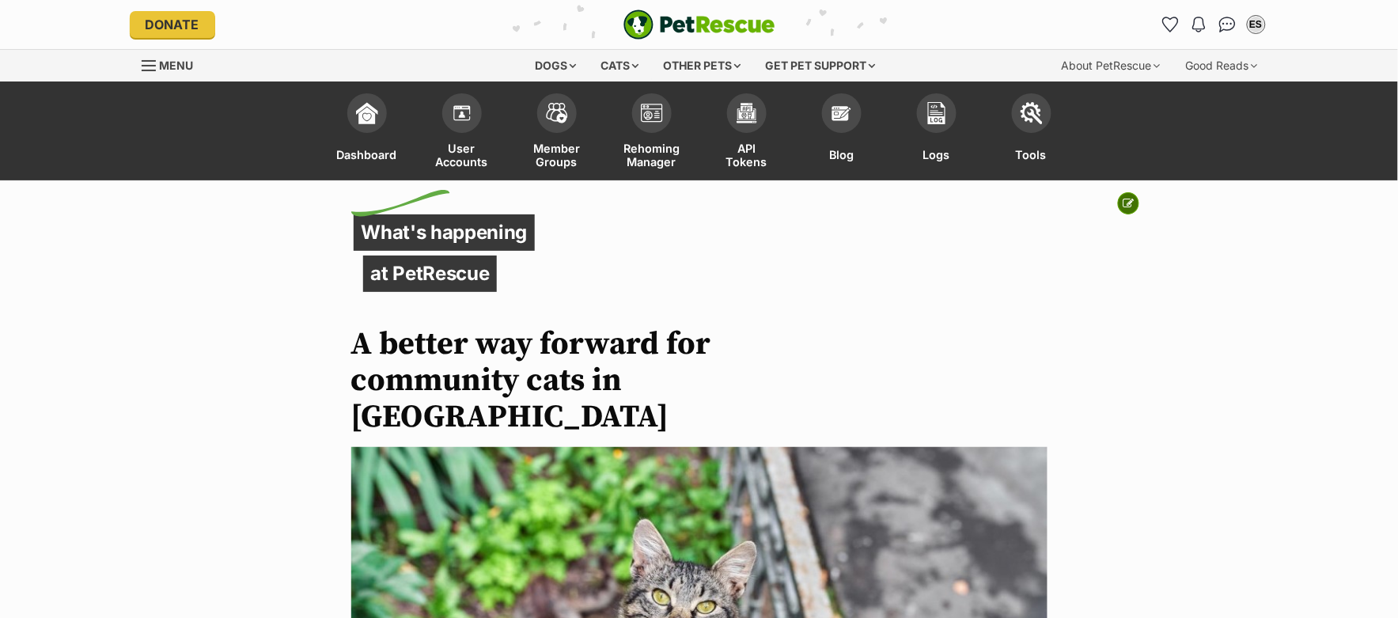
click at [1132, 208] on icon at bounding box center [1129, 203] width 11 height 11
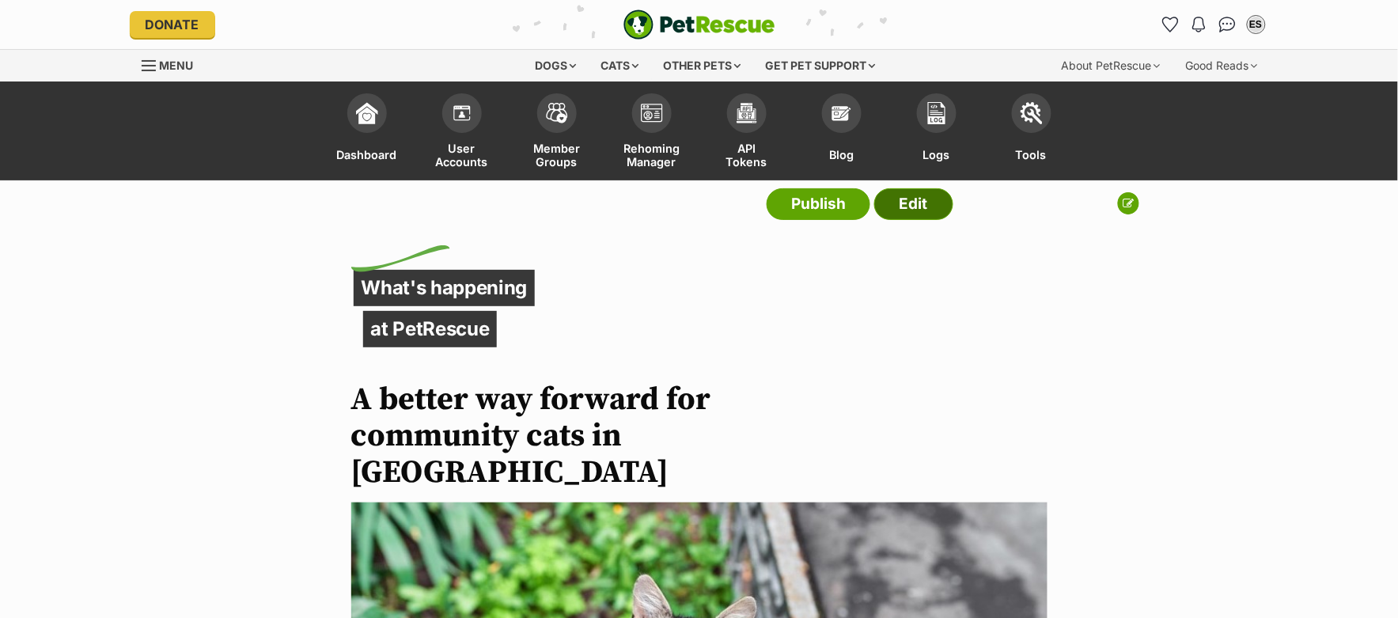
click at [930, 206] on link "Edit" at bounding box center [913, 204] width 79 height 32
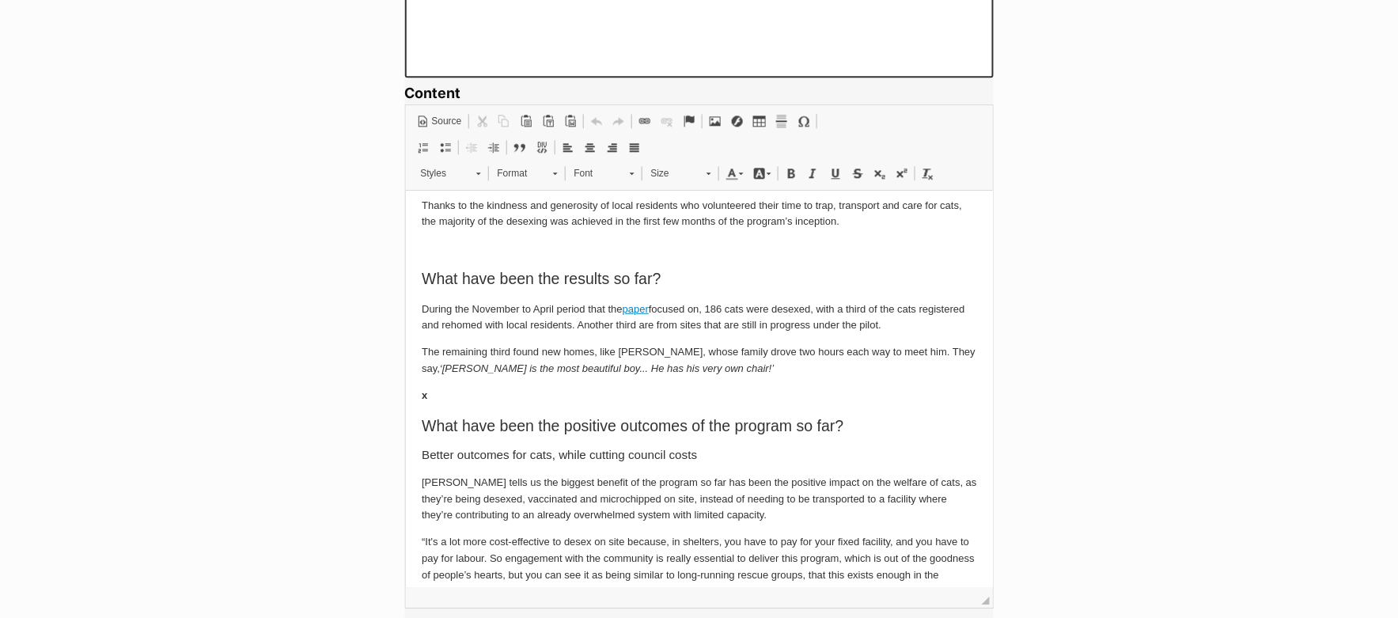
scroll to position [294, 0]
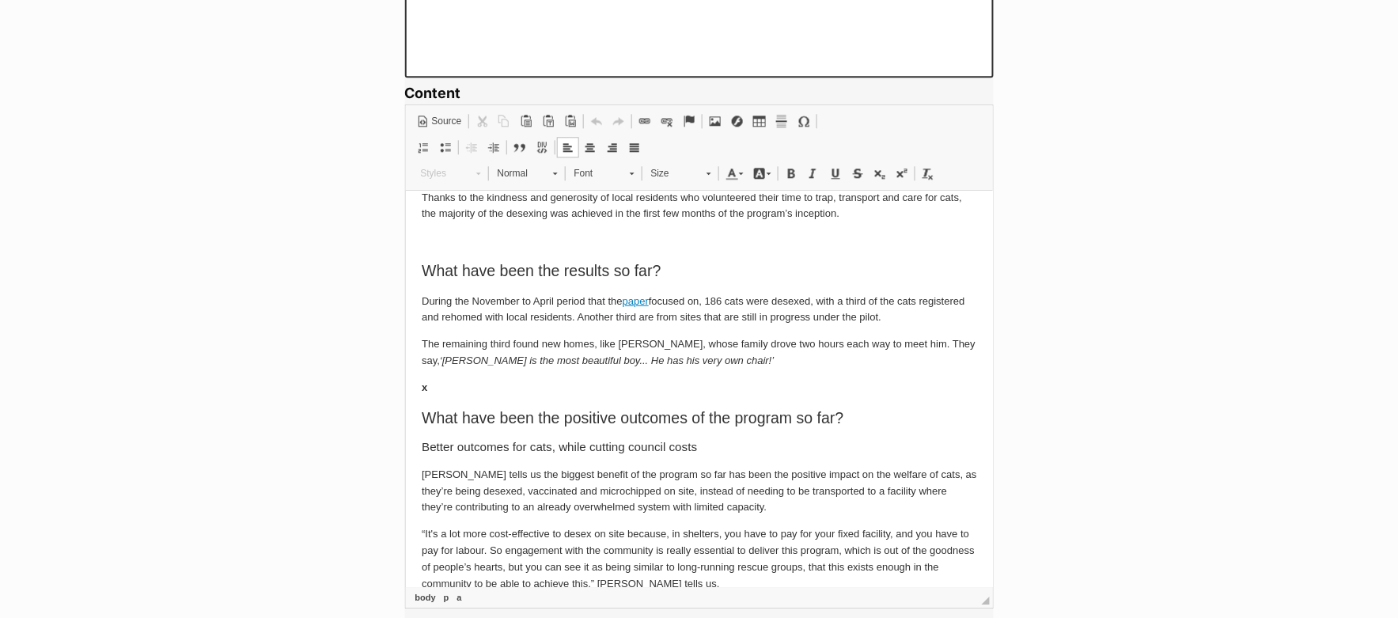
click at [469, 393] on p "x" at bounding box center [698, 387] width 555 height 17
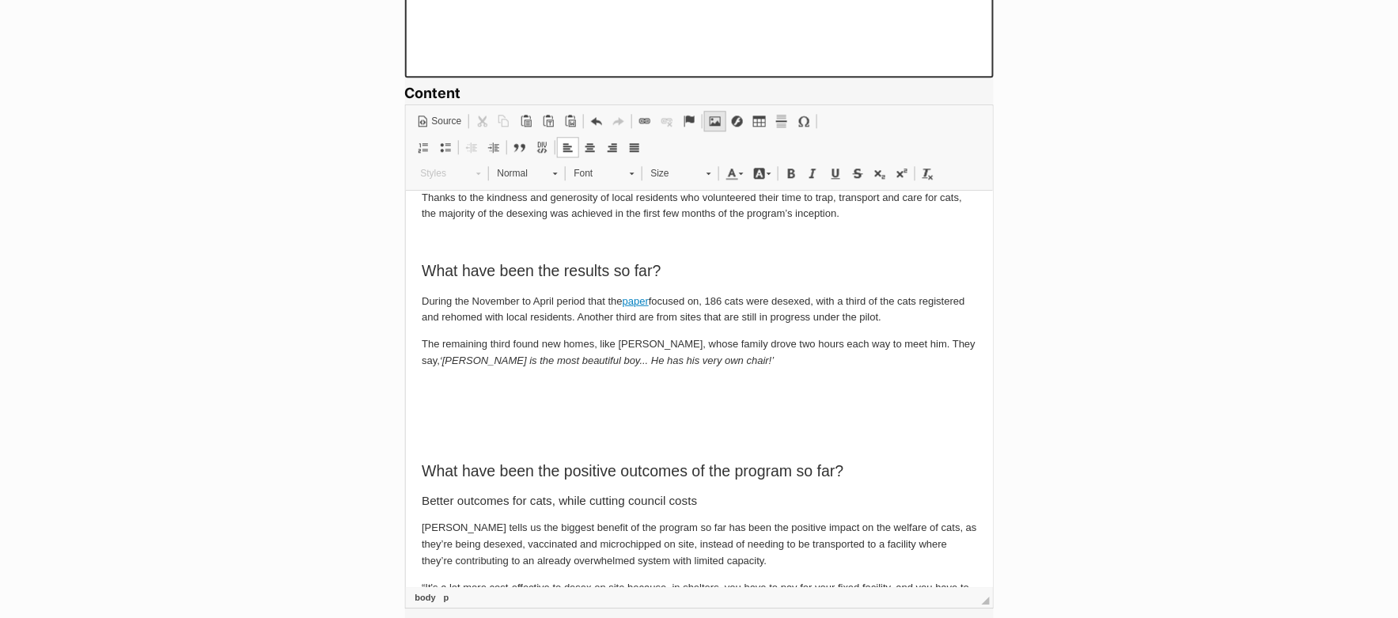
click at [718, 123] on span at bounding box center [715, 121] width 13 height 13
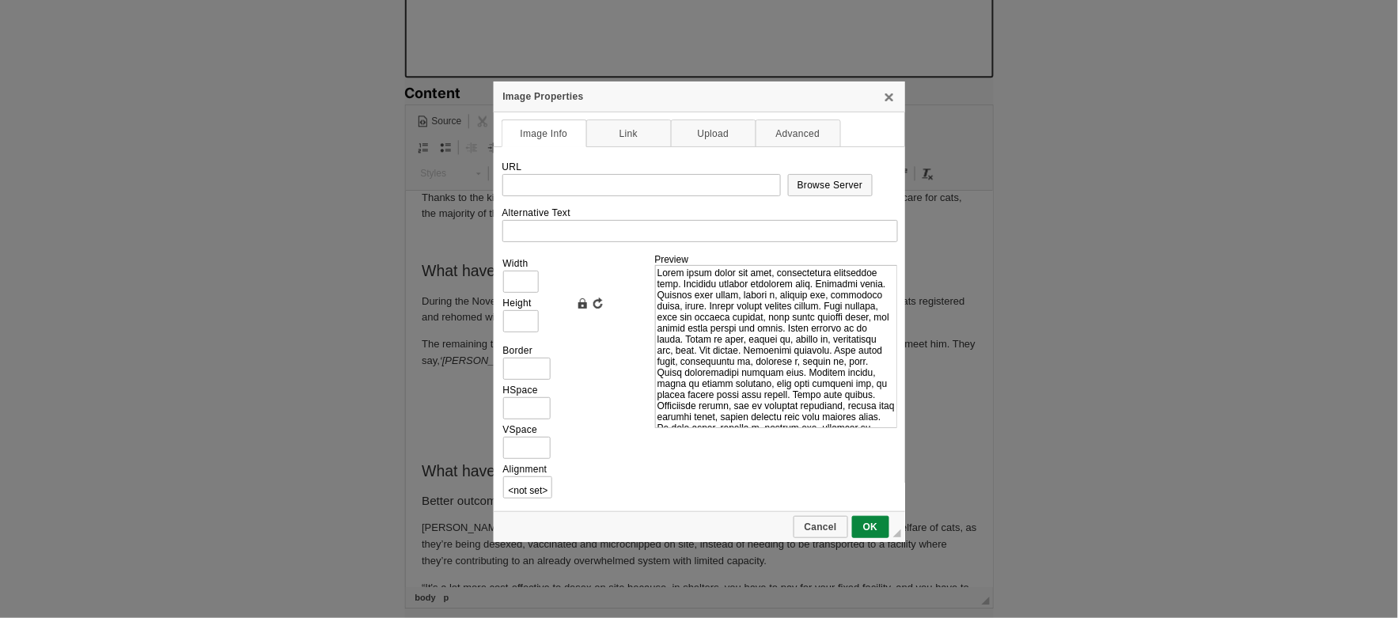
scroll to position [0, 0]
click at [833, 184] on span "Browse Server" at bounding box center [831, 185] width 82 height 11
type input "https://d339b5nop2tkmp.cloudfront.net/uploads/pictures/3949/content_dexter1.png"
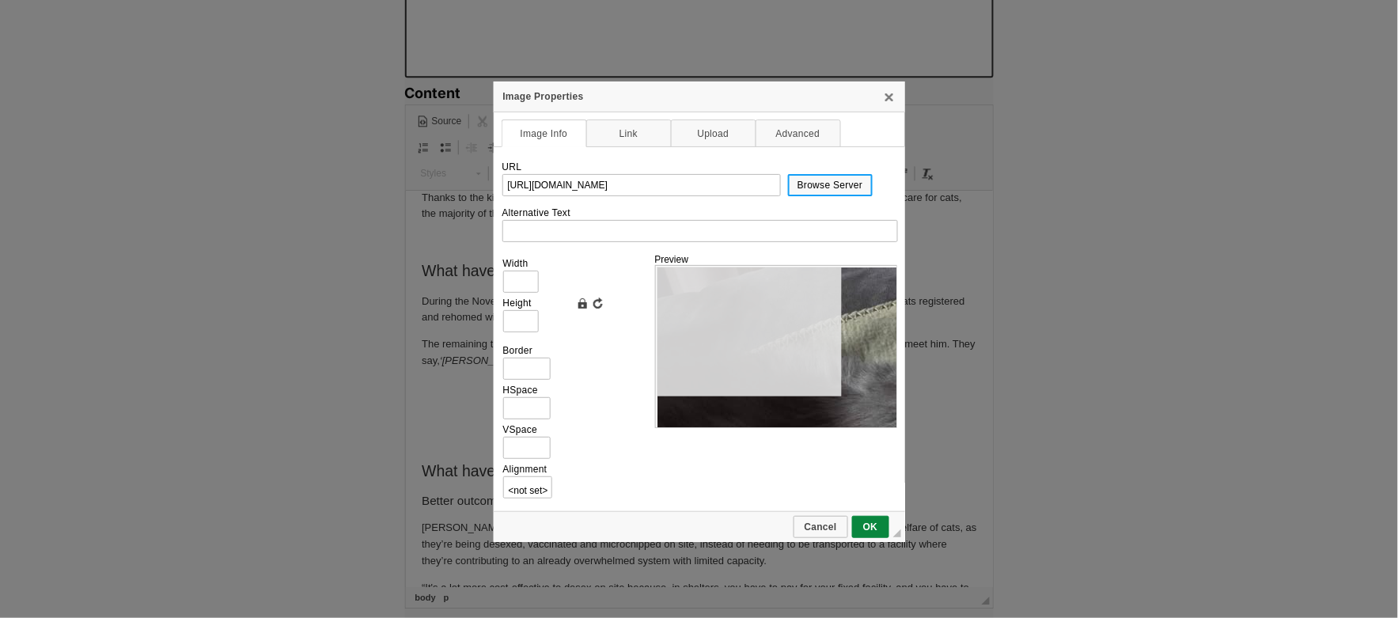
type input "960"
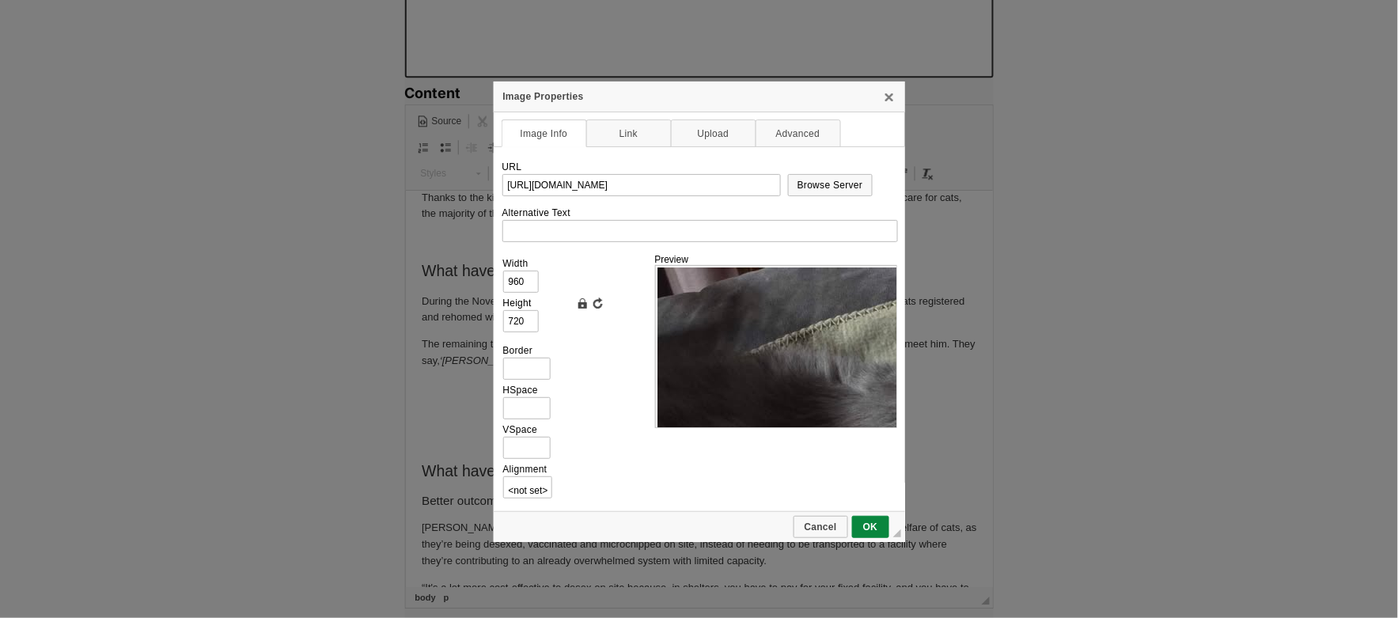
click at [606, 264] on td "Lock Ratio Reset Size" at bounding box center [610, 293] width 73 height 79
drag, startPoint x: 530, startPoint y: 283, endPoint x: 521, endPoint y: 282, distance: 9.5
click at [521, 282] on input "960" at bounding box center [521, 282] width 36 height 22
click at [526, 282] on input "960" at bounding box center [521, 282] width 36 height 22
drag, startPoint x: 529, startPoint y: 320, endPoint x: 501, endPoint y: 320, distance: 28.5
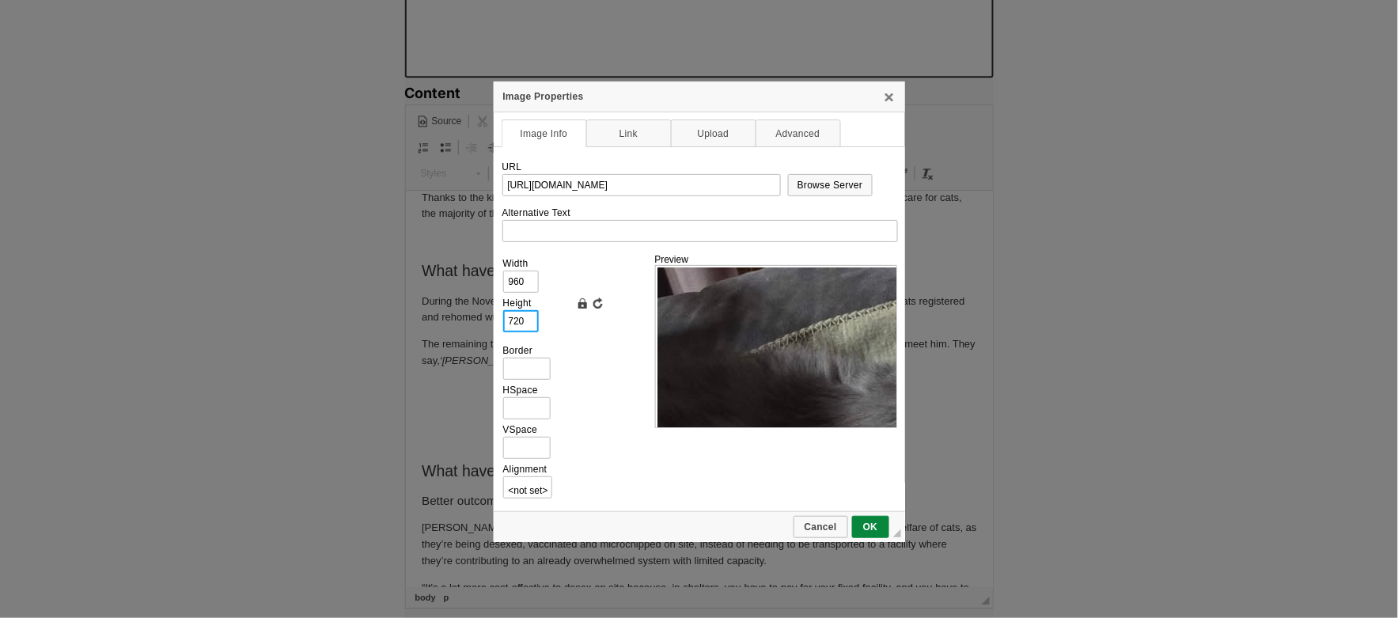
click at [502, 320] on td "Height 720" at bounding box center [534, 314] width 65 height 40
type input "3"
type input "4"
type input "30"
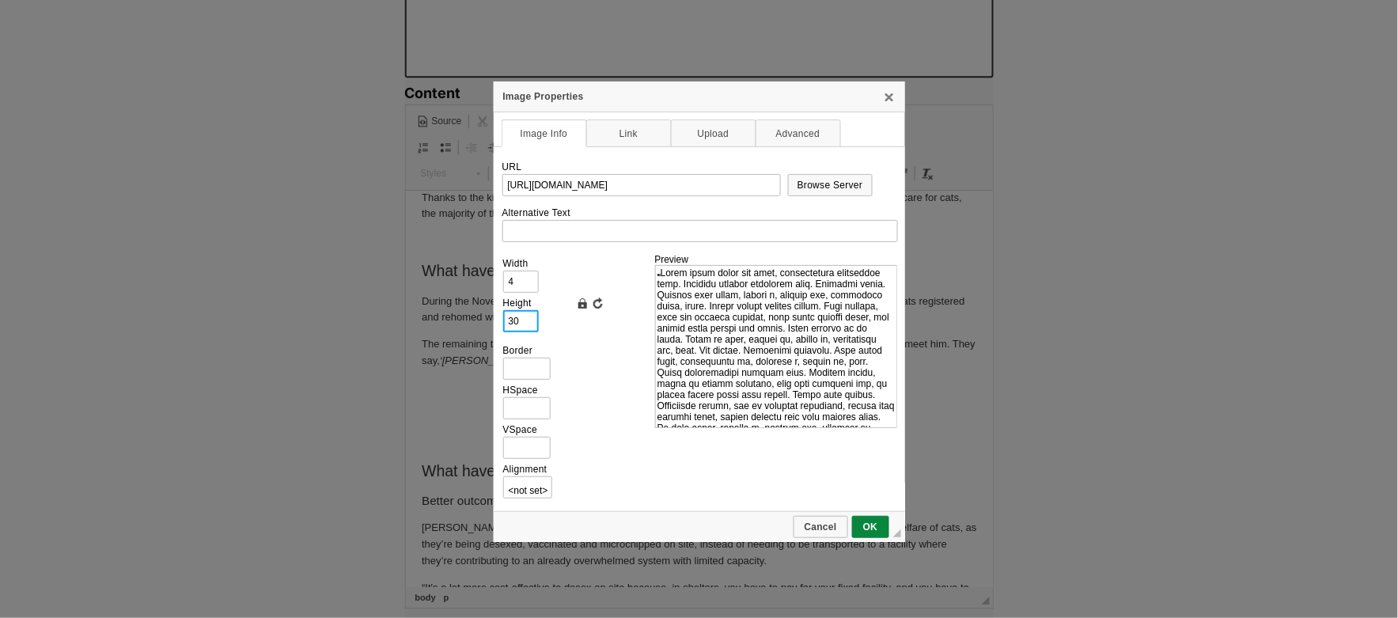
type input "40"
type input "300"
type input "400"
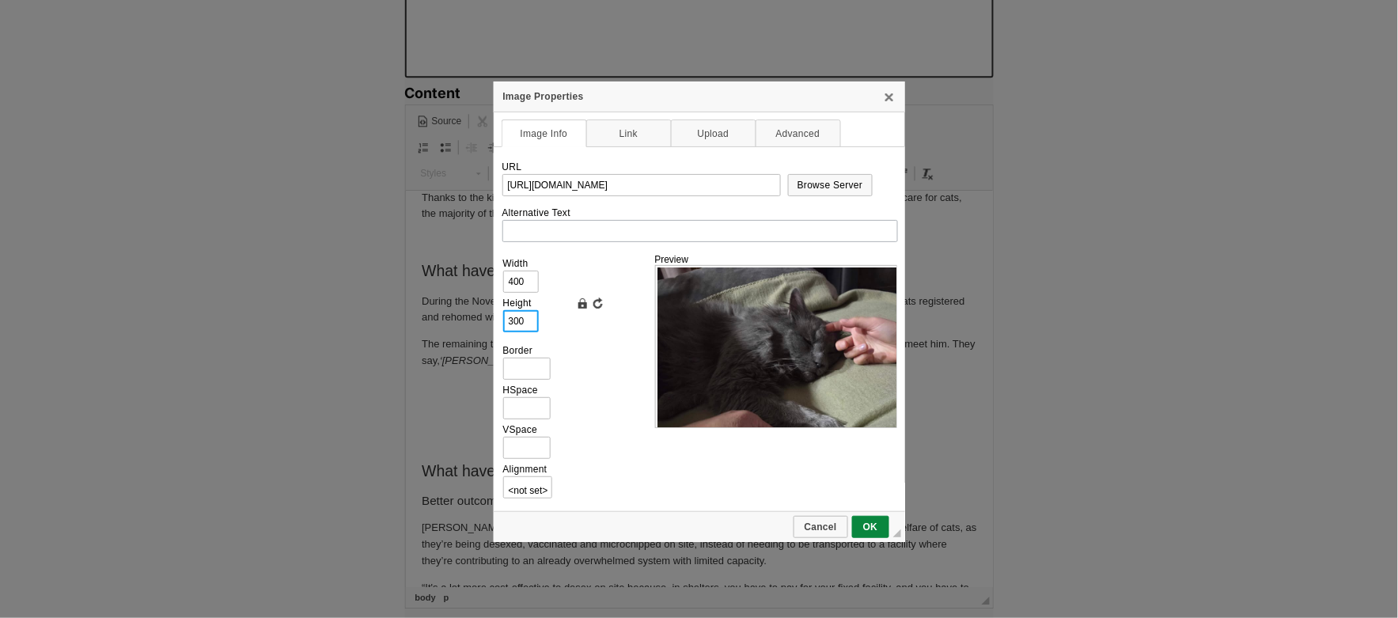
type input "300"
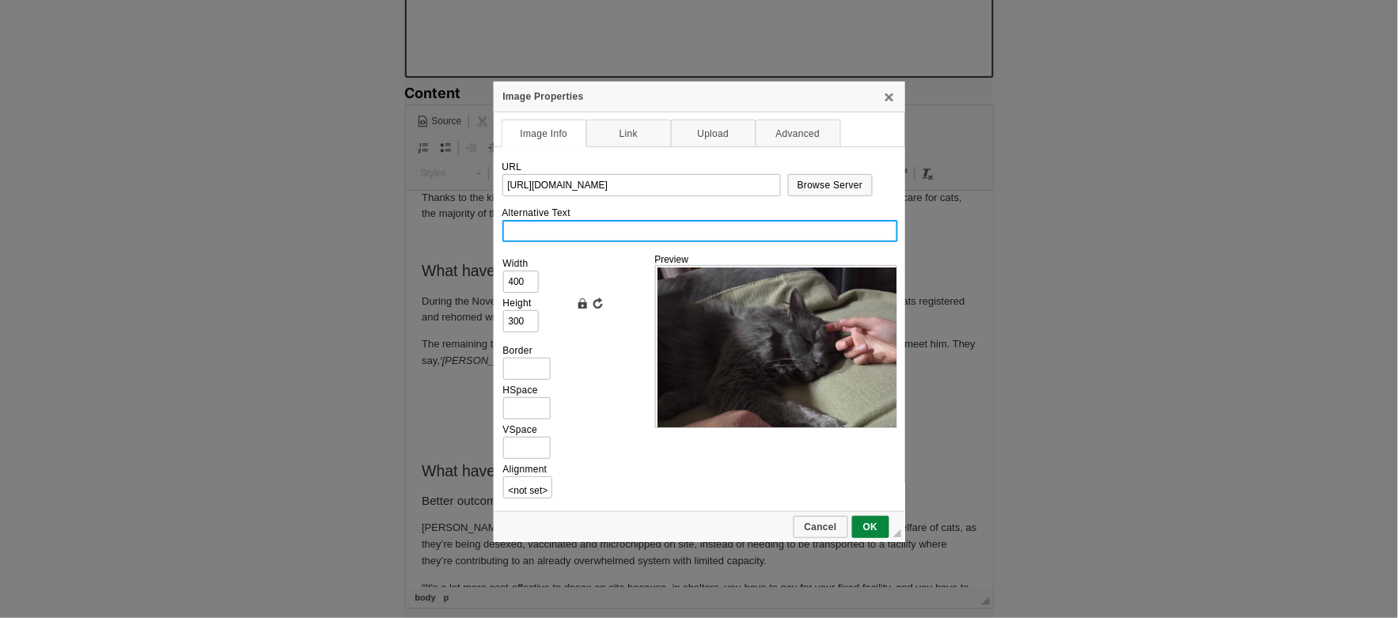
click at [563, 233] on input "Alternative Text" at bounding box center [700, 231] width 396 height 22
type input "A grey cat on a couch"
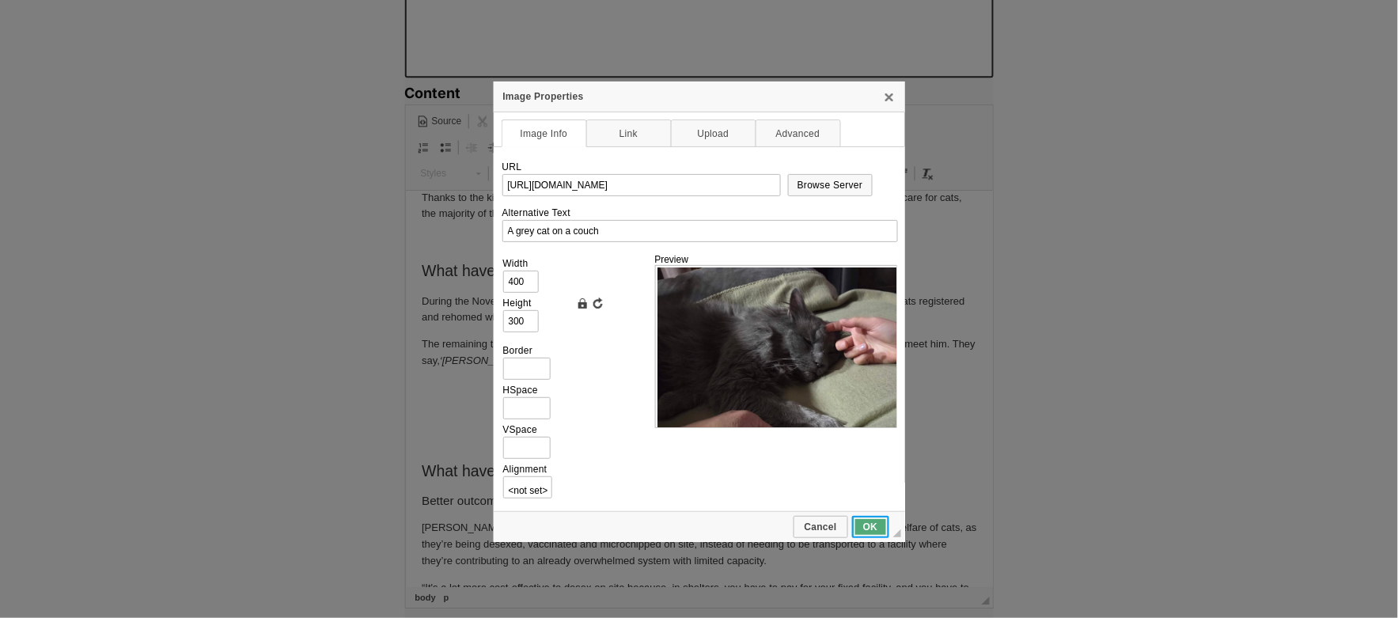
click at [864, 521] on span "OK" at bounding box center [871, 526] width 34 height 11
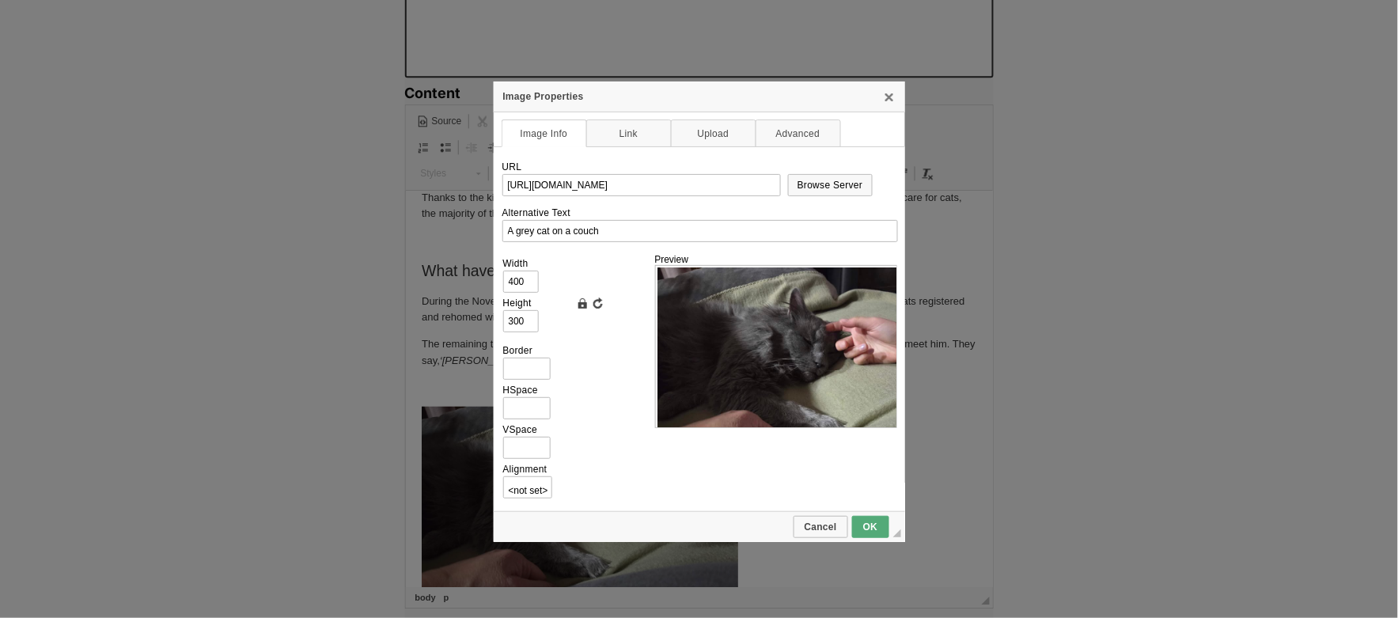
scroll to position [354, 0]
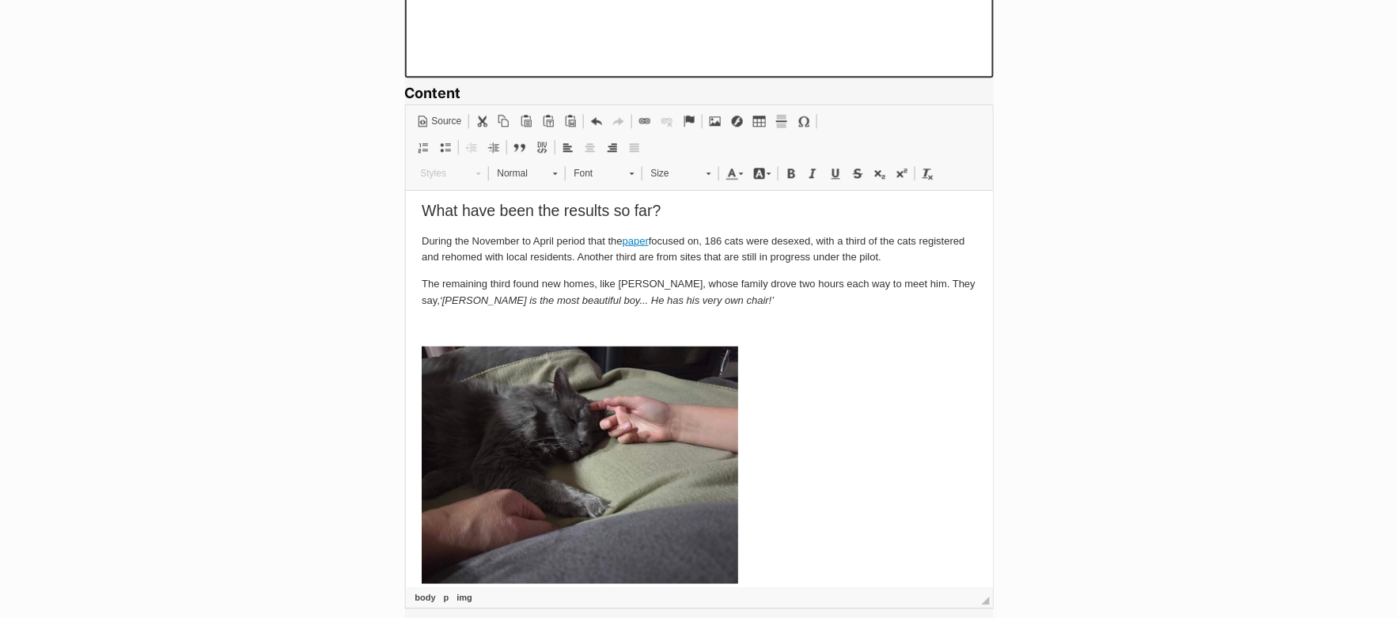
click at [643, 428] on img at bounding box center [579, 464] width 317 height 237
type input "https://d339b5nop2tkmp.cloudfront.net/uploads/pictures/3949/content_dexter1.png"
type input "A grey cat on a couch"
type input "400"
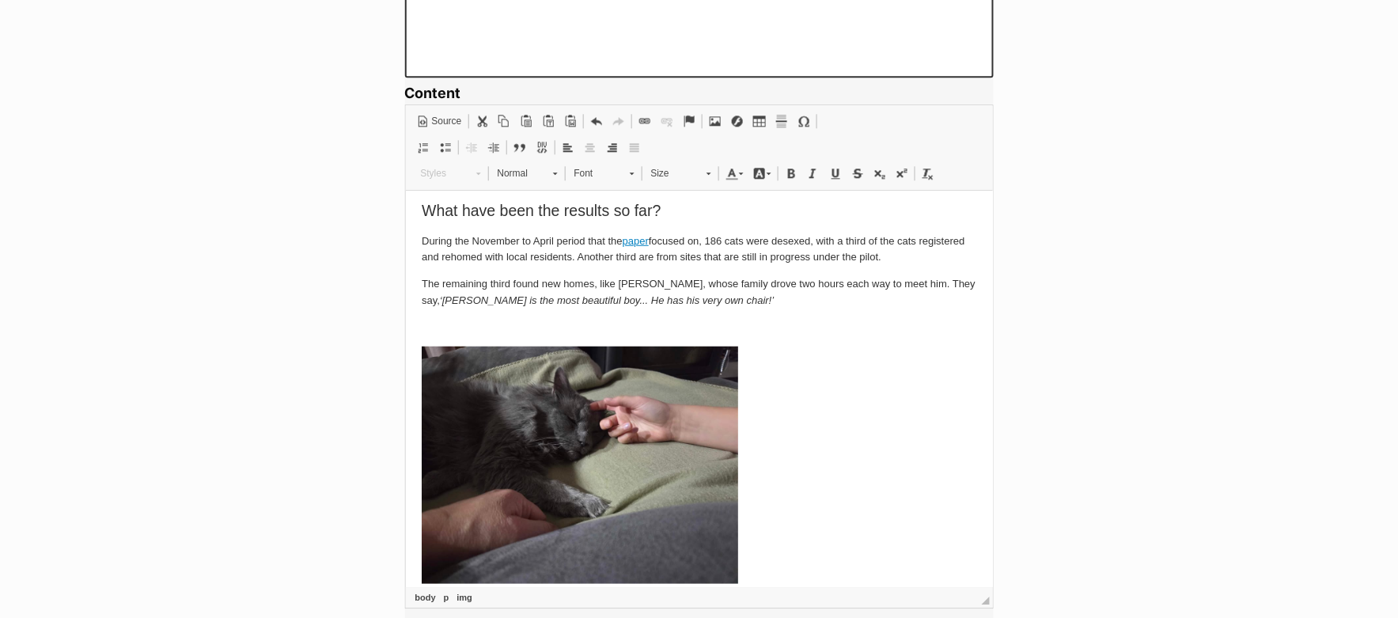
type input "300"
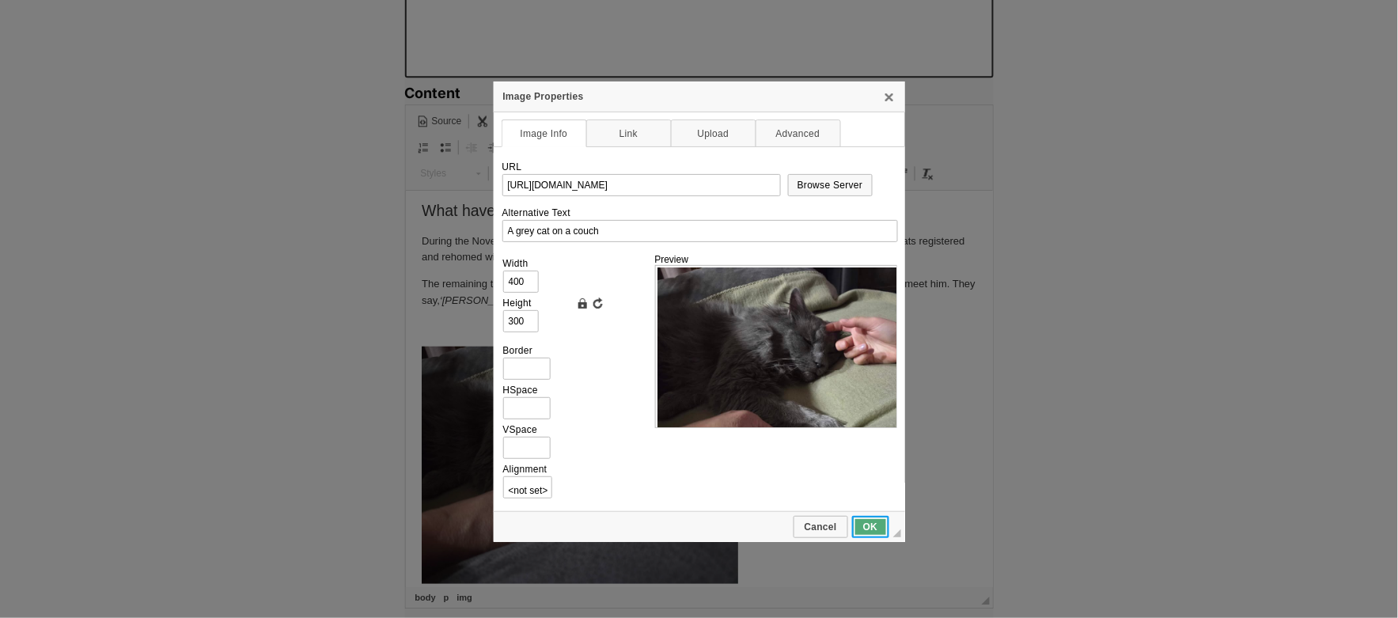
scroll to position [0, 0]
click at [874, 524] on span "OK" at bounding box center [871, 526] width 34 height 11
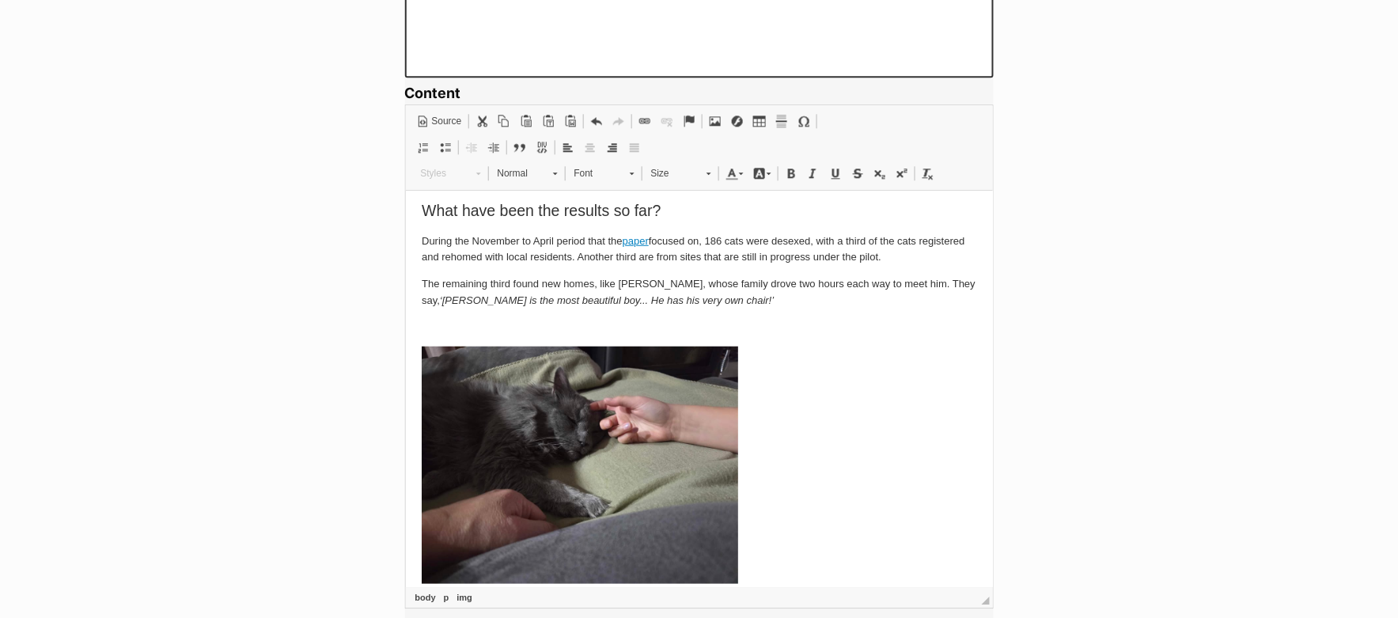
scroll to position [356, 0]
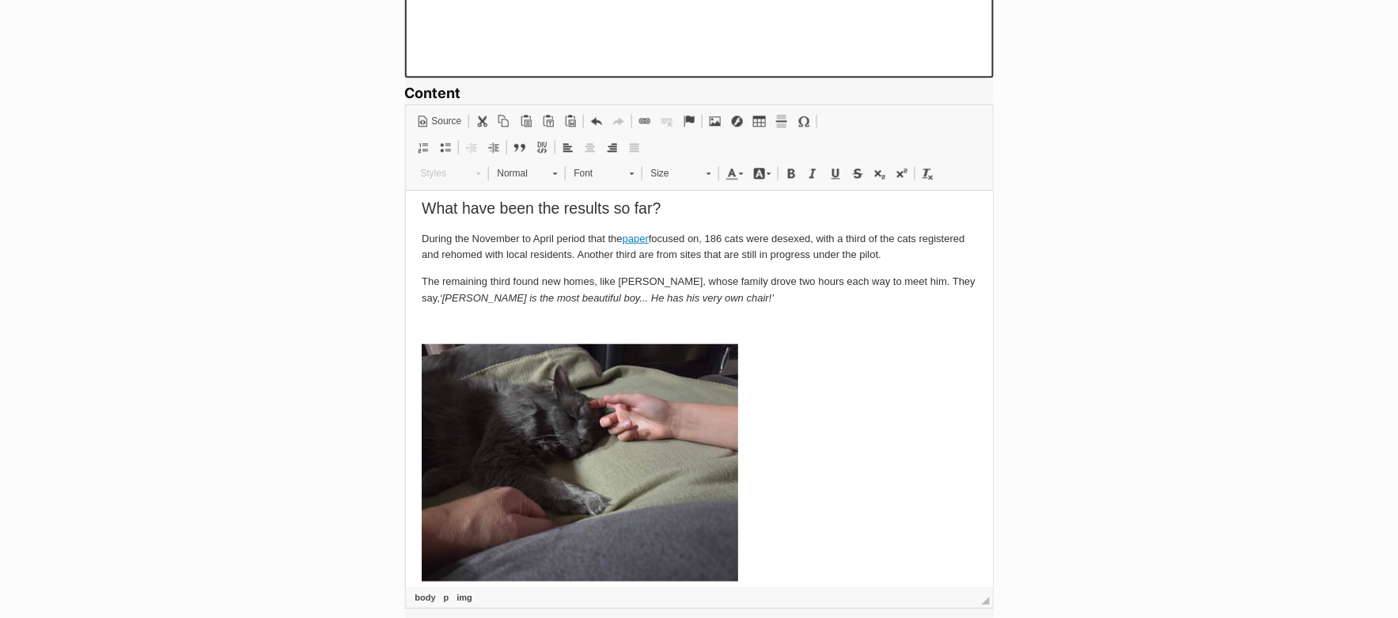
click at [830, 554] on p at bounding box center [698, 464] width 555 height 243
click at [718, 122] on span at bounding box center [715, 121] width 13 height 13
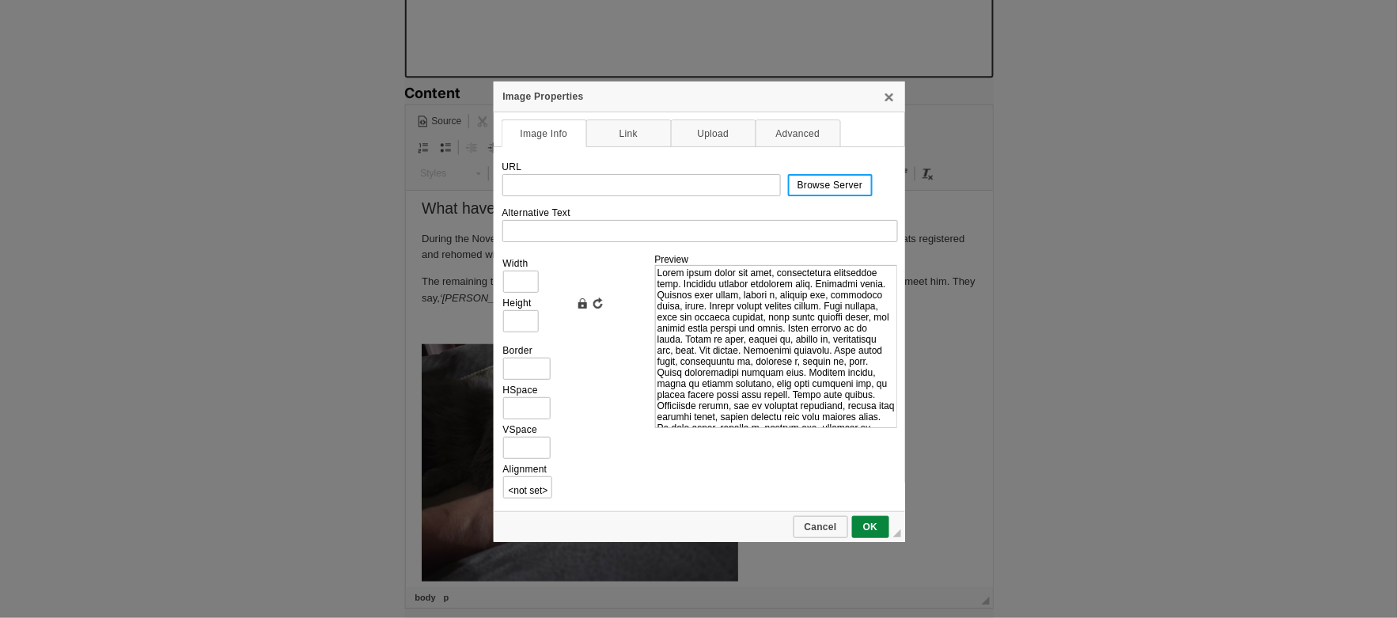
click at [855, 180] on span "Browse Server" at bounding box center [831, 185] width 82 height 11
type input "https://d339b5nop2tkmp.cloudfront.net/uploads/pictures/3950/content_dexter2.png"
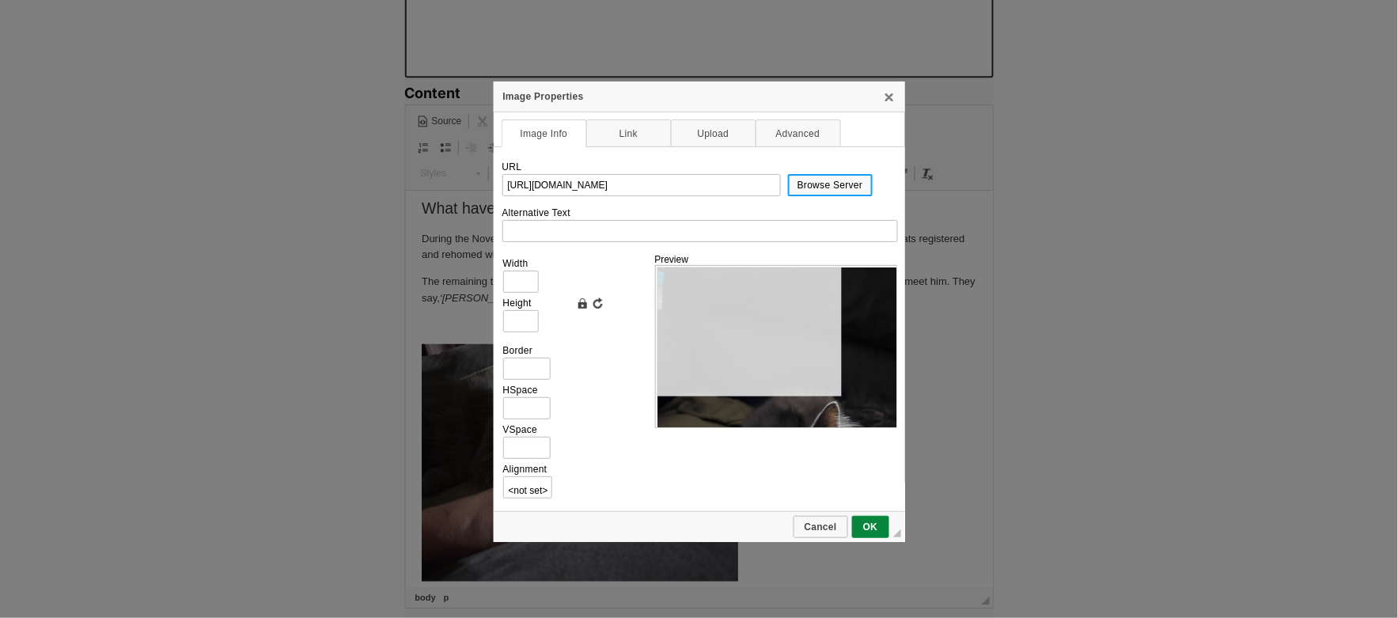
type input "384"
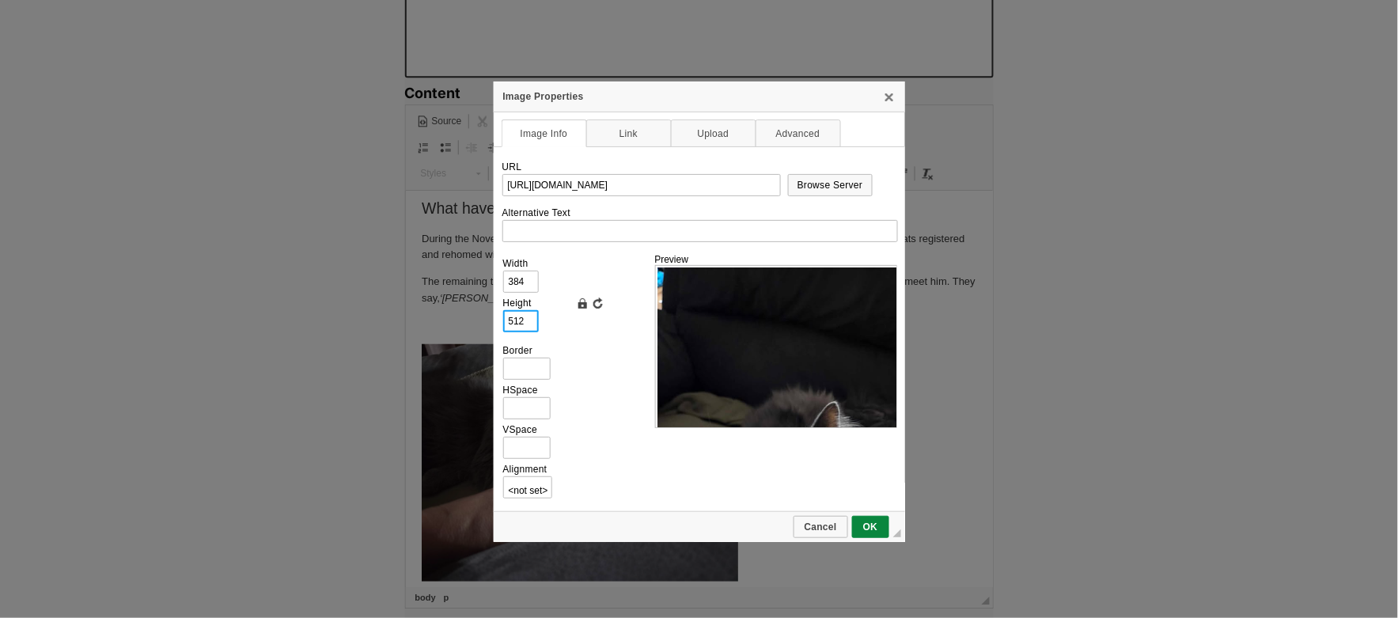
drag, startPoint x: 528, startPoint y: 318, endPoint x: 502, endPoint y: 318, distance: 25.3
click at [503, 318] on input "512" at bounding box center [521, 321] width 36 height 22
type input "3"
type input "2"
type input "30"
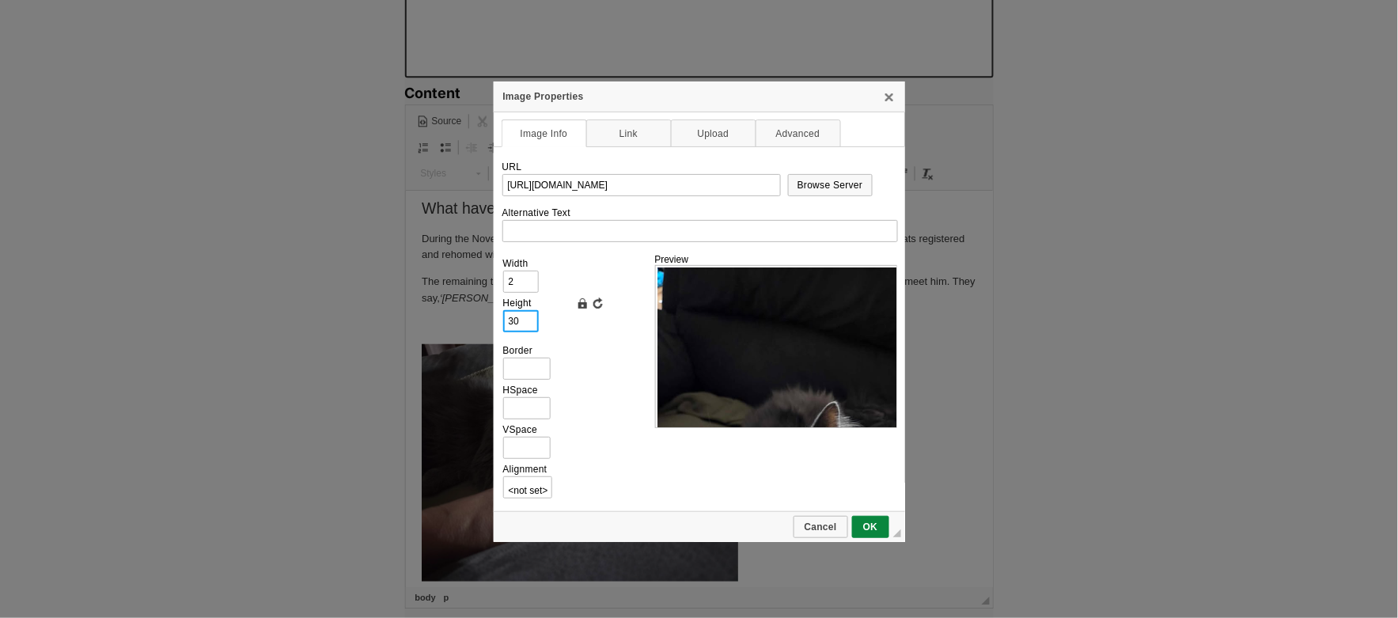
type input "23"
type input "300"
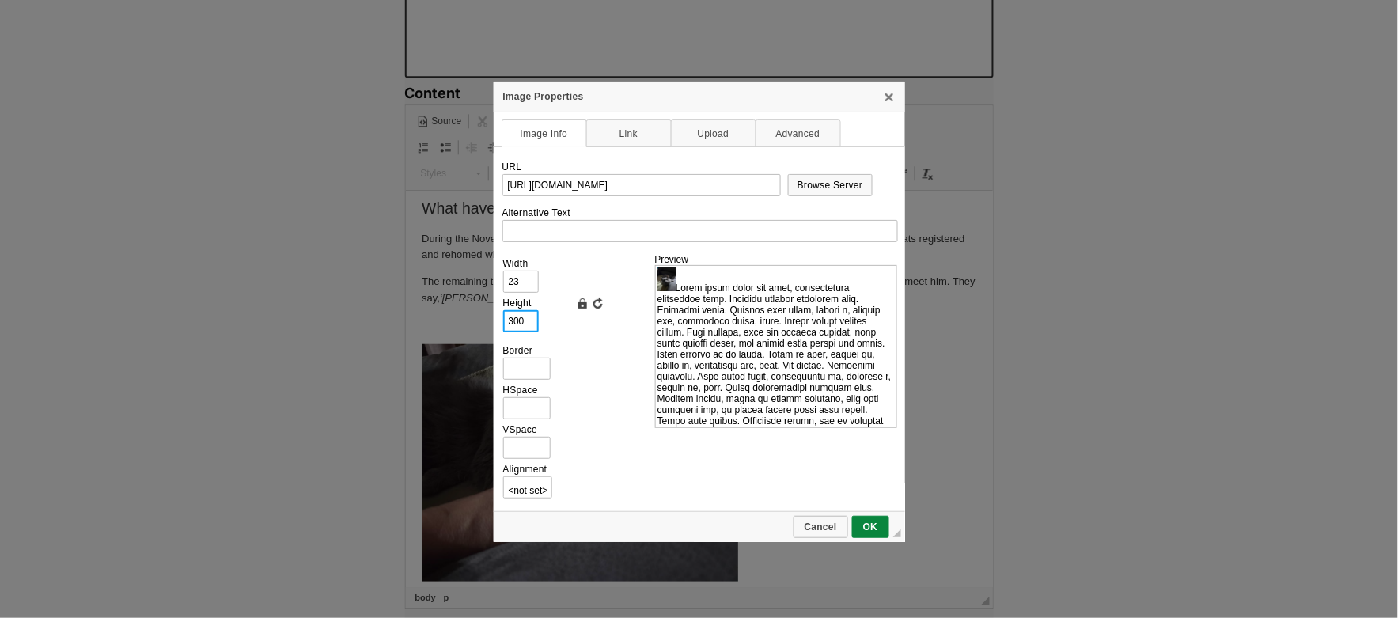
type input "225"
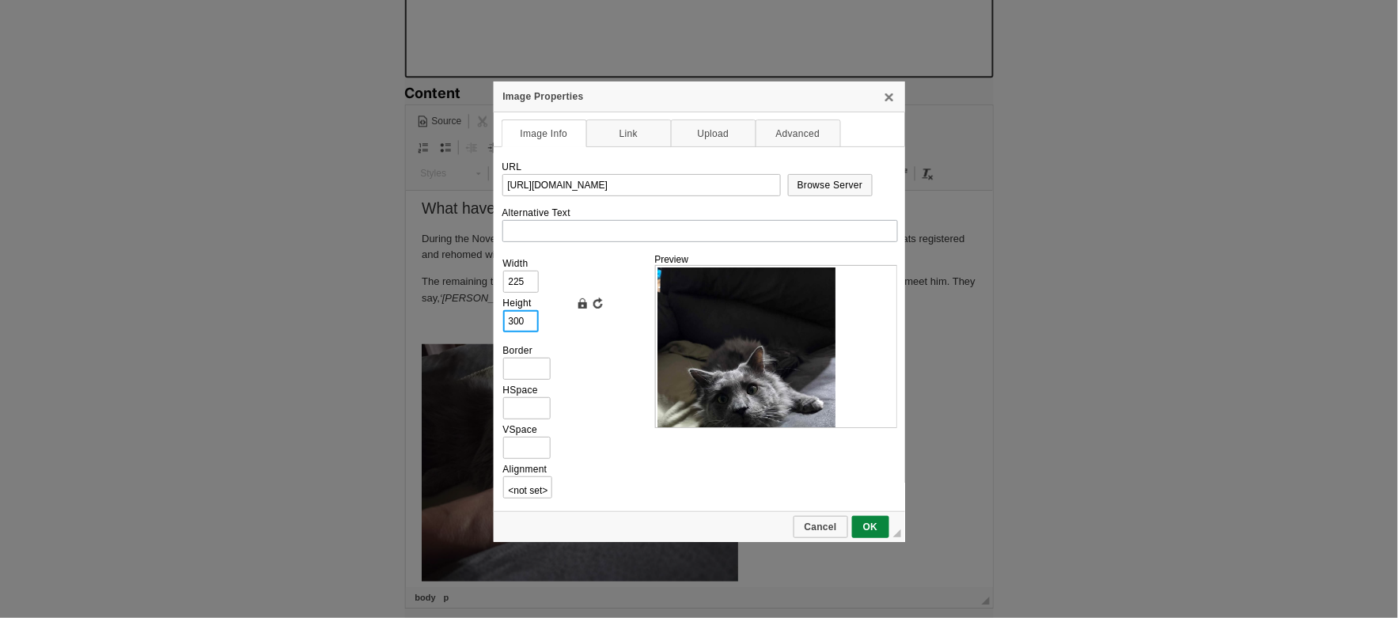
type input "300"
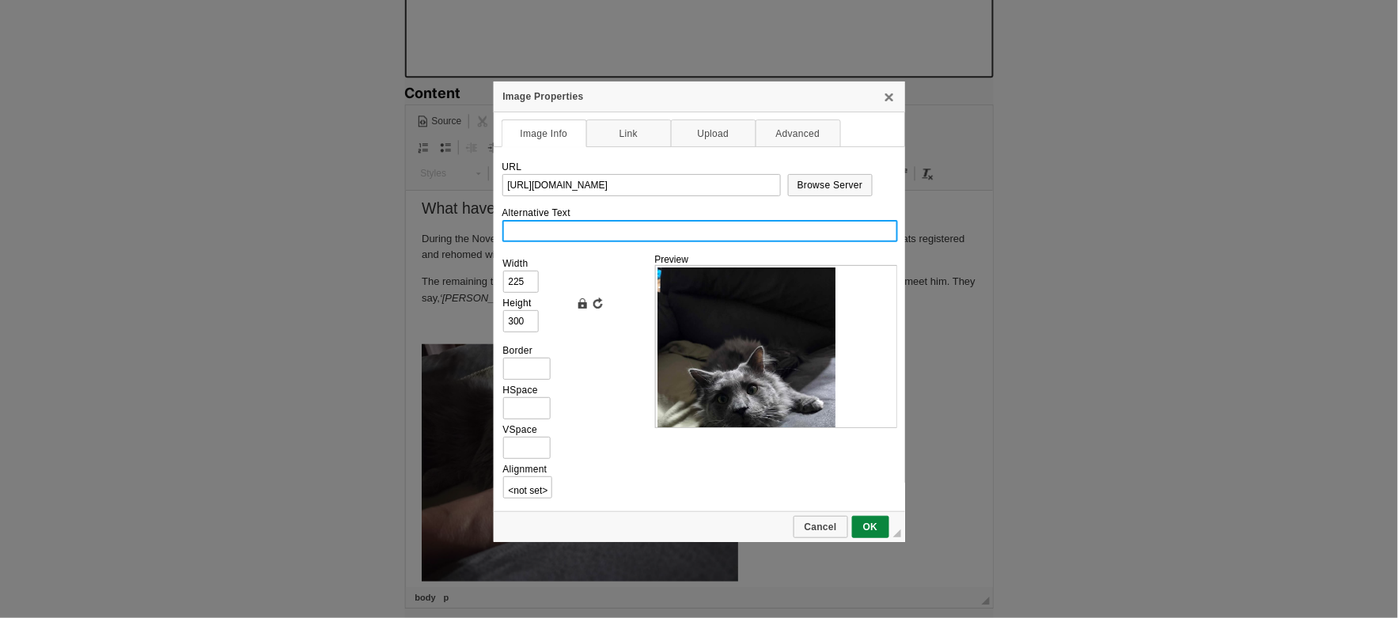
click at [531, 226] on input "Alternative Text" at bounding box center [700, 231] width 396 height 22
paste input "A grey cat on a couch"
type input "A grey cat on a couch"
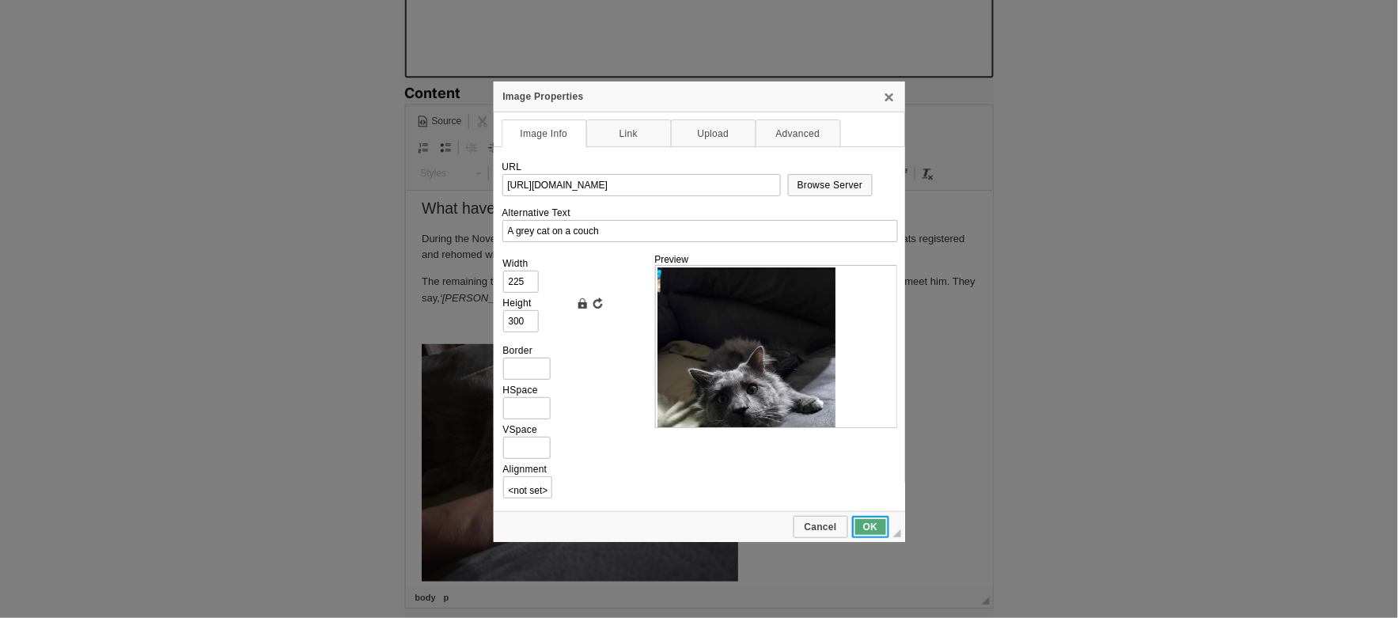
click at [868, 522] on span "OK" at bounding box center [871, 526] width 34 height 11
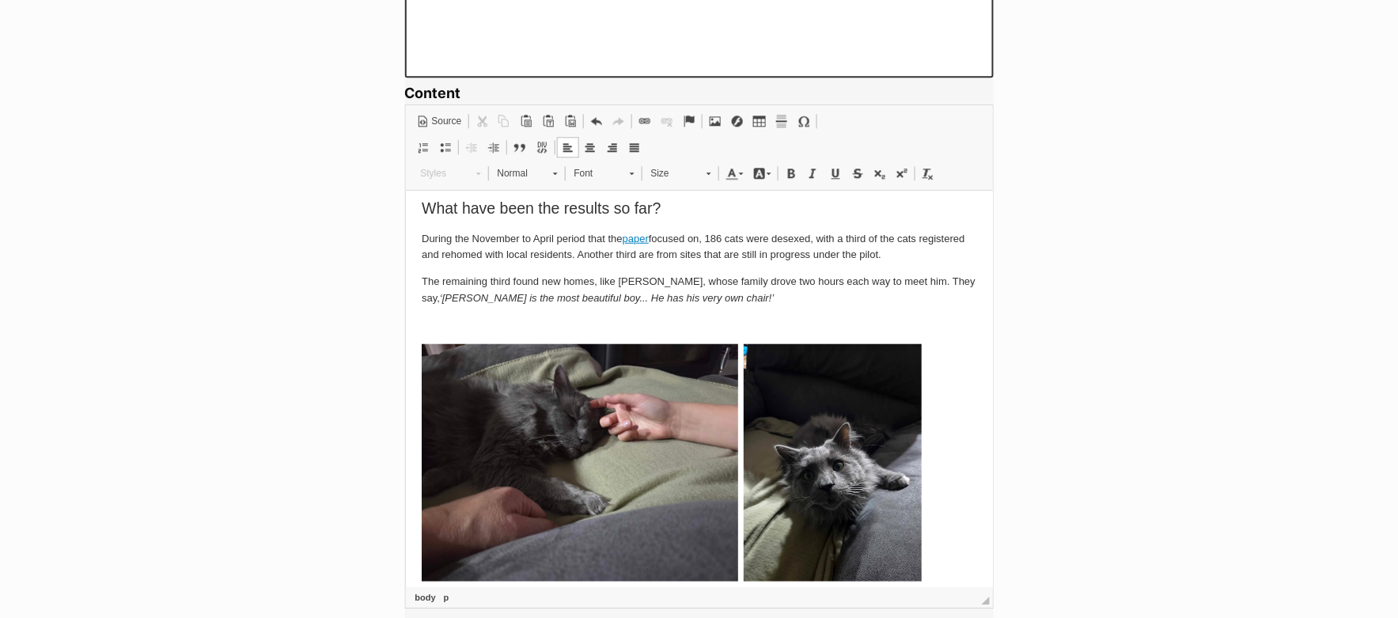
click at [935, 529] on p "​​​​​​​" at bounding box center [698, 464] width 555 height 243
click at [593, 146] on span at bounding box center [590, 147] width 13 height 13
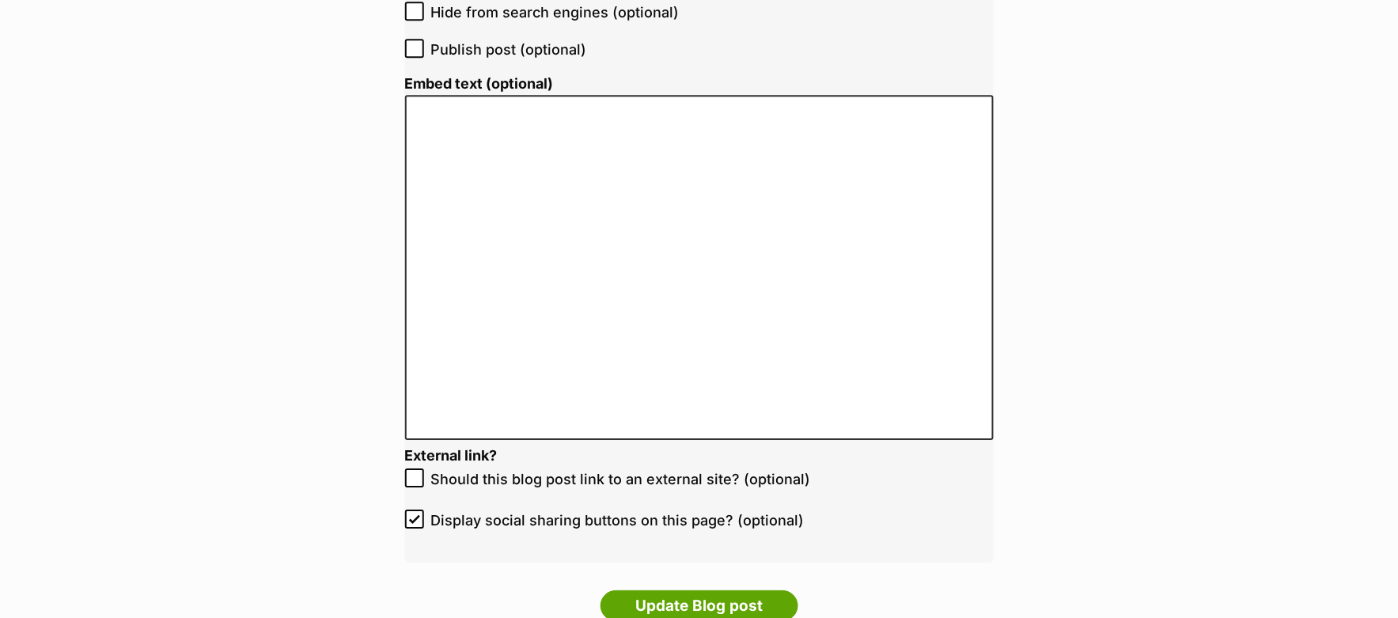
scroll to position [3490, 0]
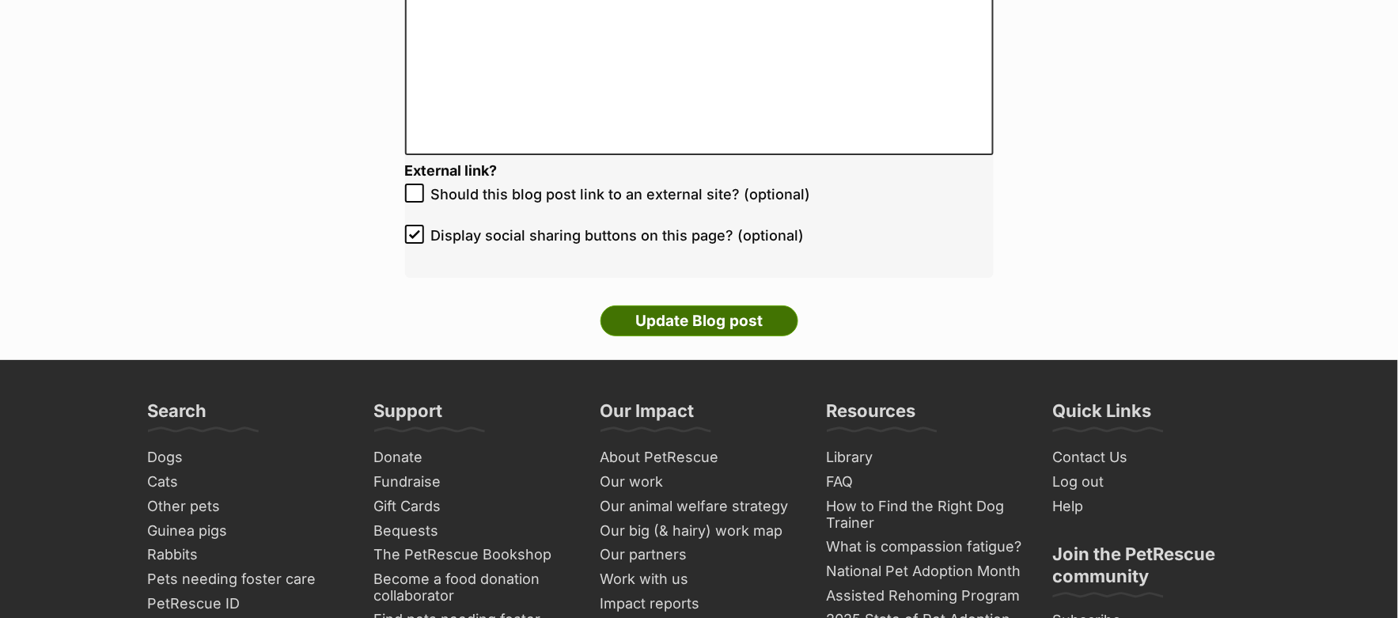
click at [702, 312] on input "Update Blog post" at bounding box center [700, 321] width 198 height 32
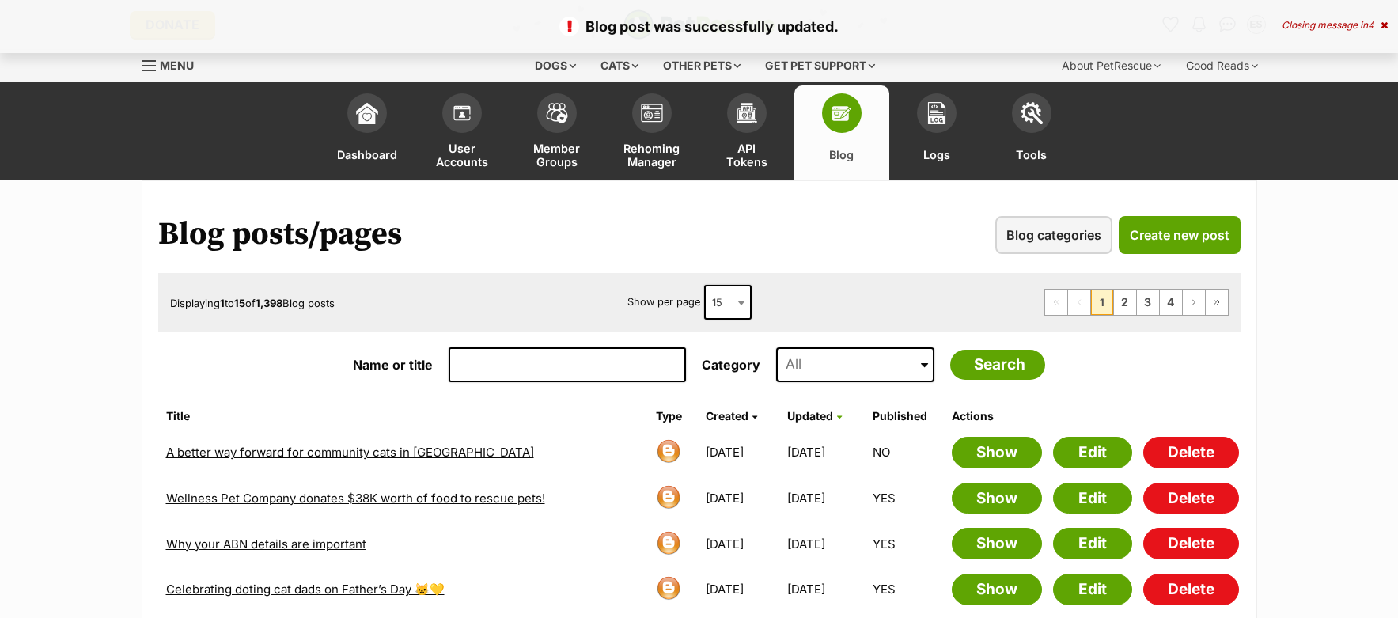
click at [359, 450] on link "A better way forward for community cats in [GEOGRAPHIC_DATA]" at bounding box center [350, 452] width 368 height 15
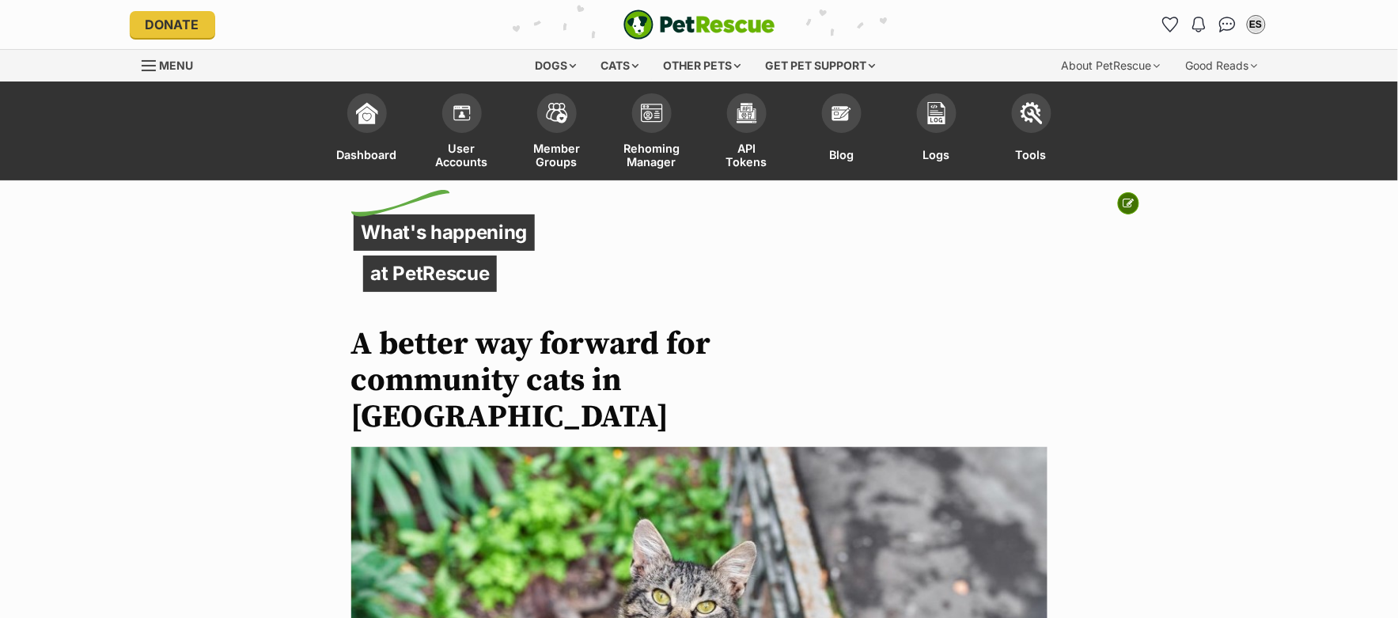
click at [1127, 199] on icon at bounding box center [1129, 203] width 11 height 11
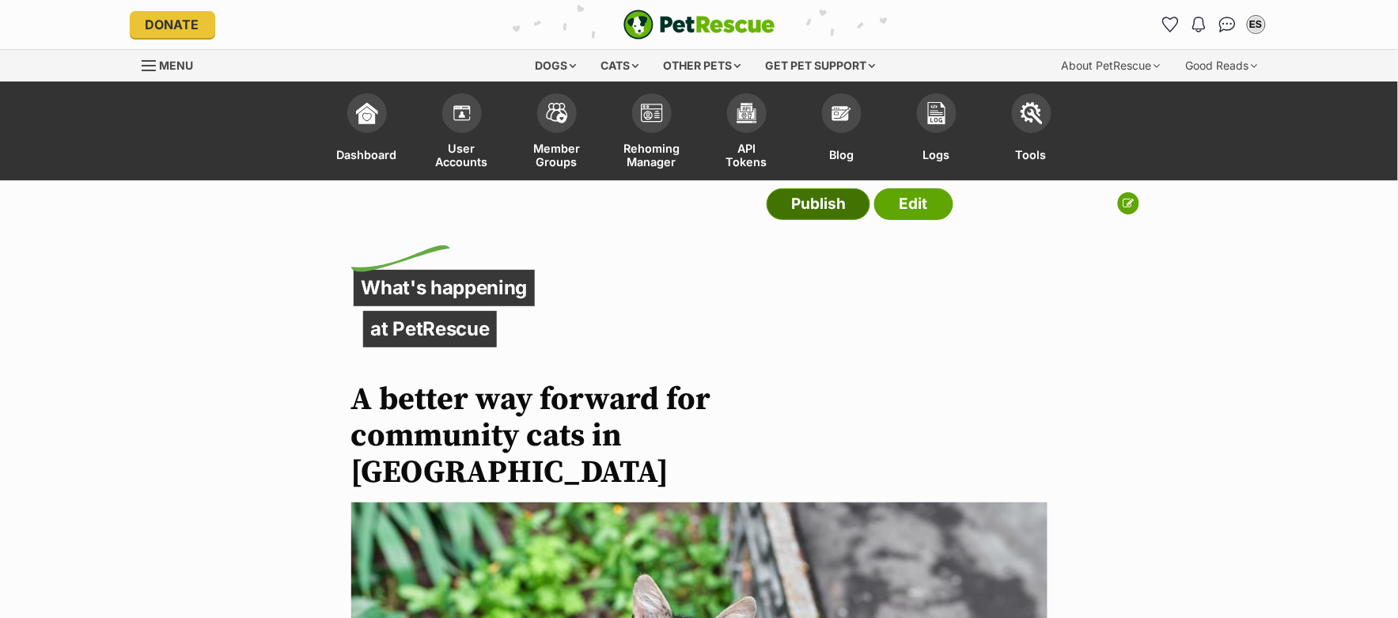
click at [788, 211] on link "Publish" at bounding box center [819, 204] width 104 height 32
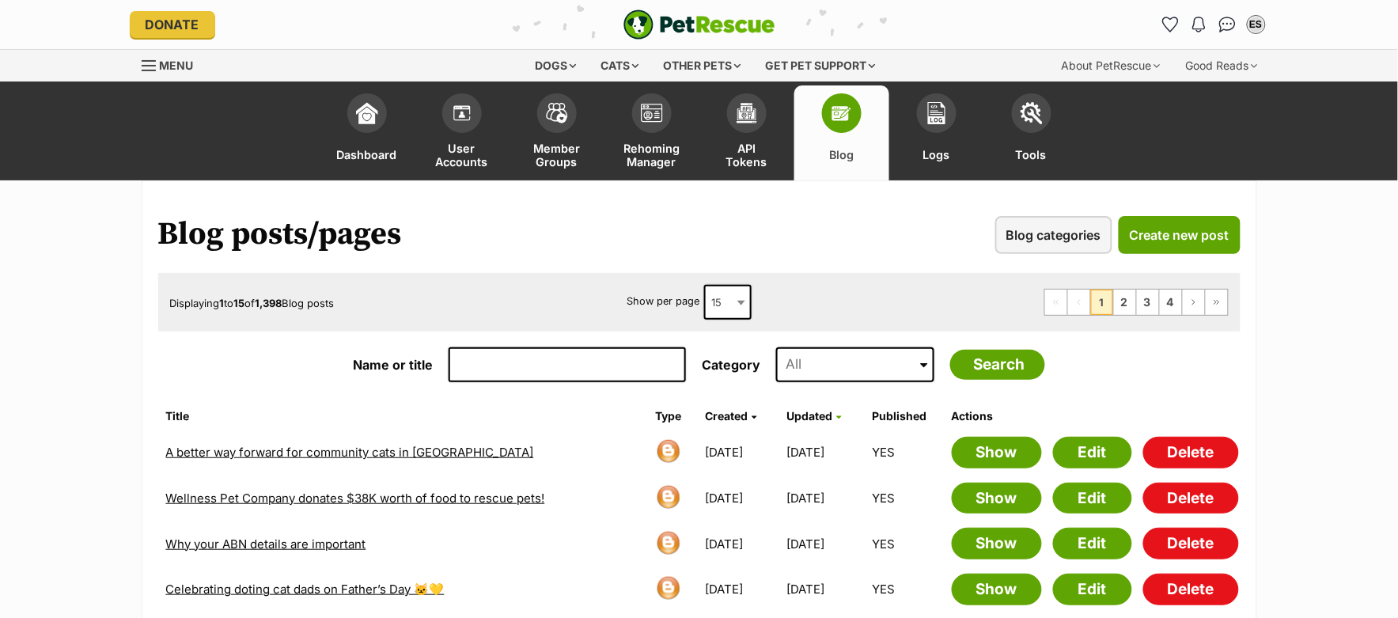
click at [420, 449] on link "A better way forward for community cats in [GEOGRAPHIC_DATA]" at bounding box center [350, 452] width 368 height 15
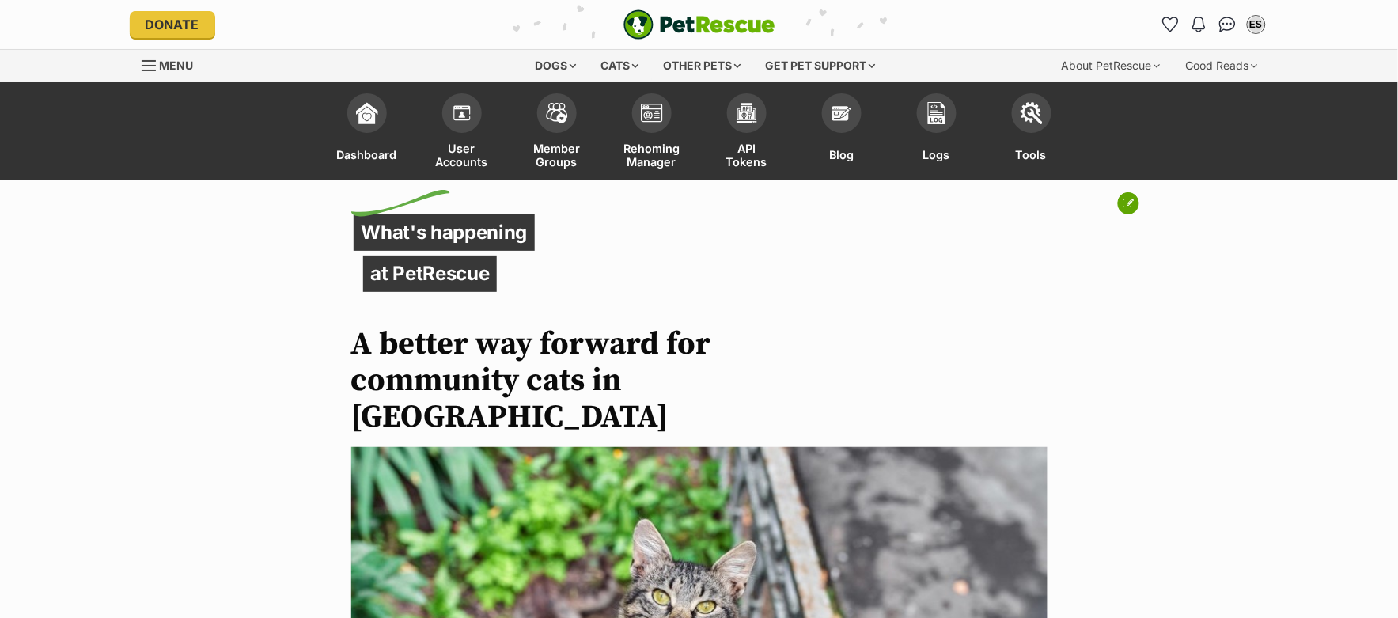
click at [1133, 202] on icon at bounding box center [1129, 203] width 11 height 11
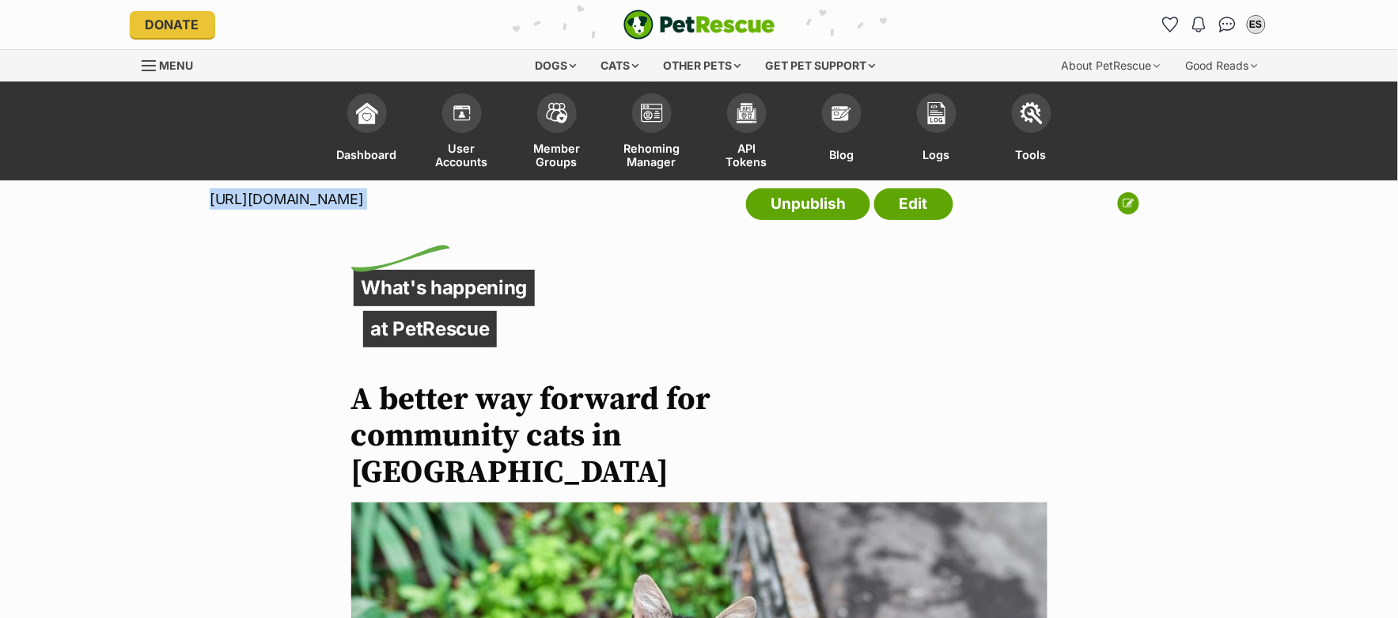
drag, startPoint x: 211, startPoint y: 200, endPoint x: 636, endPoint y: 226, distance: 425.7
click at [636, 226] on div "[URL][DOMAIN_NAME] Unpublish Edit" at bounding box center [582, 207] width 744 height 55
copy div "[URL][DOMAIN_NAME]"
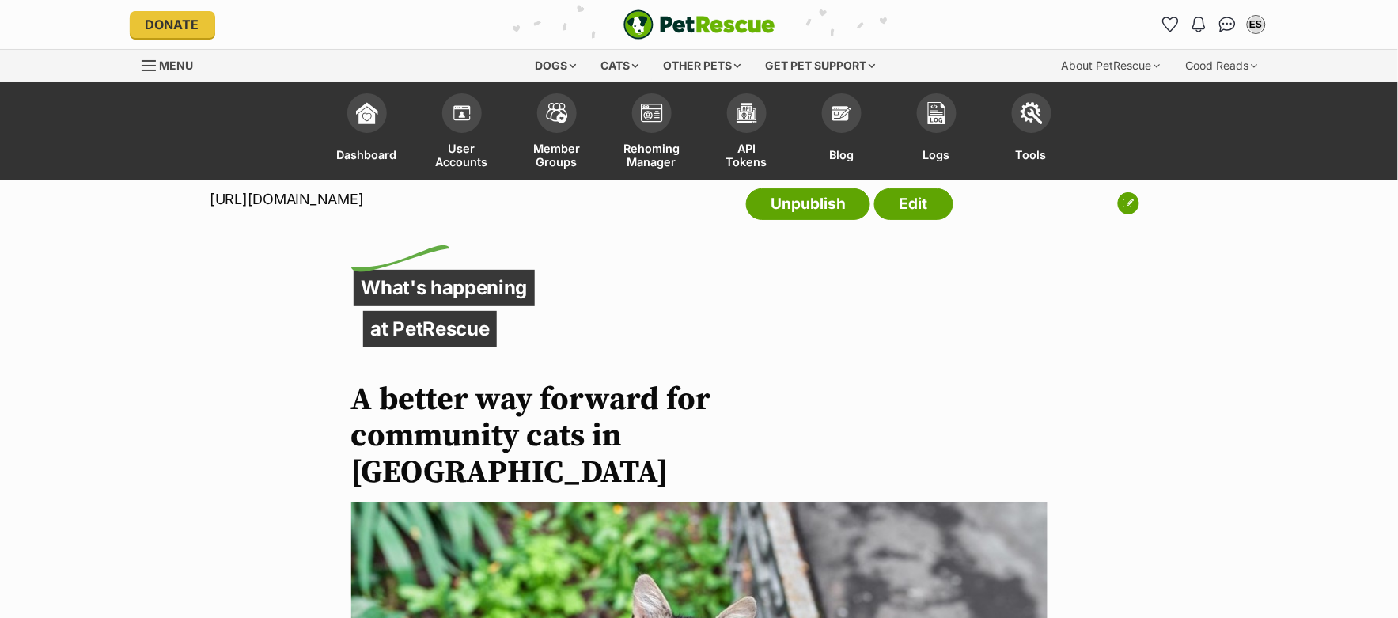
click at [363, 205] on p "[URL][DOMAIN_NAME]" at bounding box center [287, 198] width 154 height 21
drag, startPoint x: 210, startPoint y: 199, endPoint x: 920, endPoint y: 203, distance: 710.6
click at [920, 203] on div "[URL][DOMAIN_NAME] Unpublish Edit" at bounding box center [582, 207] width 744 height 55
copy div "[URL][DOMAIN_NAME]"
